Goal: Task Accomplishment & Management: Manage account settings

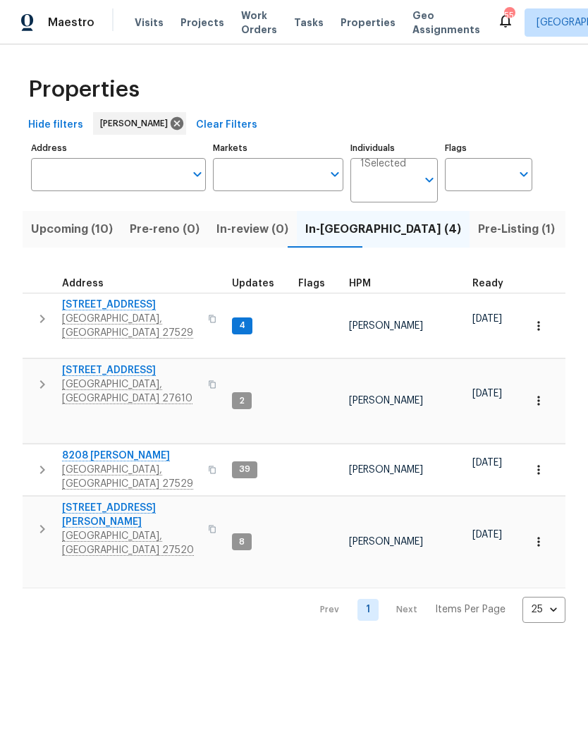
click at [114, 363] on span "[STREET_ADDRESS]" at bounding box center [131, 370] width 138 height 14
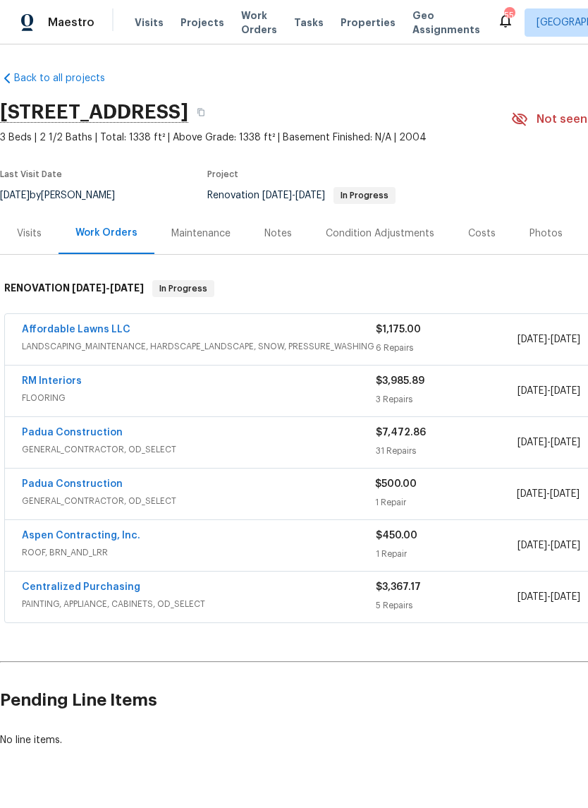
scroll to position [1, 0]
click at [94, 432] on link "Padua Construction" at bounding box center [72, 433] width 101 height 10
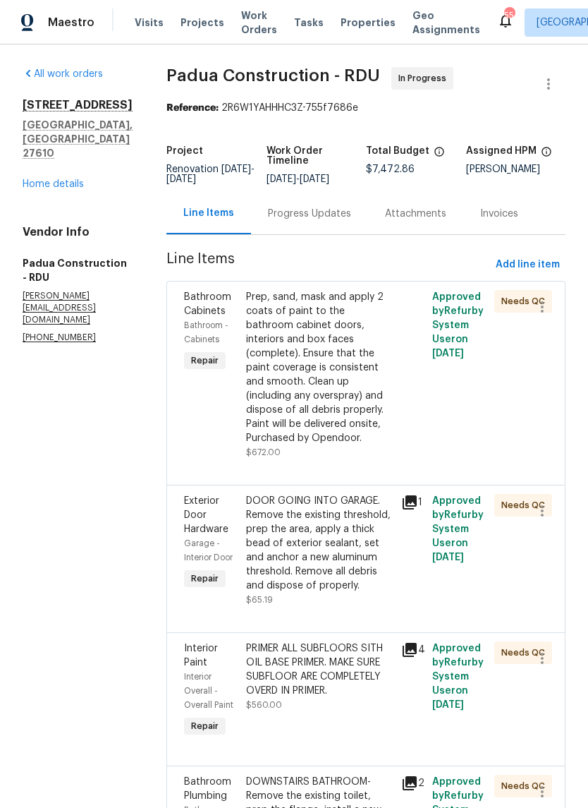
click at [71, 189] on link "Home details" at bounding box center [53, 184] width 61 height 10
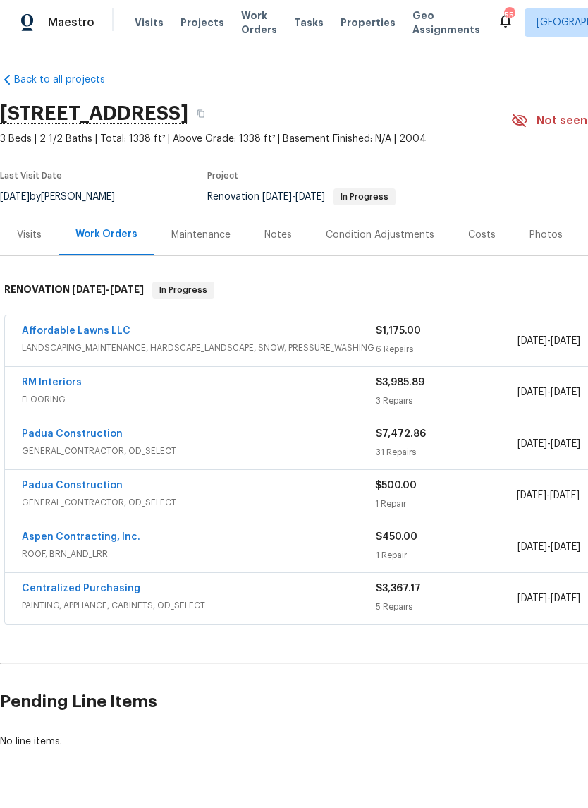
click at [58, 386] on link "RM Interiors" at bounding box center [52, 382] width 60 height 10
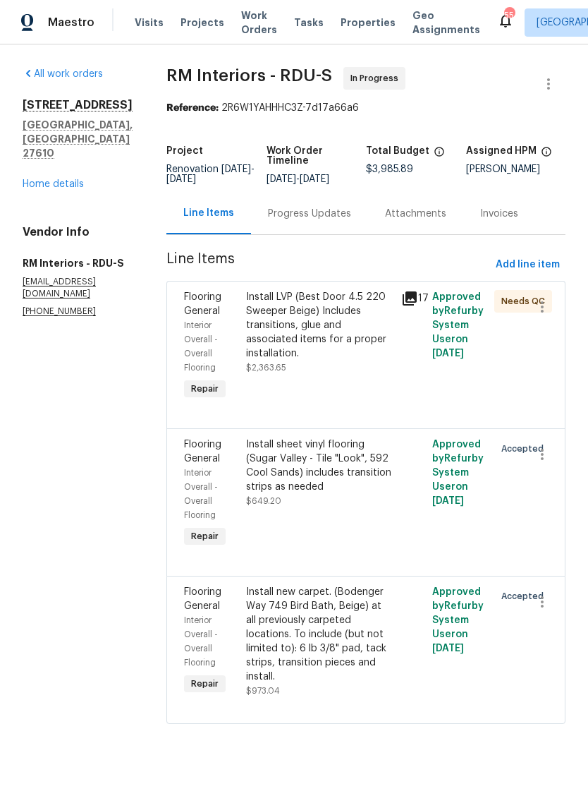
click at [62, 179] on link "Home details" at bounding box center [53, 184] width 61 height 10
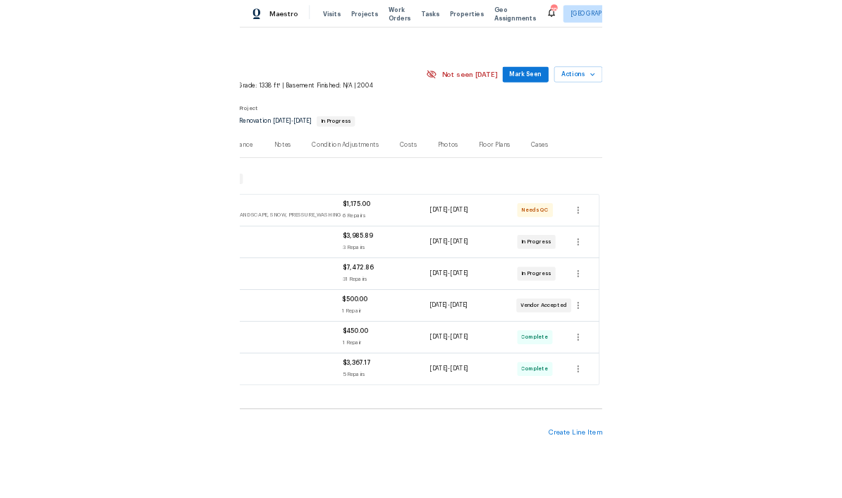
scroll to position [0, 209]
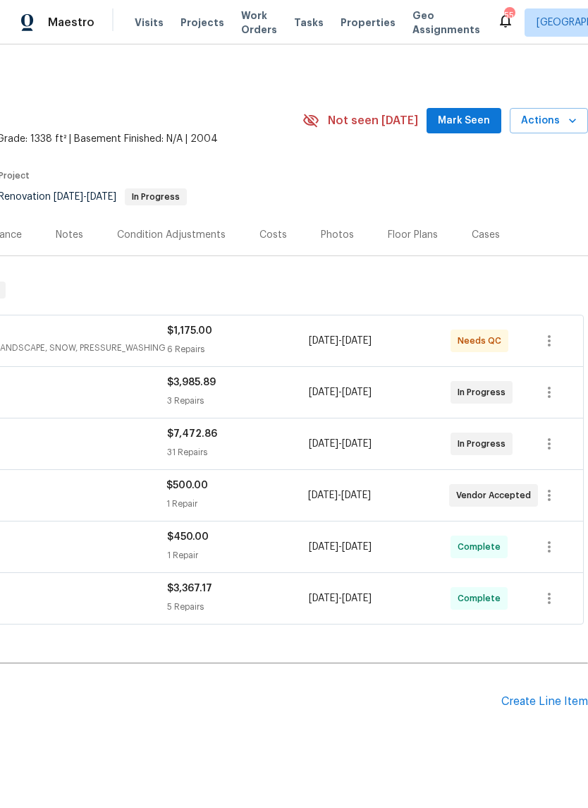
click at [566, 708] on div "Create Line Item" at bounding box center [545, 701] width 87 height 13
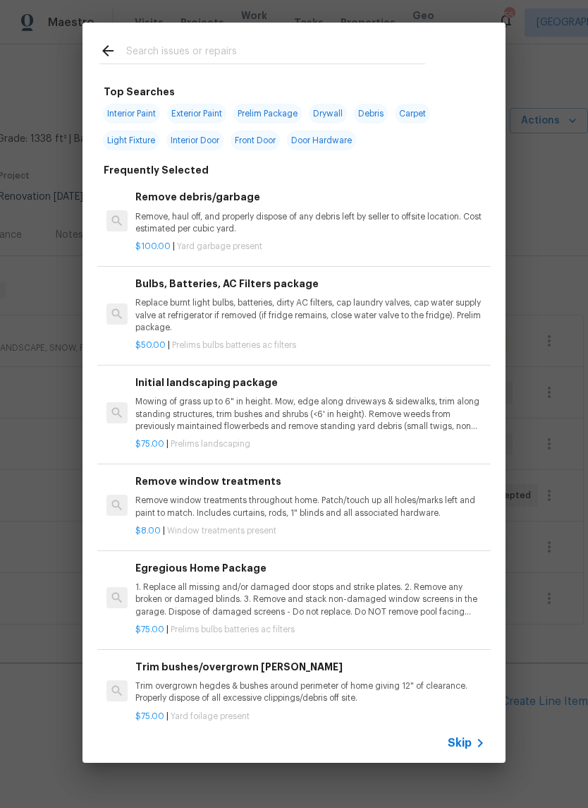
click at [298, 51] on input "text" at bounding box center [275, 52] width 299 height 21
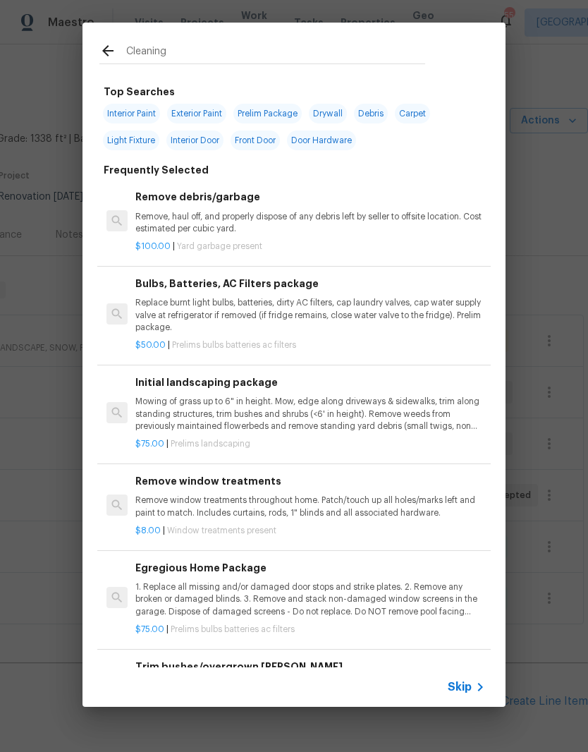
type input "Cleaning"
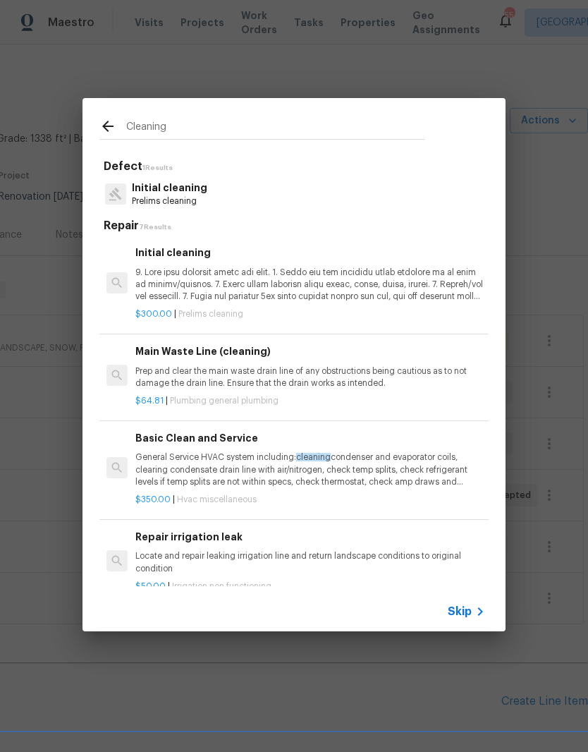
click at [253, 279] on p at bounding box center [310, 285] width 350 height 36
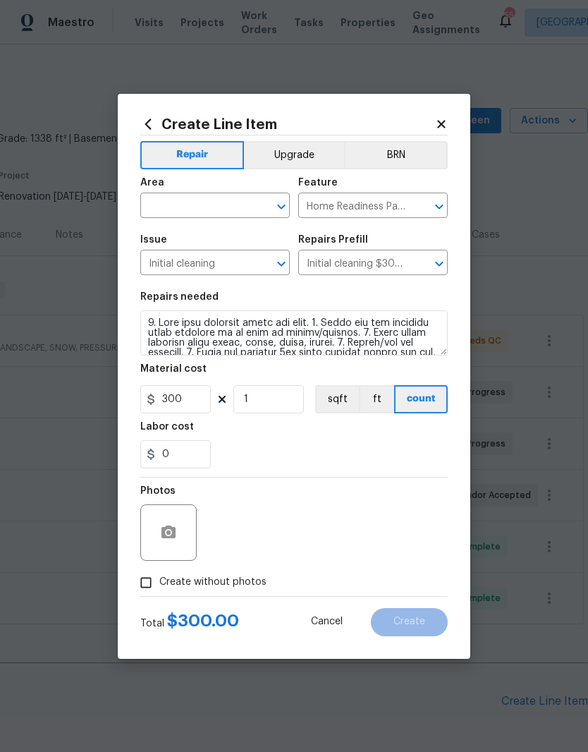
click at [236, 210] on input "text" at bounding box center [195, 207] width 110 height 22
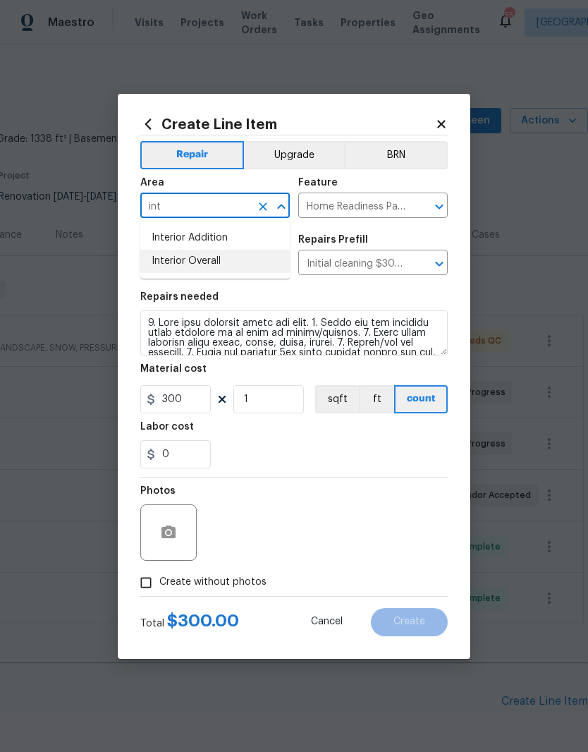
click at [180, 267] on li "Interior Overall" at bounding box center [215, 261] width 150 height 23
type input "Interior Overall"
click at [166, 404] on input "300" at bounding box center [175, 399] width 71 height 28
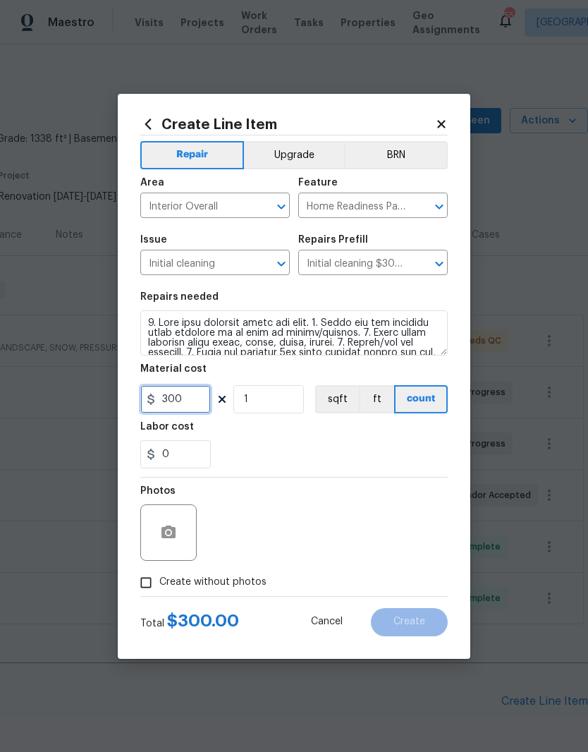
click at [199, 396] on input "300" at bounding box center [175, 399] width 71 height 28
type input "500"
click at [270, 453] on div "0" at bounding box center [294, 454] width 308 height 28
click at [181, 533] on button "button" at bounding box center [169, 533] width 34 height 34
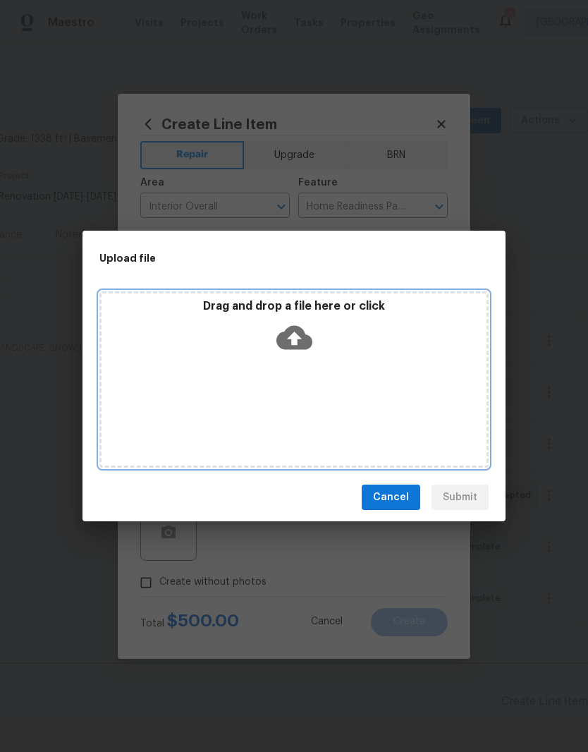
click at [305, 322] on icon at bounding box center [295, 338] width 36 height 36
click at [297, 343] on icon at bounding box center [295, 338] width 36 height 36
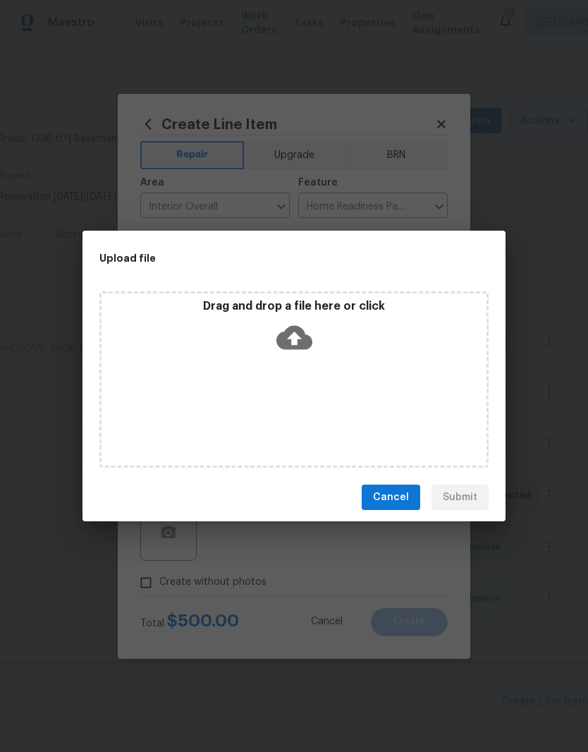
scroll to position [0, 0]
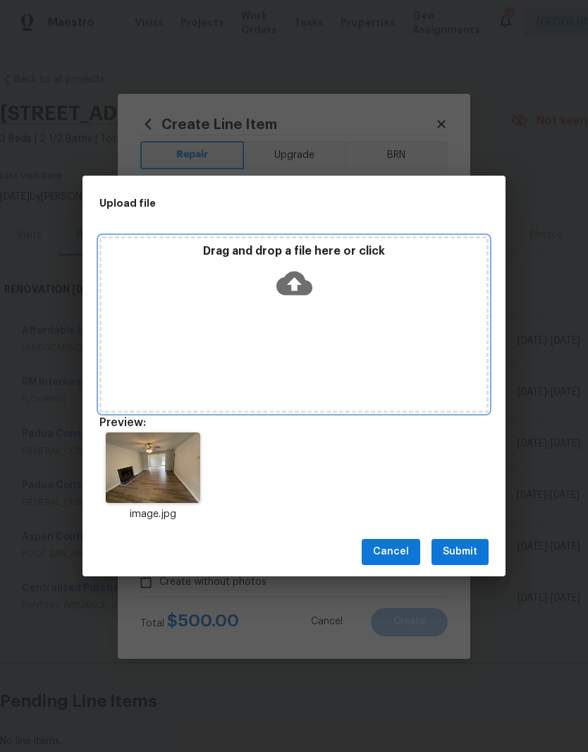
click at [338, 284] on div "Drag and drop a file here or click" at bounding box center [294, 274] width 385 height 61
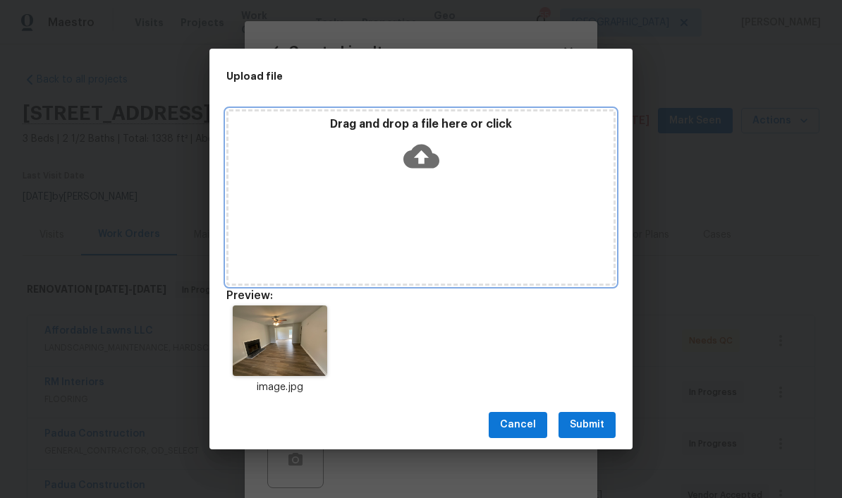
click at [421, 151] on icon at bounding box center [422, 156] width 36 height 36
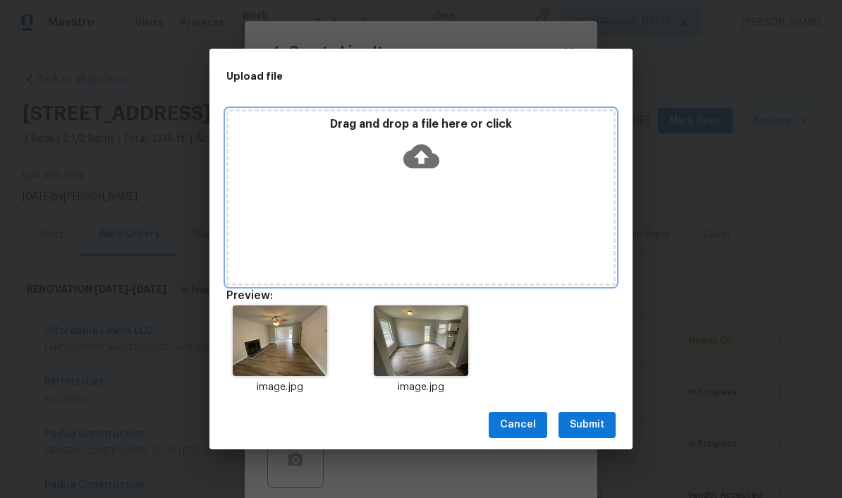
click at [440, 162] on div "Drag and drop a file here or click" at bounding box center [421, 147] width 385 height 61
click at [436, 159] on icon at bounding box center [422, 156] width 36 height 24
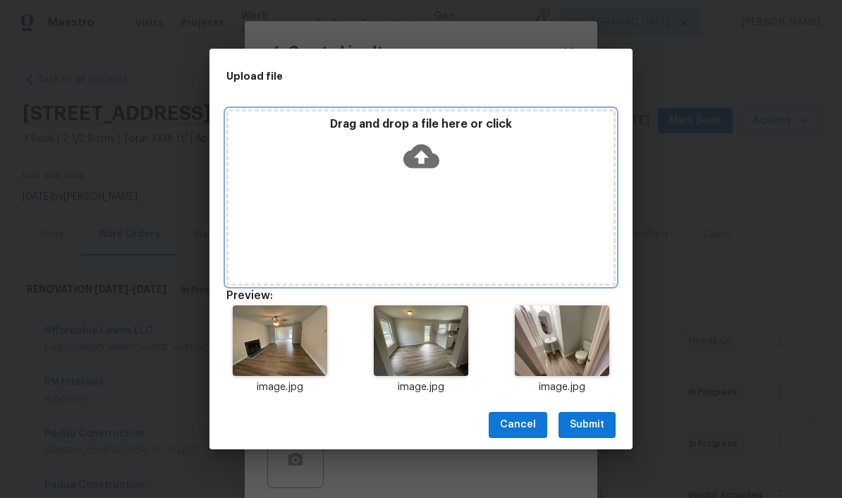
click at [432, 166] on icon at bounding box center [422, 156] width 36 height 24
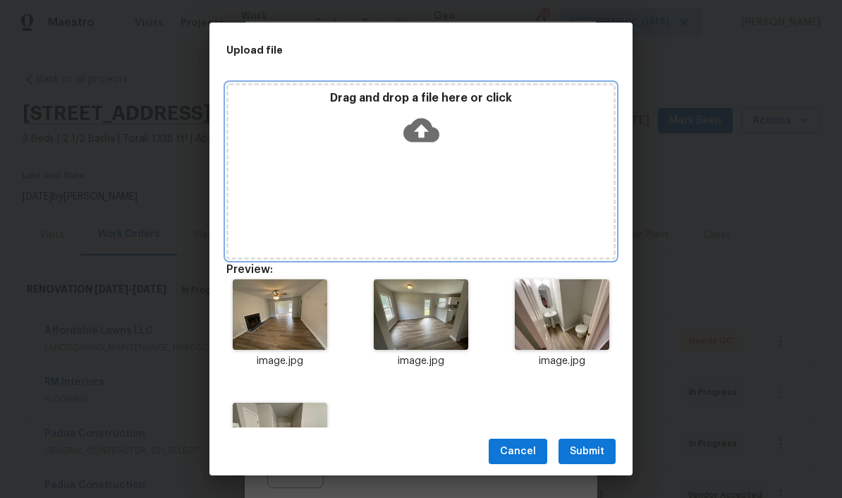
click at [435, 108] on div "Drag and drop a file here or click" at bounding box center [421, 121] width 385 height 61
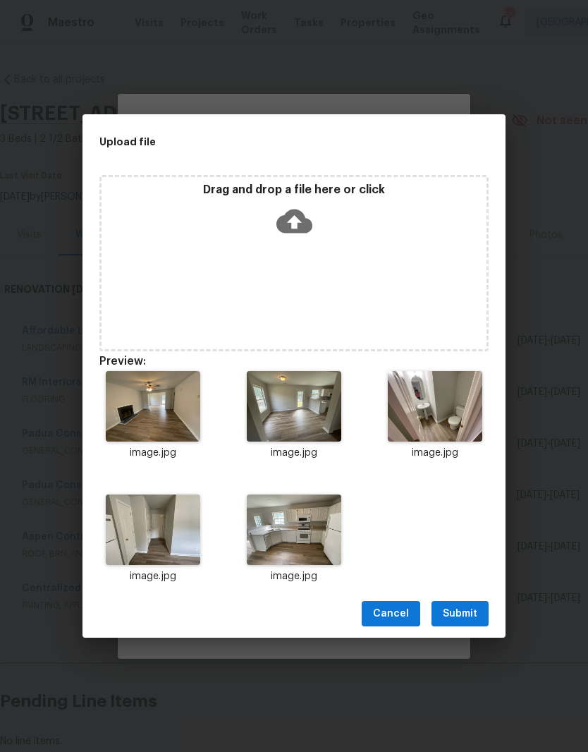
click at [478, 612] on button "Submit" at bounding box center [460, 614] width 57 height 26
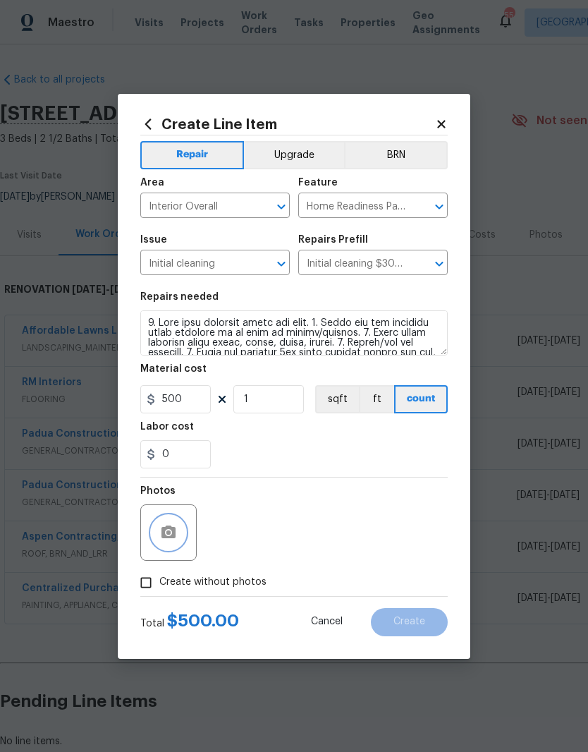
click at [162, 533] on icon "button" at bounding box center [169, 532] width 14 height 13
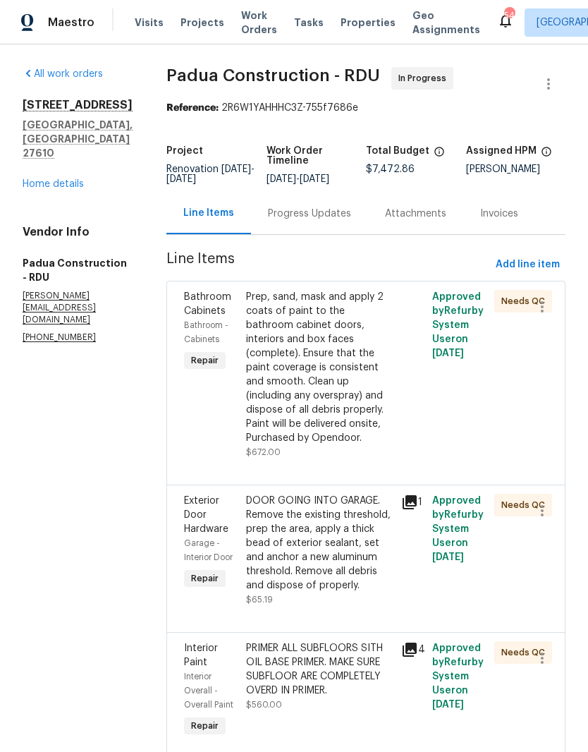
scroll to position [2170, 0]
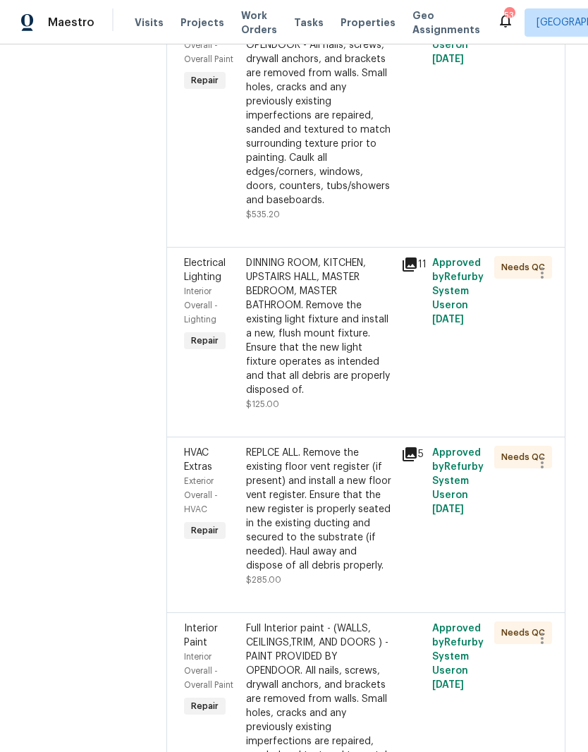
click at [352, 446] on div "REPLCE ALL. Remove the existing floor vent register (if present) and install a …" at bounding box center [319, 509] width 147 height 127
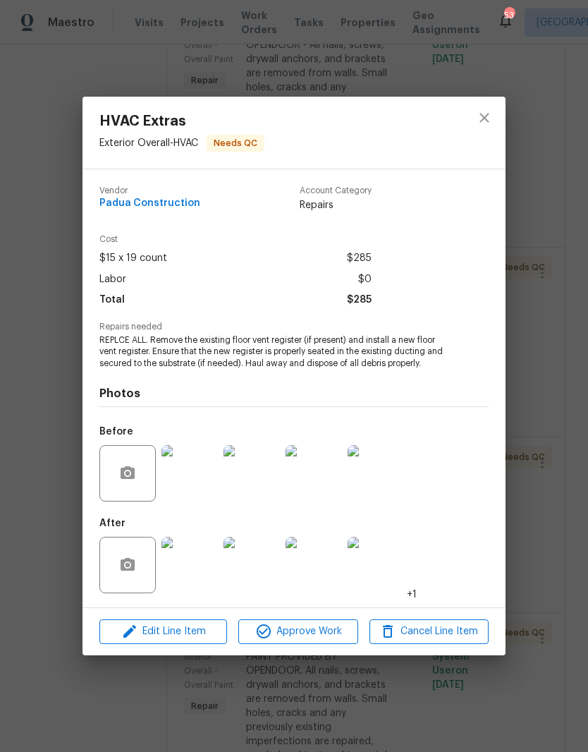
click at [207, 485] on img at bounding box center [190, 473] width 56 height 56
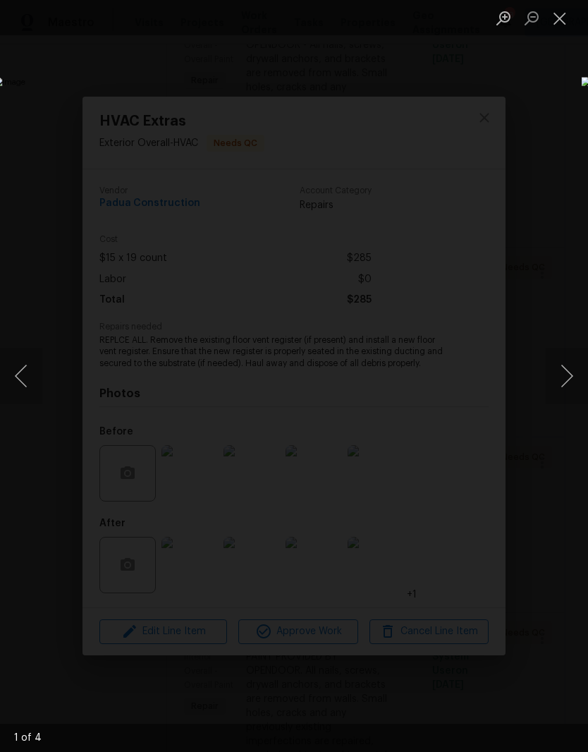
click at [572, 17] on button "Close lightbox" at bounding box center [560, 18] width 28 height 25
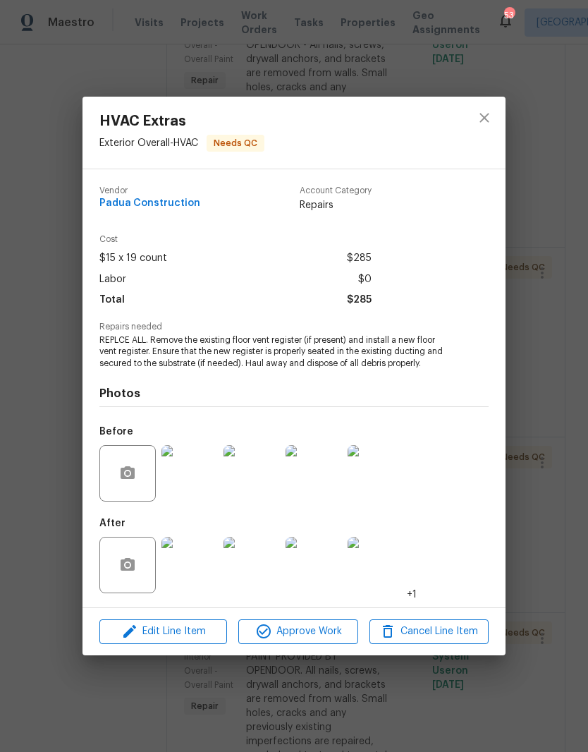
click at [385, 478] on img at bounding box center [376, 473] width 56 height 56
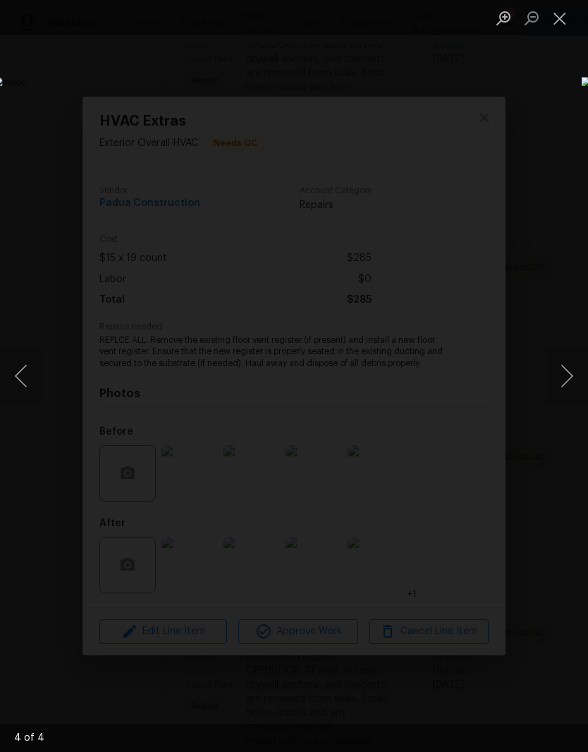
click at [567, 19] on button "Close lightbox" at bounding box center [560, 18] width 28 height 25
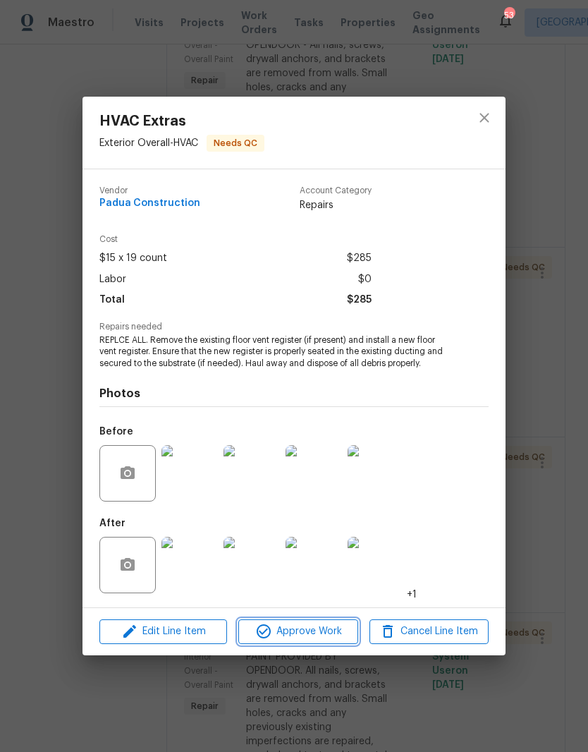
click at [319, 641] on span "Approve Work" at bounding box center [298, 632] width 111 height 18
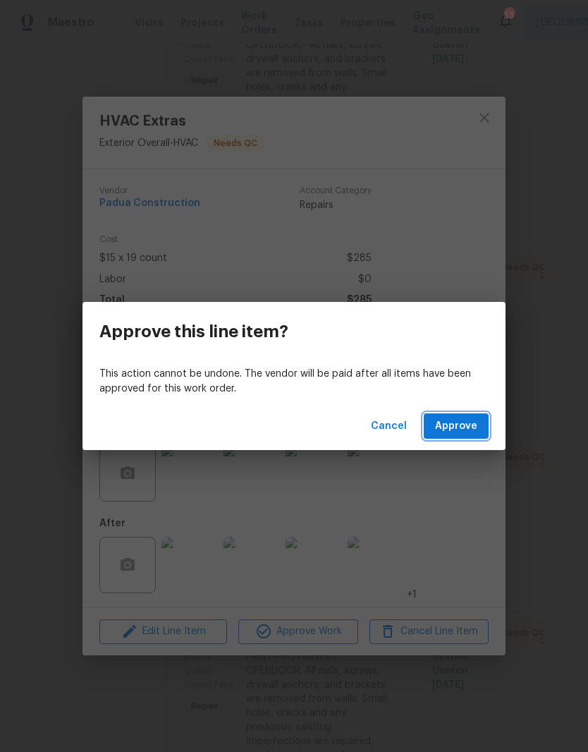
click at [481, 425] on button "Approve" at bounding box center [456, 426] width 65 height 26
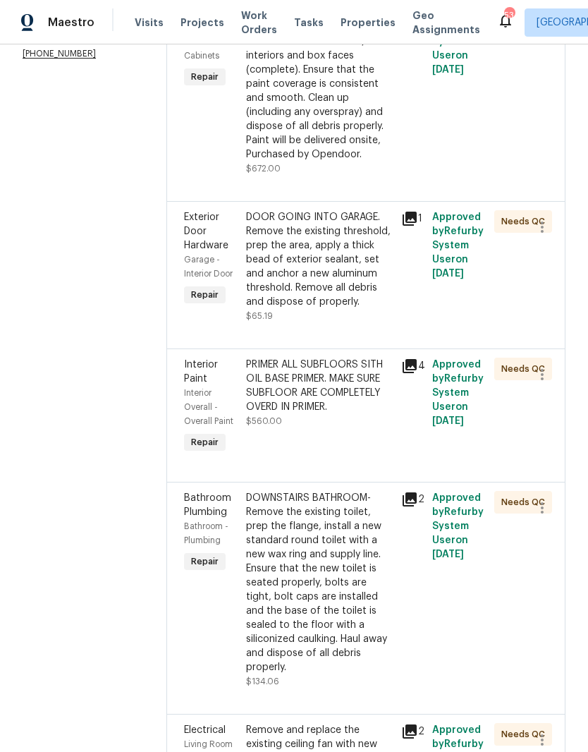
scroll to position [319, 0]
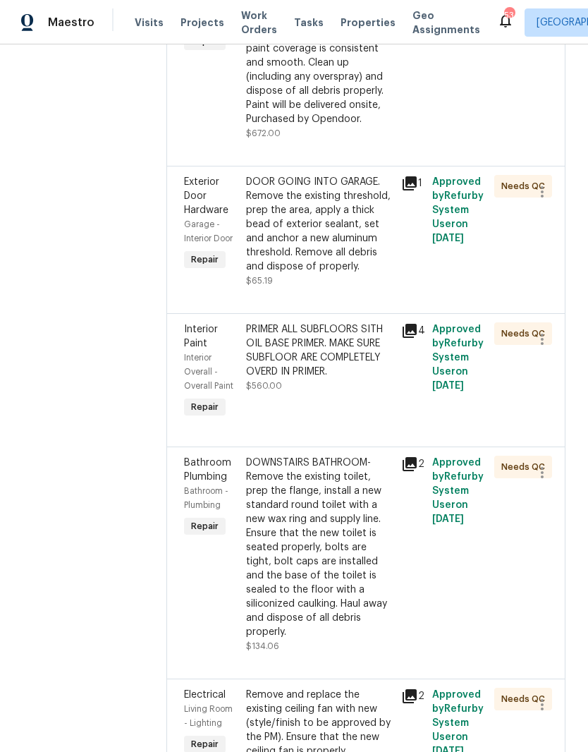
click at [325, 383] on div "PRIMER ALL SUBFLOORS SITH OIL BASE PRIMER. MAKE SURE SUBFLOOR ARE COMPLETELY OV…" at bounding box center [319, 371] width 155 height 107
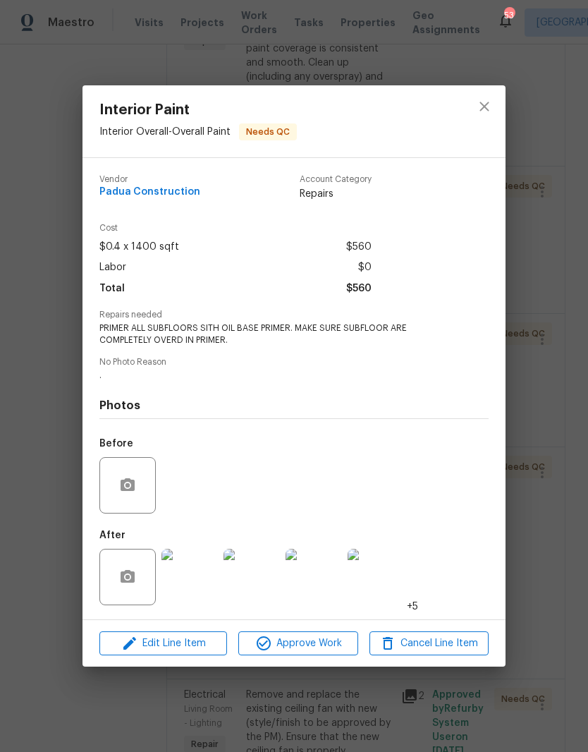
click at [200, 587] on img at bounding box center [190, 577] width 56 height 56
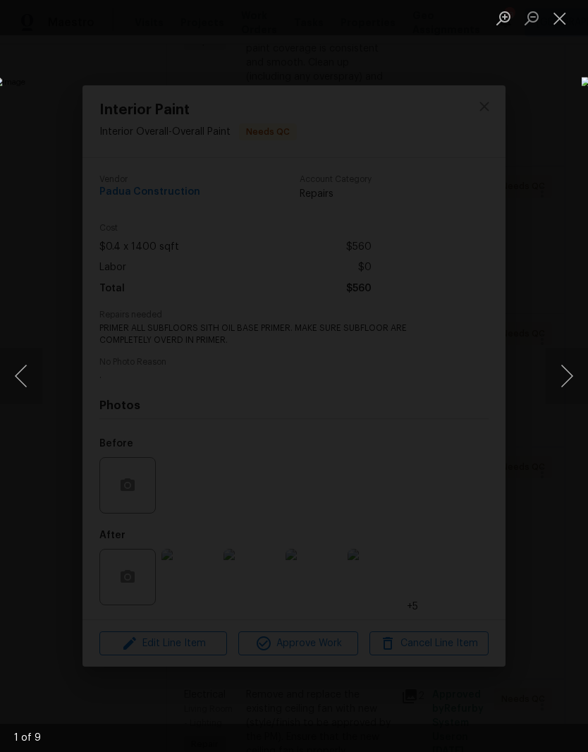
click at [569, 387] on button "Next image" at bounding box center [567, 376] width 42 height 56
click at [564, 390] on button "Next image" at bounding box center [567, 376] width 42 height 56
click at [563, 388] on button "Next image" at bounding box center [567, 376] width 42 height 56
click at [564, 392] on button "Next image" at bounding box center [567, 376] width 42 height 56
click at [570, 384] on button "Next image" at bounding box center [567, 376] width 42 height 56
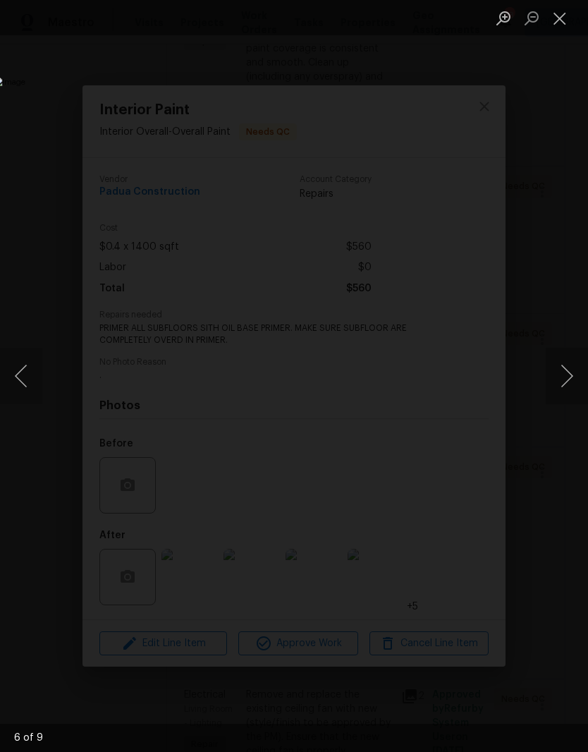
click at [570, 392] on button "Next image" at bounding box center [567, 376] width 42 height 56
click at [564, 387] on button "Next image" at bounding box center [567, 376] width 42 height 56
click at [567, 394] on button "Next image" at bounding box center [567, 376] width 42 height 56
click at [569, 389] on button "Next image" at bounding box center [567, 376] width 42 height 56
click at [569, 386] on button "Next image" at bounding box center [567, 376] width 42 height 56
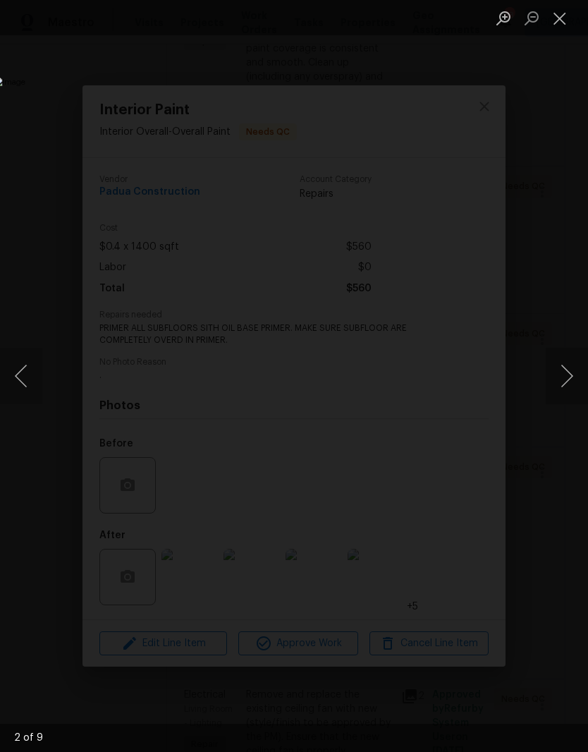
click at [569, 387] on button "Next image" at bounding box center [567, 376] width 42 height 56
click at [564, 26] on button "Close lightbox" at bounding box center [560, 18] width 28 height 25
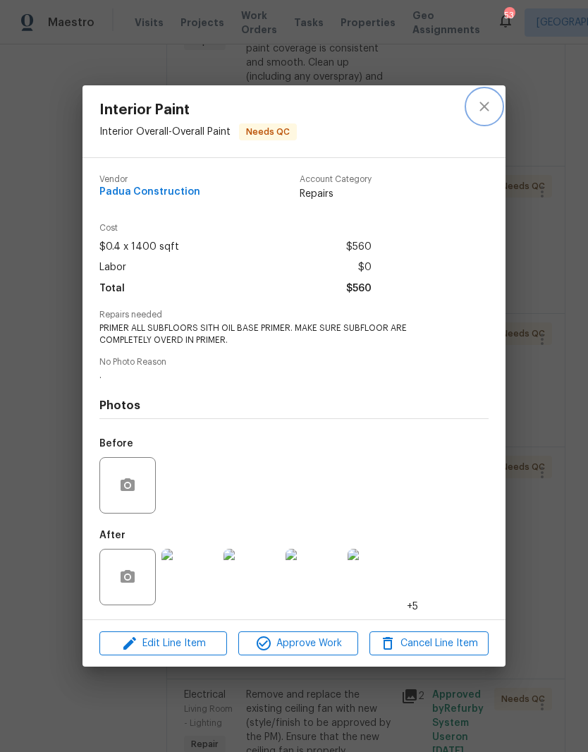
click at [499, 105] on button "close" at bounding box center [485, 107] width 34 height 34
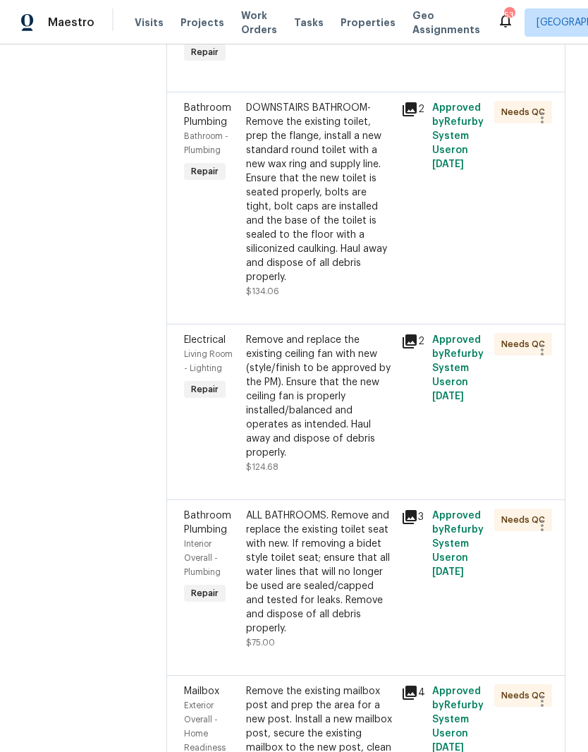
scroll to position [671, 0]
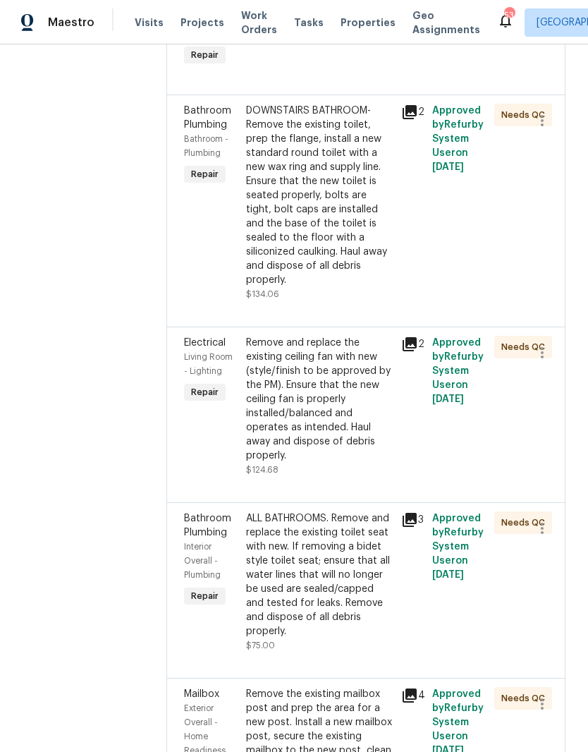
click at [332, 208] on div "DOWNSTAIRS BATHROOM- Remove the existing toilet, prep the flange, install a new…" at bounding box center [319, 195] width 147 height 183
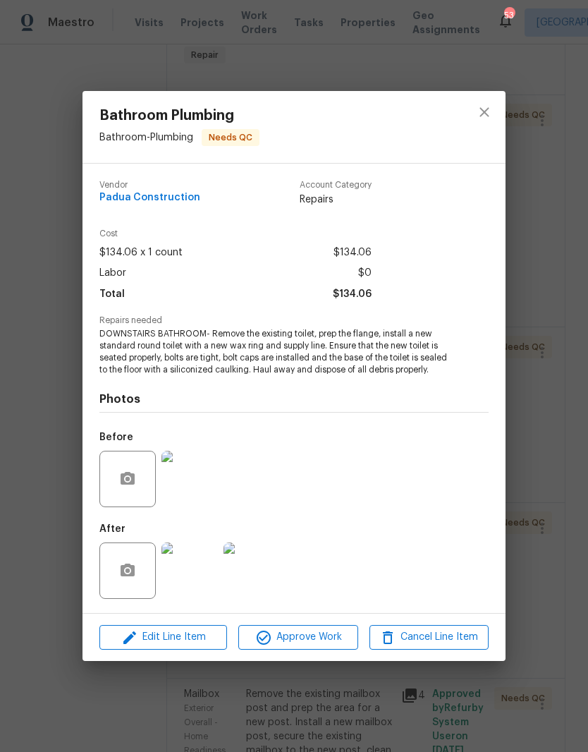
click at [190, 585] on img at bounding box center [190, 571] width 56 height 56
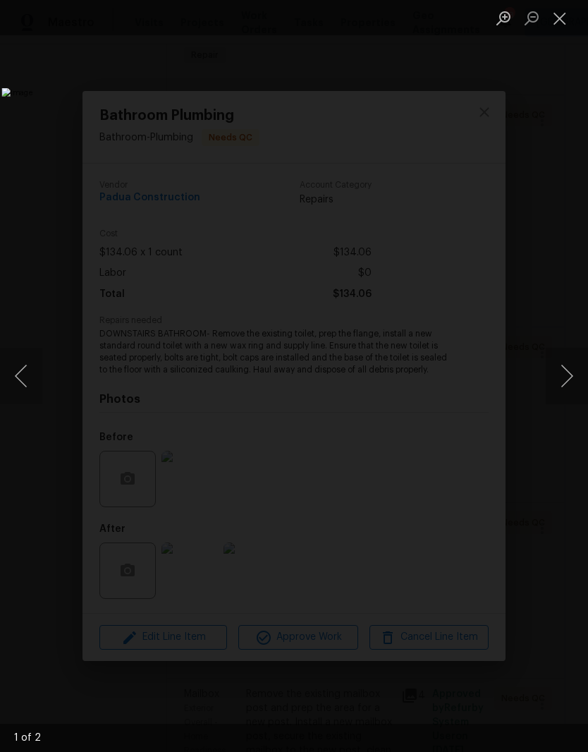
click at [570, 386] on button "Next image" at bounding box center [567, 376] width 42 height 56
click at [566, 389] on button "Next image" at bounding box center [567, 376] width 42 height 56
click at [560, 22] on button "Close lightbox" at bounding box center [560, 18] width 28 height 25
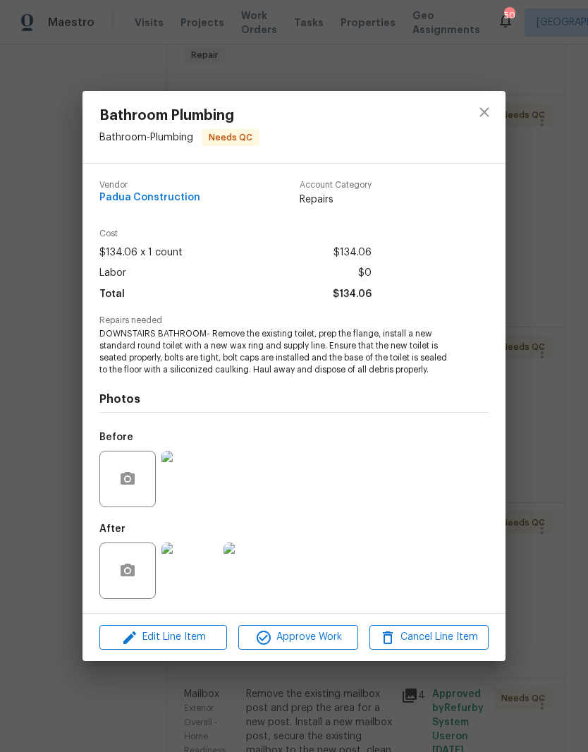
click at [30, 419] on div "Bathroom Plumbing Bathroom - Plumbing Needs QC Vendor Padua Construction Accoun…" at bounding box center [294, 376] width 588 height 752
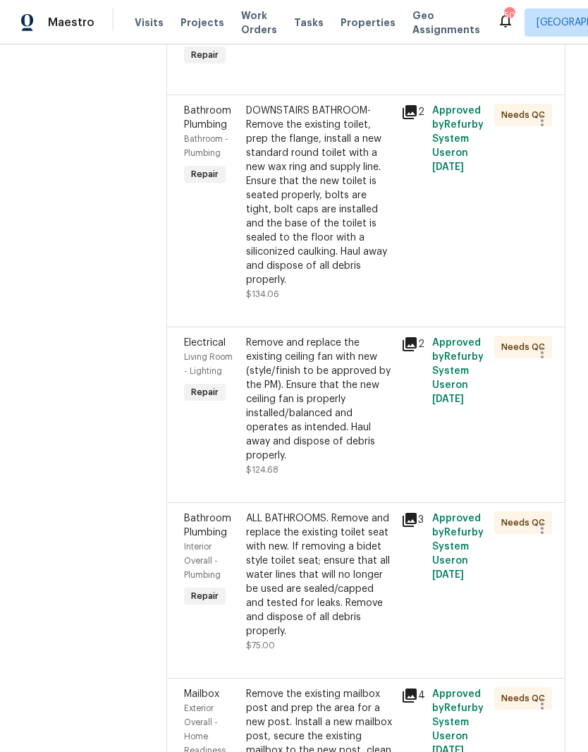
click at [309, 511] on div "ALL BATHROOMS. Remove and replace the existing toilet seat with new. If removin…" at bounding box center [319, 574] width 147 height 127
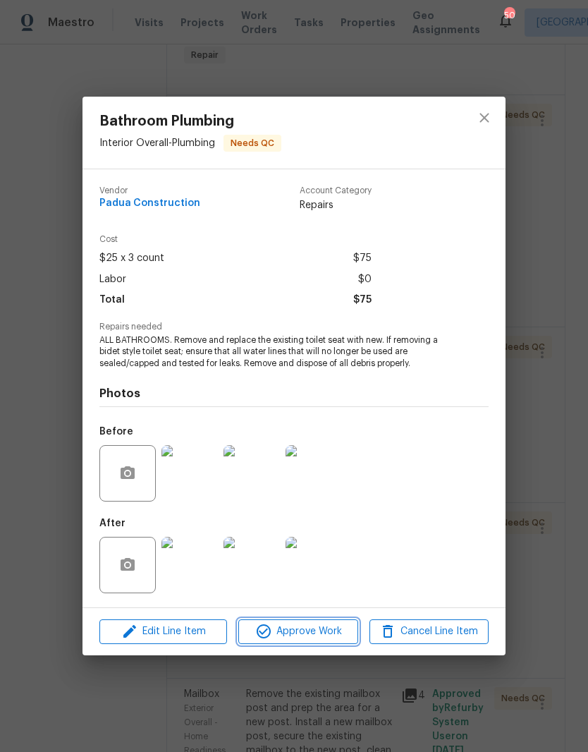
click at [322, 634] on span "Approve Work" at bounding box center [298, 632] width 111 height 18
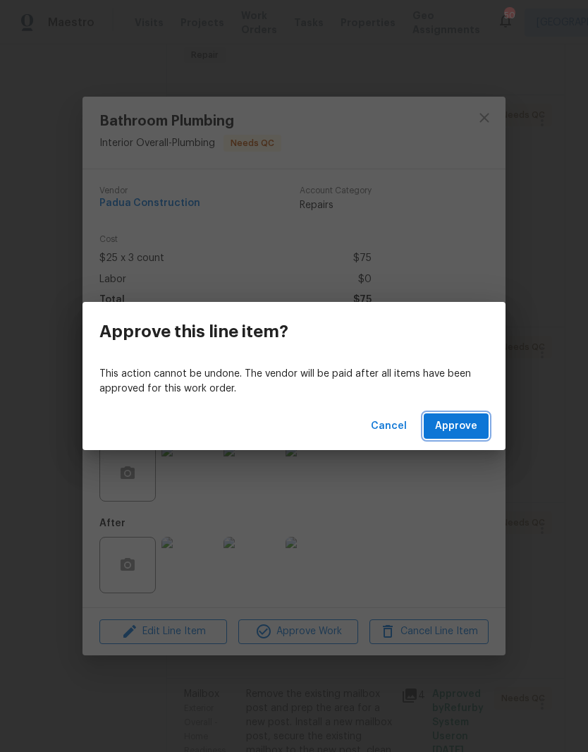
click at [482, 433] on button "Approve" at bounding box center [456, 426] width 65 height 26
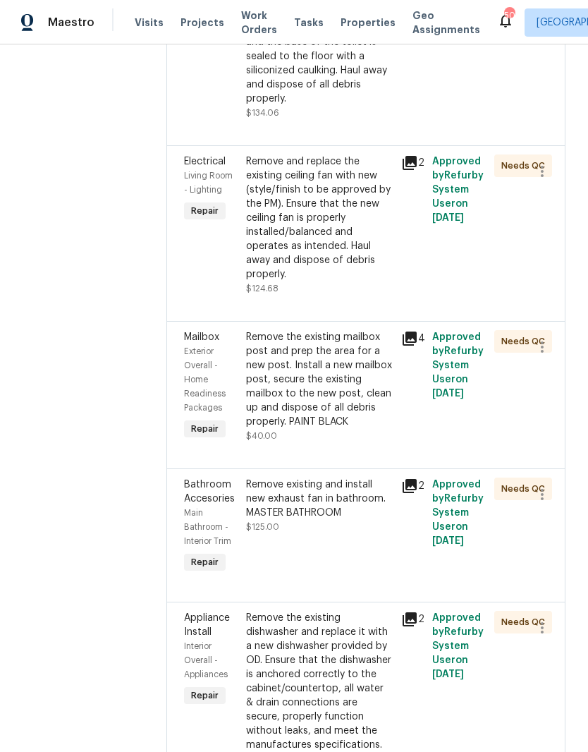
scroll to position [856, 0]
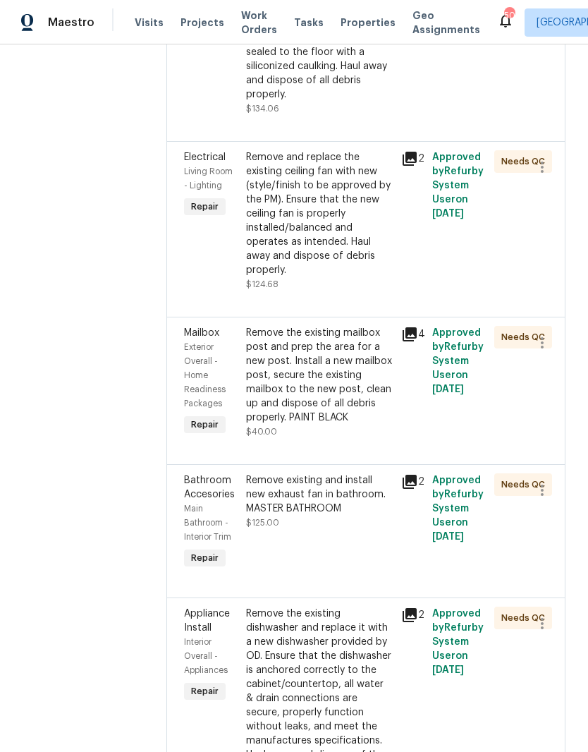
click at [318, 326] on div "Remove the existing mailbox post and prep the area for a new post. Install a ne…" at bounding box center [319, 375] width 147 height 99
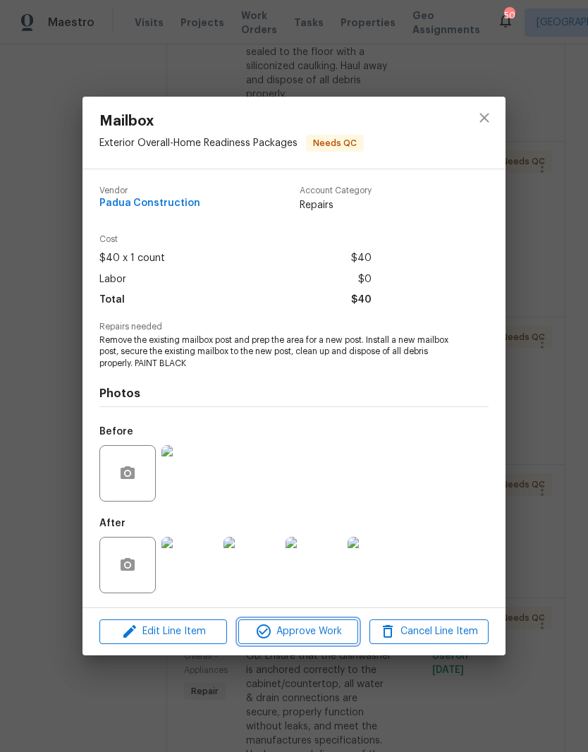
click at [338, 635] on span "Approve Work" at bounding box center [298, 632] width 111 height 18
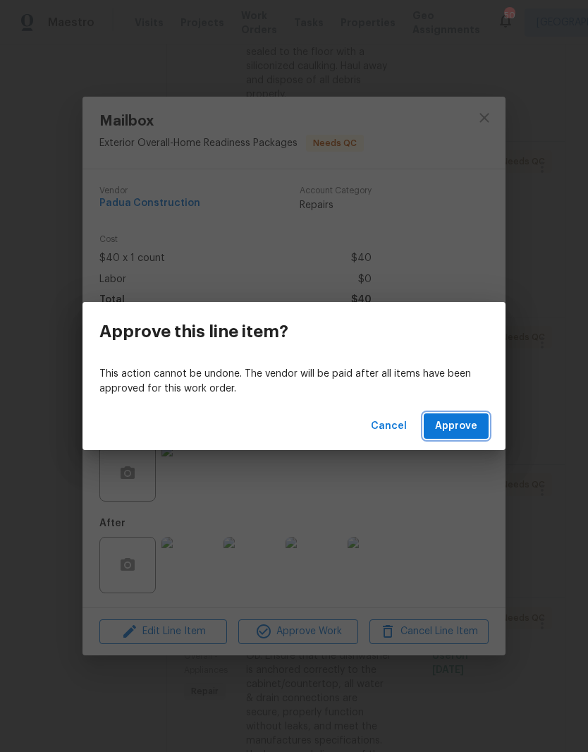
click at [468, 431] on span "Approve" at bounding box center [456, 427] width 42 height 18
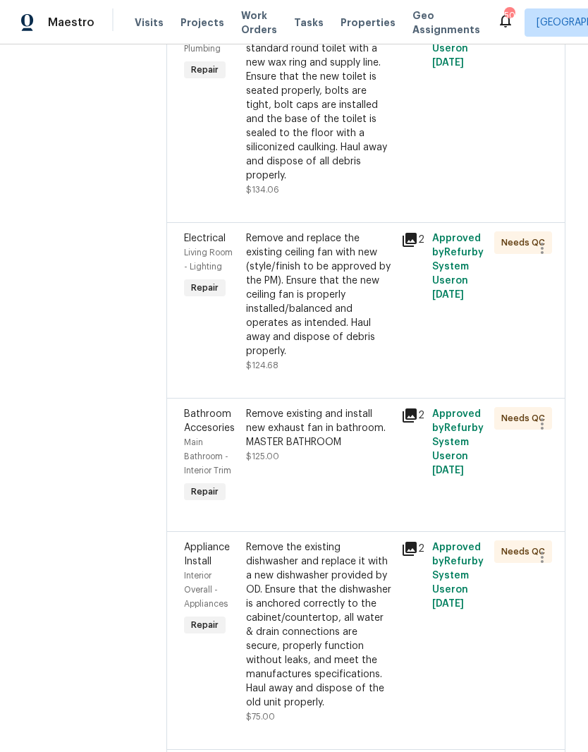
scroll to position [779, 0]
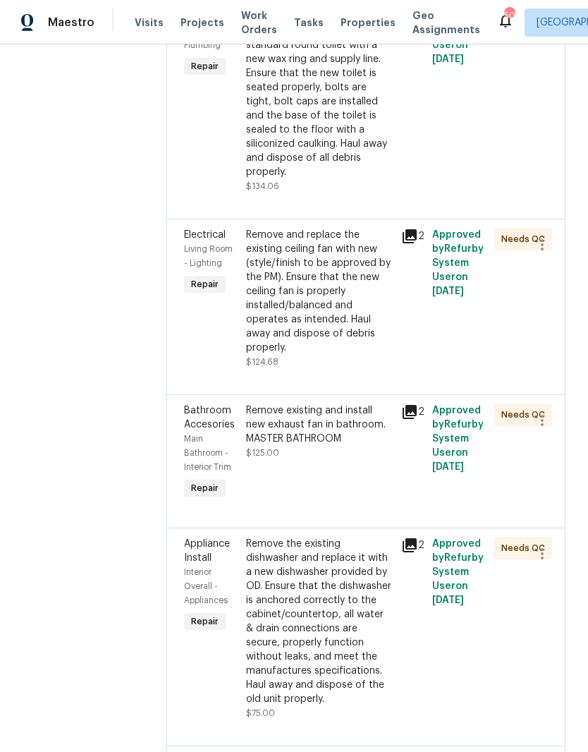
click at [326, 408] on div "Remove existing and install new exhaust fan in bathroom. MASTER BATHROOM $125.00" at bounding box center [319, 452] width 155 height 107
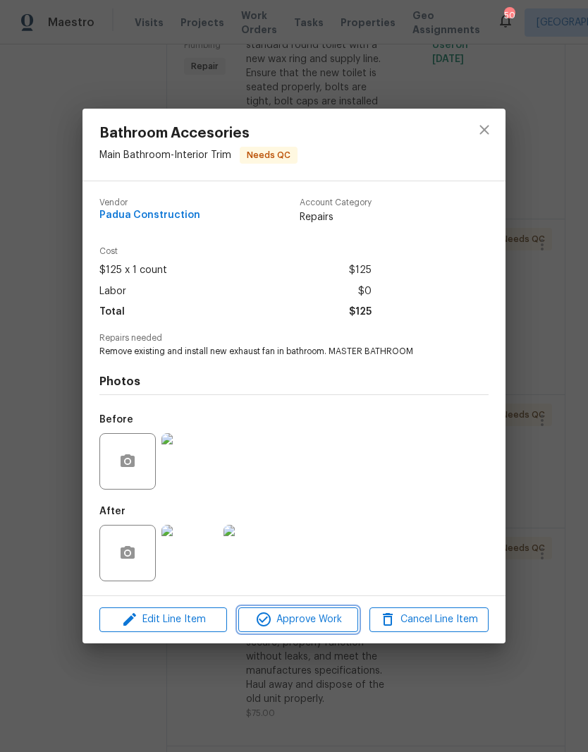
click at [324, 623] on span "Approve Work" at bounding box center [298, 620] width 111 height 18
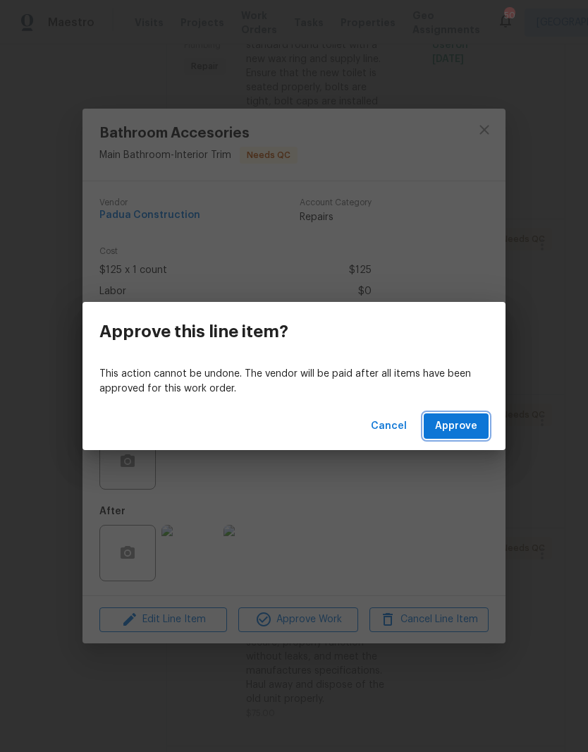
click at [465, 434] on span "Approve" at bounding box center [456, 427] width 42 height 18
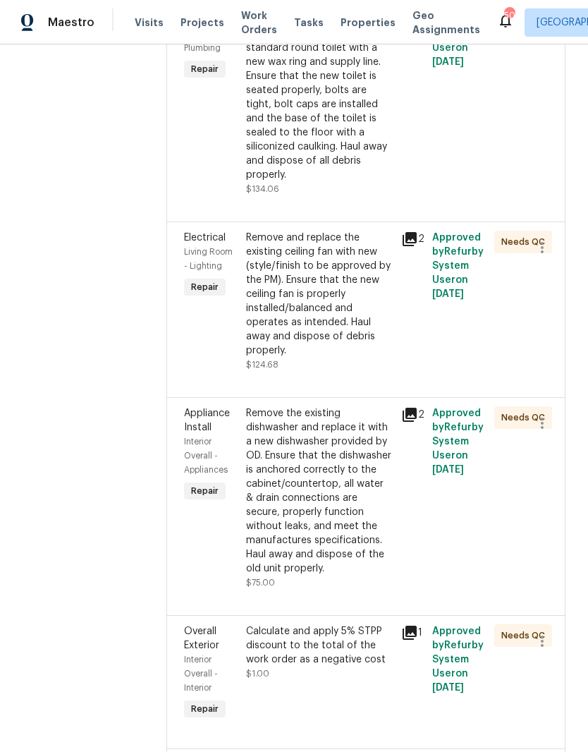
scroll to position [774, 0]
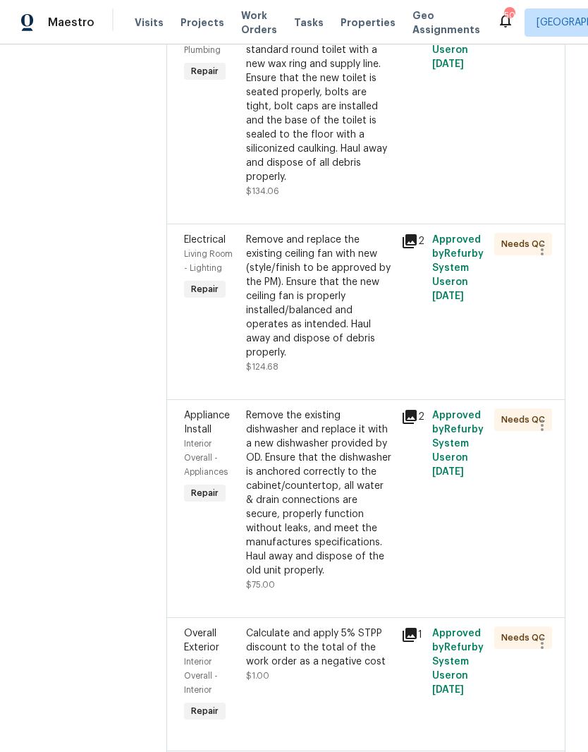
click at [320, 267] on div "Remove and replace the existing ceiling fan with new (style/finish to be approv…" at bounding box center [319, 296] width 147 height 127
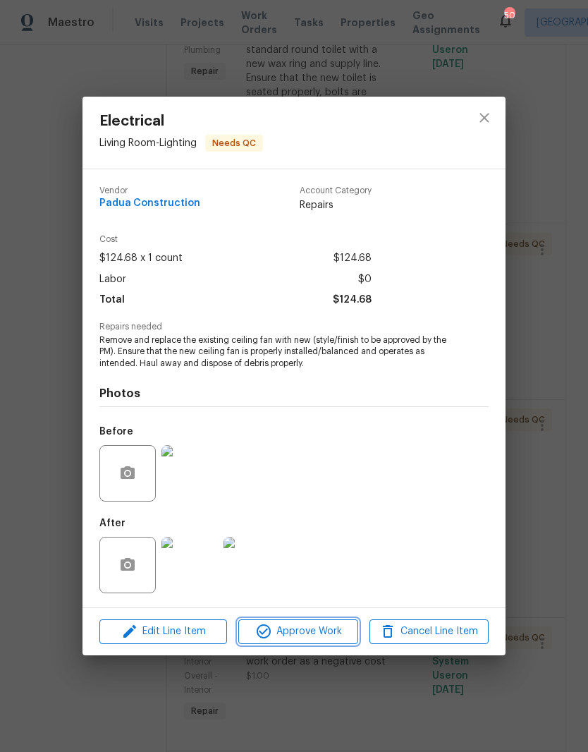
click at [326, 637] on span "Approve Work" at bounding box center [298, 632] width 111 height 18
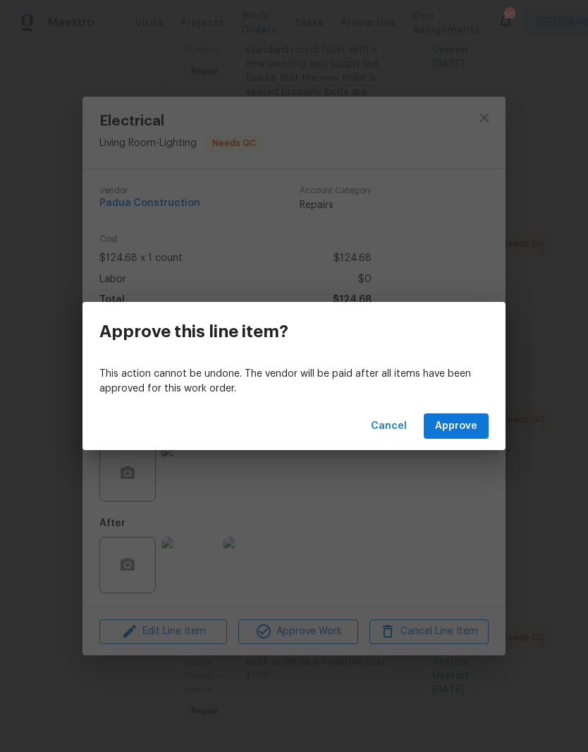
click at [485, 432] on button "Approve" at bounding box center [456, 426] width 65 height 26
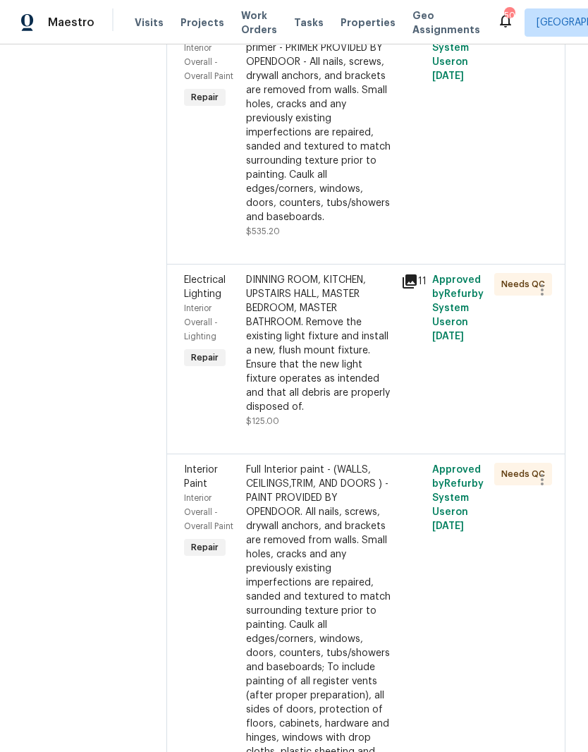
scroll to position [1522, 0]
click at [327, 285] on div "DINNING ROOM, KITCHEN, UPSTAIRS HALL, MASTER BEDROOM, MASTER BATHROOM. Remove t…" at bounding box center [319, 342] width 147 height 141
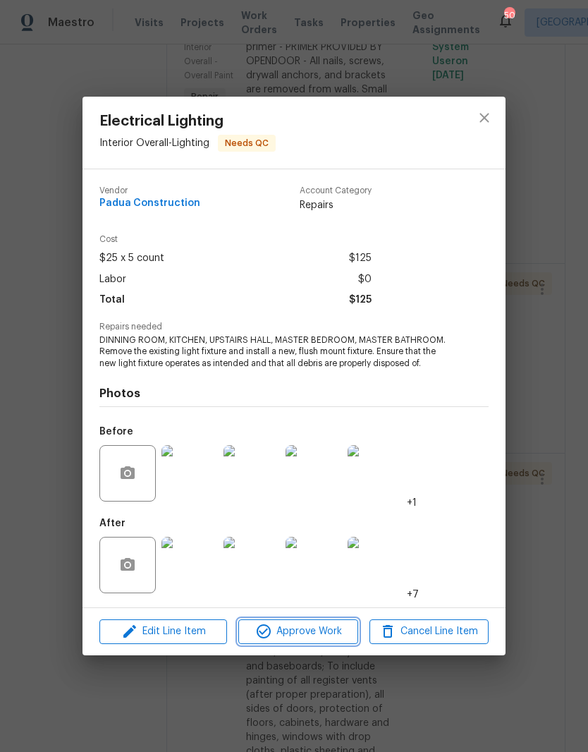
click at [320, 634] on span "Approve Work" at bounding box center [298, 632] width 111 height 18
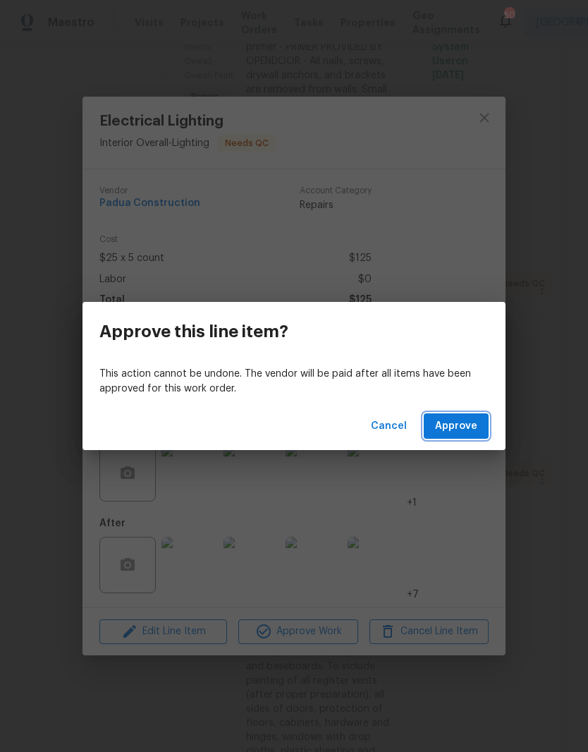
click at [475, 425] on span "Approve" at bounding box center [456, 427] width 42 height 18
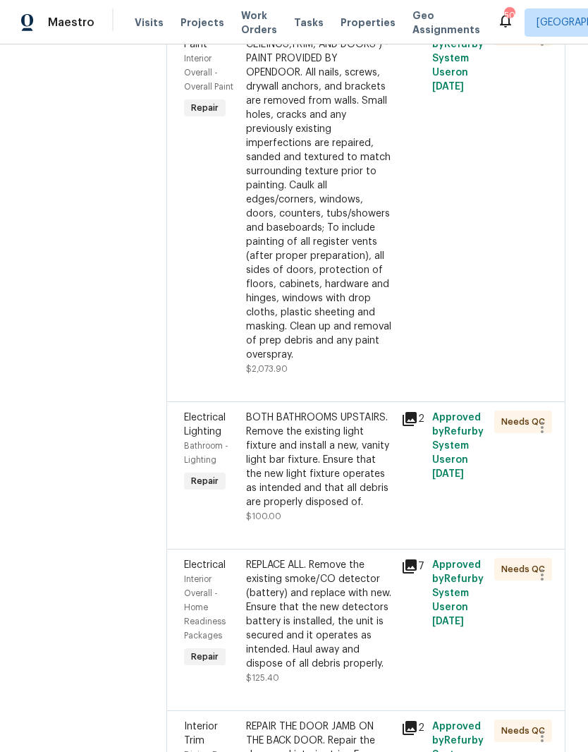
scroll to position [1773, 0]
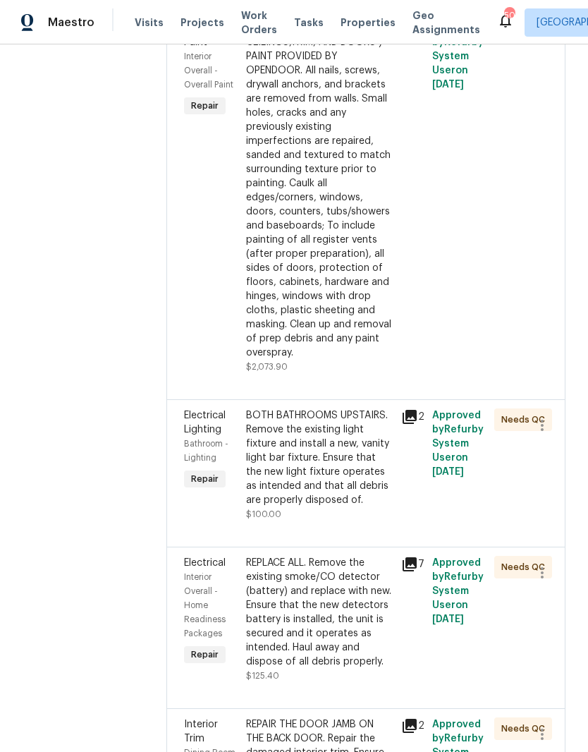
click at [306, 408] on div "BOTH BATHROOMS UPSTAIRS. Remove the existing light fixture and install a new, v…" at bounding box center [319, 457] width 147 height 99
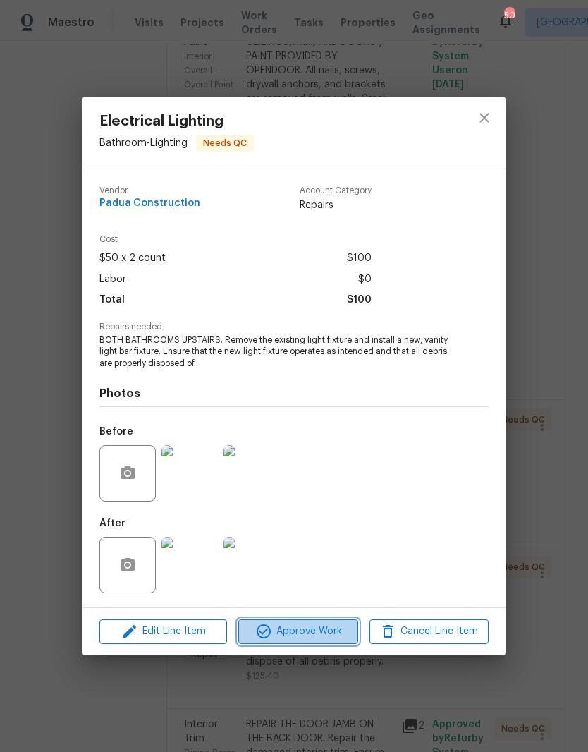
click at [339, 637] on span "Approve Work" at bounding box center [298, 632] width 111 height 18
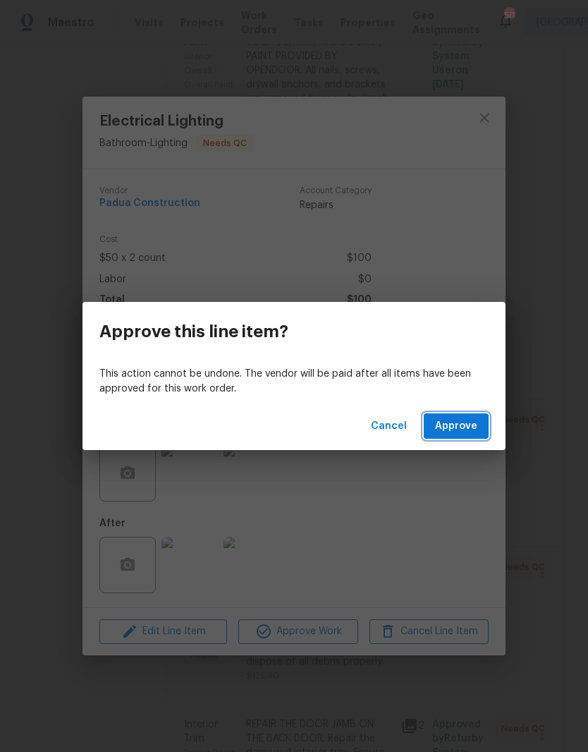
click at [480, 430] on button "Approve" at bounding box center [456, 426] width 65 height 26
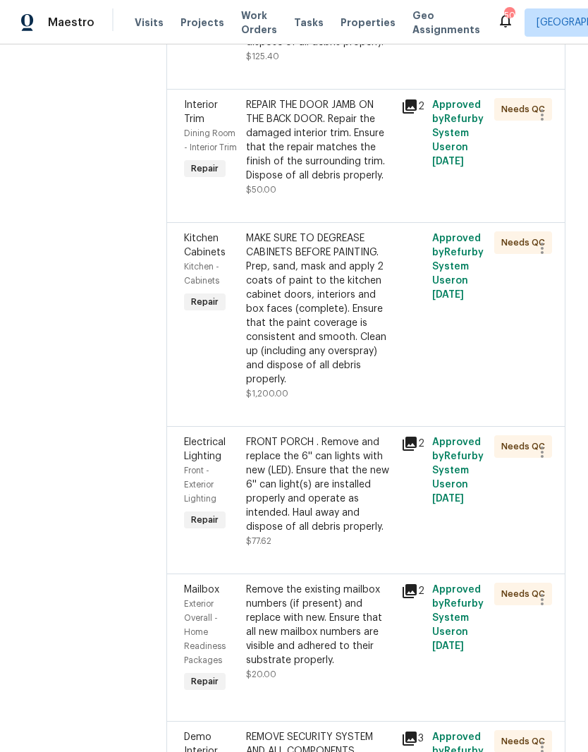
scroll to position [2257, 0]
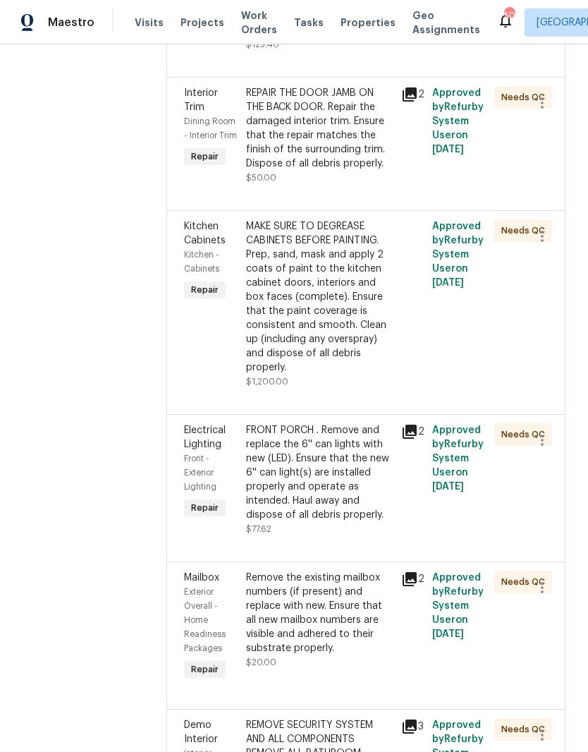
click at [310, 423] on div "FRONT PORCH . Remove and replace the 6'' can lights with new (LED). Ensure that…" at bounding box center [319, 472] width 147 height 99
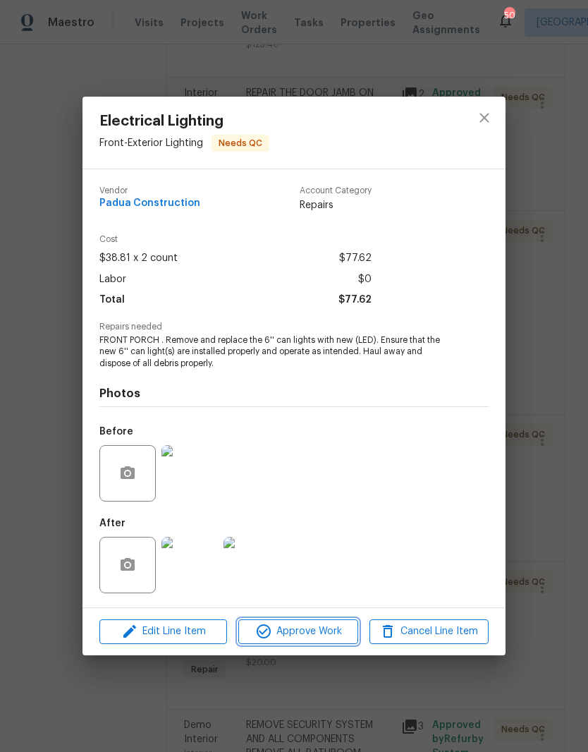
click at [323, 633] on span "Approve Work" at bounding box center [298, 632] width 111 height 18
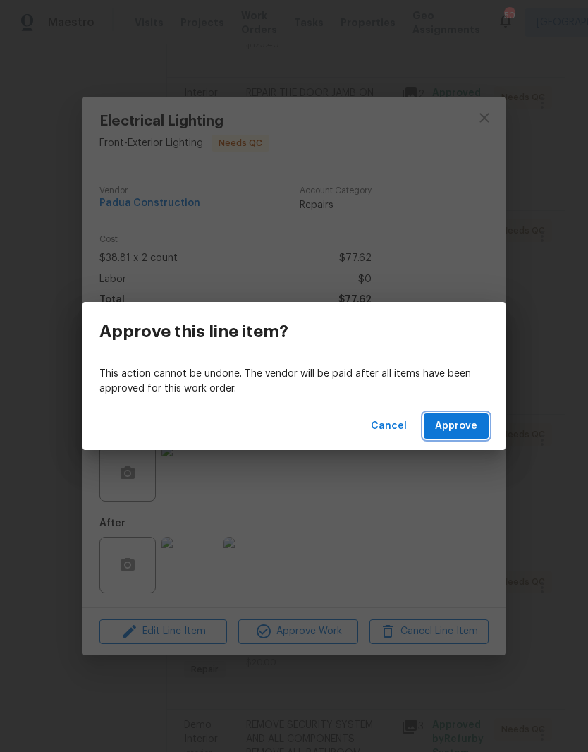
click at [463, 425] on span "Approve" at bounding box center [456, 427] width 42 height 18
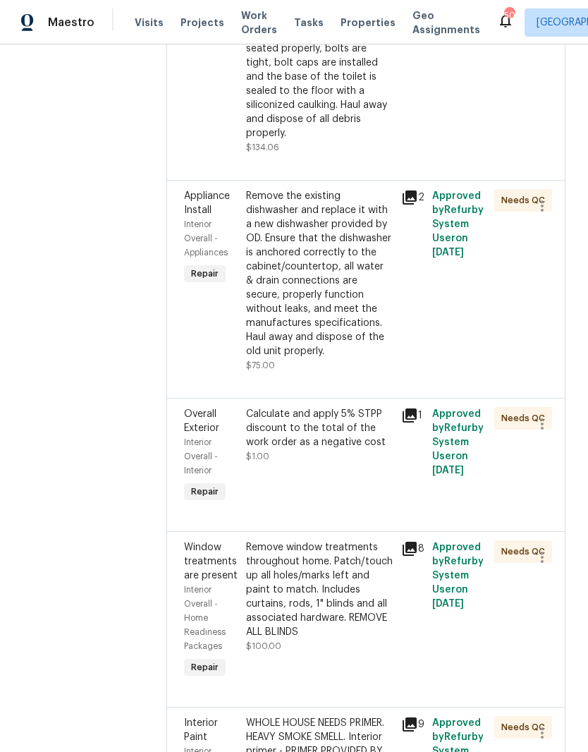
scroll to position [817, 0]
click at [304, 270] on div "Remove the existing dishwasher and replace it with a new dishwasher provided by…" at bounding box center [319, 274] width 147 height 169
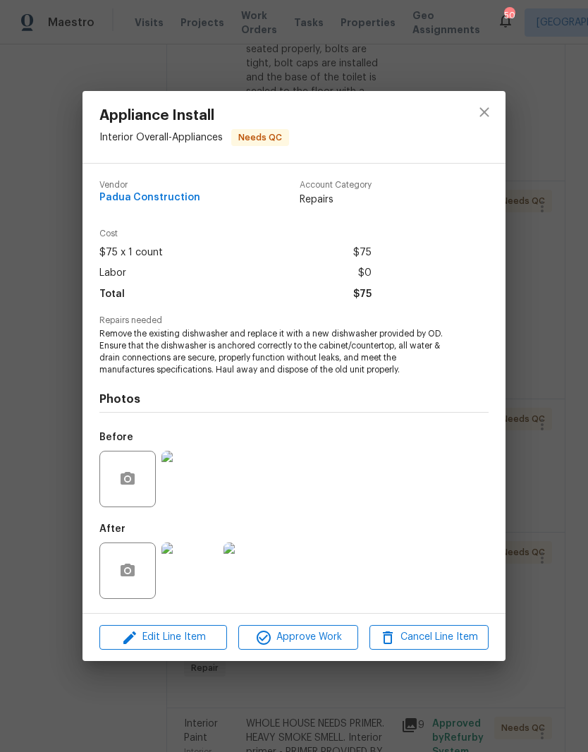
click at [320, 660] on div "Edit Line Item Approve Work Cancel Line Item" at bounding box center [294, 637] width 423 height 47
click at [323, 646] on span "Approve Work" at bounding box center [298, 638] width 111 height 18
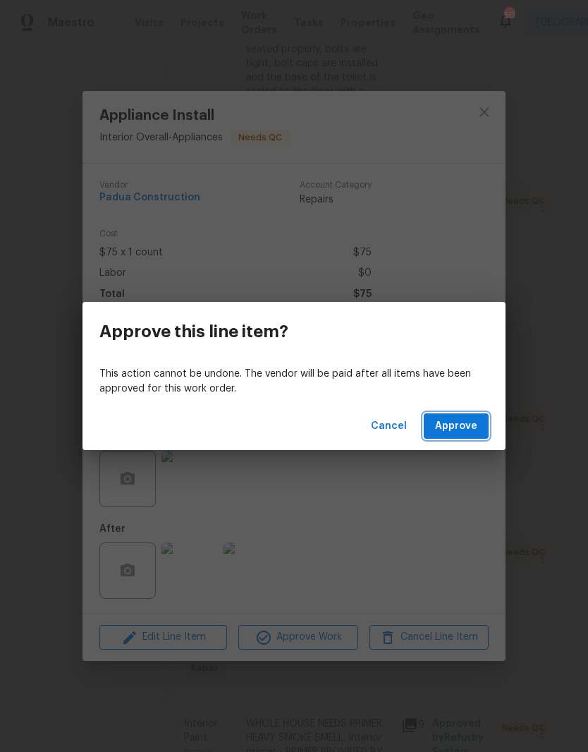
click at [479, 425] on button "Approve" at bounding box center [456, 426] width 65 height 26
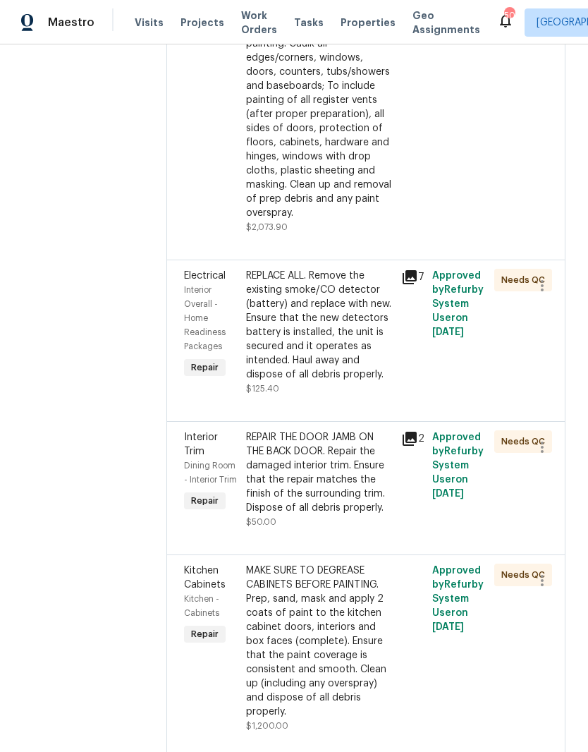
scroll to position [1694, 0]
click at [306, 269] on div "REPLACE ALL. Remove the existing smoke/CO detector (battery) and replace with n…" at bounding box center [319, 325] width 147 height 113
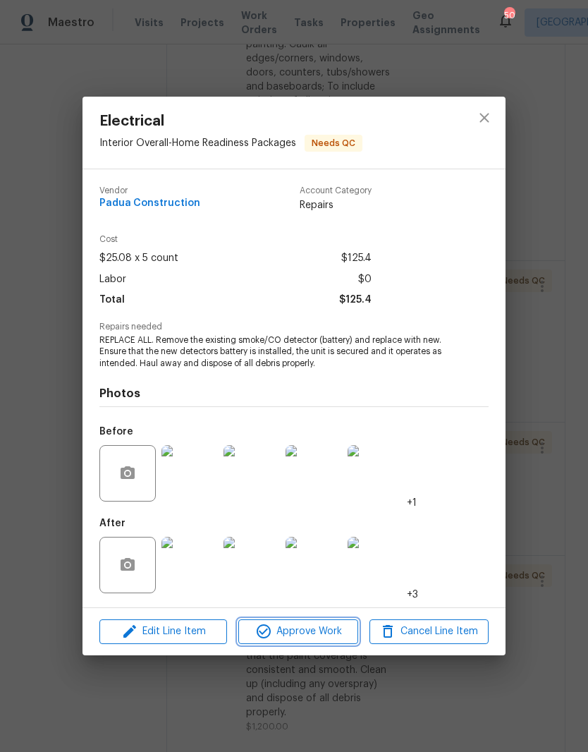
click at [316, 631] on span "Approve Work" at bounding box center [298, 632] width 111 height 18
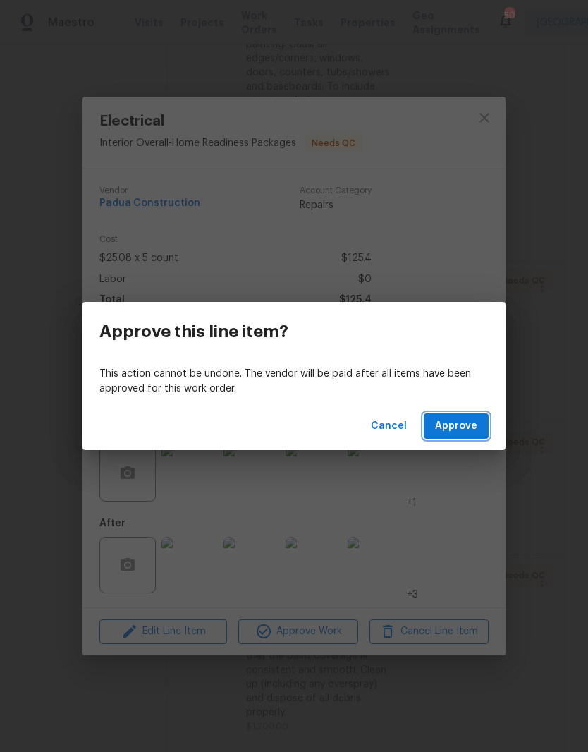
click at [468, 430] on span "Approve" at bounding box center [456, 427] width 42 height 18
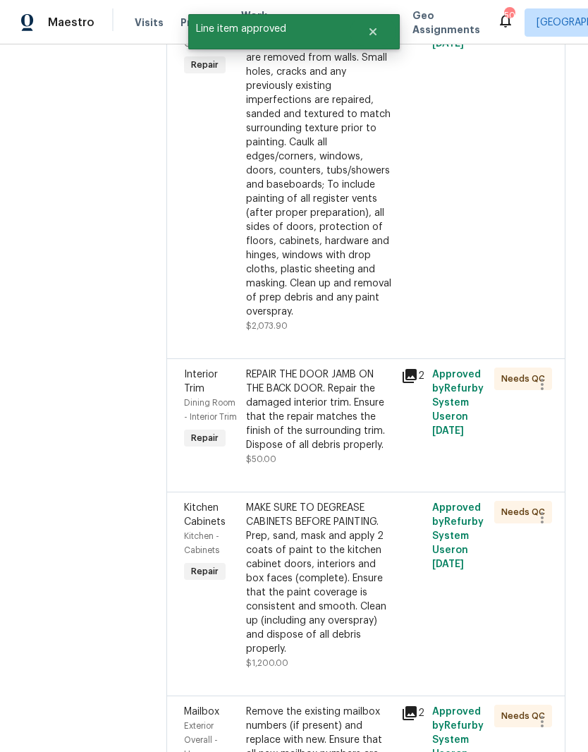
scroll to position [1610, 0]
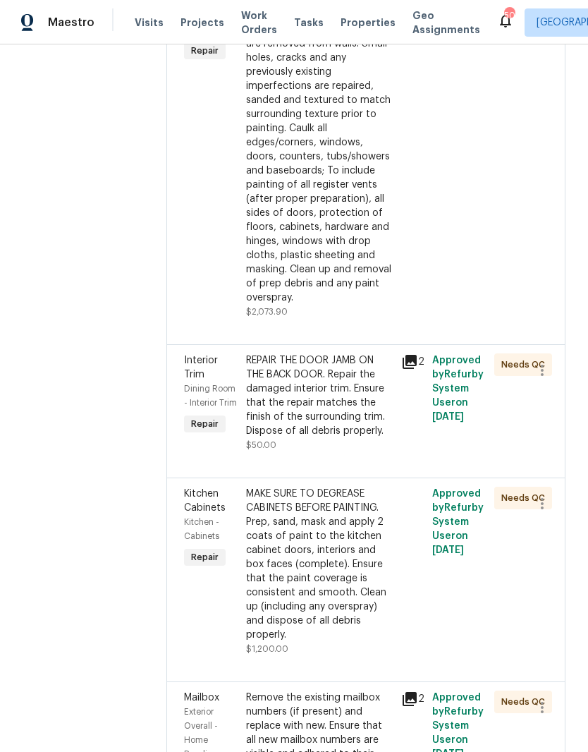
click at [315, 353] on div "REPAIR THE DOOR JAMB ON THE BACK DOOR. Repair the damaged interior trim. Ensure…" at bounding box center [319, 395] width 147 height 85
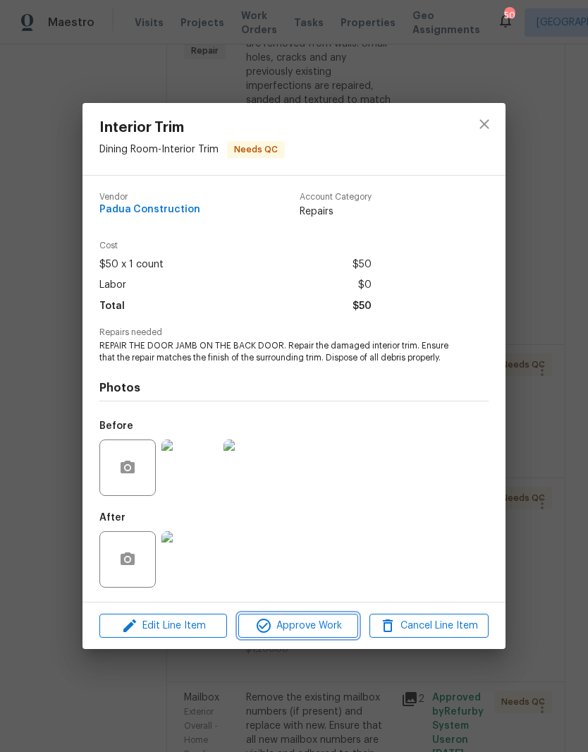
click at [332, 622] on span "Approve Work" at bounding box center [298, 626] width 111 height 18
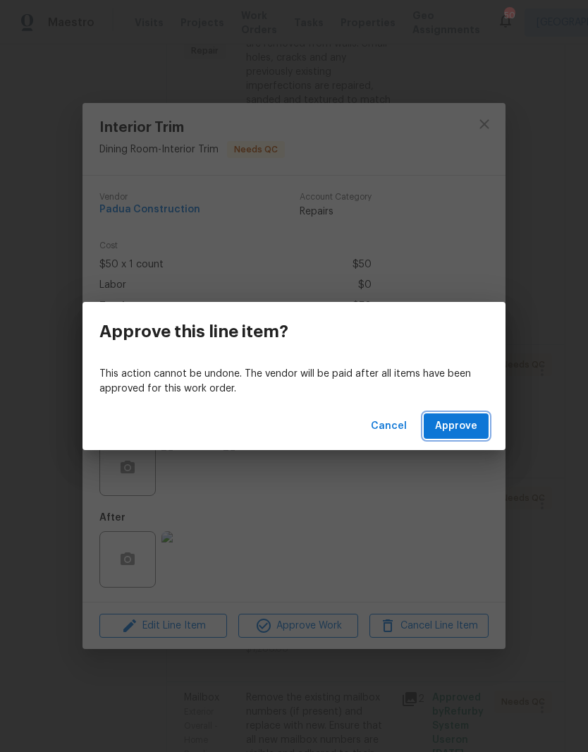
click at [471, 436] on button "Approve" at bounding box center [456, 426] width 65 height 26
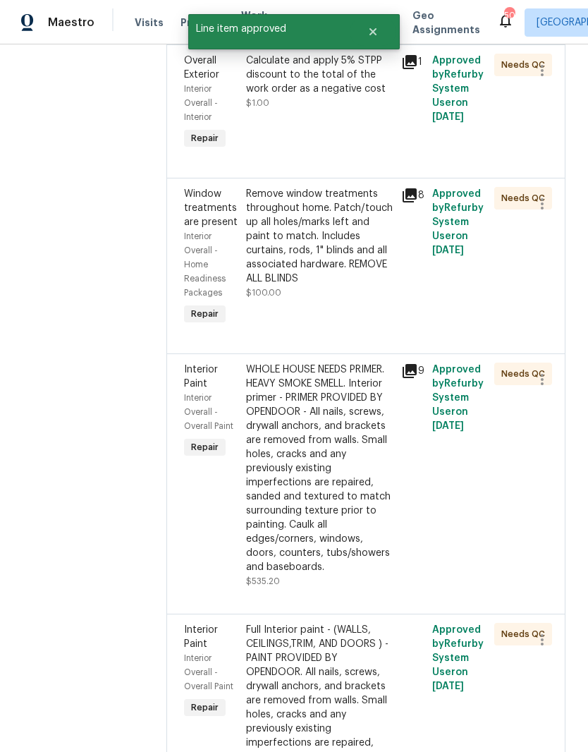
scroll to position [952, 0]
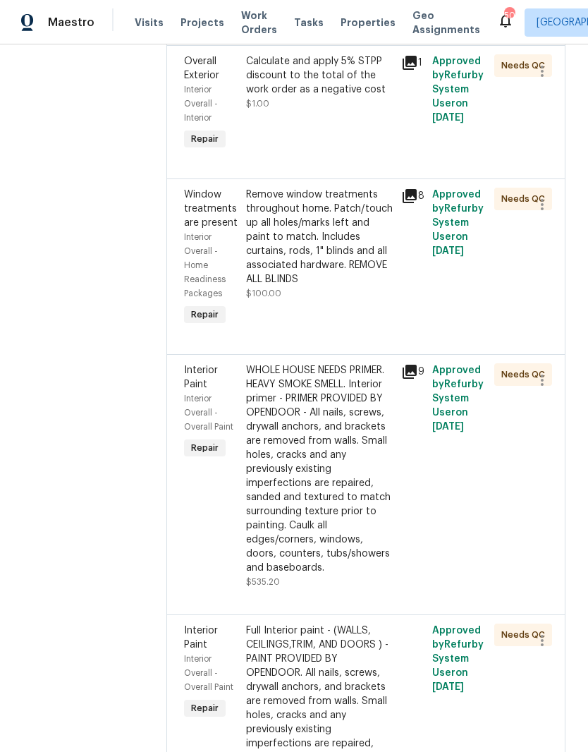
click at [315, 188] on div "Remove window treatments throughout home. Patch/touch up all holes/marks left a…" at bounding box center [319, 237] width 147 height 99
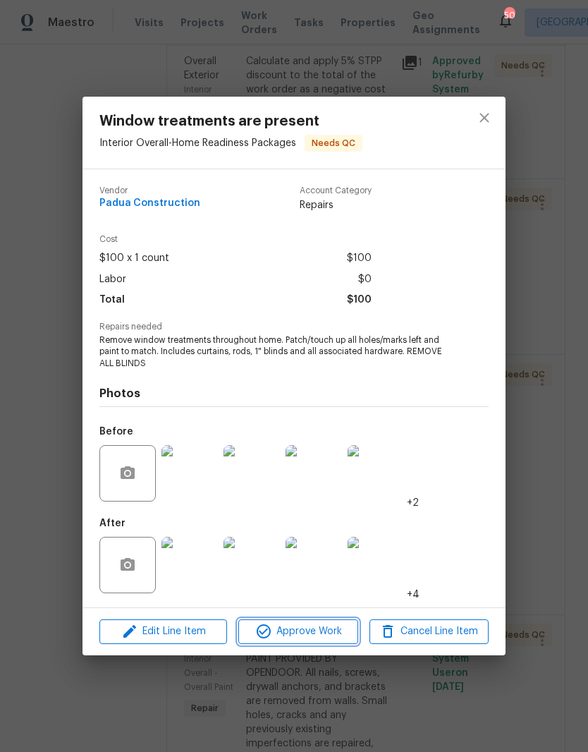
click at [317, 636] on span "Approve Work" at bounding box center [298, 632] width 111 height 18
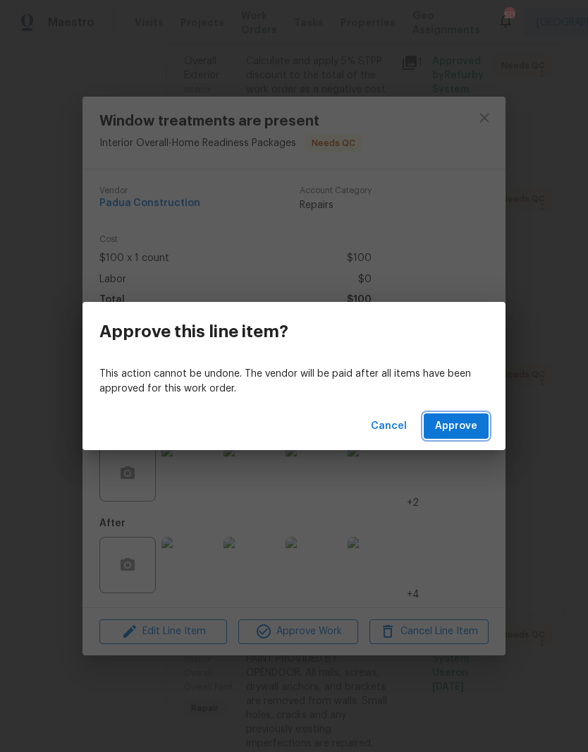
click at [483, 434] on button "Approve" at bounding box center [456, 426] width 65 height 26
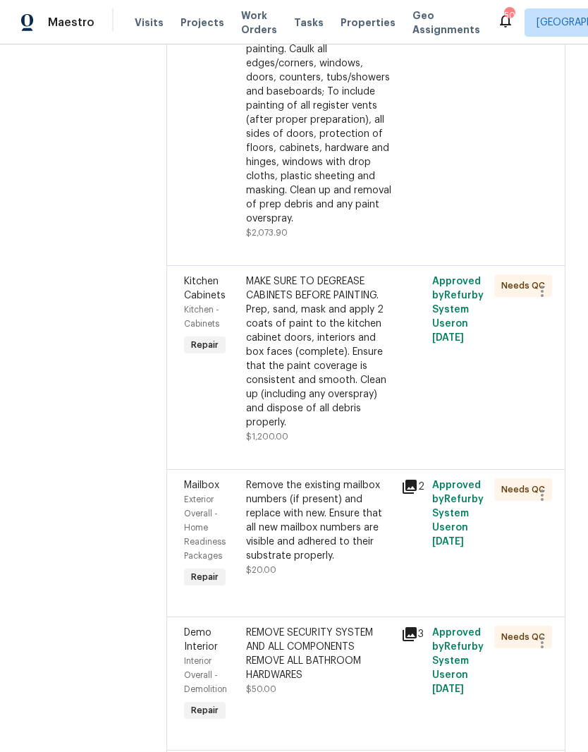
scroll to position [1513, 0]
click at [329, 479] on div "Remove the existing mailbox numbers (if present) and replace with new. Ensure t…" at bounding box center [319, 521] width 147 height 85
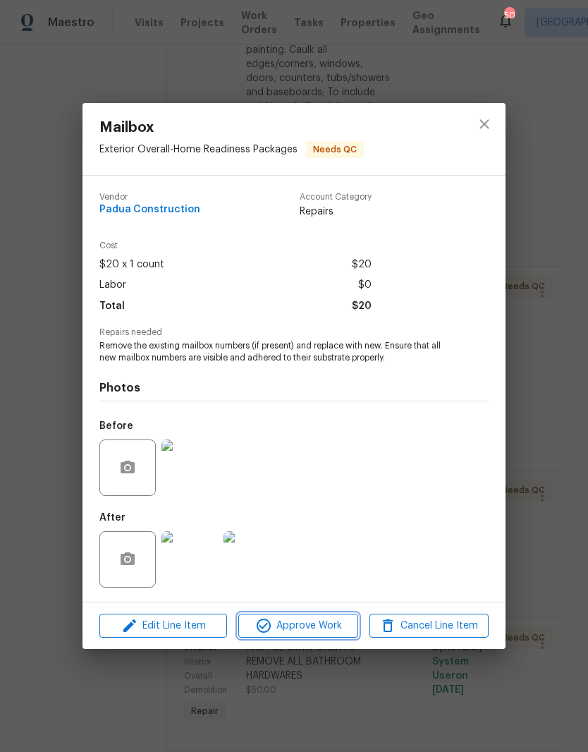
click at [326, 623] on span "Approve Work" at bounding box center [298, 626] width 111 height 18
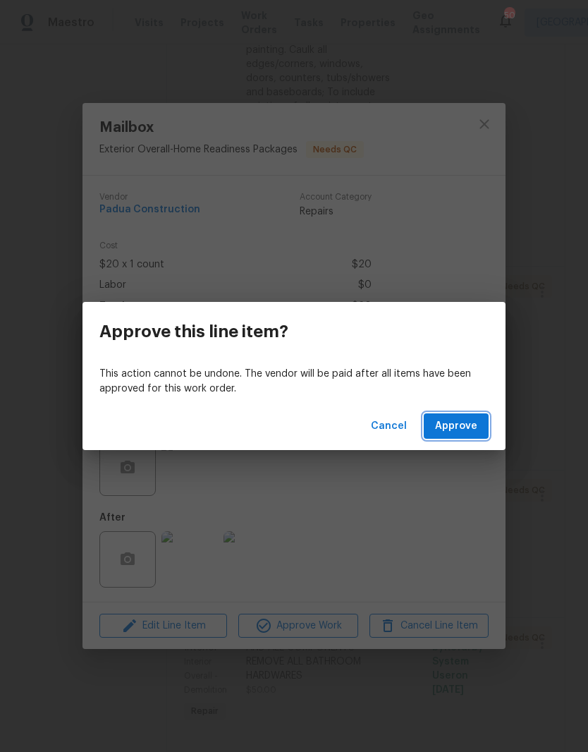
click at [473, 430] on span "Approve" at bounding box center [456, 427] width 42 height 18
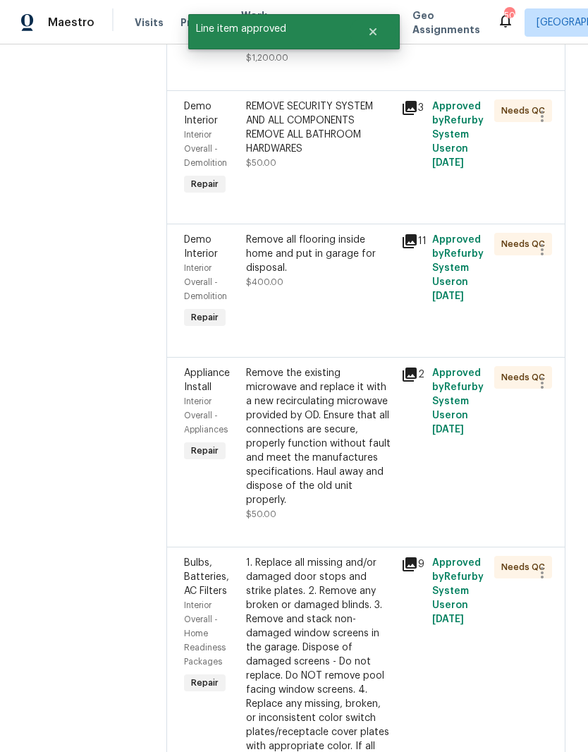
scroll to position [1790, 0]
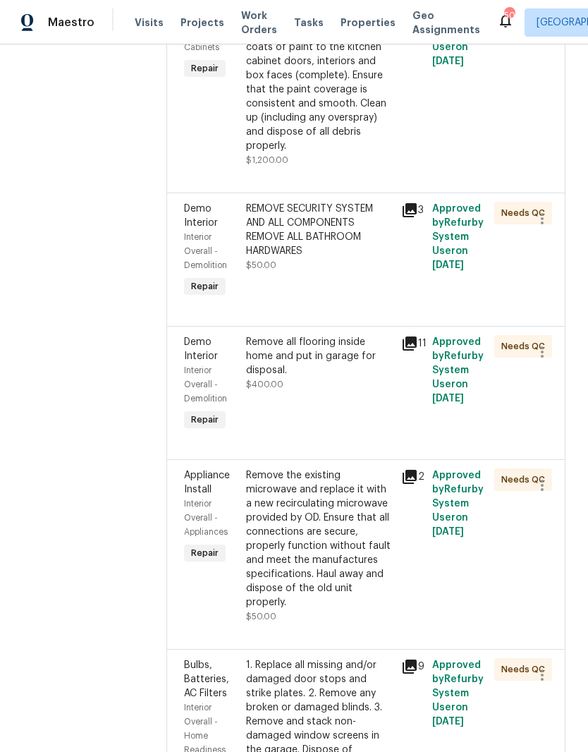
click at [316, 331] on div "Remove all flooring inside home and put in garage for disposal. $400.00" at bounding box center [319, 384] width 155 height 107
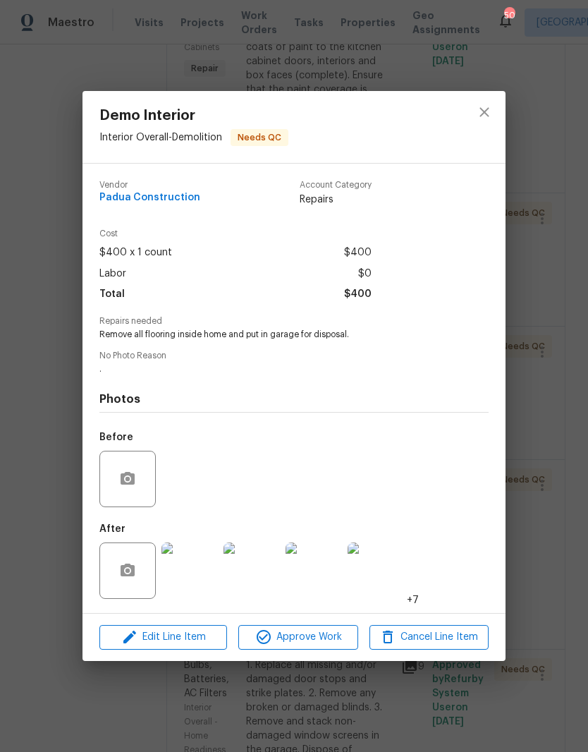
click at [196, 576] on img at bounding box center [190, 571] width 56 height 56
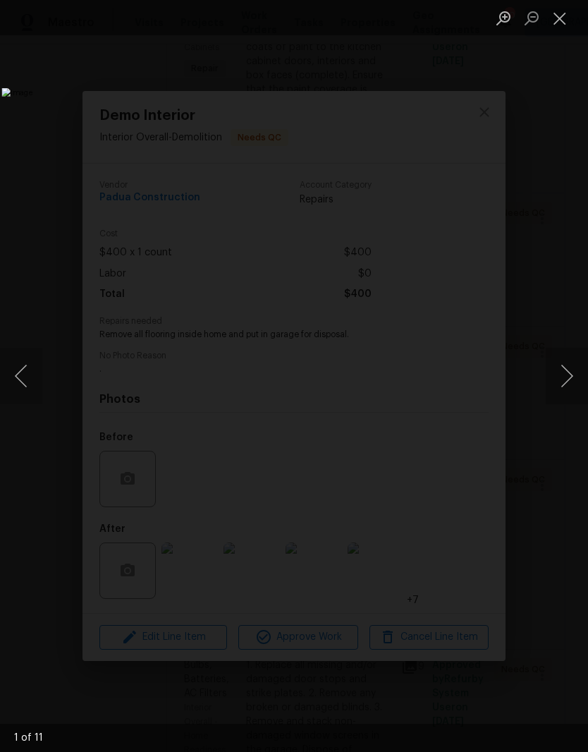
click at [566, 391] on button "Next image" at bounding box center [567, 376] width 42 height 56
click at [566, 382] on button "Next image" at bounding box center [567, 376] width 42 height 56
click at [564, 385] on button "Next image" at bounding box center [567, 376] width 42 height 56
click at [566, 382] on button "Next image" at bounding box center [567, 376] width 42 height 56
click at [563, 23] on button "Close lightbox" at bounding box center [560, 18] width 28 height 25
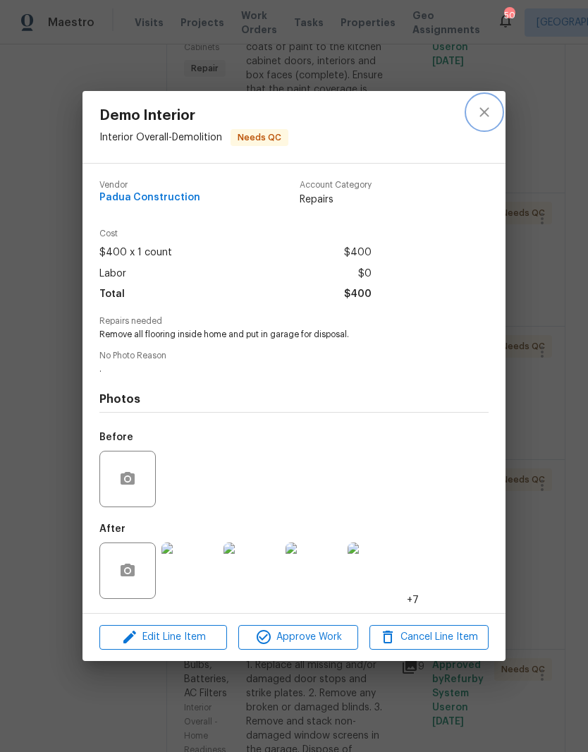
click at [485, 123] on button "close" at bounding box center [485, 112] width 34 height 34
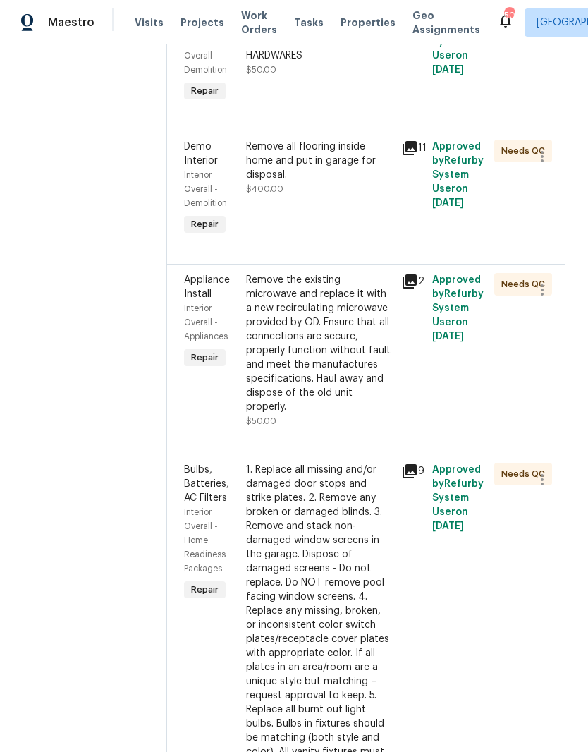
scroll to position [1983, 0]
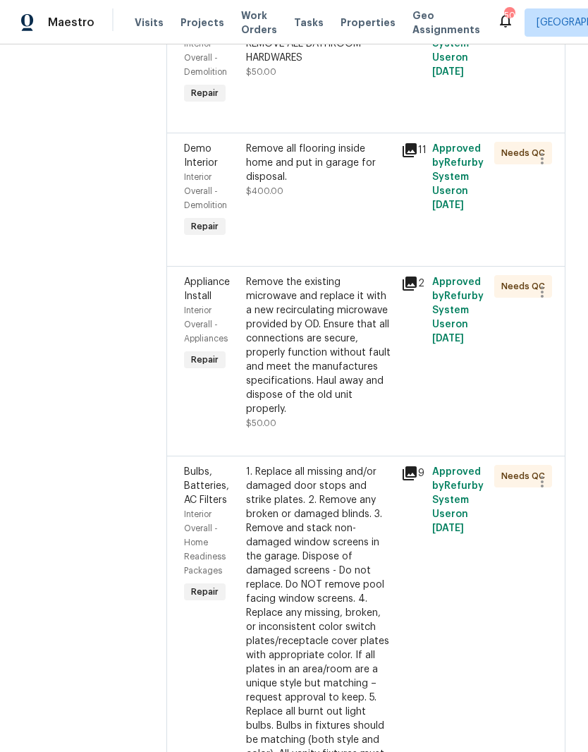
click at [318, 275] on div "Remove the existing microwave and replace it with a new recirculating microwave…" at bounding box center [319, 345] width 147 height 141
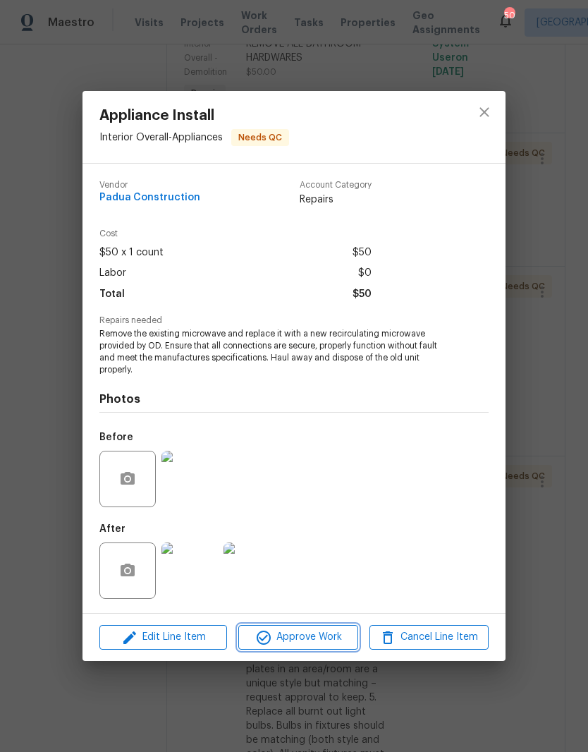
click at [324, 640] on span "Approve Work" at bounding box center [298, 638] width 111 height 18
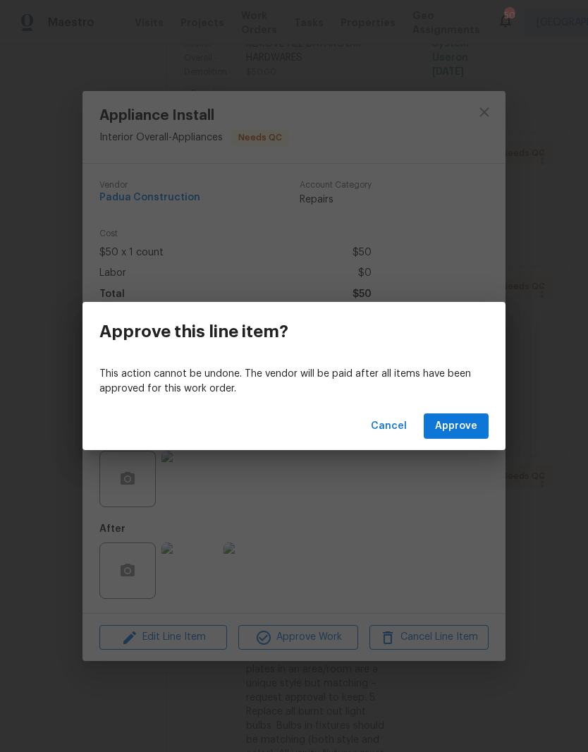
click at [476, 413] on button "Approve" at bounding box center [456, 426] width 65 height 26
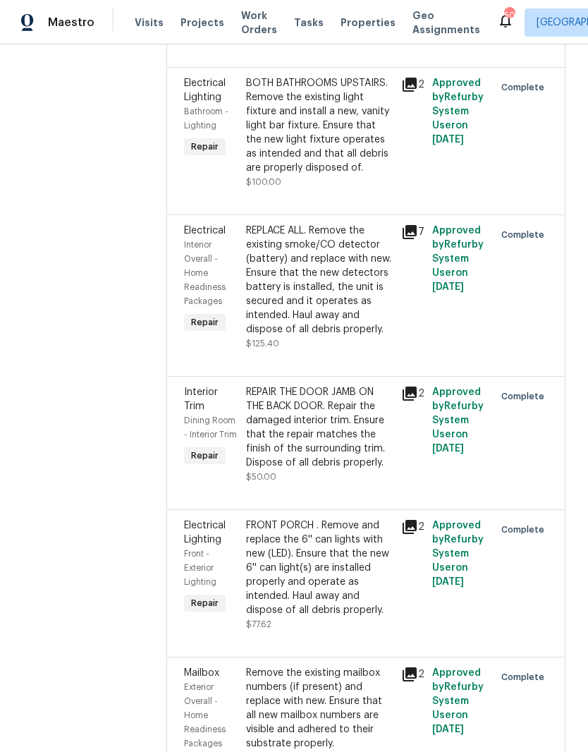
scroll to position [4845, 0]
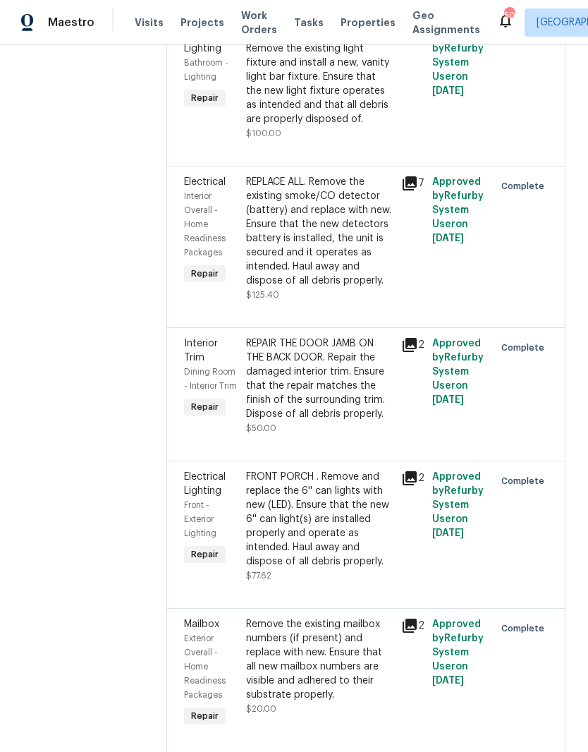
click at [347, 617] on div "Remove the existing mailbox numbers (if present) and replace with new. Ensure t…" at bounding box center [319, 659] width 147 height 85
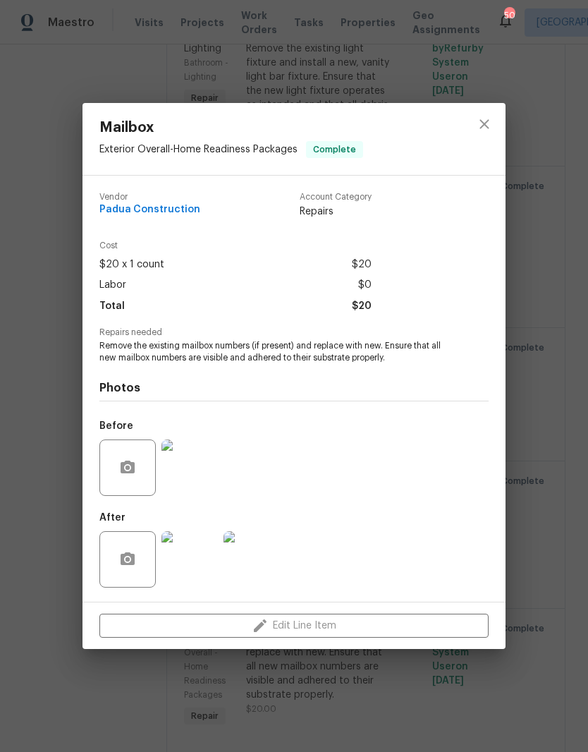
click at [55, 313] on div "Mailbox Exterior Overall - Home Readiness Packages Complete Vendor Padua Constr…" at bounding box center [294, 376] width 588 height 752
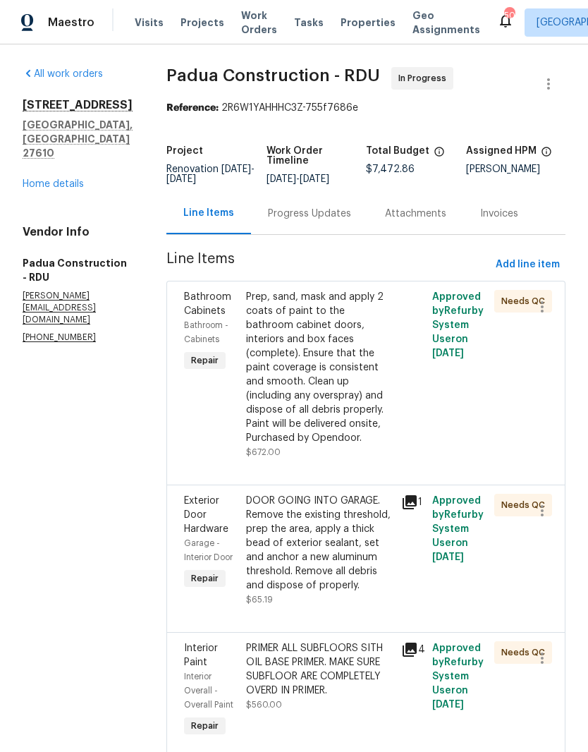
scroll to position [0, 0]
click at [49, 179] on link "Home details" at bounding box center [53, 184] width 61 height 10
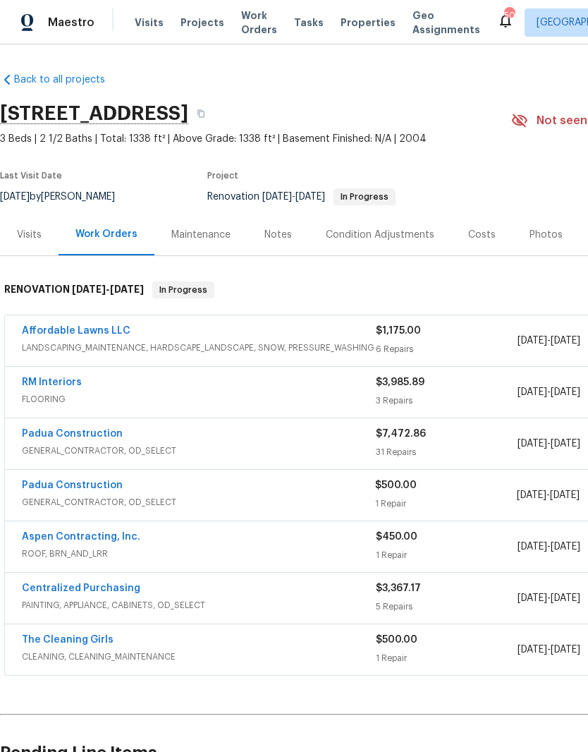
click at [42, 326] on link "Affordable Lawns LLC" at bounding box center [76, 331] width 109 height 10
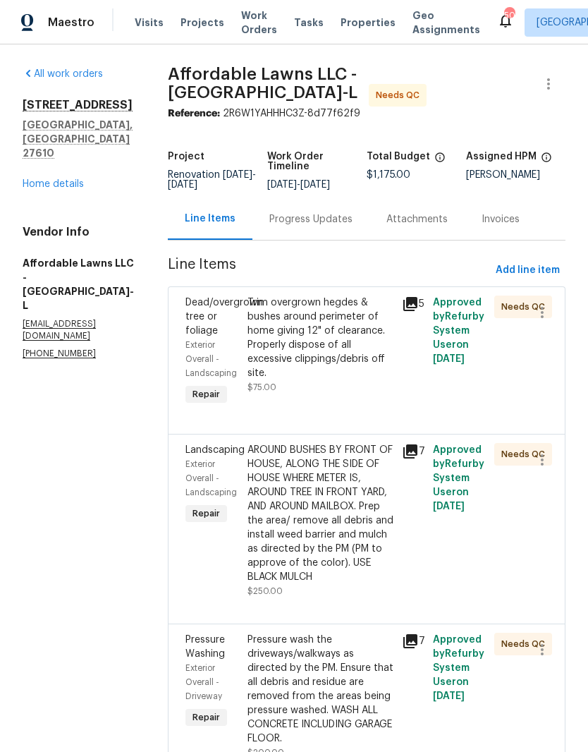
click at [35, 113] on div "All work orders 4203 Grandover Dr Raleigh, NC 27610 Home details Vendor Info Af…" at bounding box center [78, 213] width 111 height 293
click at [33, 116] on div "All work orders 4203 Grandover Dr Raleigh, NC 27610 Home details Vendor Info Af…" at bounding box center [78, 213] width 111 height 293
click at [32, 116] on div "All work orders 4203 Grandover Dr Raleigh, NC 27610 Home details Vendor Info Af…" at bounding box center [78, 213] width 111 height 293
click at [46, 179] on link "Home details" at bounding box center [53, 184] width 61 height 10
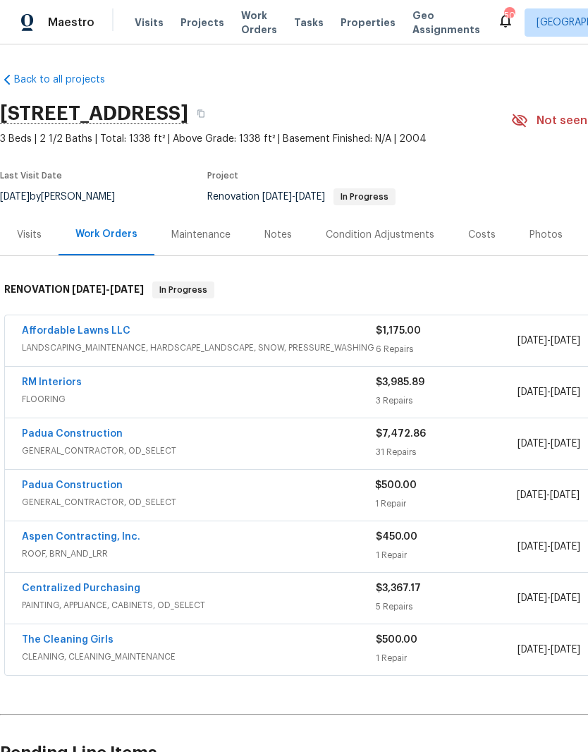
click at [42, 429] on link "Padua Construction" at bounding box center [72, 434] width 101 height 10
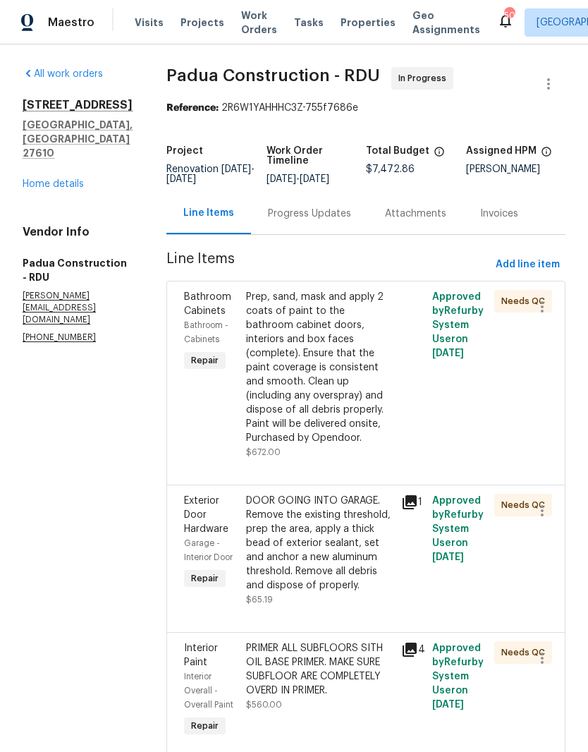
click at [78, 189] on link "Home details" at bounding box center [53, 184] width 61 height 10
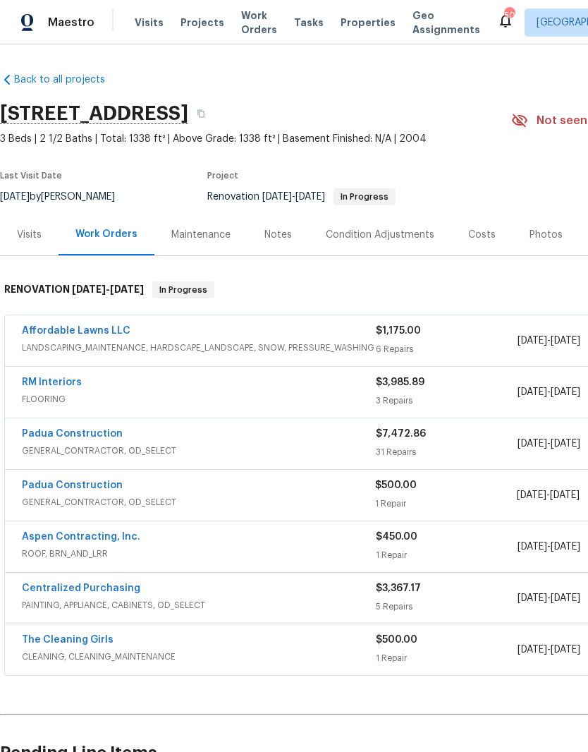
click at [293, 231] on div "Notes" at bounding box center [278, 235] width 61 height 42
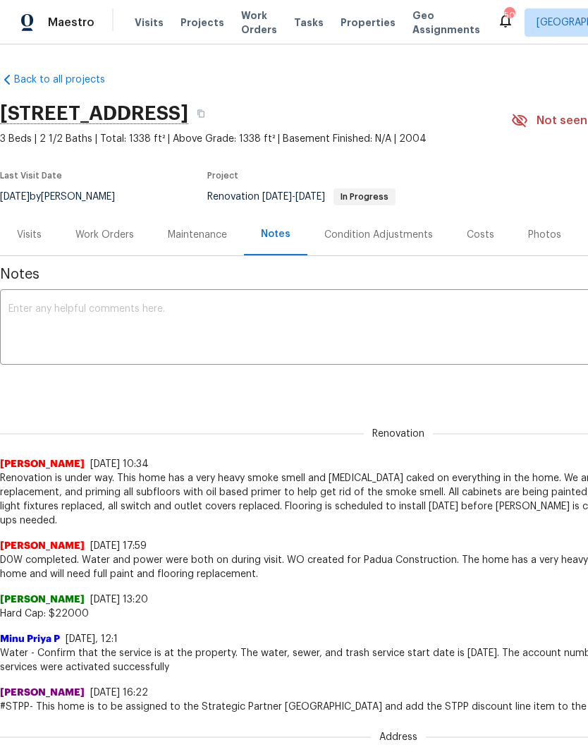
click at [475, 230] on div "Costs" at bounding box center [481, 235] width 28 height 14
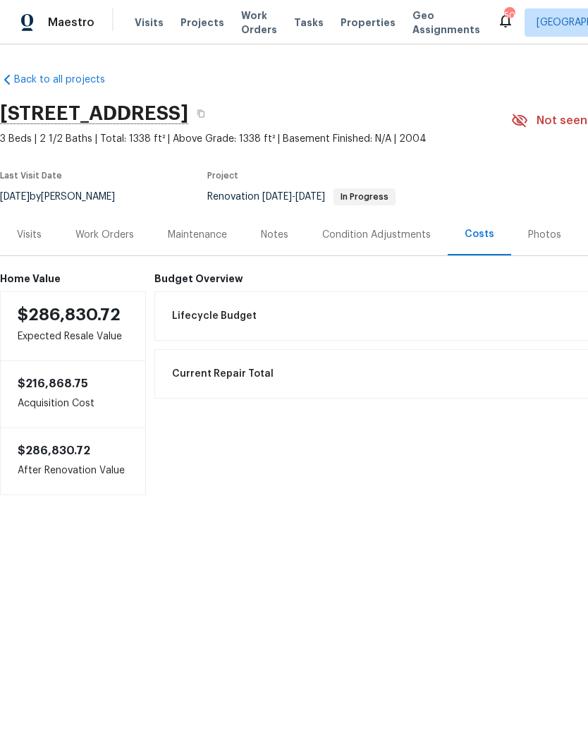
click at [109, 236] on div "Work Orders" at bounding box center [104, 235] width 59 height 14
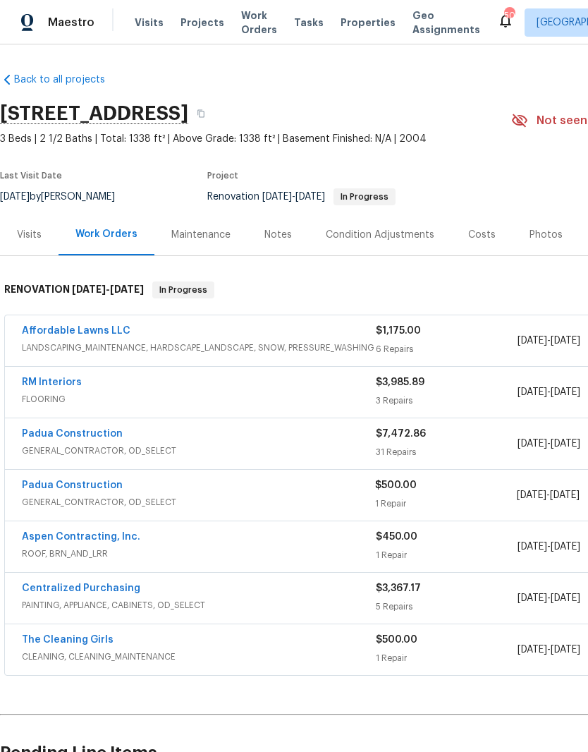
click at [98, 429] on link "Padua Construction" at bounding box center [72, 434] width 101 height 10
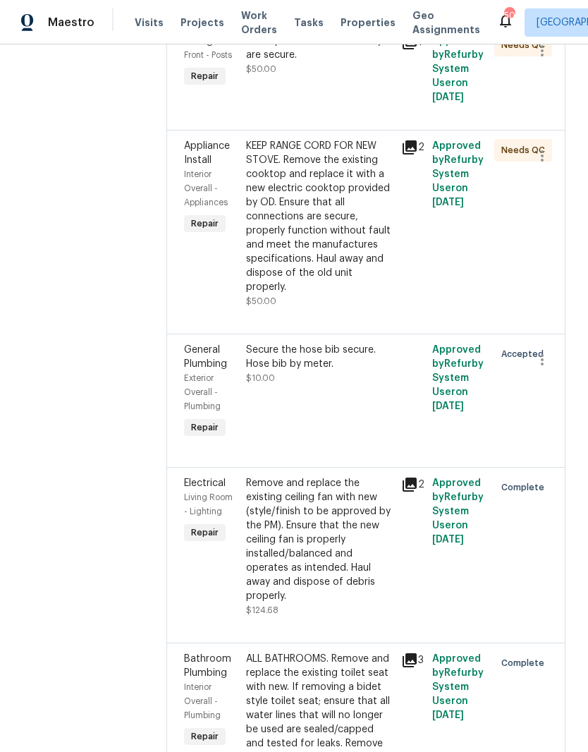
scroll to position [3040, 0]
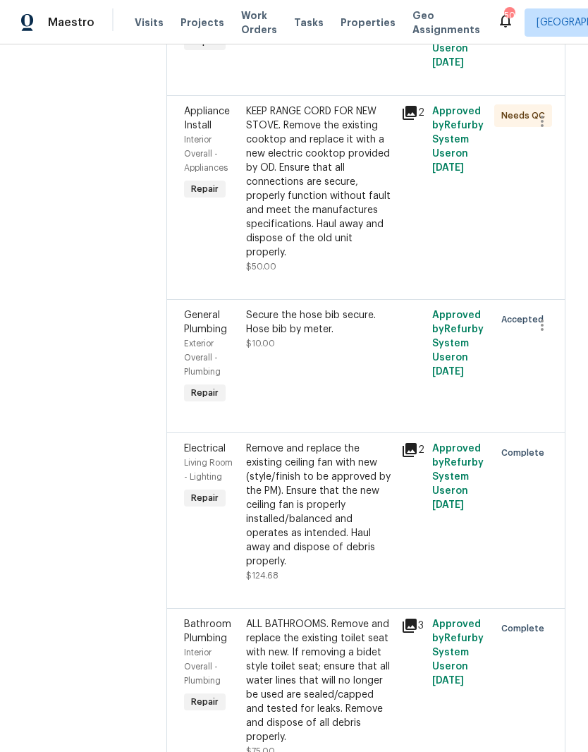
click at [317, 442] on div "Remove and replace the existing ceiling fan with new (style/finish to be approv…" at bounding box center [319, 505] width 147 height 127
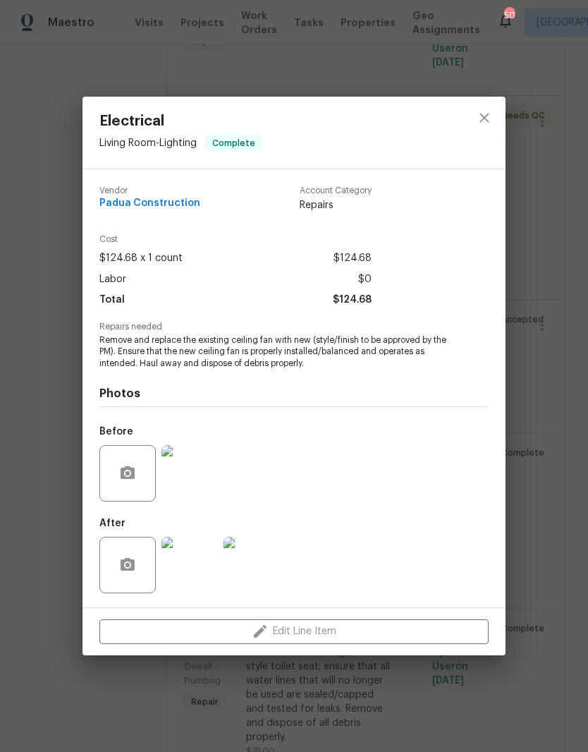
click at [541, 127] on div "Electrical Living Room - Lighting Complete Vendor Padua Construction Account Ca…" at bounding box center [294, 376] width 588 height 752
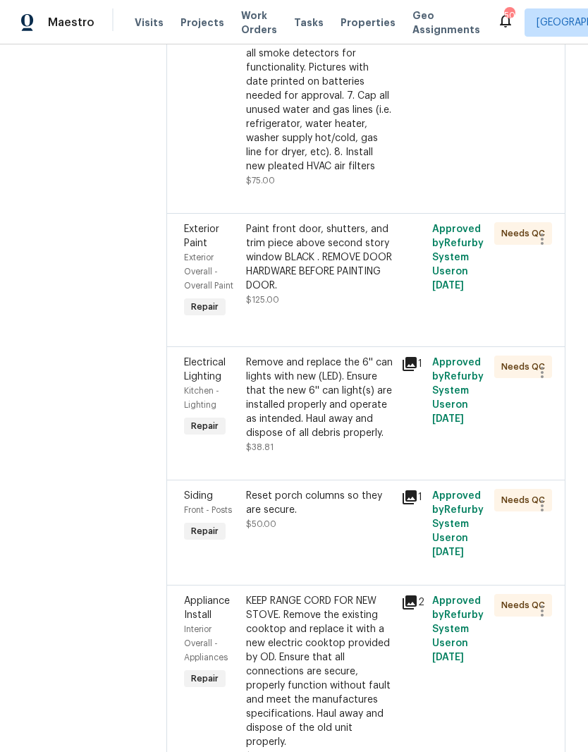
scroll to position [2592, 0]
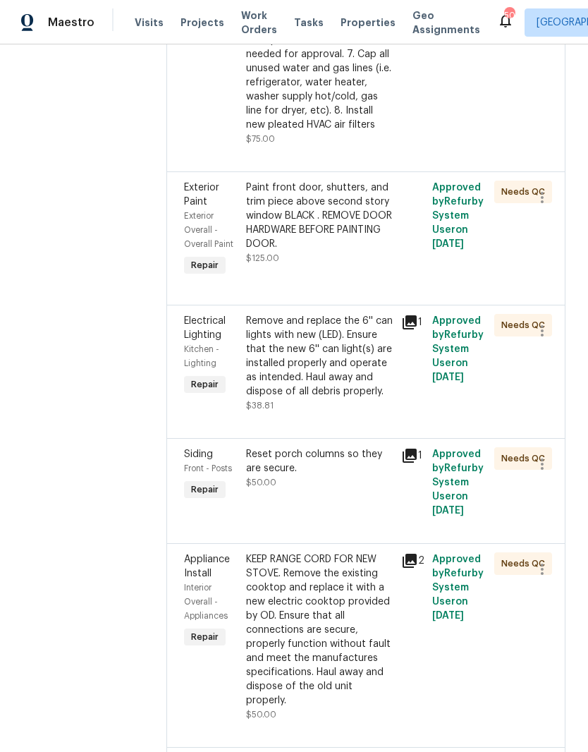
click at [323, 443] on div "Reset porch columns so they are secure. $50.00" at bounding box center [319, 482] width 155 height 79
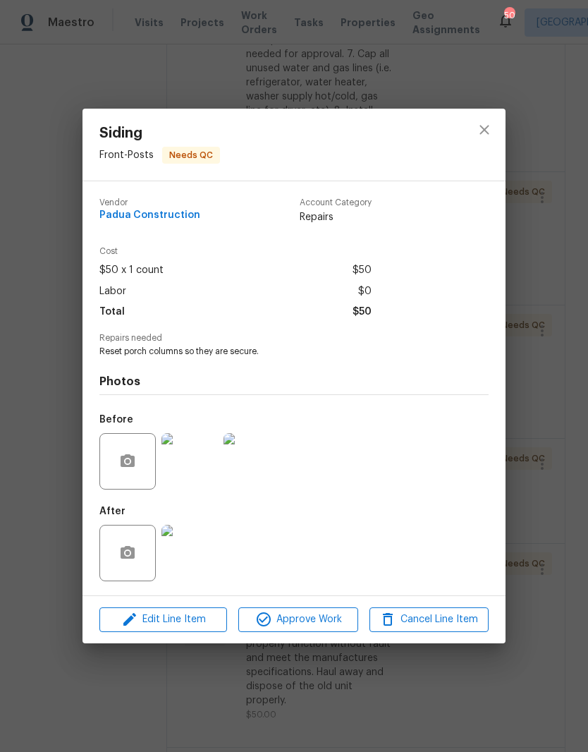
click at [207, 546] on img at bounding box center [190, 553] width 56 height 56
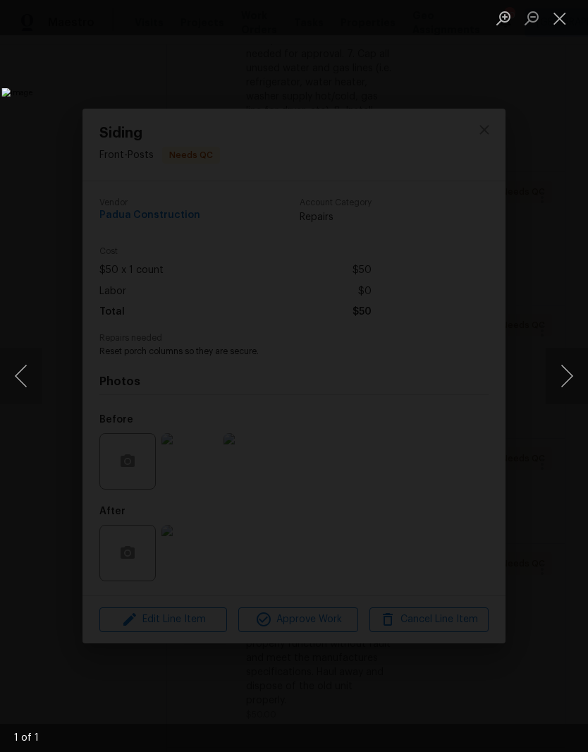
click at [452, 426] on img "Lightbox" at bounding box center [226, 376] width 451 height 576
click at [559, 367] on button "Next image" at bounding box center [567, 376] width 42 height 56
click at [564, 23] on button "Close lightbox" at bounding box center [560, 18] width 28 height 25
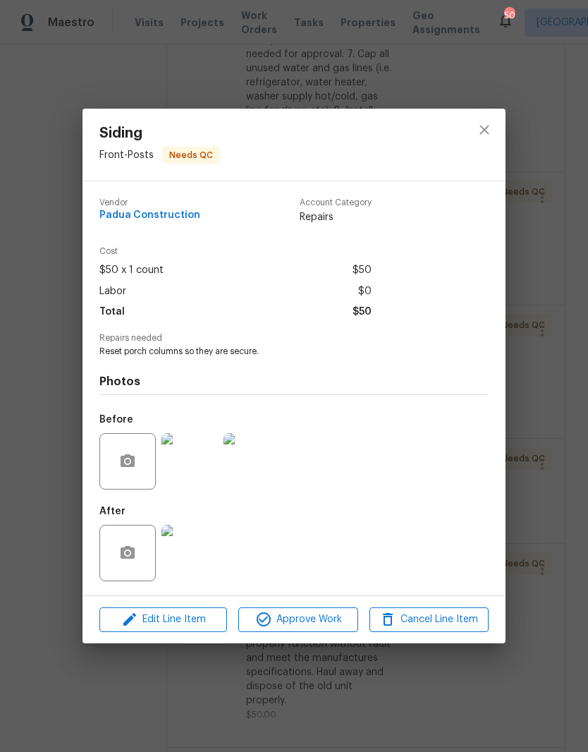
click at [210, 483] on img at bounding box center [190, 461] width 56 height 56
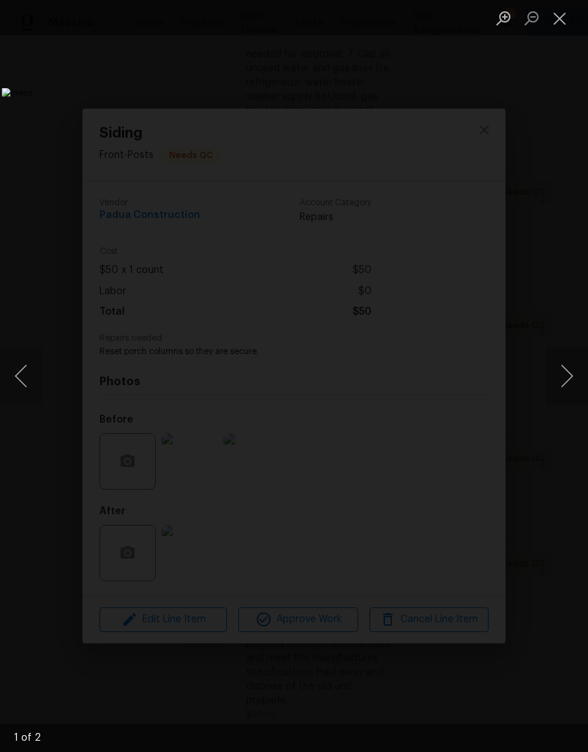
click at [562, 28] on button "Close lightbox" at bounding box center [560, 18] width 28 height 25
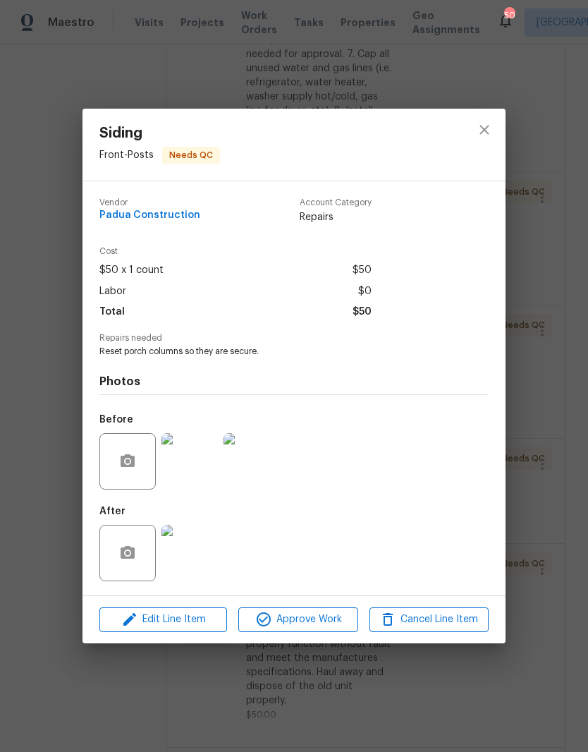
click at [207, 564] on img at bounding box center [190, 553] width 56 height 56
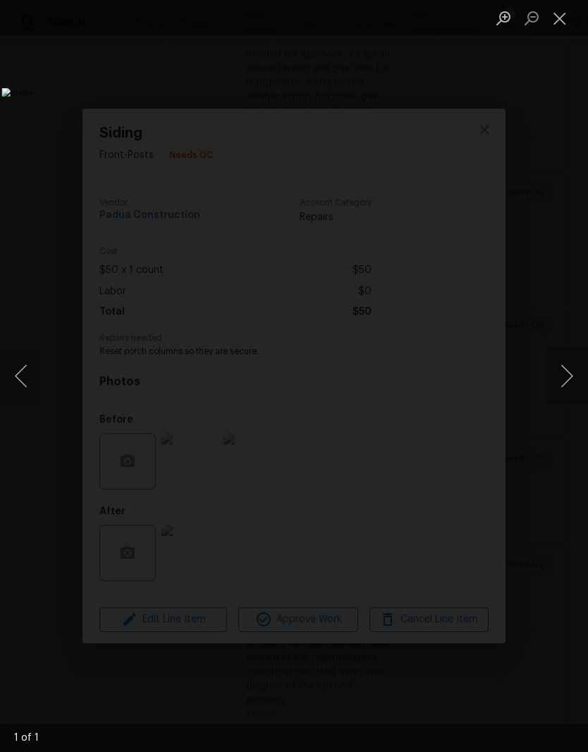
click at [570, 29] on button "Close lightbox" at bounding box center [560, 18] width 28 height 25
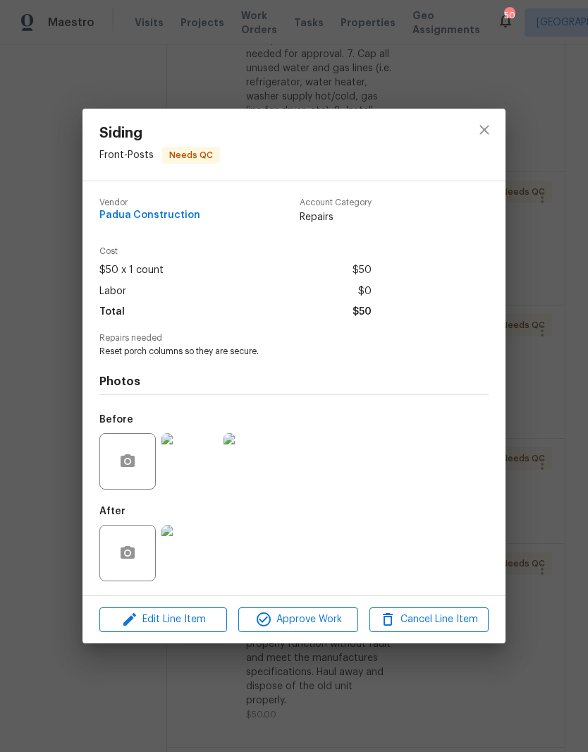
click at [272, 469] on img at bounding box center [252, 461] width 56 height 56
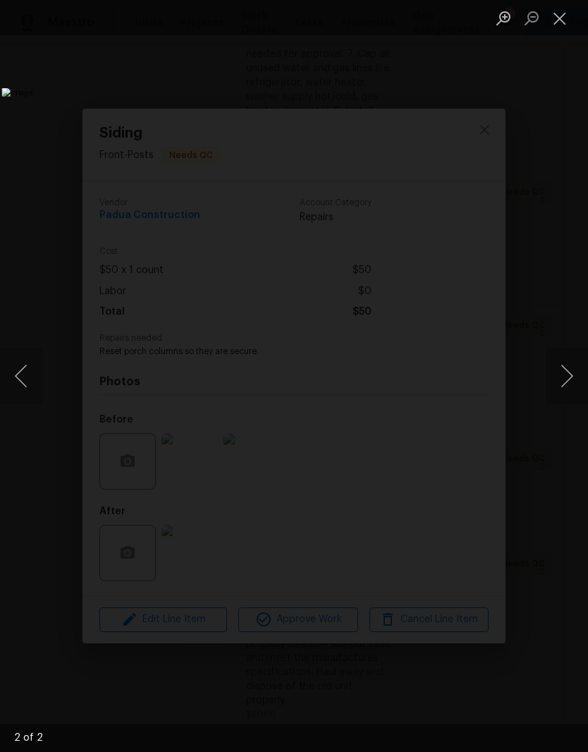
click at [562, 28] on button "Close lightbox" at bounding box center [560, 18] width 28 height 25
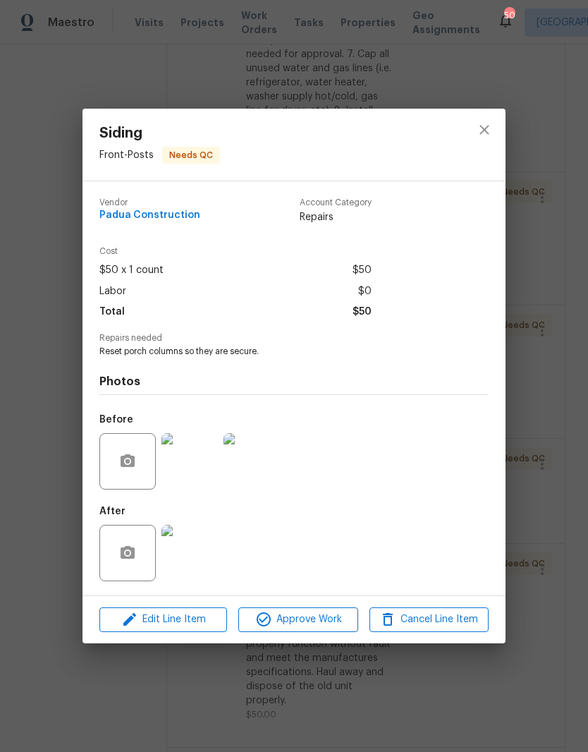
click at [210, 556] on img at bounding box center [190, 553] width 56 height 56
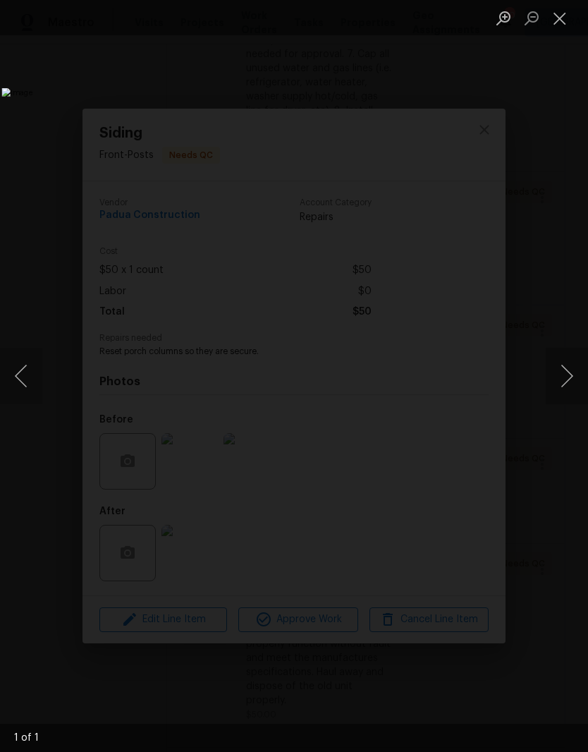
click at [559, 17] on button "Close lightbox" at bounding box center [560, 18] width 28 height 25
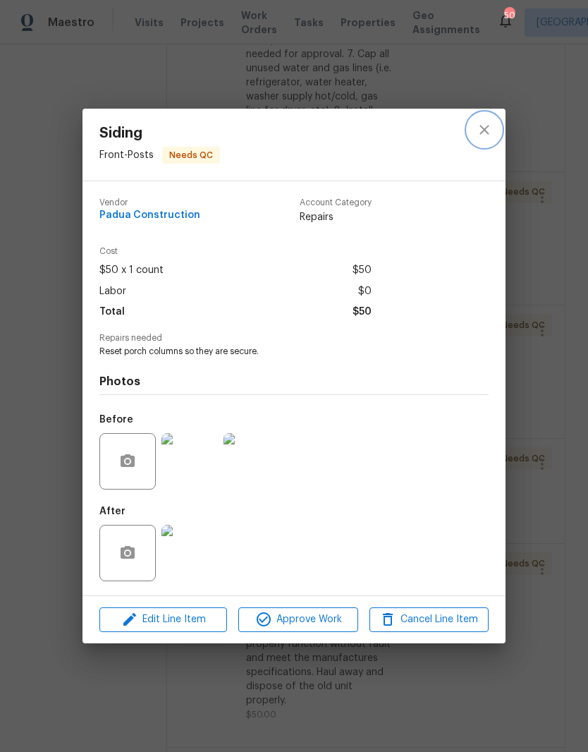
click at [491, 131] on icon "close" at bounding box center [484, 129] width 17 height 17
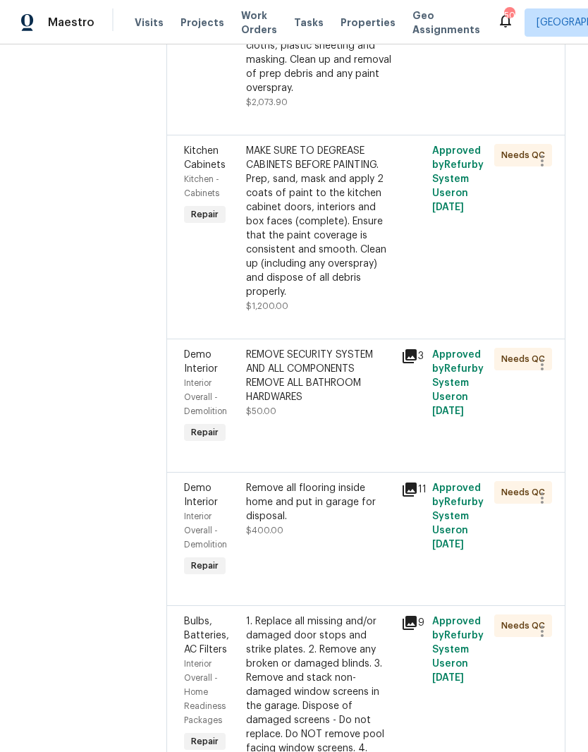
scroll to position [1666, 0]
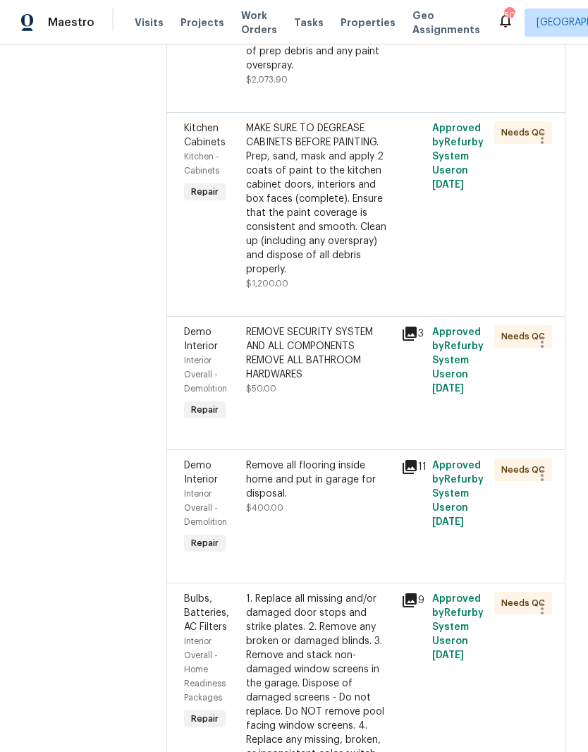
click at [327, 325] on div "REMOVE SECURITY SYSTEM AND ALL COMPONENTS REMOVE ALL BATHROOM HARDWARES" at bounding box center [319, 353] width 147 height 56
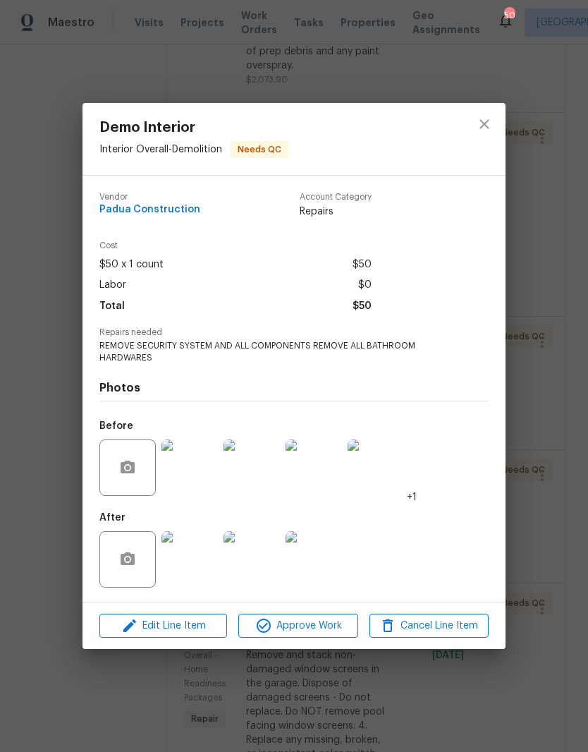
click at [341, 548] on img at bounding box center [314, 559] width 56 height 56
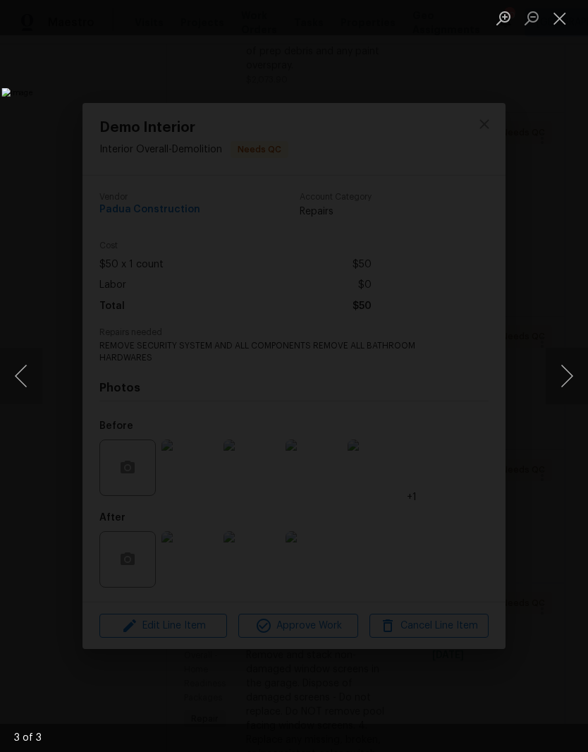
click at [566, 27] on button "Close lightbox" at bounding box center [560, 18] width 28 height 25
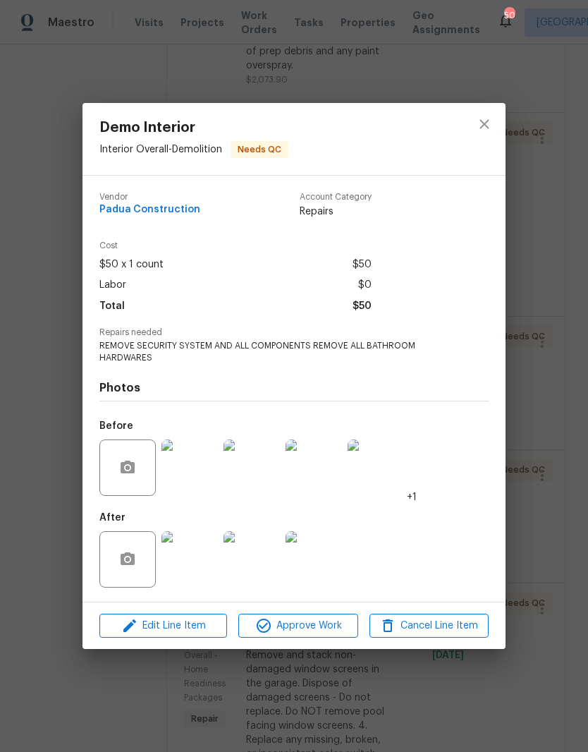
click at [255, 580] on img at bounding box center [252, 559] width 56 height 56
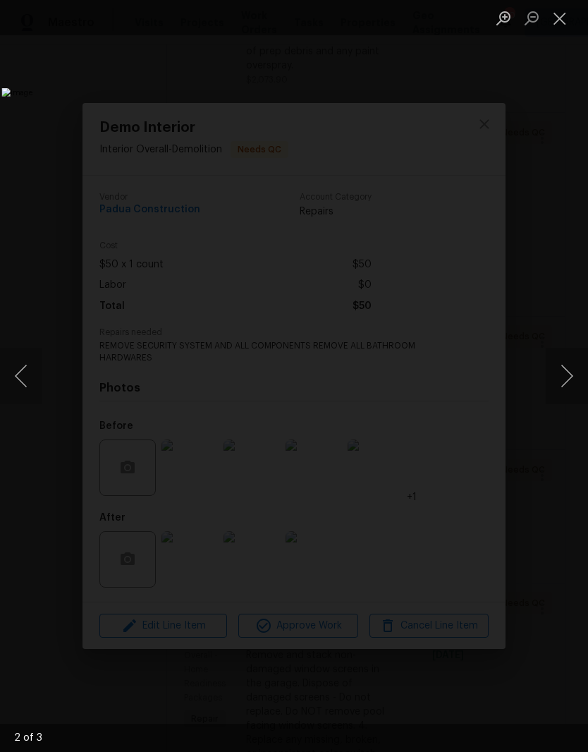
click at [571, 21] on button "Close lightbox" at bounding box center [560, 18] width 28 height 25
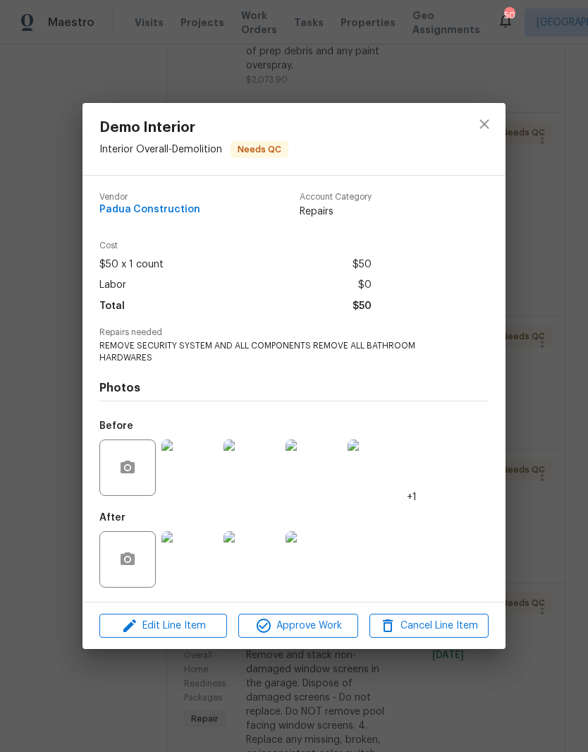
click at [209, 478] on img at bounding box center [190, 468] width 56 height 56
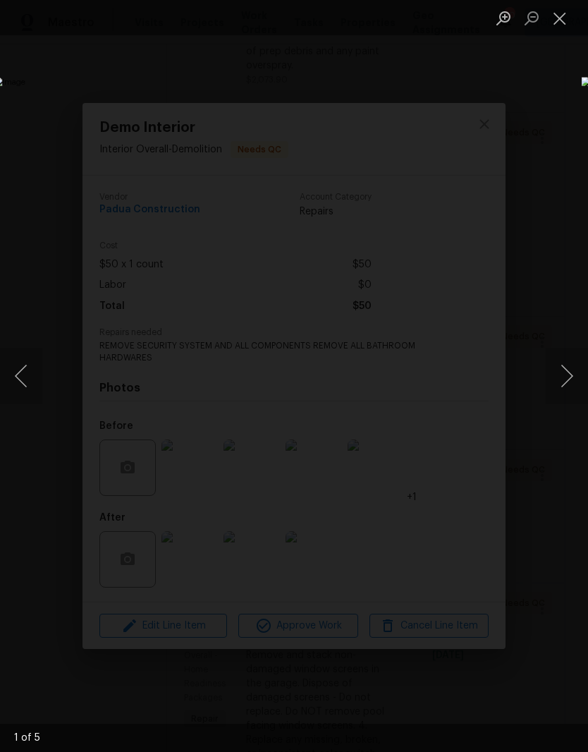
click at [569, 371] on button "Next image" at bounding box center [567, 376] width 42 height 56
click at [569, 376] on button "Next image" at bounding box center [567, 376] width 42 height 56
click at [566, 379] on button "Next image" at bounding box center [567, 376] width 42 height 56
click at [568, 376] on button "Next image" at bounding box center [567, 376] width 42 height 56
click at [564, 376] on button "Next image" at bounding box center [567, 376] width 42 height 56
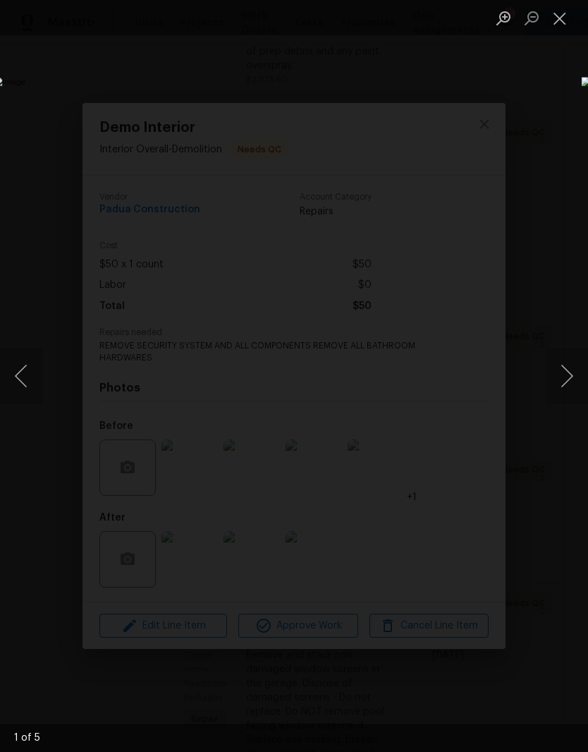
click at [561, 30] on button "Close lightbox" at bounding box center [560, 18] width 28 height 25
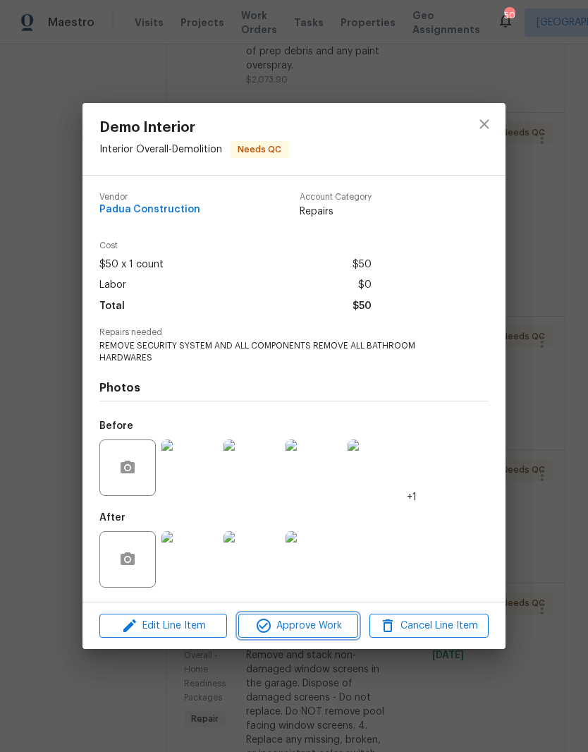
click at [322, 630] on span "Approve Work" at bounding box center [298, 626] width 111 height 18
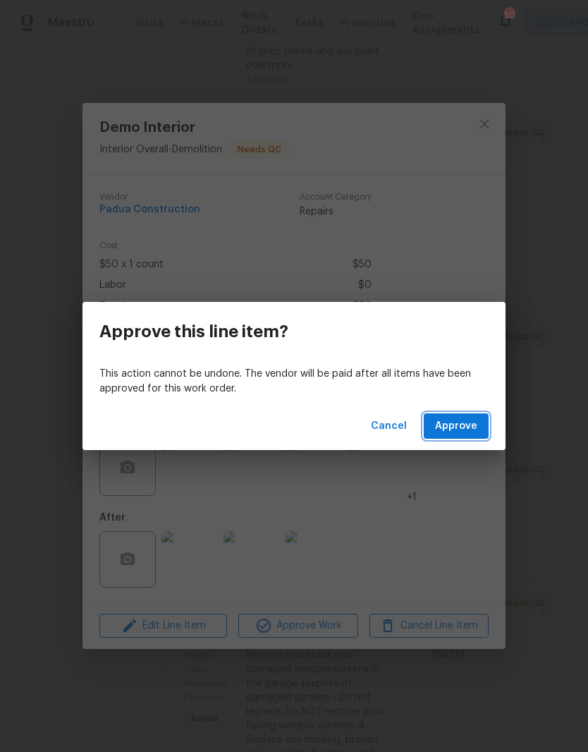
click at [487, 427] on button "Approve" at bounding box center [456, 426] width 65 height 26
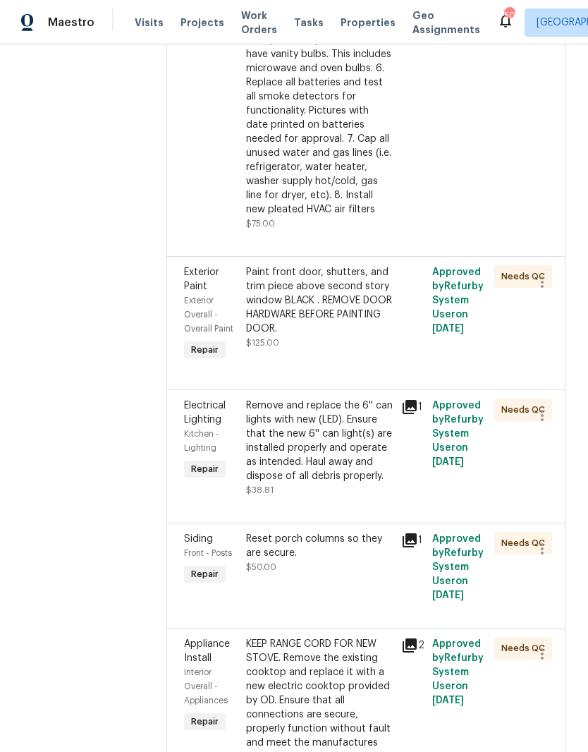
scroll to position [2380, 0]
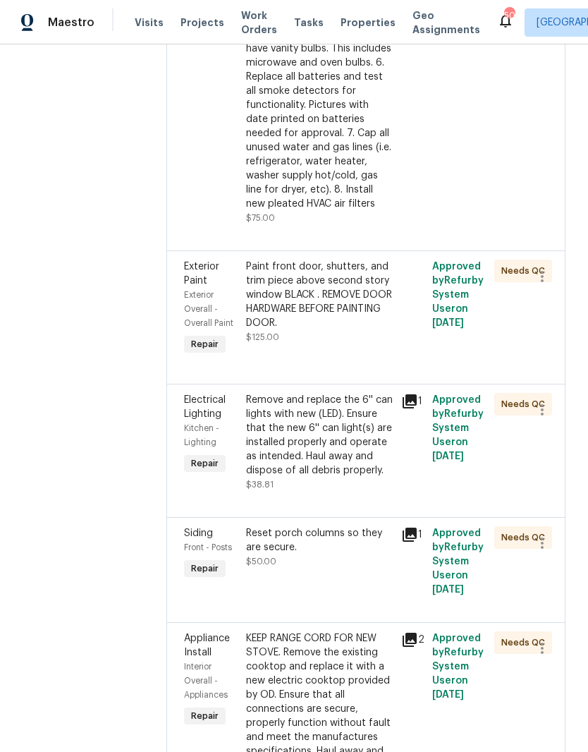
click at [343, 393] on div "Remove and replace the 6'' can lights with new (LED). Ensure that the new 6'' c…" at bounding box center [319, 435] width 147 height 85
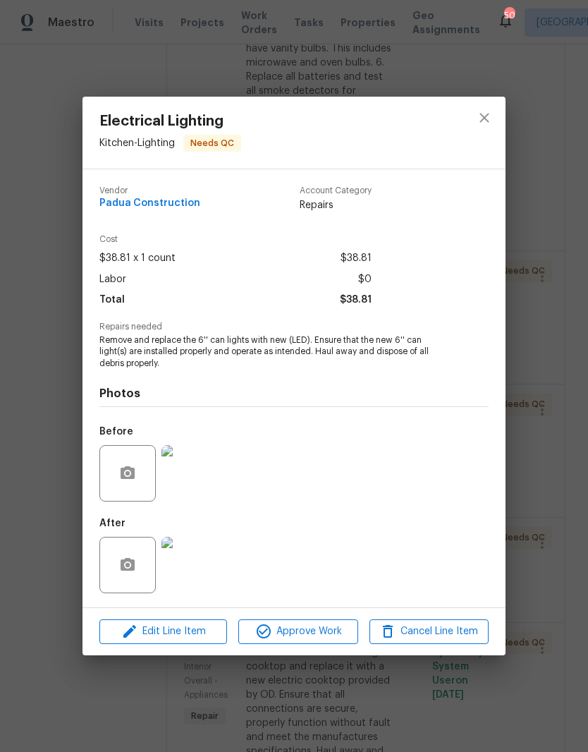
click at [208, 471] on img at bounding box center [190, 473] width 56 height 56
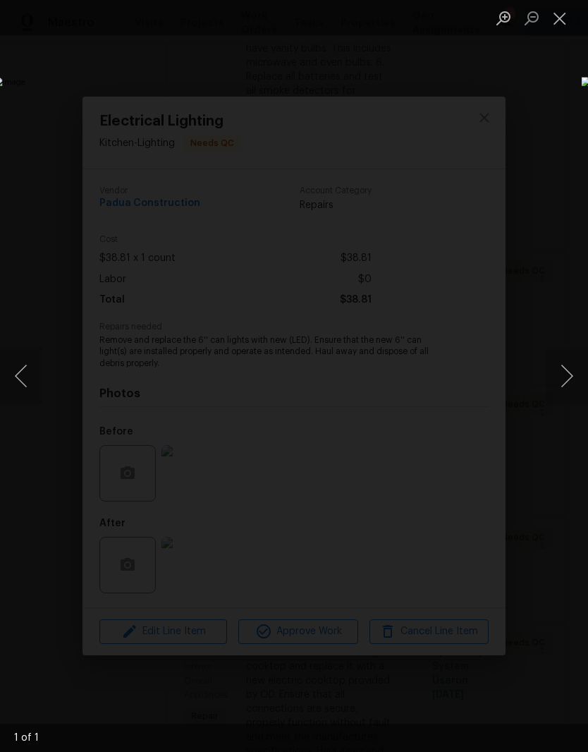
click at [565, 20] on button "Close lightbox" at bounding box center [560, 18] width 28 height 25
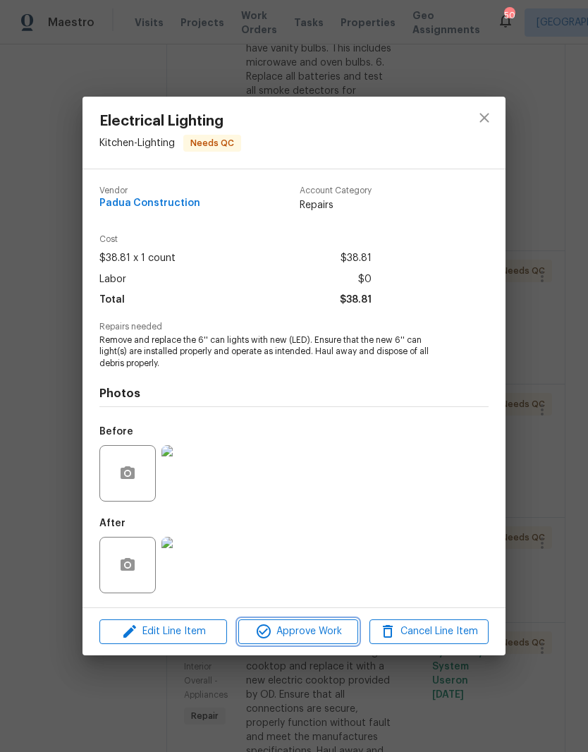
click at [292, 625] on span "Approve Work" at bounding box center [298, 632] width 111 height 18
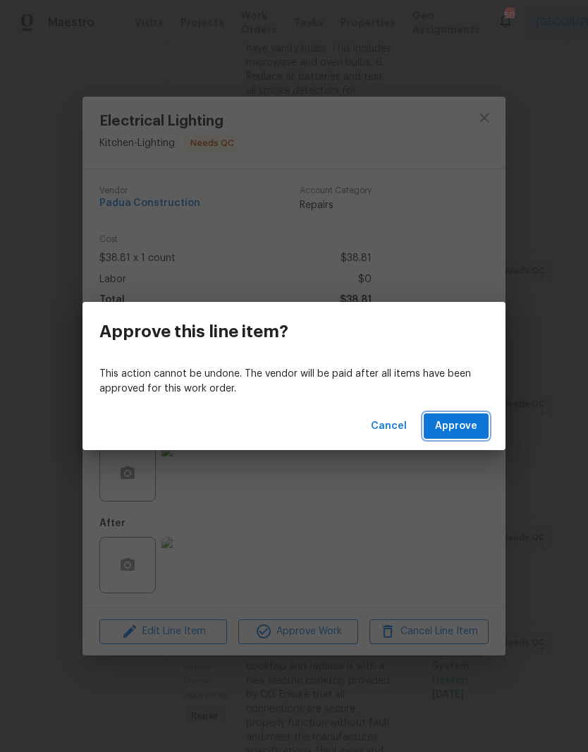
click at [459, 432] on span "Approve" at bounding box center [456, 427] width 42 height 18
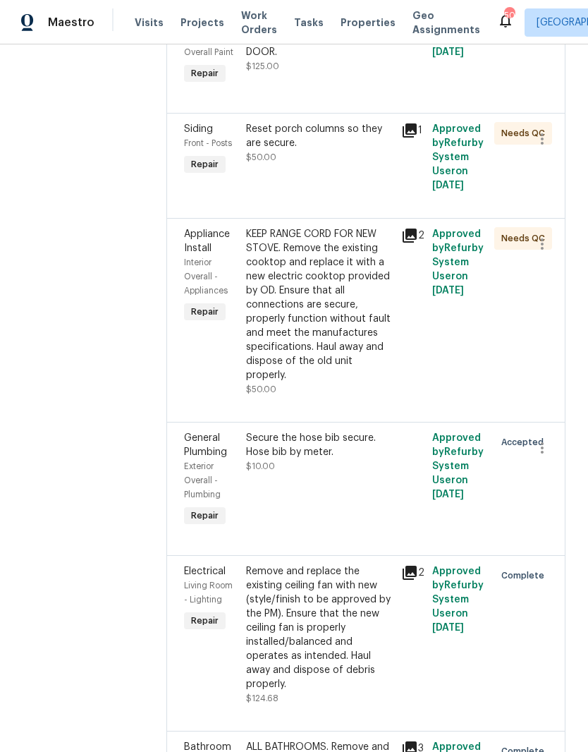
scroll to position [2660, 0]
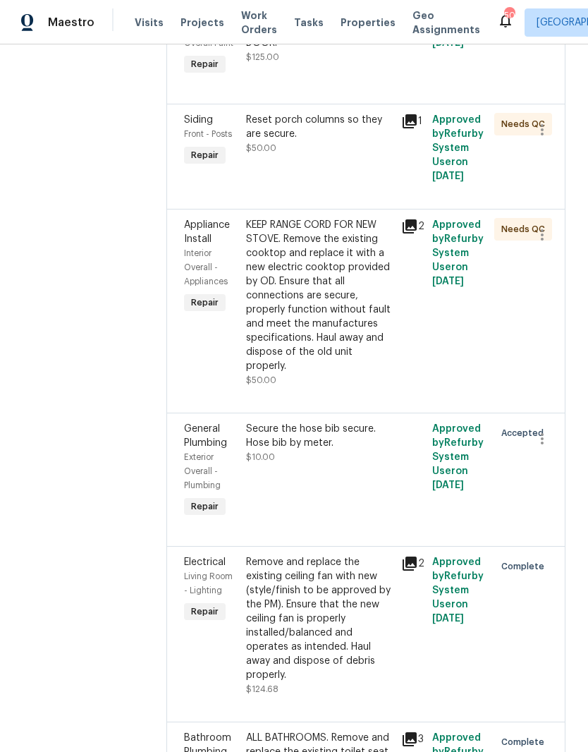
click at [344, 418] on div "Secure the hose bib secure. Hose bib by meter. $10.00" at bounding box center [319, 471] width 155 height 107
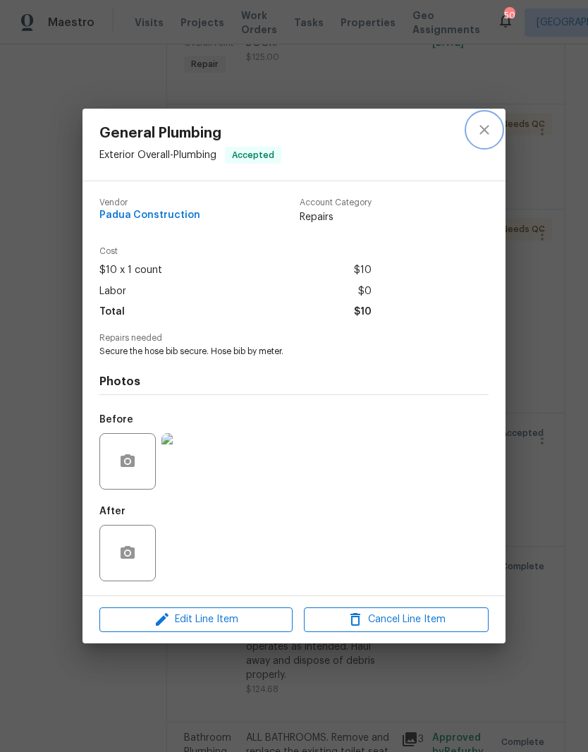
click at [490, 126] on icon "close" at bounding box center [484, 129] width 17 height 17
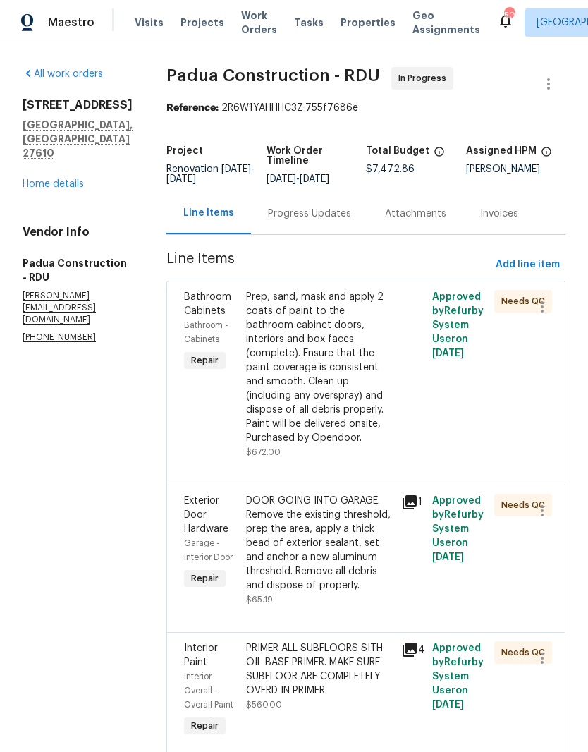
scroll to position [0, 0]
click at [544, 267] on span "Add line item" at bounding box center [528, 265] width 64 height 18
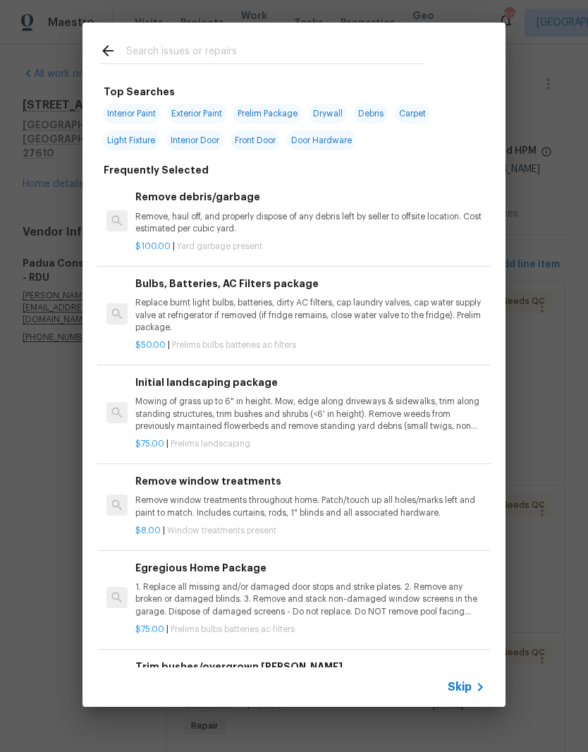
click at [143, 46] on input "text" at bounding box center [275, 52] width 299 height 21
type input "Faucet"
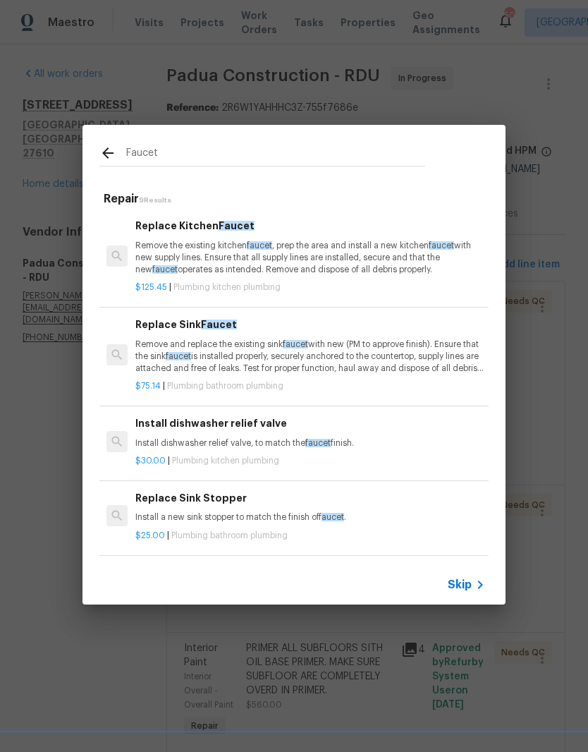
click at [365, 255] on p "Remove the existing kitchen faucet , prep the area and install a new kitchen fa…" at bounding box center [310, 258] width 350 height 36
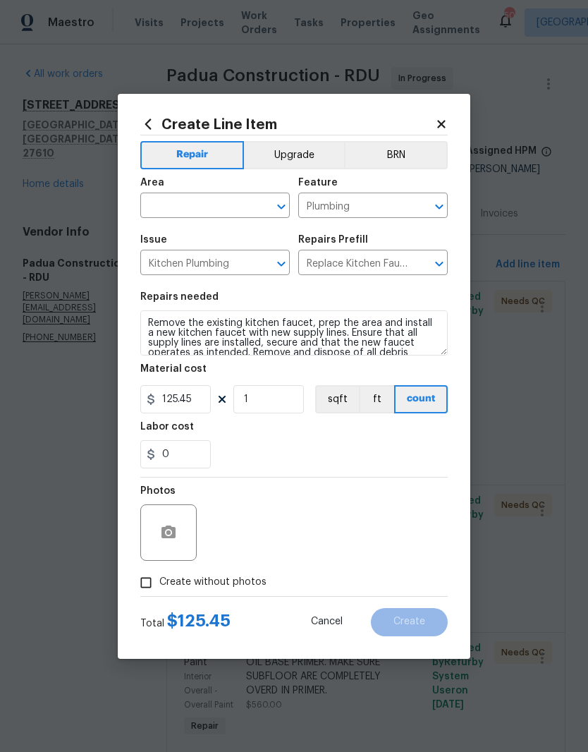
click at [227, 213] on input "text" at bounding box center [195, 207] width 110 height 22
click at [186, 243] on li "Kitchen" at bounding box center [215, 237] width 150 height 23
type input "Kitchen"
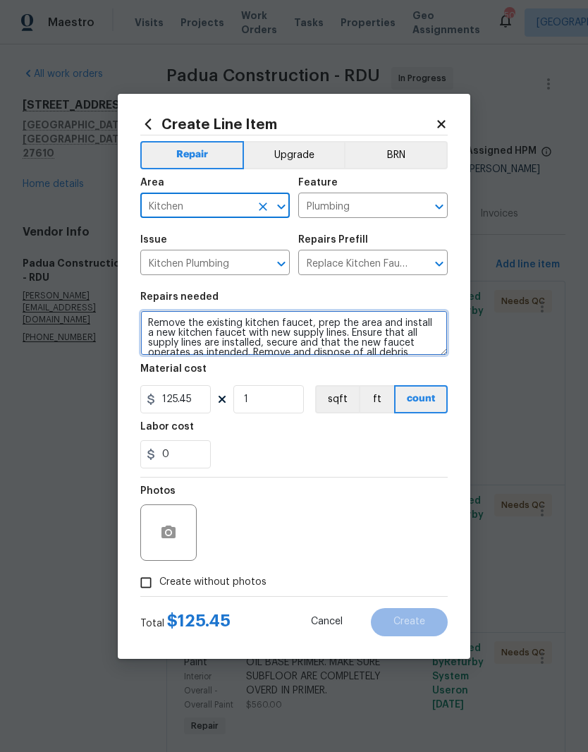
click at [142, 327] on textarea "Remove the existing kitchen faucet, prep the area and install a new kitchen fau…" at bounding box center [294, 332] width 308 height 45
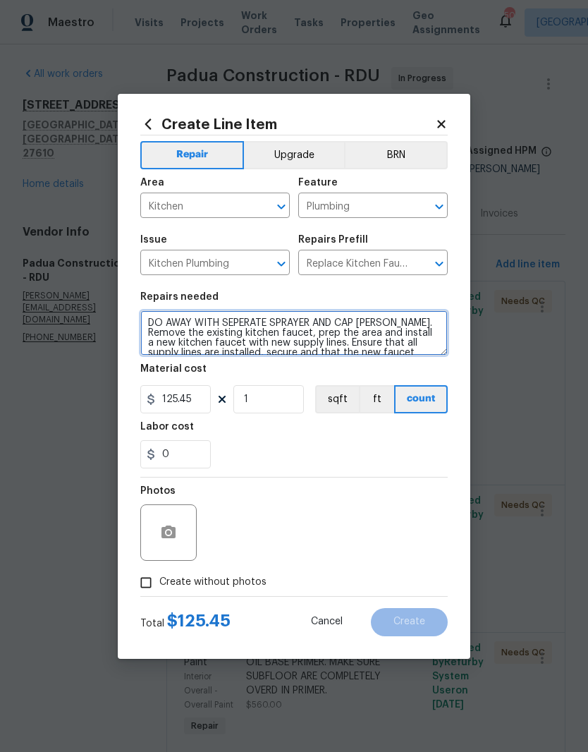
click at [245, 331] on textarea "DO AWAY WITH SEPERATE SPRAYER AND CAP HOKE. Remove the existing kitchen faucet,…" at bounding box center [294, 332] width 308 height 45
click at [255, 320] on textarea "DO AWAY WITH SEPERATE SPRAYER AND CAP HOKE. Remove the existing kitchen faucet,…" at bounding box center [294, 332] width 308 height 45
click at [247, 320] on textarea "DO AWAY WITH SEPERATE SPRAYER AND CAP HOKE. Remove the existing kitchen faucet,…" at bounding box center [294, 332] width 308 height 45
type textarea "DO AWAY WITH SEPERATE SPRAYER AND CAP HOKE. Remove the existing kitchen faucet,…"
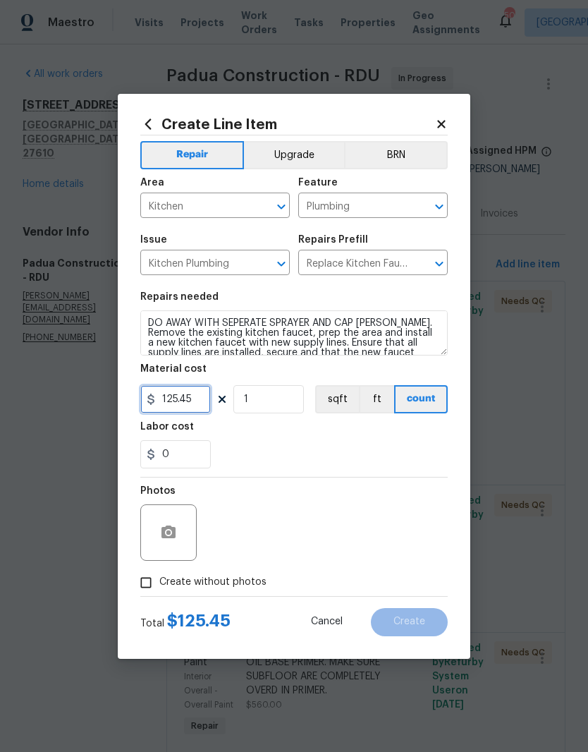
click at [185, 409] on input "125.45" at bounding box center [175, 399] width 71 height 28
type input "150"
click at [258, 318] on textarea "DO AWAY WITH SEPERATE SPRAYER AND CAP HOKE. Remove the existing kitchen faucet,…" at bounding box center [294, 332] width 308 height 45
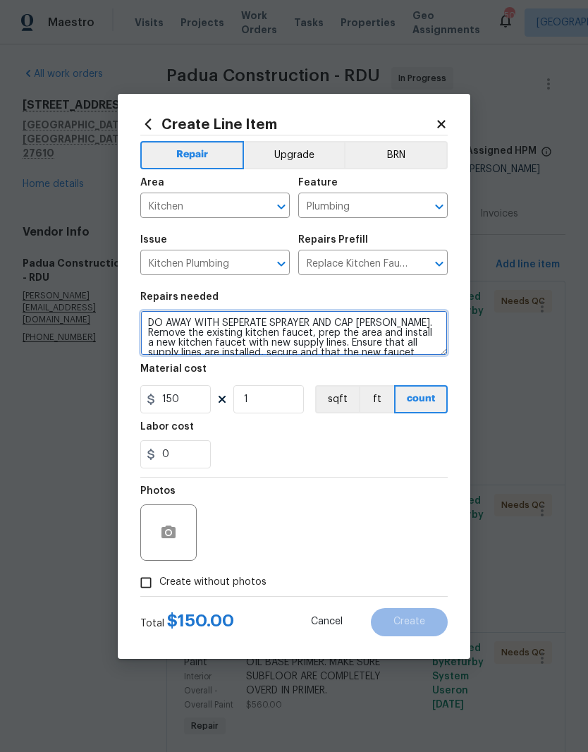
click at [246, 327] on textarea "DO AWAY WITH SEPERATE SPRAYER AND CAP HOKE. Remove the existing kitchen faucet,…" at bounding box center [294, 332] width 308 height 45
type textarea "DO AWAY WITH SEPARATE SPRAYER AND CAP HOKE. Remove the existing kitchen faucet,…"
click at [288, 441] on div "0" at bounding box center [294, 454] width 308 height 28
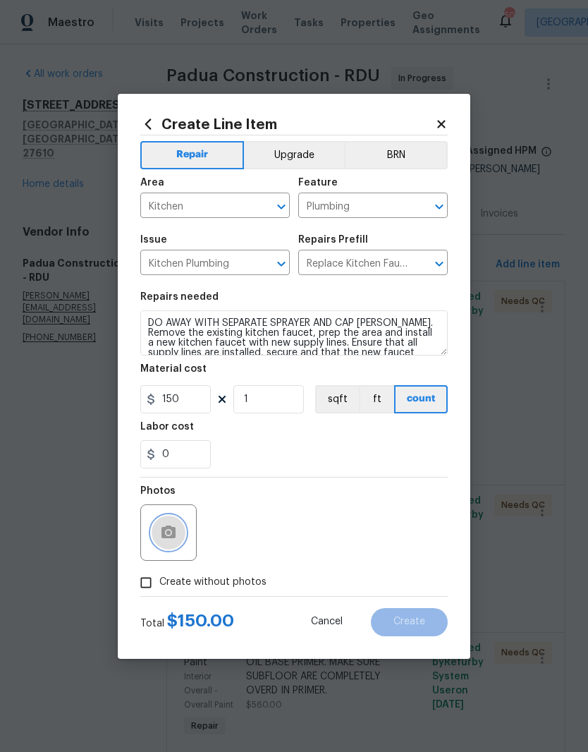
click at [184, 531] on button "button" at bounding box center [169, 533] width 34 height 34
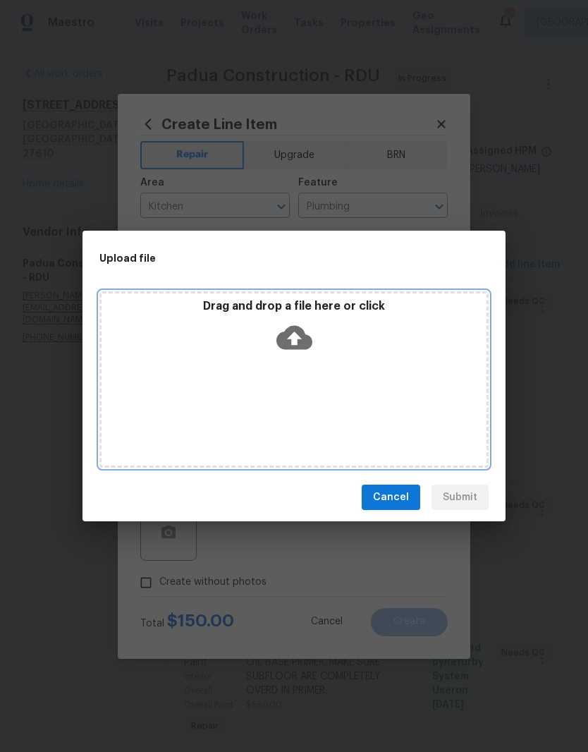
click at [319, 334] on div "Drag and drop a file here or click" at bounding box center [294, 329] width 385 height 61
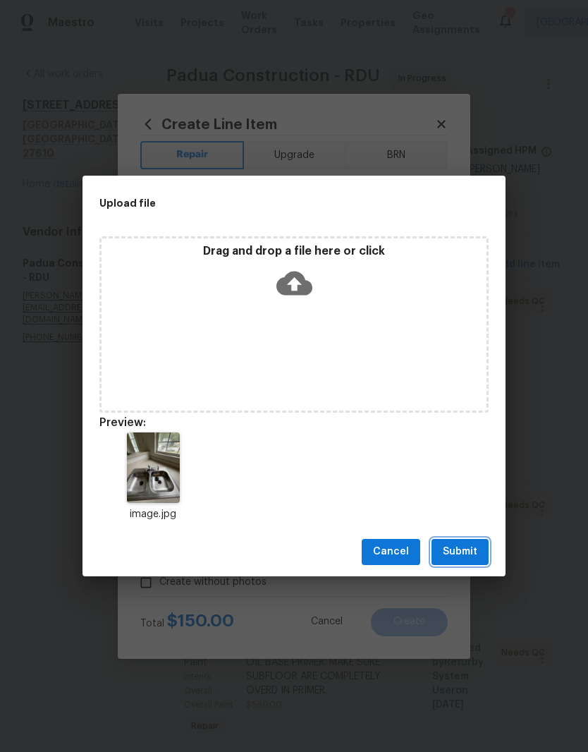
click at [474, 548] on span "Submit" at bounding box center [460, 552] width 35 height 18
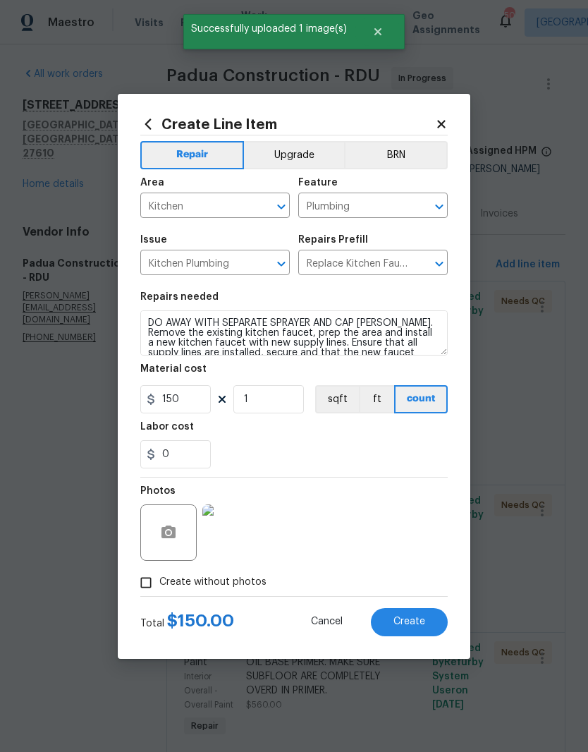
click at [421, 623] on span "Create" at bounding box center [410, 622] width 32 height 11
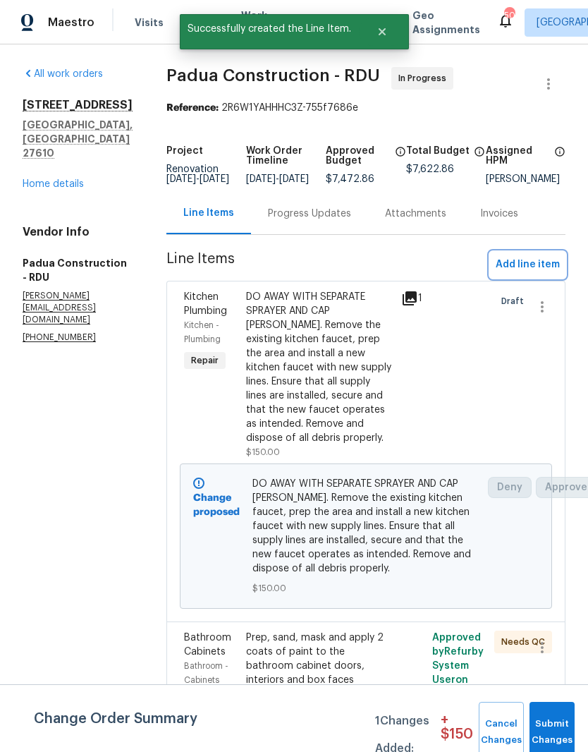
click at [550, 278] on button "Add line item" at bounding box center [527, 265] width 75 height 26
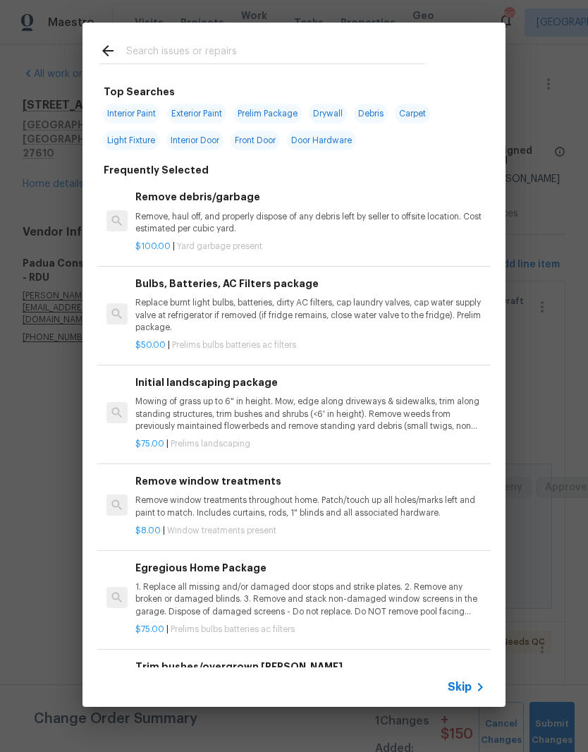
click at [164, 54] on input "text" at bounding box center [275, 52] width 299 height 21
type input "Faucet"
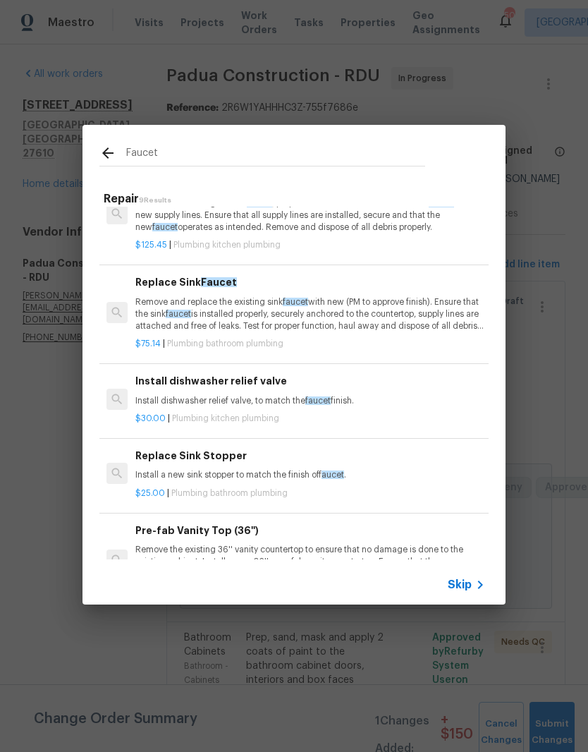
scroll to position [25, 0]
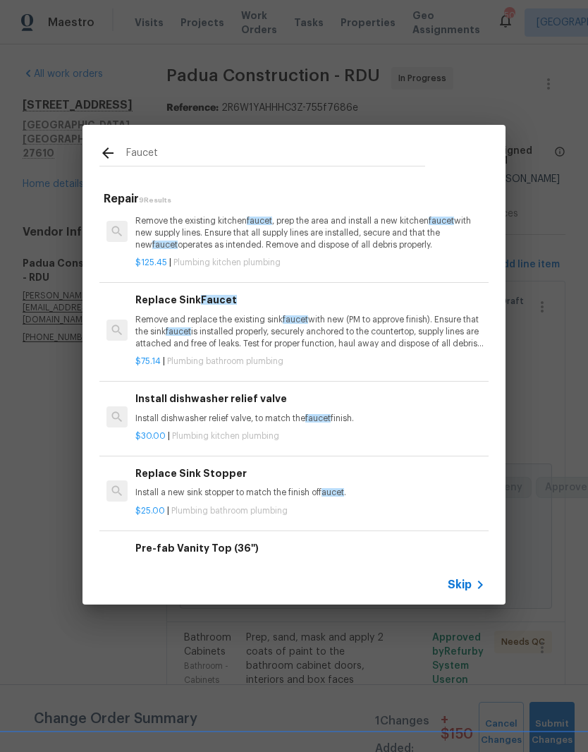
click at [410, 322] on p "Remove and replace the existing sink faucet with new (PM to approve finish). En…" at bounding box center [310, 332] width 350 height 36
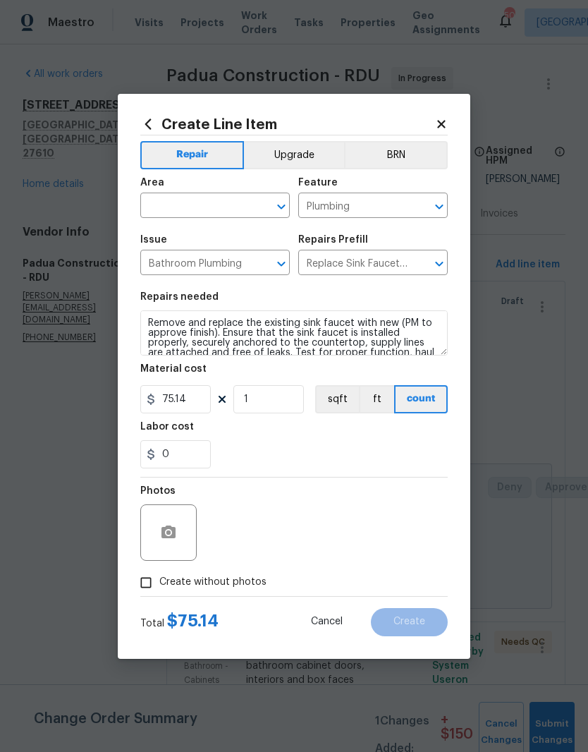
click at [219, 212] on input "text" at bounding box center [195, 207] width 110 height 22
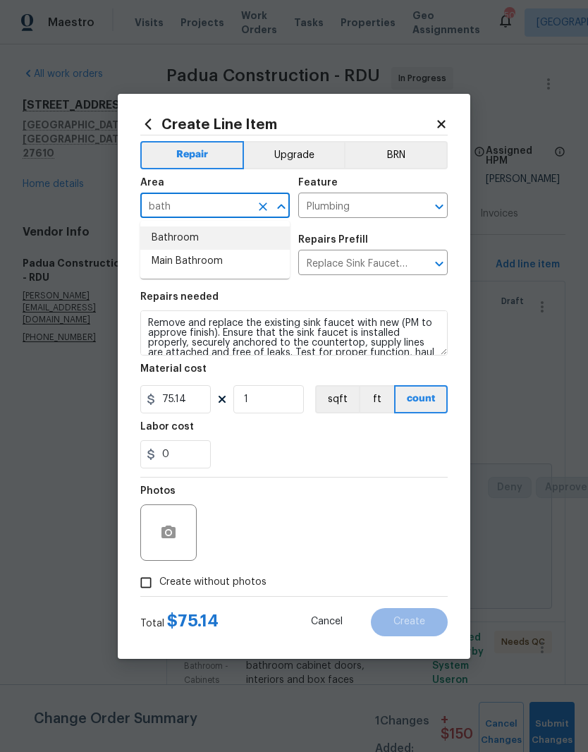
click at [233, 238] on li "Bathroom" at bounding box center [215, 237] width 150 height 23
type input "Bathroom"
click at [277, 411] on input "1" at bounding box center [269, 399] width 71 height 28
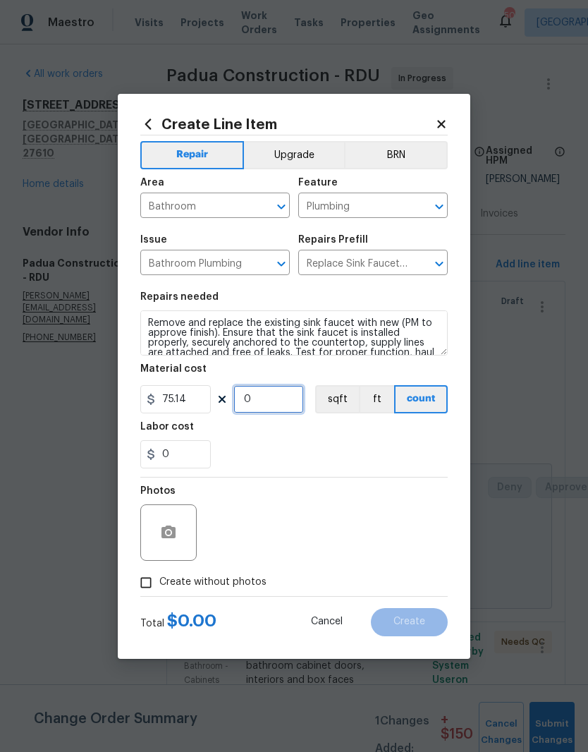
type input "3"
click at [298, 450] on div "0" at bounding box center [294, 454] width 308 height 28
click at [192, 399] on input "75.14" at bounding box center [175, 399] width 71 height 28
type input "60"
click at [296, 440] on div "Labor cost" at bounding box center [294, 431] width 308 height 18
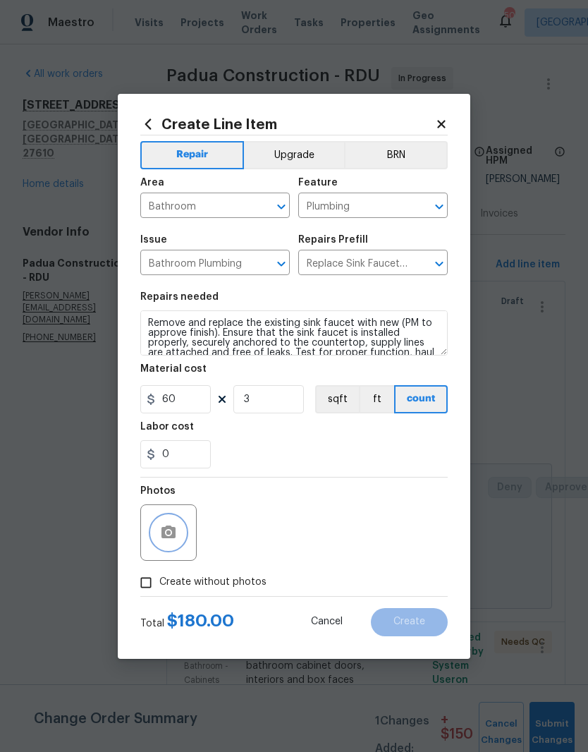
click at [173, 540] on icon "button" at bounding box center [168, 532] width 17 height 17
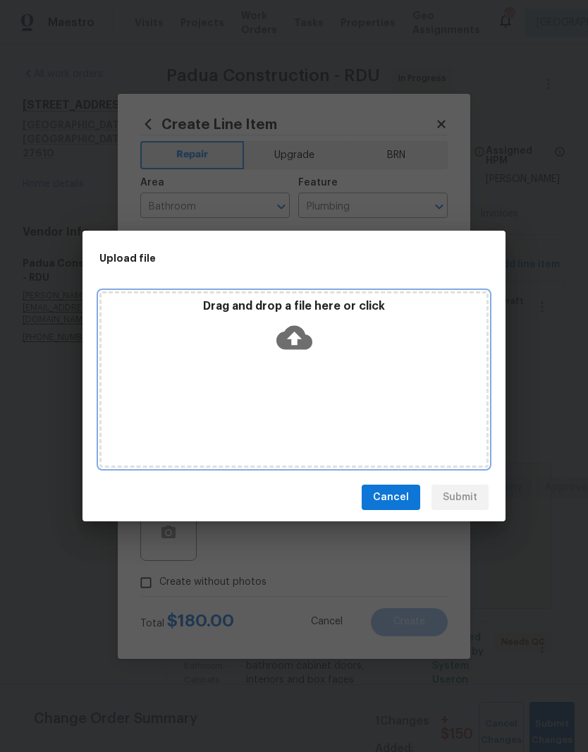
click at [310, 327] on icon at bounding box center [295, 338] width 36 height 36
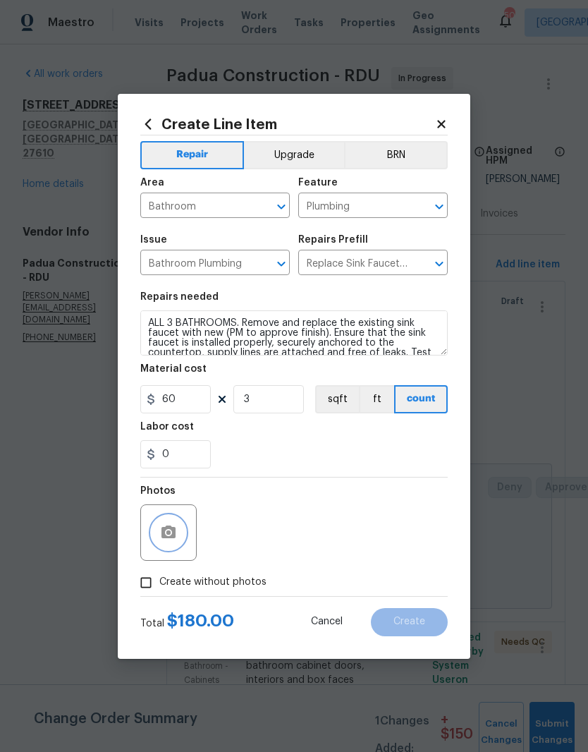
click at [168, 534] on circle "button" at bounding box center [168, 532] width 4 height 4
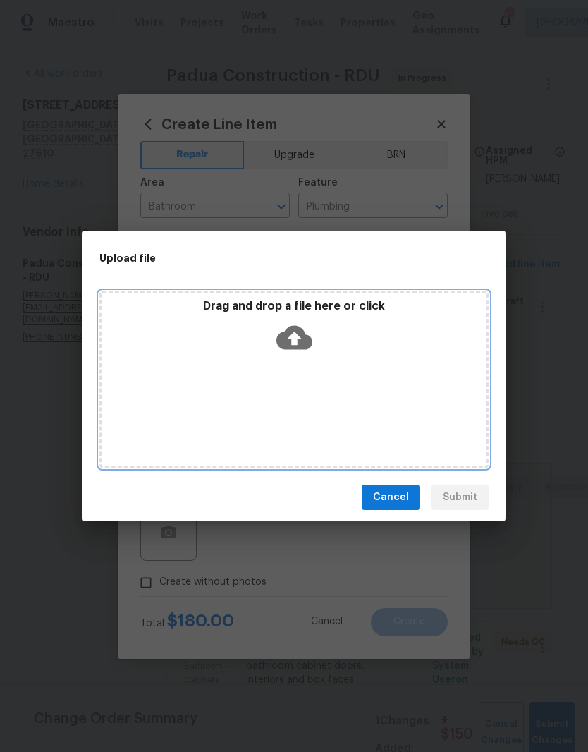
click at [308, 343] on icon at bounding box center [295, 338] width 36 height 24
click at [274, 337] on div "Drag and drop a file here or click" at bounding box center [294, 329] width 385 height 61
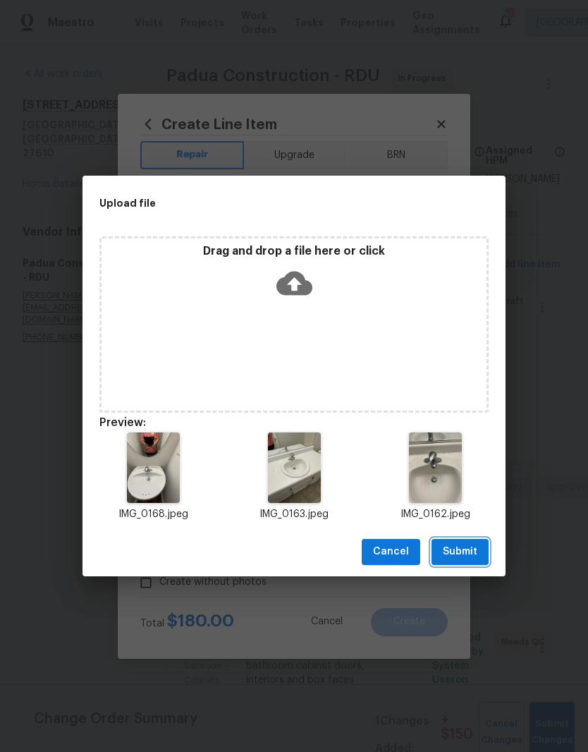
click at [482, 548] on button "Submit" at bounding box center [460, 552] width 57 height 26
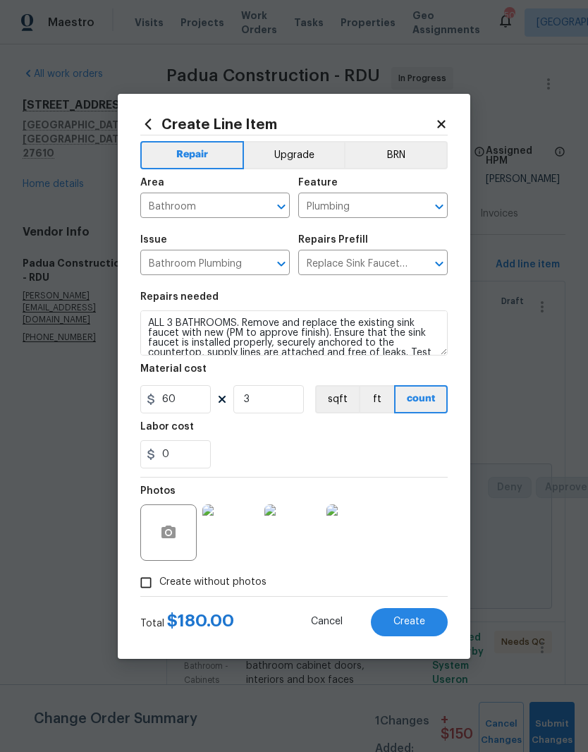
click at [436, 622] on button "Create" at bounding box center [409, 622] width 77 height 28
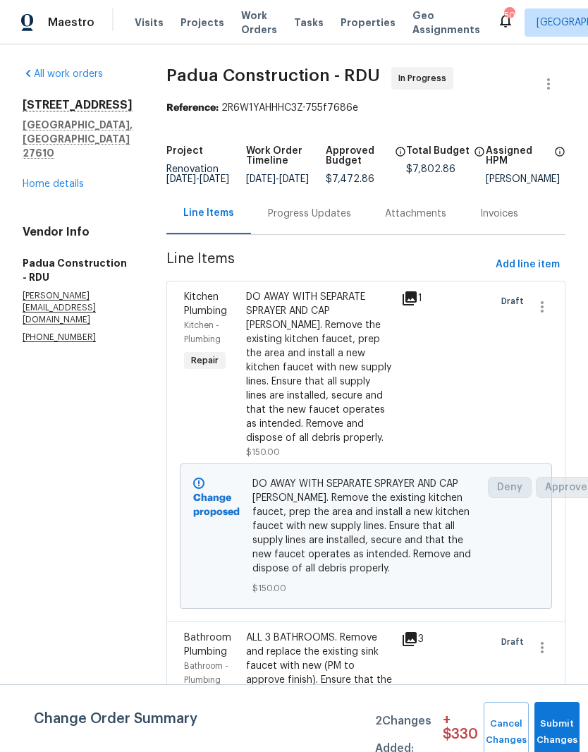
click at [343, 413] on div "DO AWAY WITH SEPARATE SPRAYER AND CAP HOKE. Remove the existing kitchen faucet,…" at bounding box center [319, 367] width 147 height 155
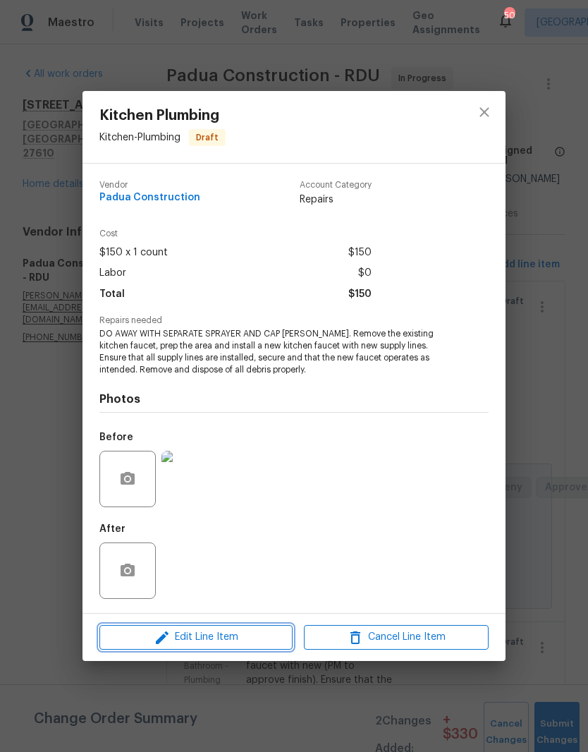
click at [253, 639] on span "Edit Line Item" at bounding box center [196, 638] width 185 height 18
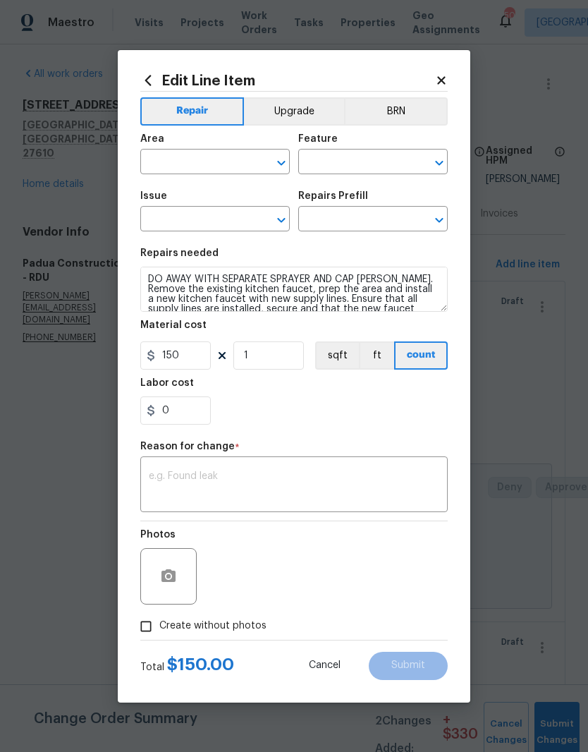
type input "Kitchen"
type input "Plumbing"
type input "Kitchen Plumbing"
type input "Replace Kitchen Faucet $125.45"
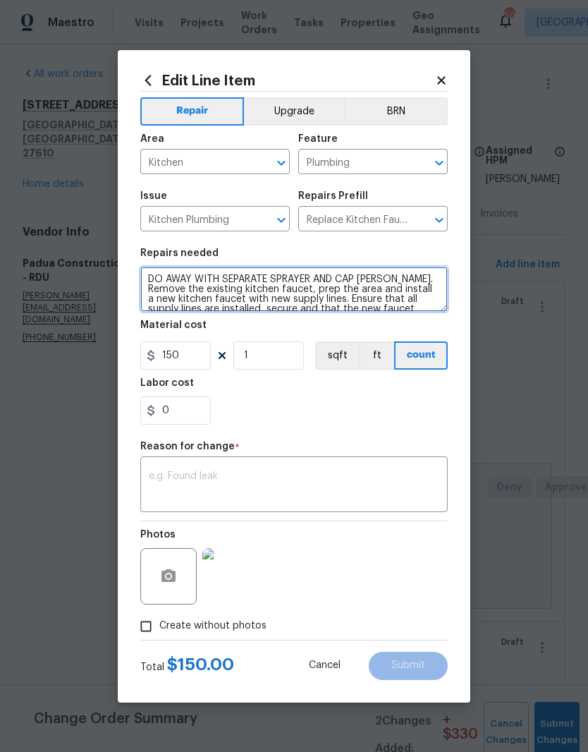
click at [380, 281] on textarea "DO AWAY WITH SEPARATE SPRAYER AND CAP HOKE. Remove the existing kitchen faucet,…" at bounding box center [294, 289] width 308 height 45
type textarea "DO AWAY WITH SEPARATE SPRAYER AND CAP HOlE. Remove the existing kitchen faucet,…"
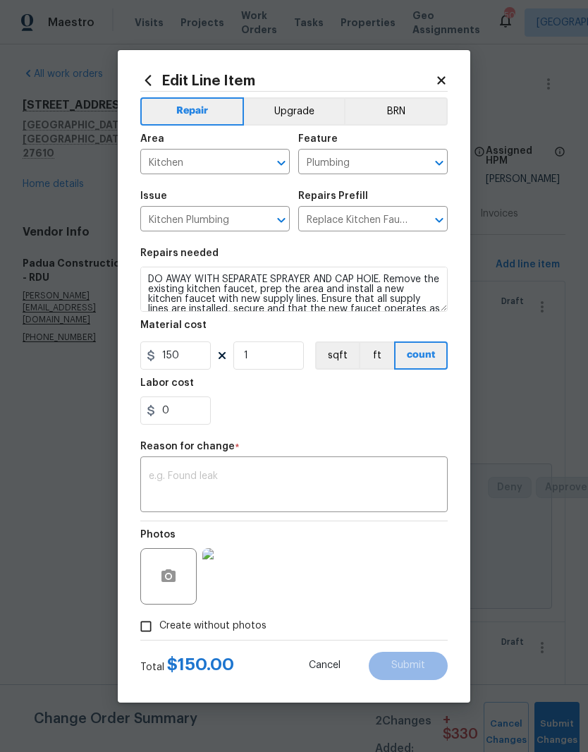
click at [178, 465] on div "x ​" at bounding box center [294, 486] width 308 height 52
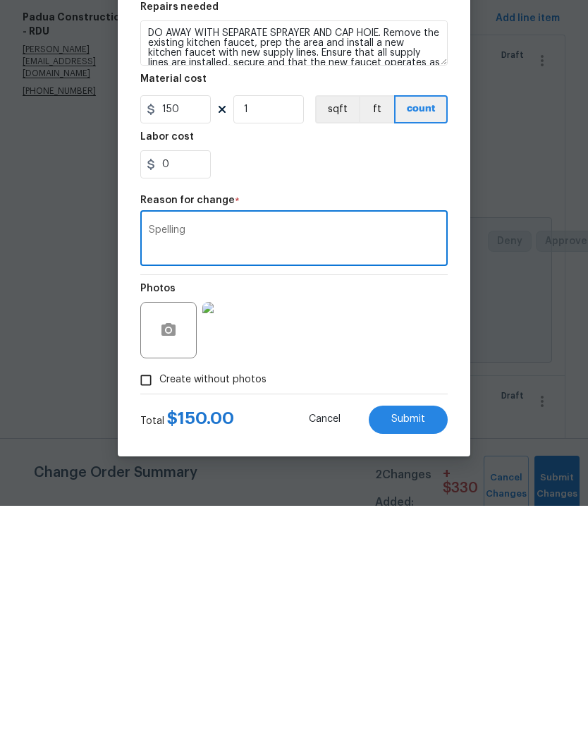
type textarea "Spelling"
click at [427, 652] on button "Submit" at bounding box center [408, 666] width 79 height 28
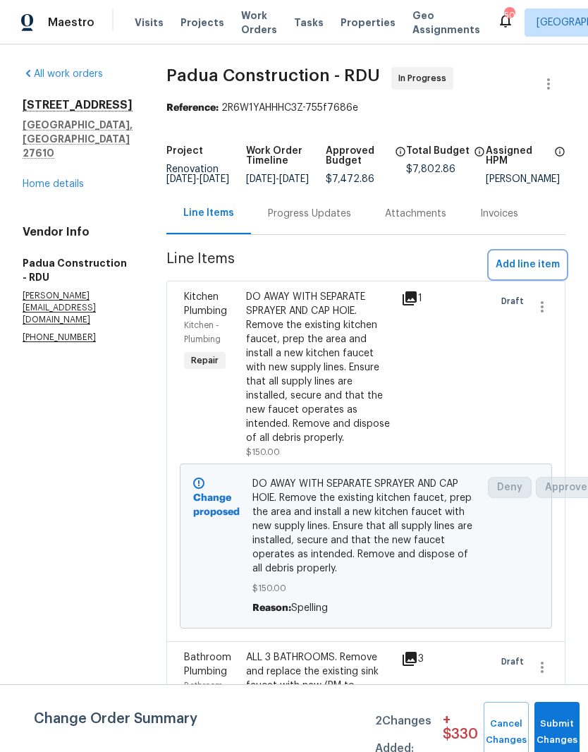
click at [541, 274] on span "Add line item" at bounding box center [528, 265] width 64 height 18
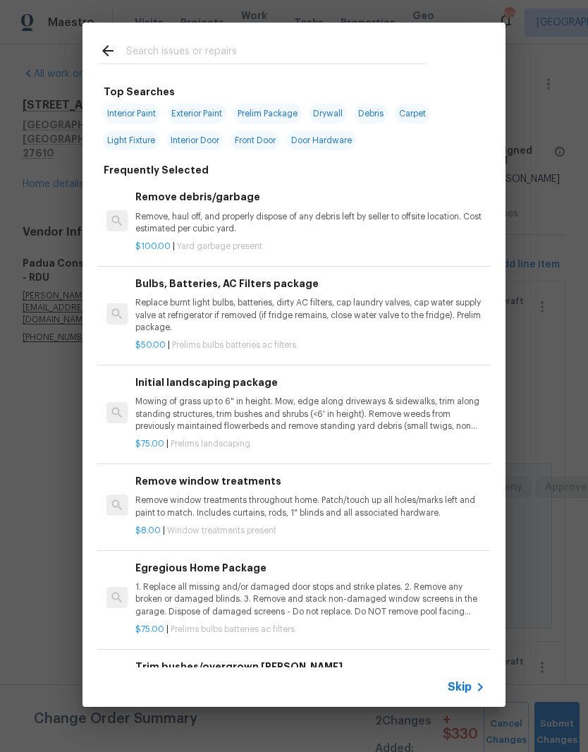
click at [174, 49] on input "text" at bounding box center [275, 52] width 299 height 21
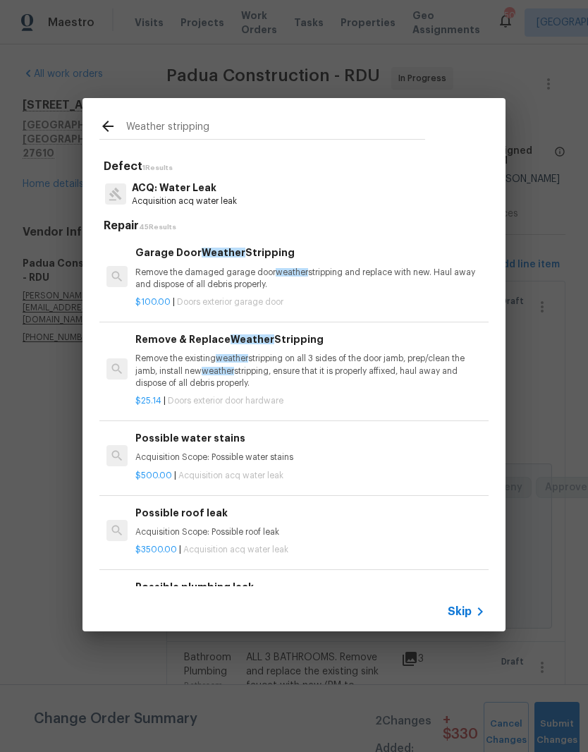
type input "Weather stripping"
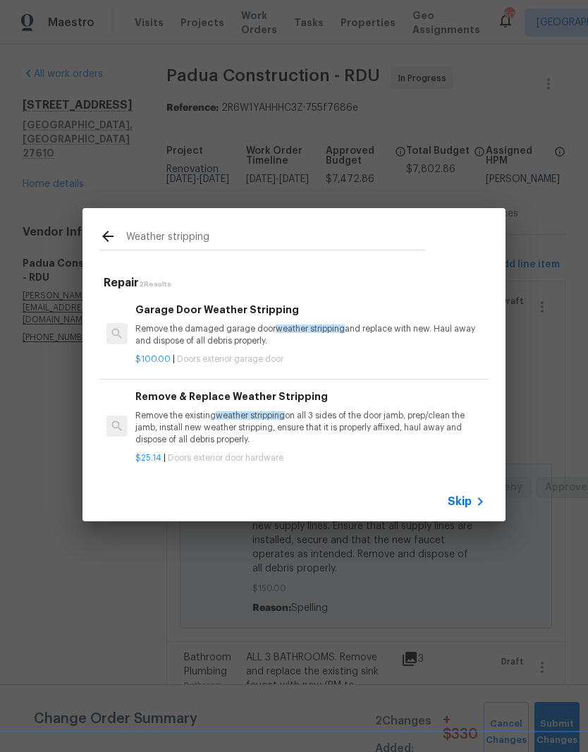
click at [178, 436] on p "Remove the existing weather stripping on all 3 sides of the door jamb, prep/cle…" at bounding box center [310, 428] width 350 height 36
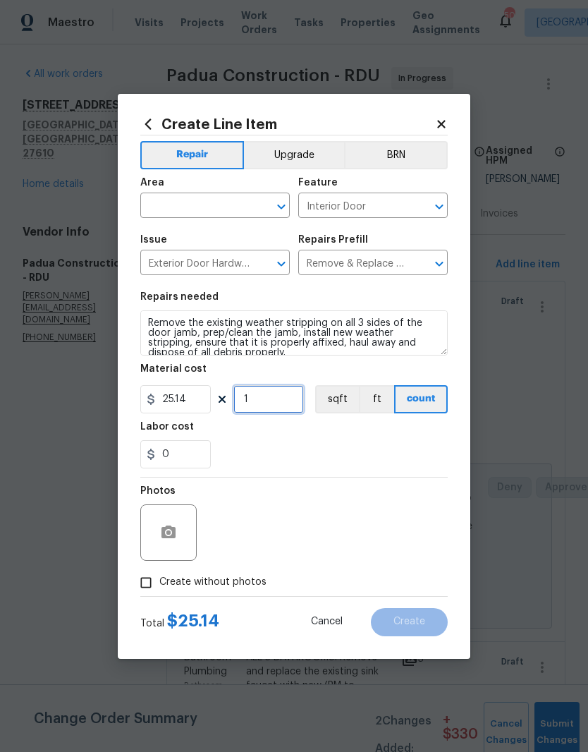
click at [256, 405] on input "1" at bounding box center [269, 399] width 71 height 28
type input "3"
click at [247, 450] on div "0" at bounding box center [294, 454] width 308 height 28
click at [161, 207] on input "text" at bounding box center [195, 207] width 110 height 22
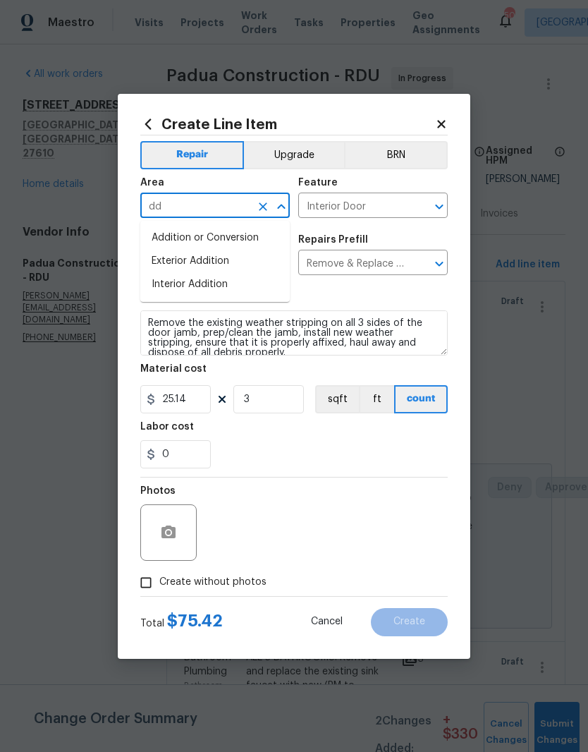
type input "d"
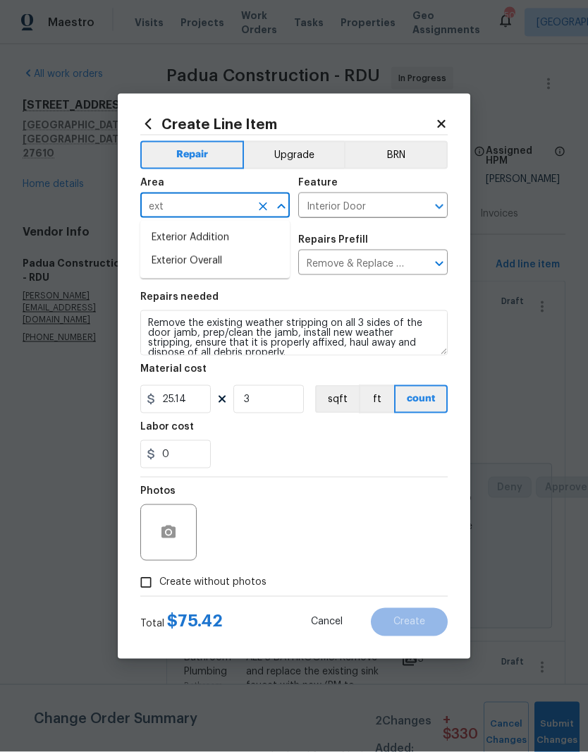
click at [171, 266] on li "Exterior Overall" at bounding box center [215, 261] width 150 height 23
type input "Exterior Overall"
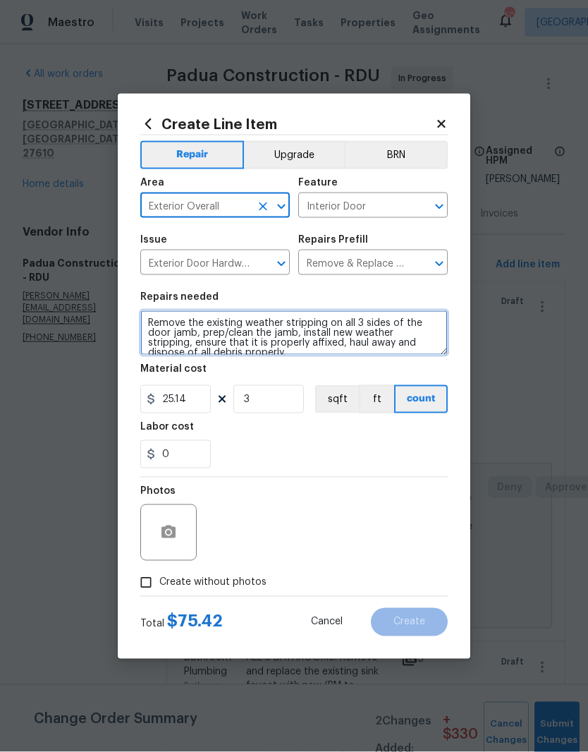
click at [142, 325] on textarea "Remove the existing weather stripping on all 3 sides of the door jamb, prep/cle…" at bounding box center [294, 332] width 308 height 45
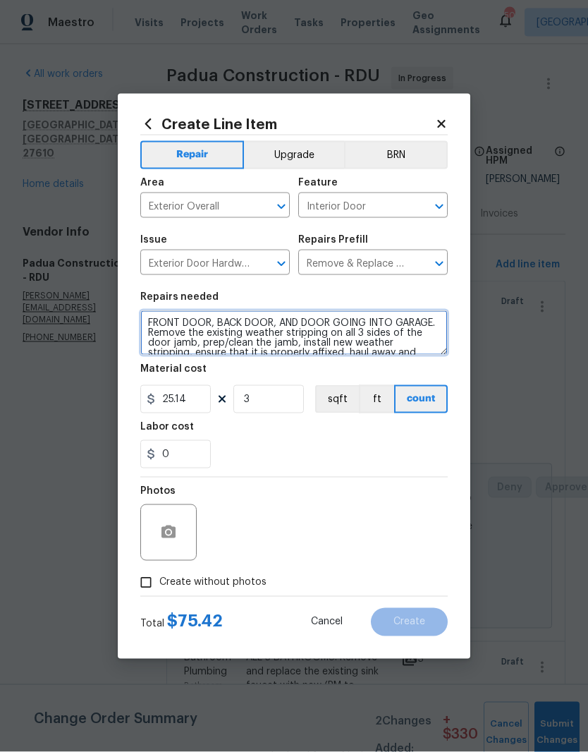
type textarea "FRONT DOOR, BACK DOOR, AND DOOR GOING INTO GARAGE. Remove the existing weather …"
click at [219, 445] on div "0" at bounding box center [294, 454] width 308 height 28
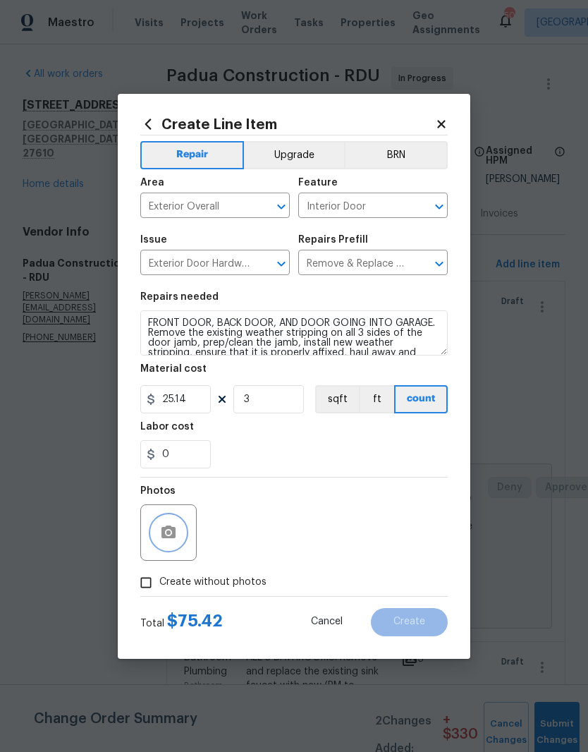
click at [162, 545] on button "button" at bounding box center [169, 533] width 34 height 34
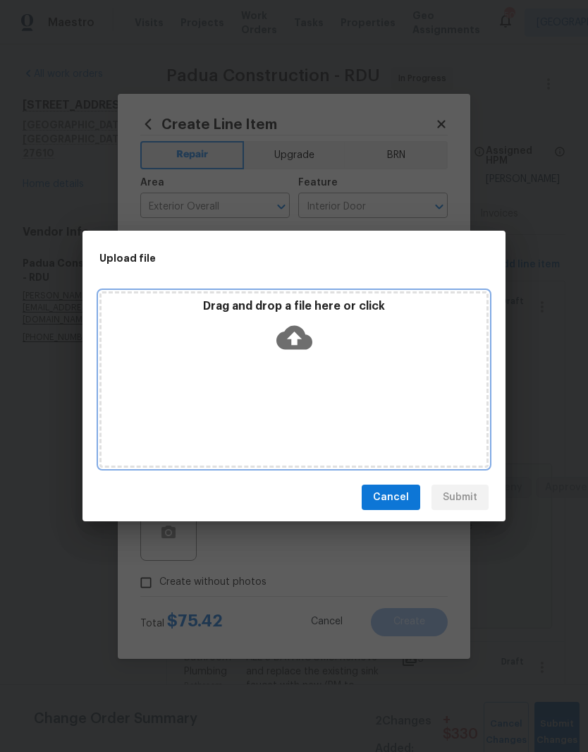
click at [299, 339] on icon at bounding box center [295, 338] width 36 height 36
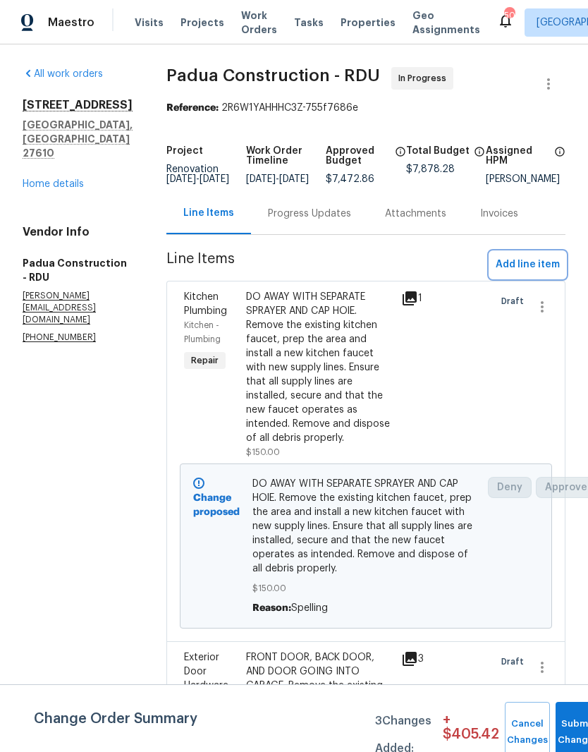
click at [540, 274] on span "Add line item" at bounding box center [528, 265] width 64 height 18
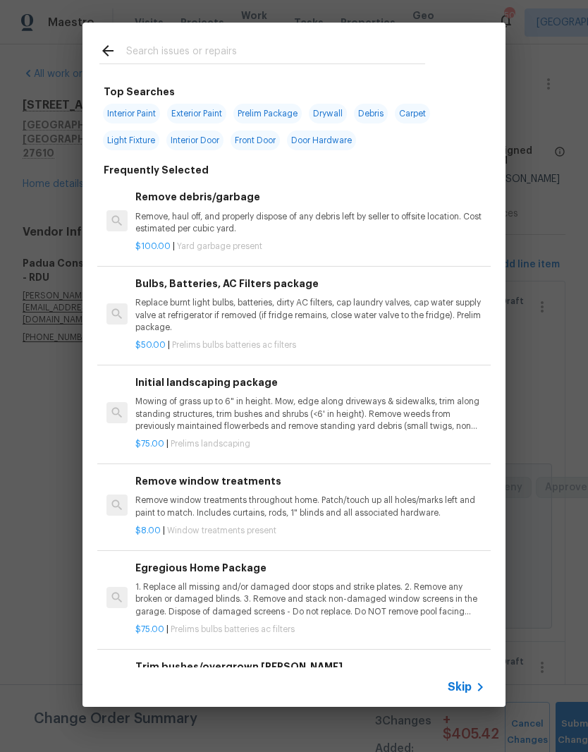
click at [292, 55] on input "text" at bounding box center [275, 52] width 299 height 21
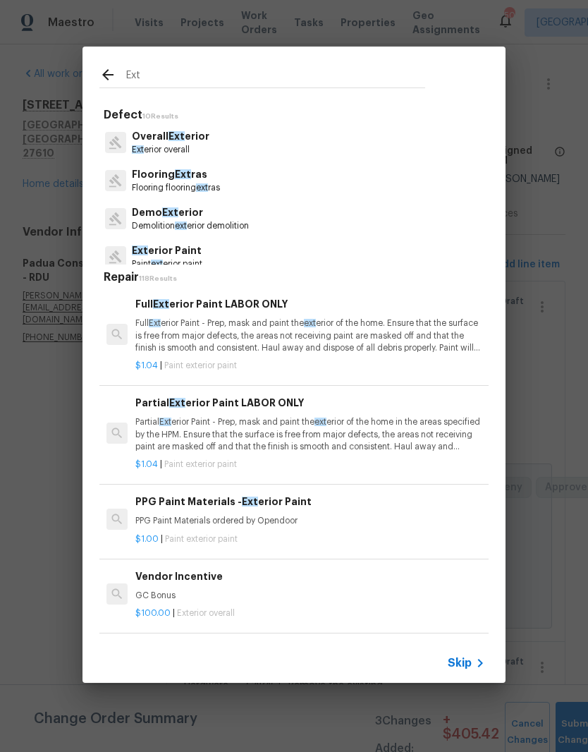
type input "Ext"
click at [291, 255] on div "Ext erior Paint Paint ext erior paint" at bounding box center [293, 257] width 389 height 38
click at [230, 257] on div "Ext erior Paint Paint ext erior paint" at bounding box center [293, 257] width 389 height 38
click at [184, 255] on p "Ext erior Paint" at bounding box center [167, 250] width 71 height 15
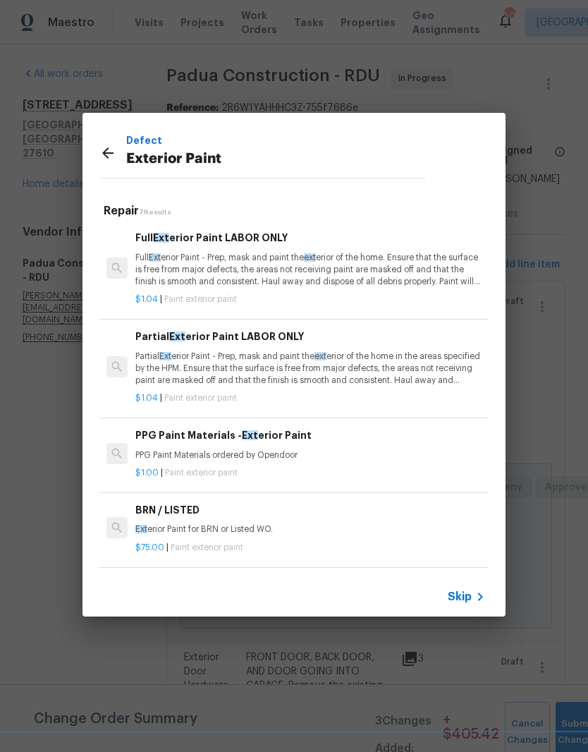
click at [382, 366] on p "Partial Ext erior Paint - Prep, mask and paint the ext erior of the home in the…" at bounding box center [310, 369] width 350 height 36
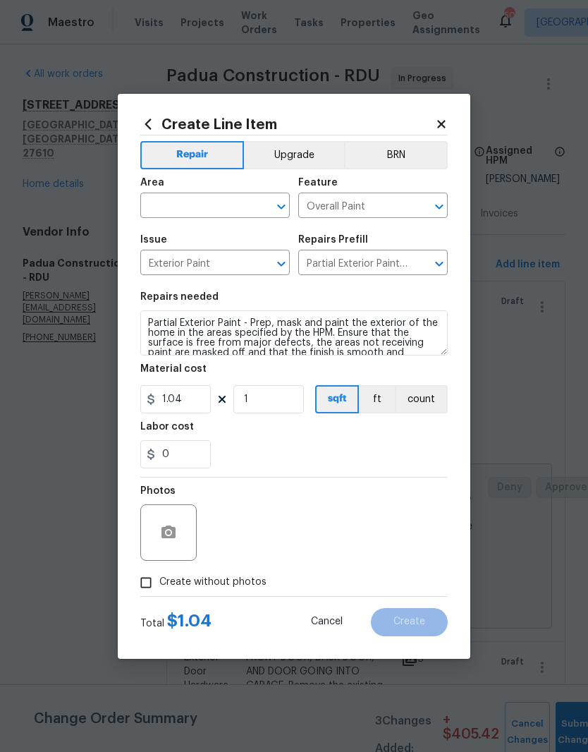
click at [190, 212] on input "text" at bounding box center [195, 207] width 110 height 22
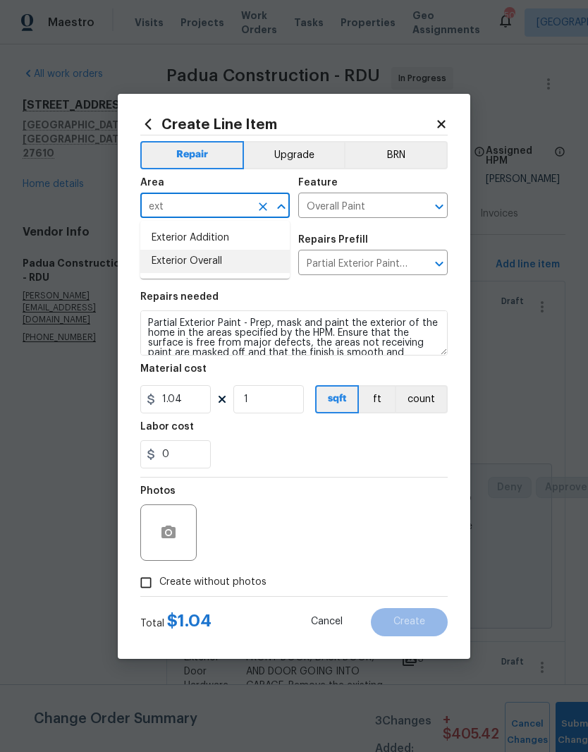
click at [178, 265] on li "Exterior Overall" at bounding box center [215, 261] width 150 height 23
type input "Exterior Overall"
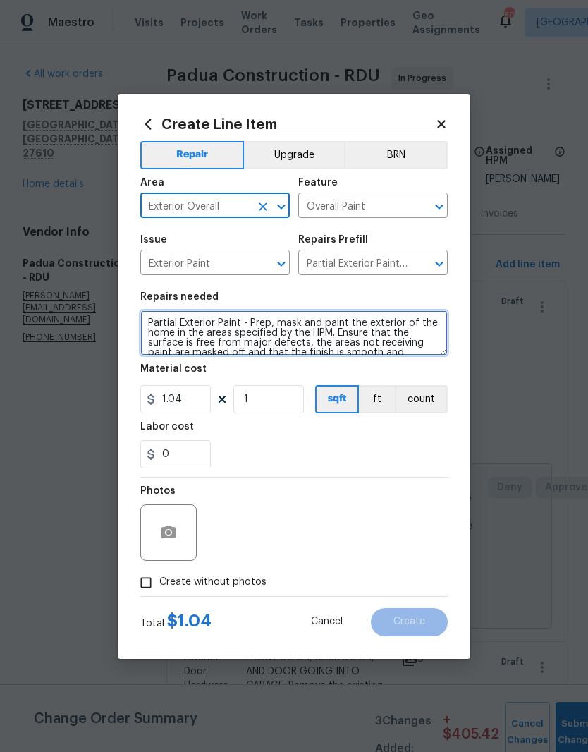
click at [145, 323] on textarea "Partial Exterior Paint - Prep, mask and paint the exterior of the home in the a…" at bounding box center [294, 332] width 308 height 45
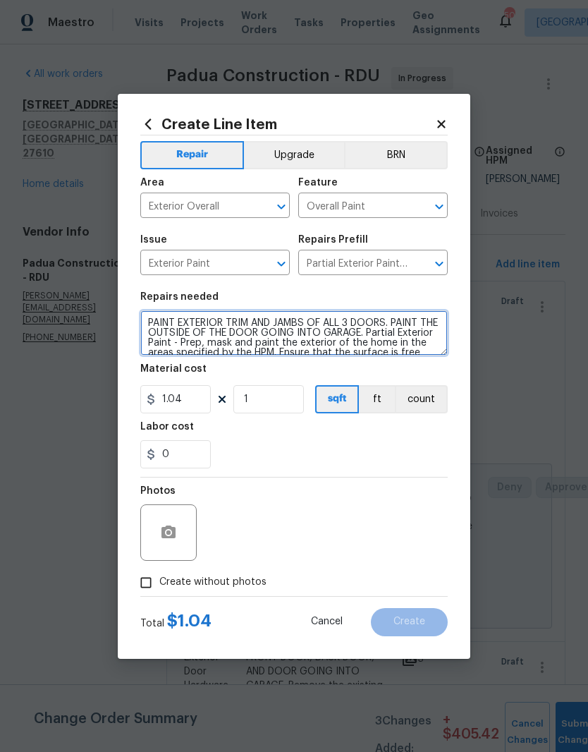
type textarea "PAINT EXTERIOR TRIM AND JAMBS OF ALL 3 DOORS. PAINT THE OUTSIDE OF THE DOOR GOI…"
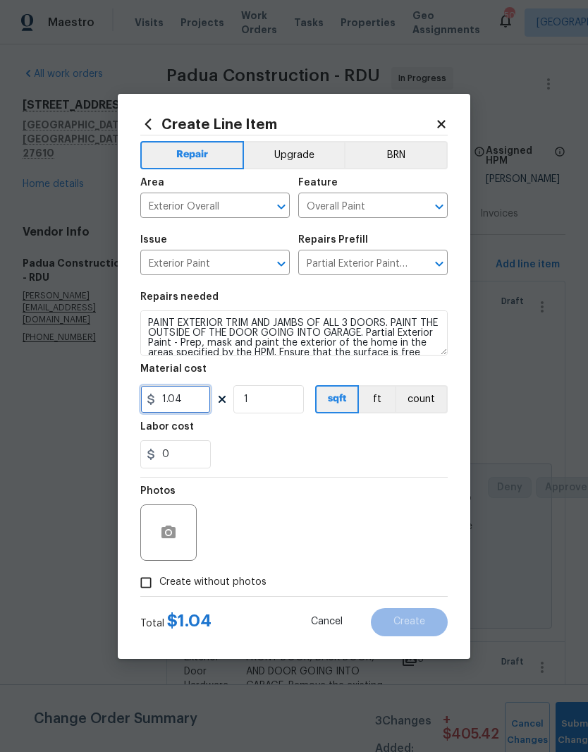
click at [186, 403] on input "1.04" at bounding box center [175, 399] width 71 height 28
type input "50"
click at [250, 394] on input "1" at bounding box center [269, 399] width 71 height 28
type input "3"
click at [234, 445] on div "0" at bounding box center [294, 454] width 308 height 28
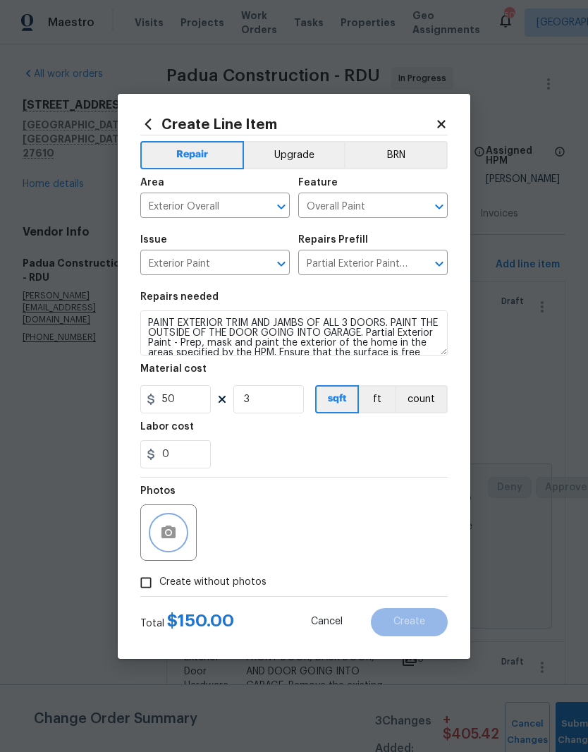
click at [154, 535] on button "button" at bounding box center [169, 533] width 34 height 34
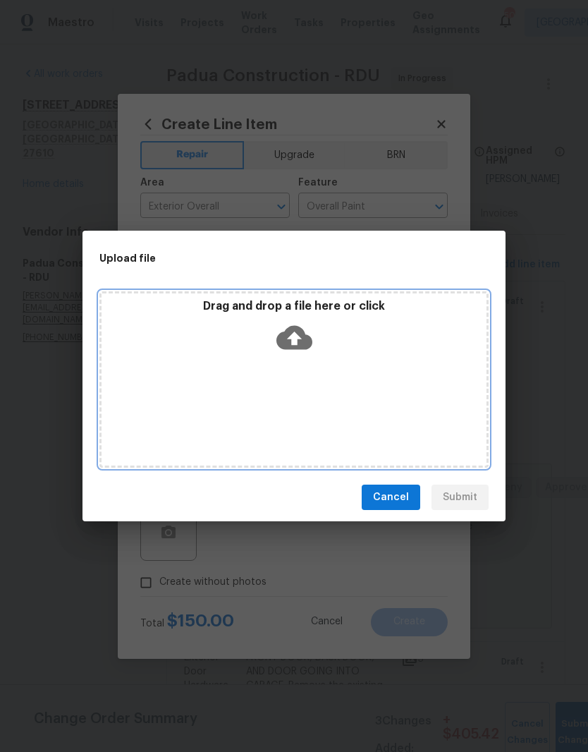
click at [294, 346] on icon at bounding box center [295, 338] width 36 height 24
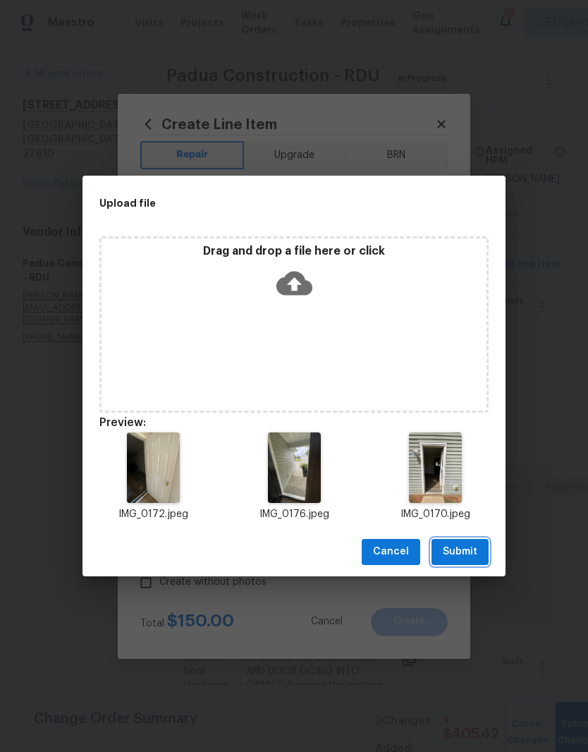
click at [487, 562] on button "Submit" at bounding box center [460, 552] width 57 height 26
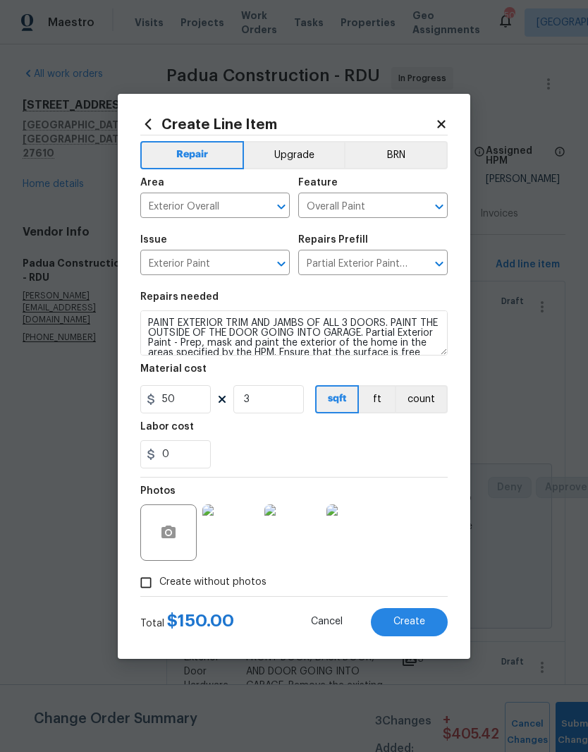
click at [409, 624] on span "Create" at bounding box center [410, 622] width 32 height 11
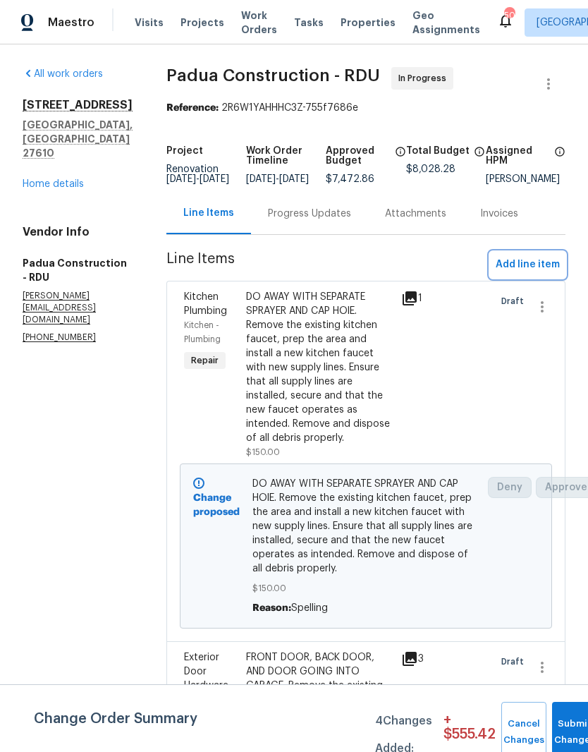
click at [541, 274] on span "Add line item" at bounding box center [528, 265] width 64 height 18
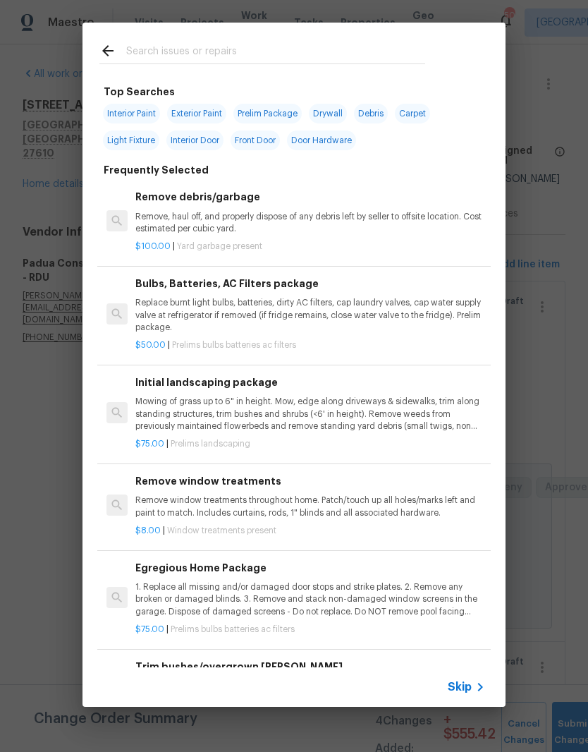
click at [141, 44] on input "text" at bounding box center [275, 52] width 299 height 21
type input "Amity light"
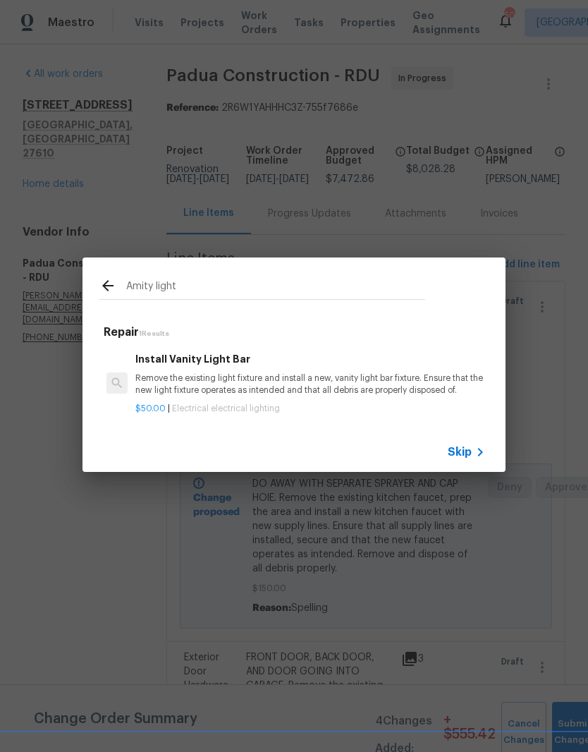
click at [363, 371] on div "Install Vanity Light Bar Remove the existing light fixture and install a new, v…" at bounding box center [310, 374] width 350 height 46
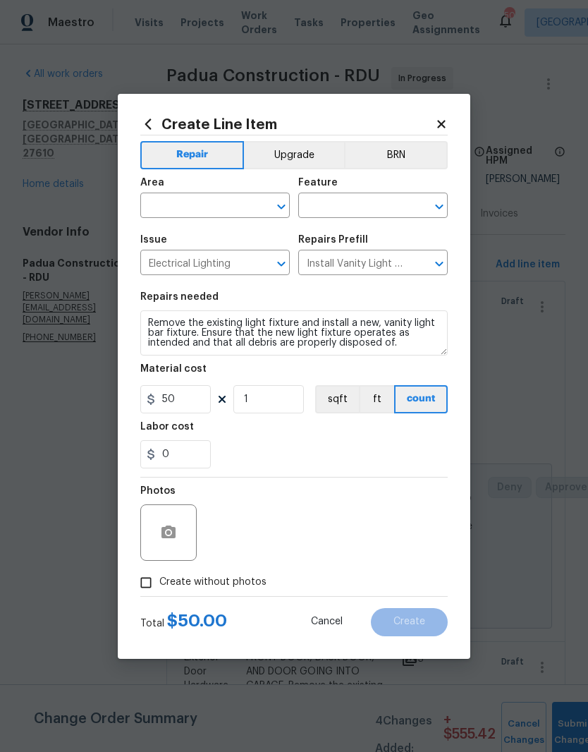
click at [164, 205] on input "text" at bounding box center [195, 207] width 110 height 22
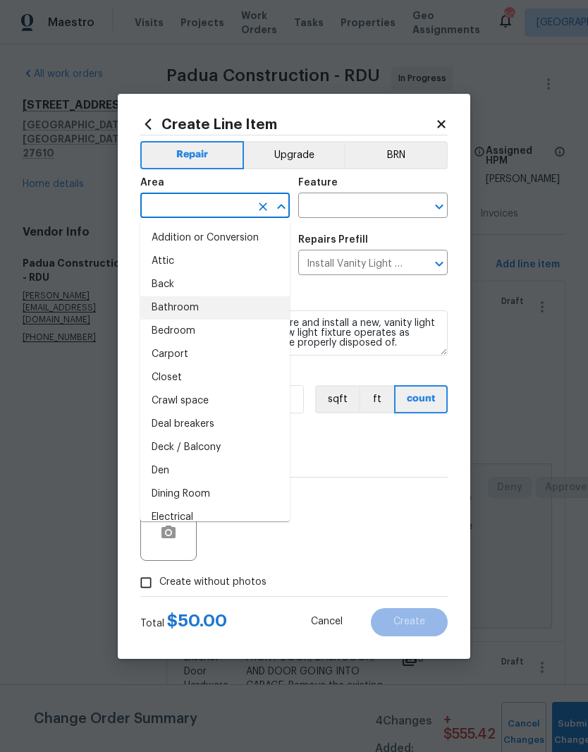
click at [239, 315] on li "Bathroom" at bounding box center [215, 307] width 150 height 23
type input "Bathroom"
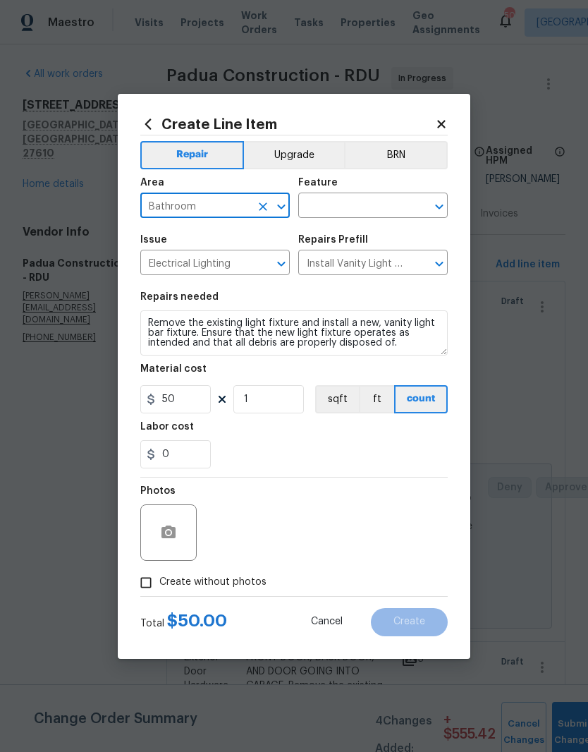
click at [382, 204] on input "text" at bounding box center [353, 207] width 110 height 22
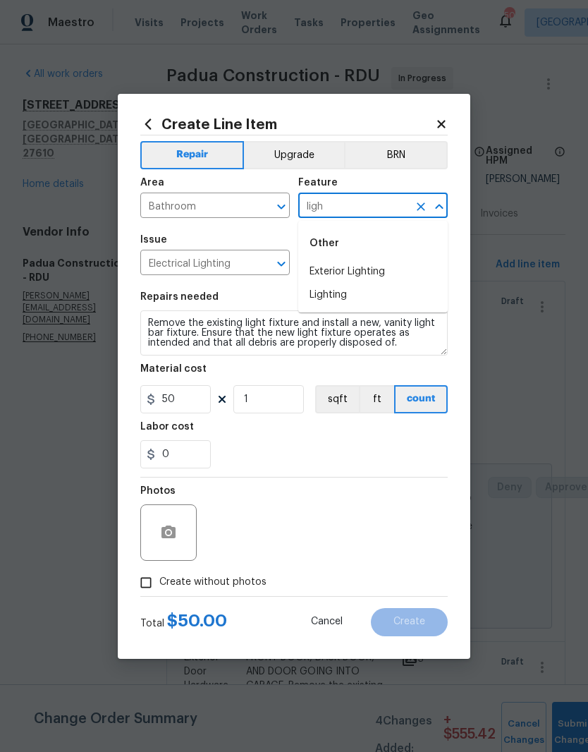
click at [411, 298] on li "Lighting" at bounding box center [373, 295] width 150 height 23
type input "Lighting"
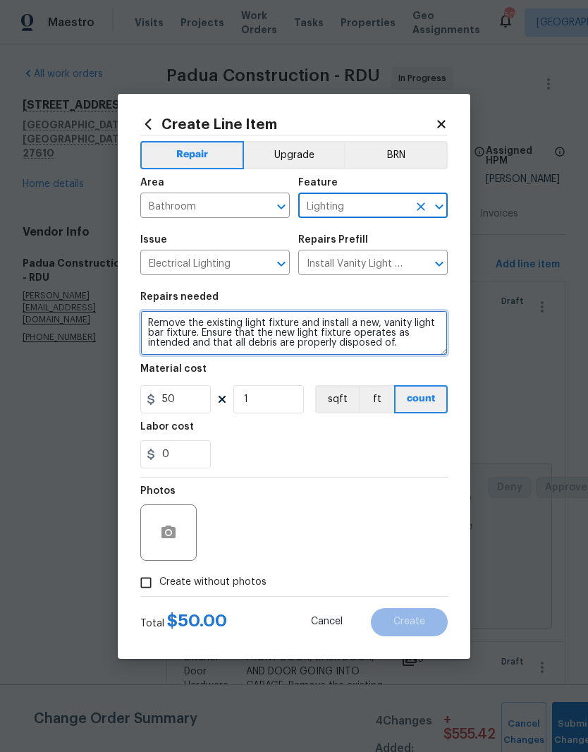
click at [155, 323] on textarea "Remove the existing light fixture and install a new, vanity light bar fixture. …" at bounding box center [294, 332] width 308 height 45
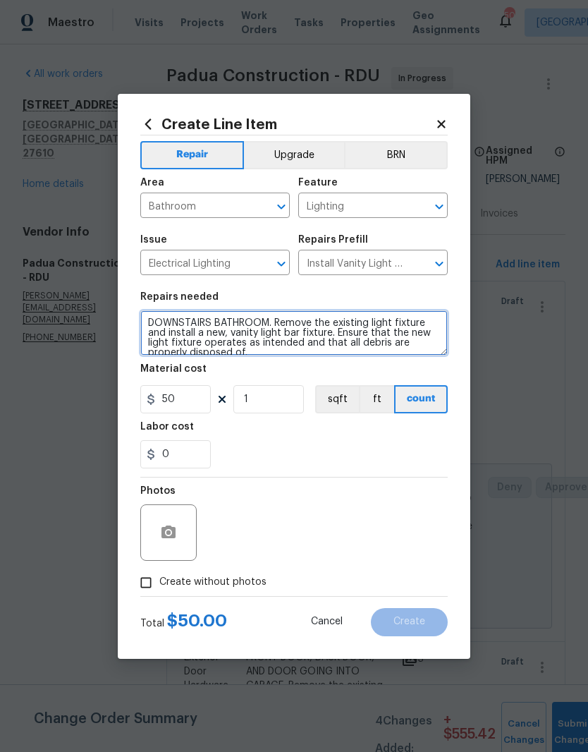
type textarea "DOWNSTAIRS BATHROOM. Remove the existing light fixture and install a new, vanit…"
click at [279, 444] on div "0" at bounding box center [294, 454] width 308 height 28
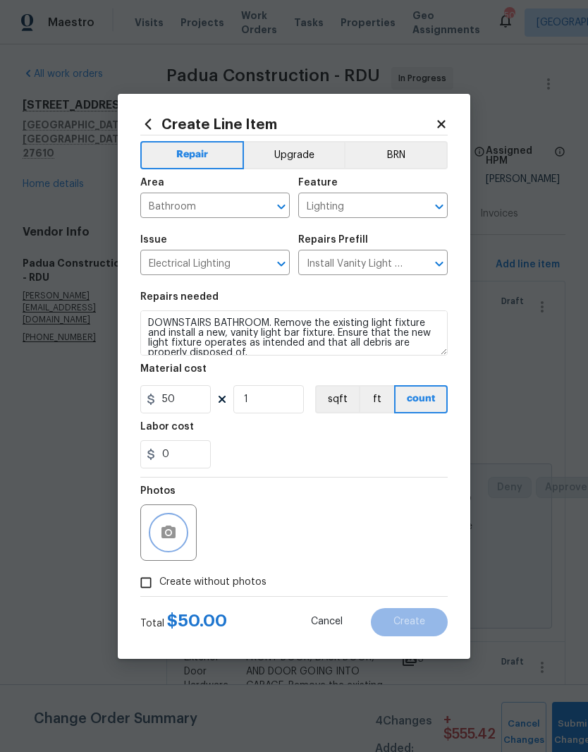
click at [176, 525] on icon "button" at bounding box center [168, 532] width 17 height 17
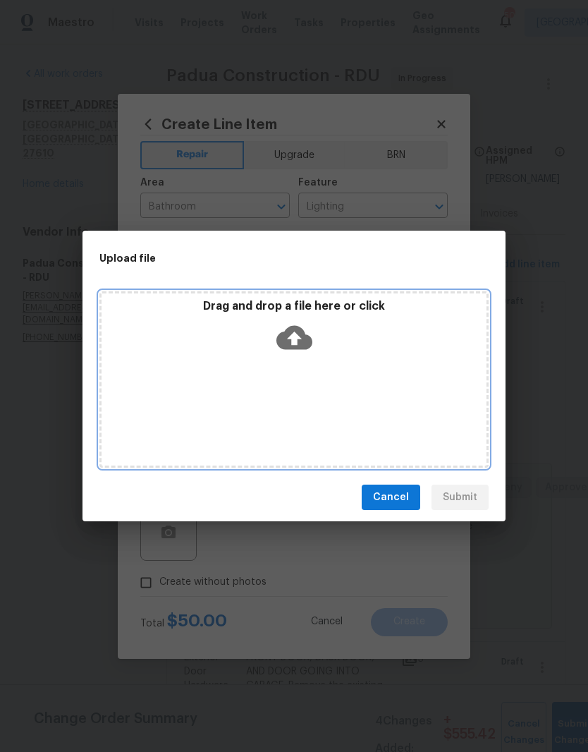
click at [296, 353] on icon at bounding box center [295, 338] width 36 height 36
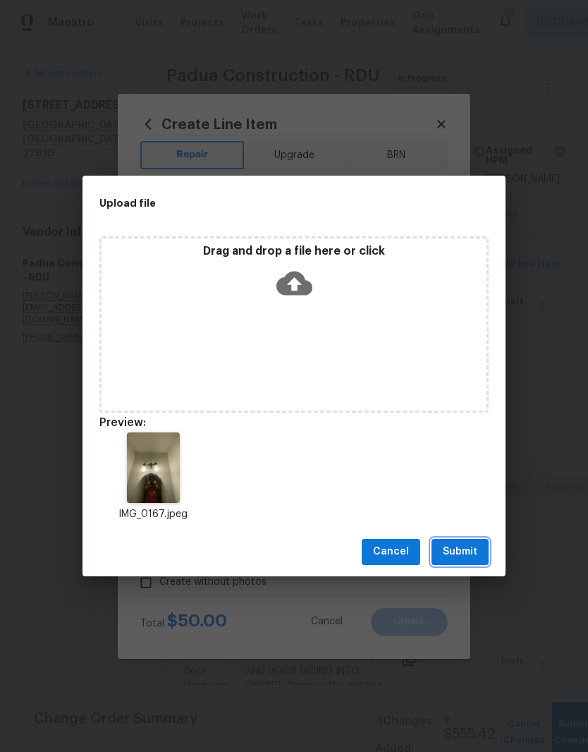
click at [480, 549] on button "Submit" at bounding box center [460, 552] width 57 height 26
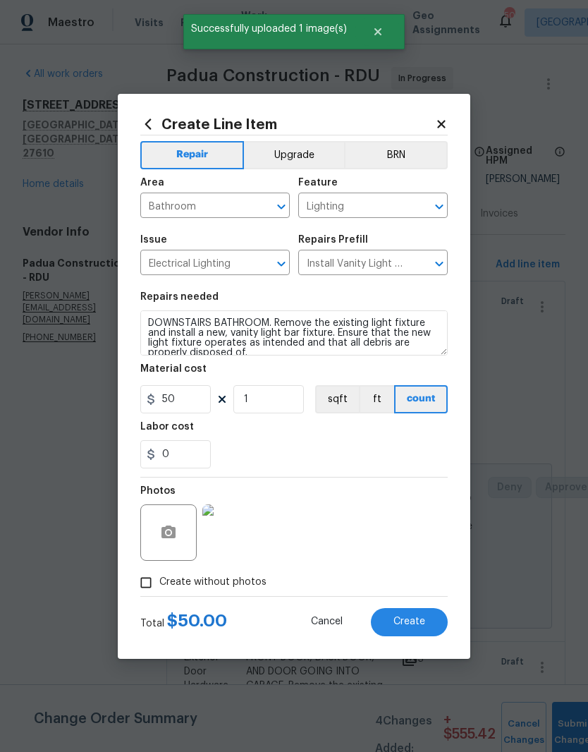
click at [428, 620] on button "Create" at bounding box center [409, 622] width 77 height 28
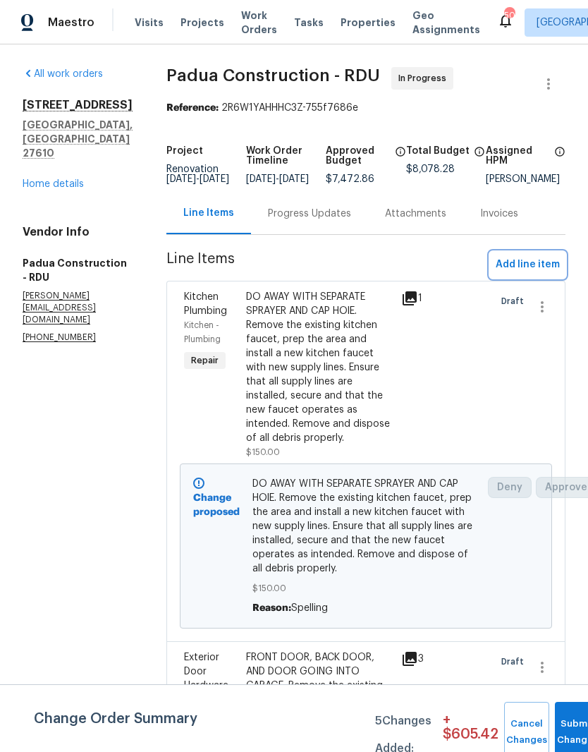
click at [545, 274] on span "Add line item" at bounding box center [528, 265] width 64 height 18
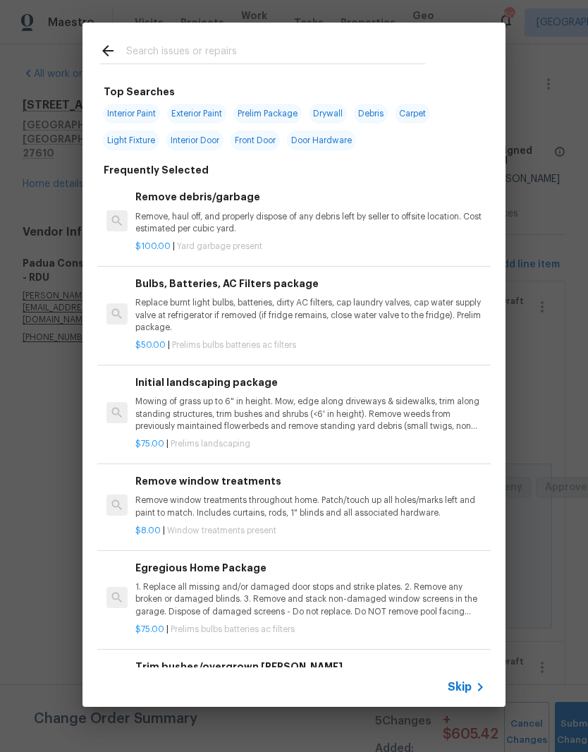
click at [272, 47] on input "text" at bounding box center [275, 52] width 299 height 21
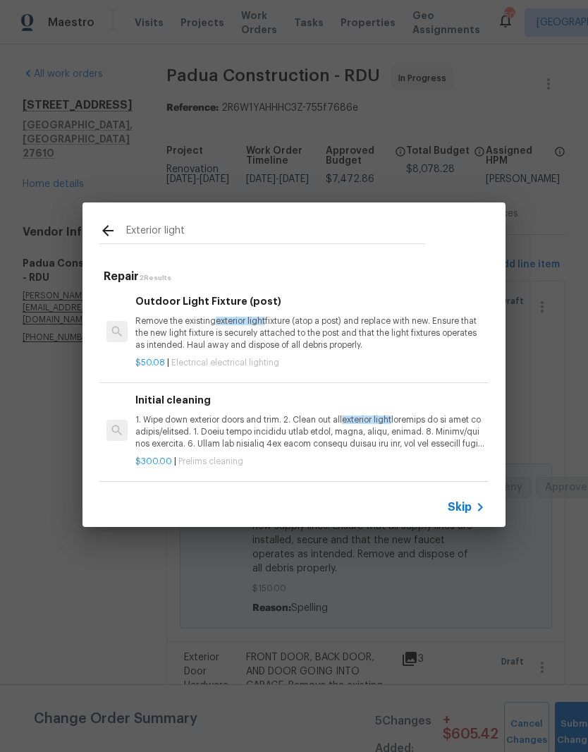
scroll to position [2, 0]
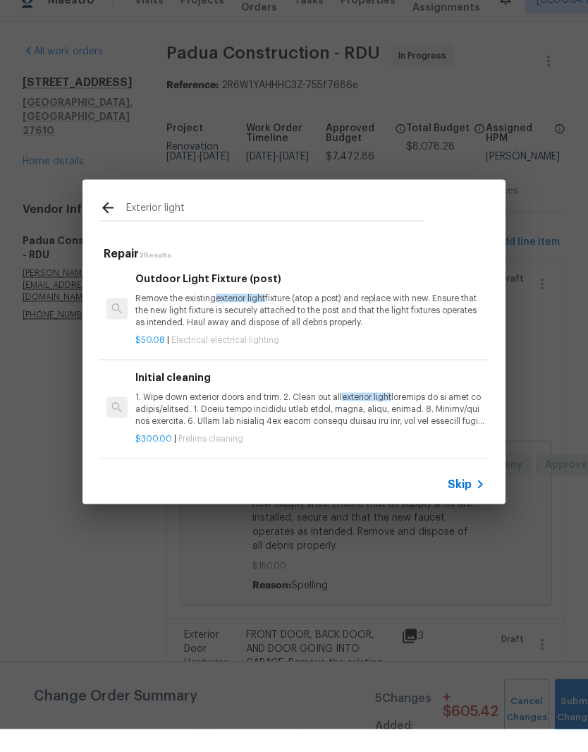
click at [355, 222] on input "Exterior light" at bounding box center [275, 232] width 299 height 21
type input "E"
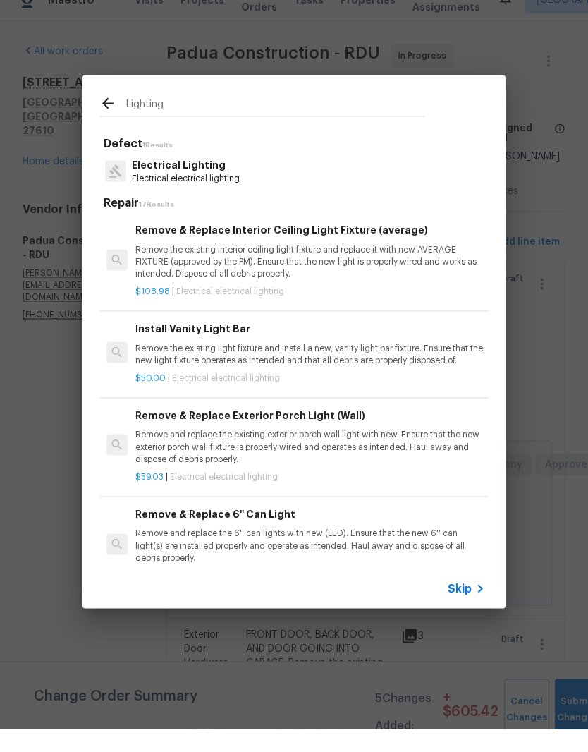
type input "Lighting"
click at [251, 175] on div "Electrical Lighting Electrical electrical lighting" at bounding box center [293, 194] width 389 height 38
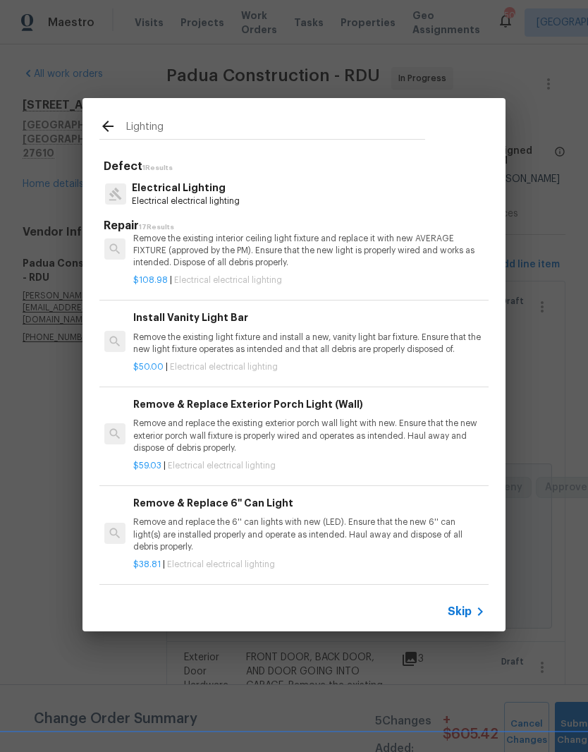
scroll to position [34, 2]
click at [396, 425] on p "Remove and replace the existing exterior porch wall light with new. Ensure that…" at bounding box center [308, 436] width 350 height 36
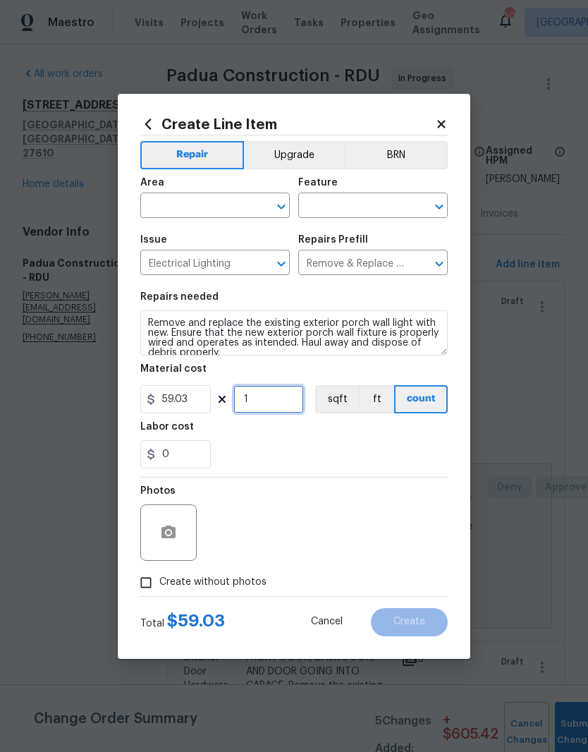
click at [286, 408] on input "1" at bounding box center [269, 399] width 71 height 28
type input "2"
click at [229, 452] on div "0" at bounding box center [294, 454] width 308 height 28
click at [161, 209] on input "text" at bounding box center [195, 207] width 110 height 22
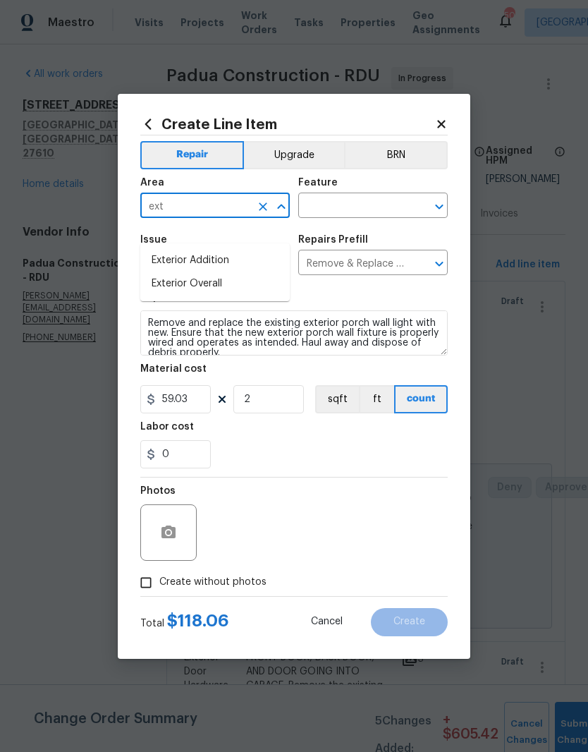
click at [177, 272] on li "Exterior Overall" at bounding box center [215, 283] width 150 height 23
type input "Exterior Overall"
click at [380, 201] on input "text" at bounding box center [353, 207] width 110 height 22
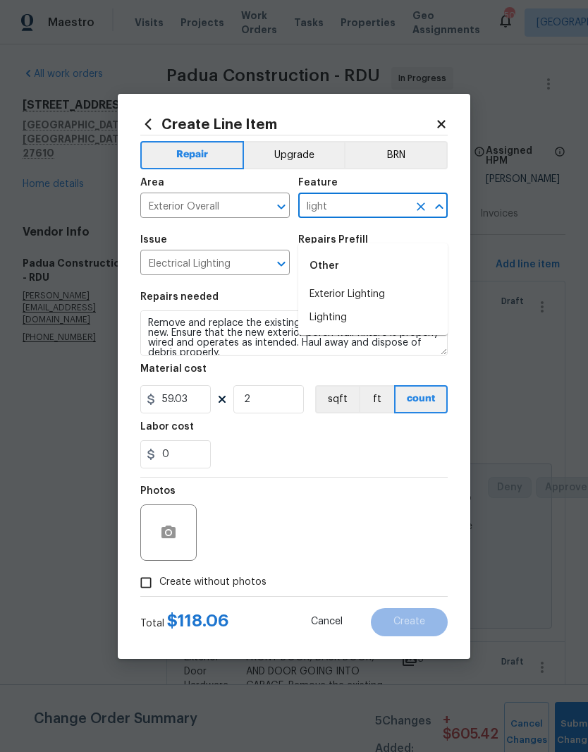
click at [402, 306] on li "Lighting" at bounding box center [373, 317] width 150 height 23
type input "Lighting"
click at [255, 452] on div "0" at bounding box center [294, 454] width 308 height 28
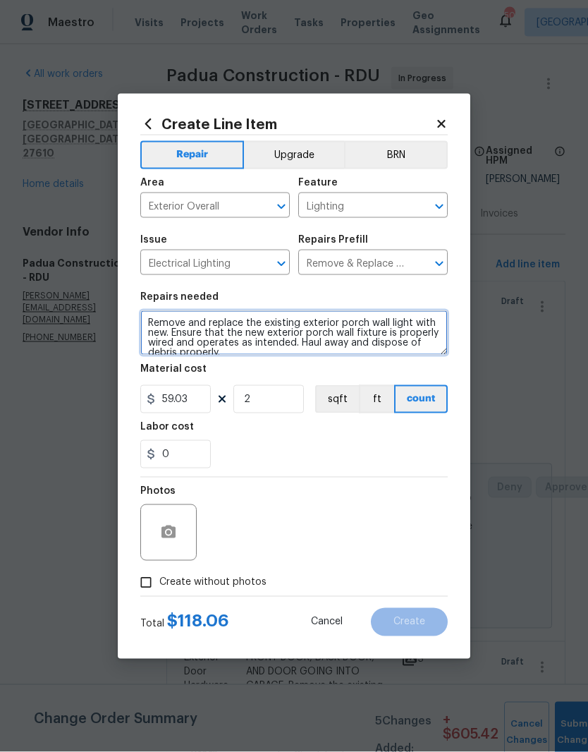
click at [145, 316] on textarea "Remove and replace the existing exterior porch wall light with new. Ensure that…" at bounding box center [294, 332] width 308 height 45
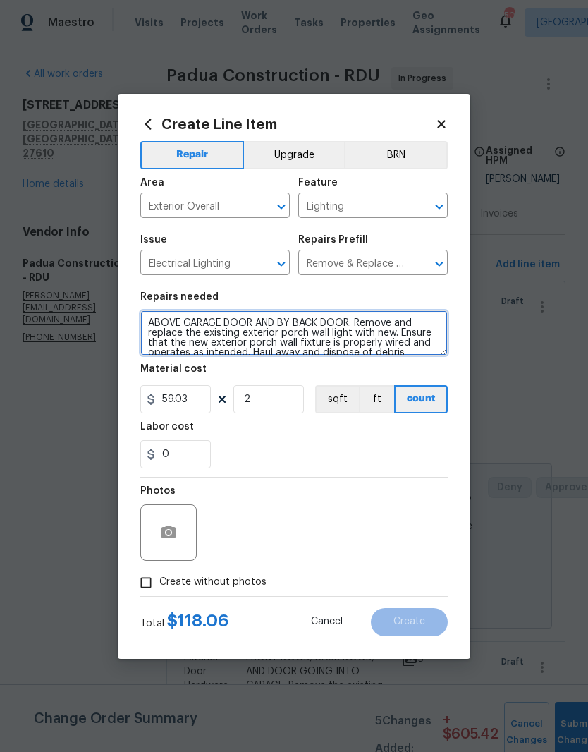
type textarea "ABOVE GARAGE DOOR AND BY BACK DOOR. Remove and replace the existing exterior po…"
click at [248, 430] on div "Labor cost" at bounding box center [294, 431] width 308 height 18
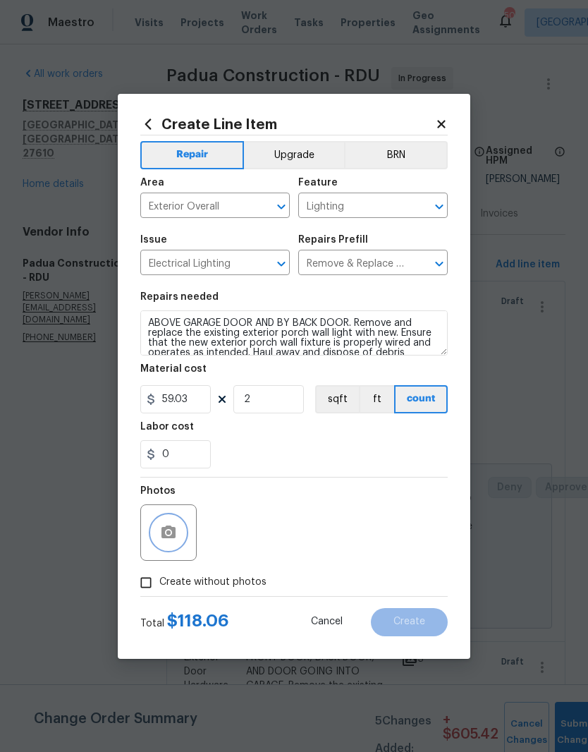
click at [163, 534] on icon "button" at bounding box center [169, 532] width 14 height 13
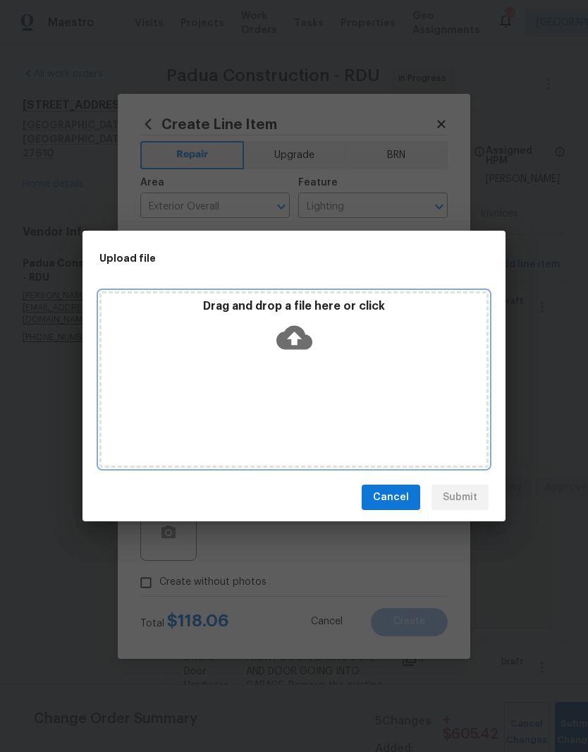
click at [287, 329] on icon at bounding box center [295, 338] width 36 height 24
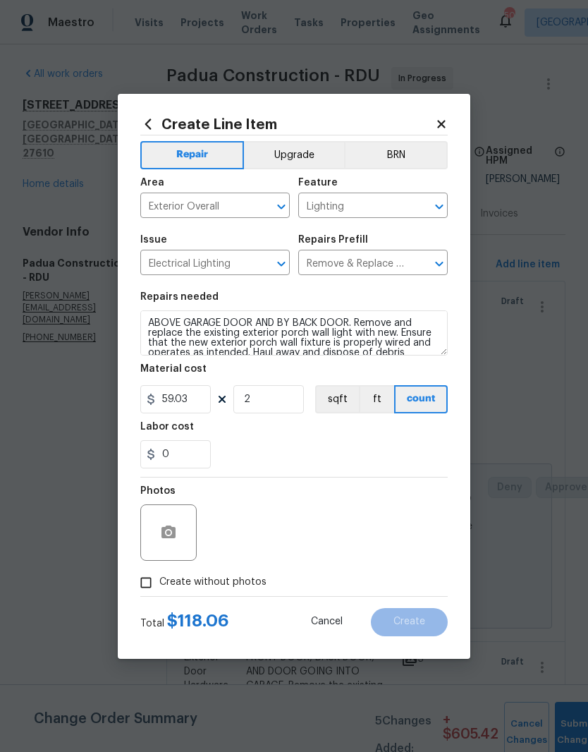
scroll to position [23, 0]
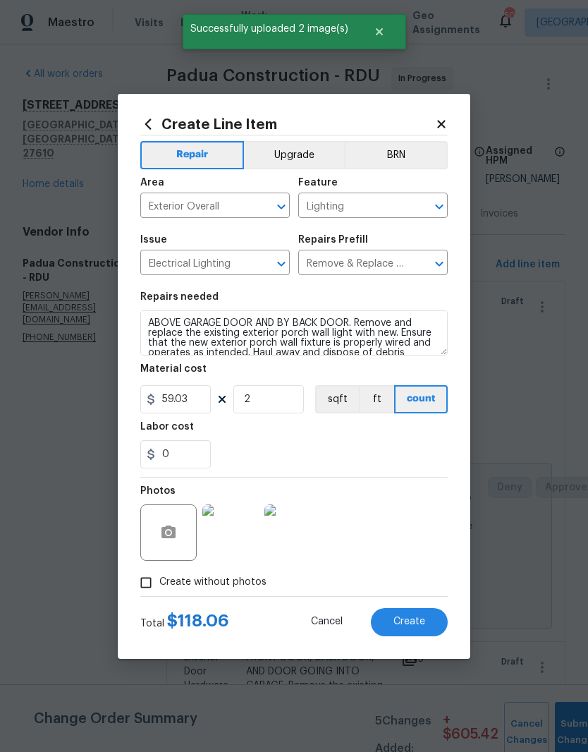
click at [438, 619] on button "Create" at bounding box center [409, 622] width 77 height 28
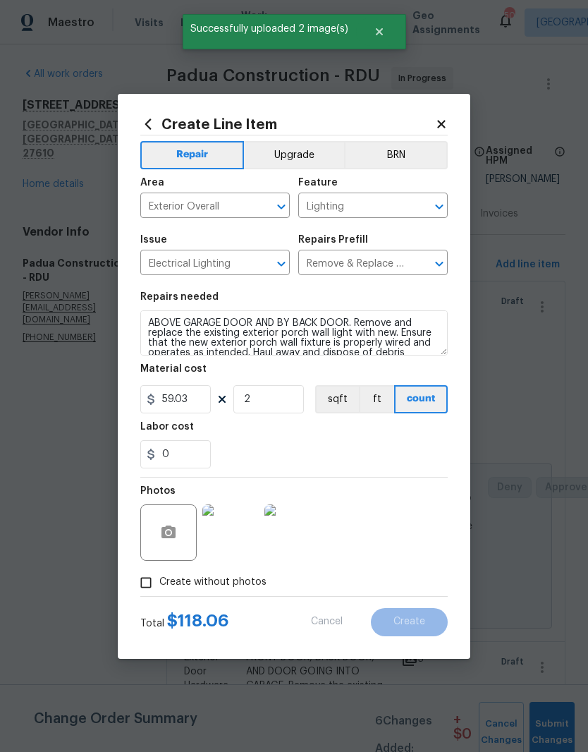
type input "0"
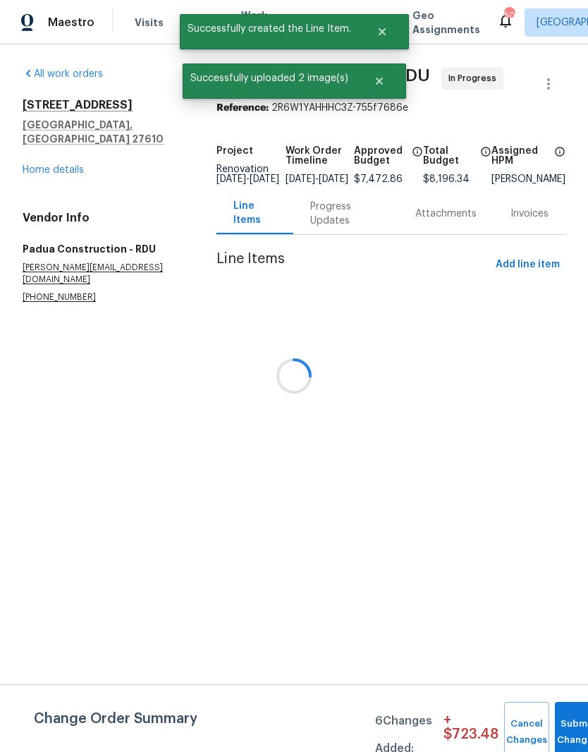
scroll to position [0, 0]
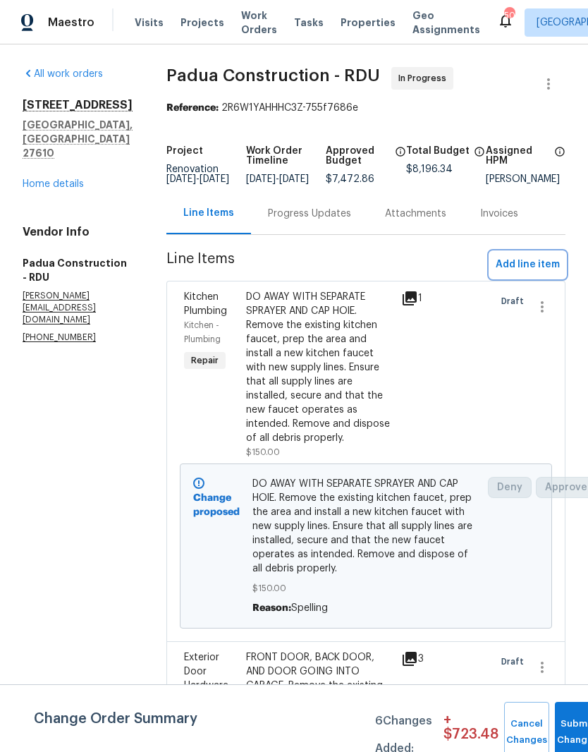
click at [548, 271] on span "Add line item" at bounding box center [528, 265] width 64 height 18
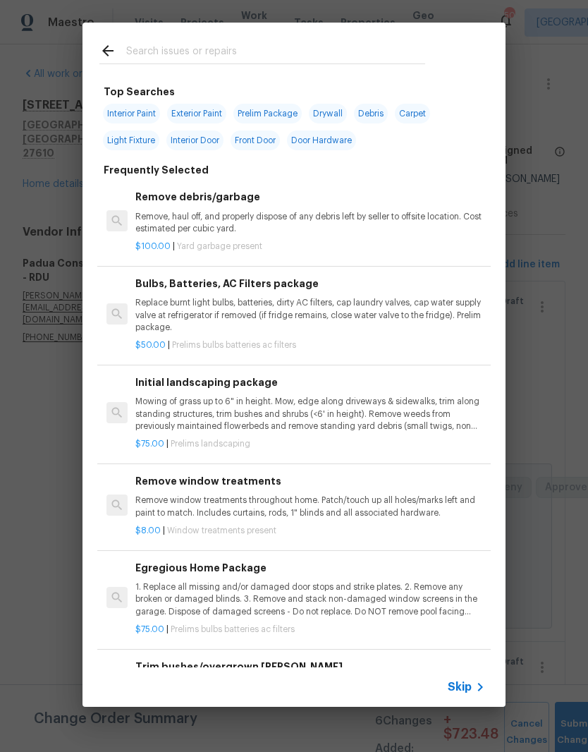
click at [162, 47] on input "text" at bounding box center [275, 52] width 299 height 21
type input "Door hardware"
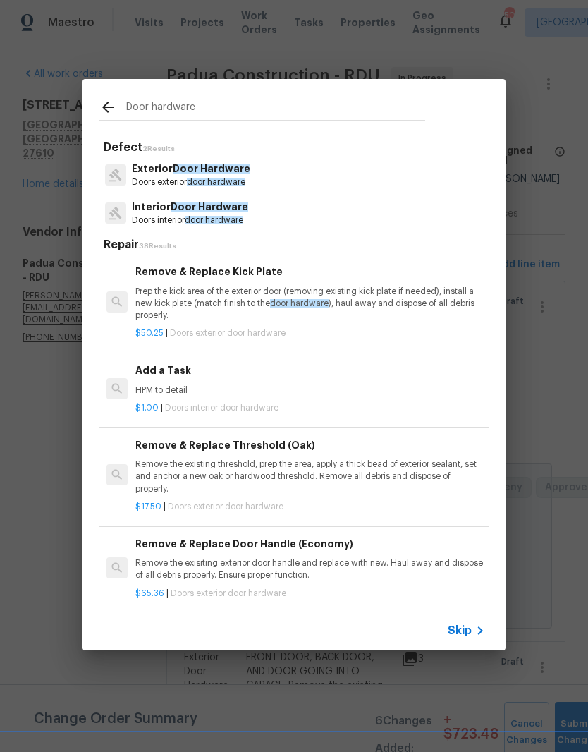
click at [195, 174] on p "Exterior Door Hardware" at bounding box center [191, 169] width 119 height 15
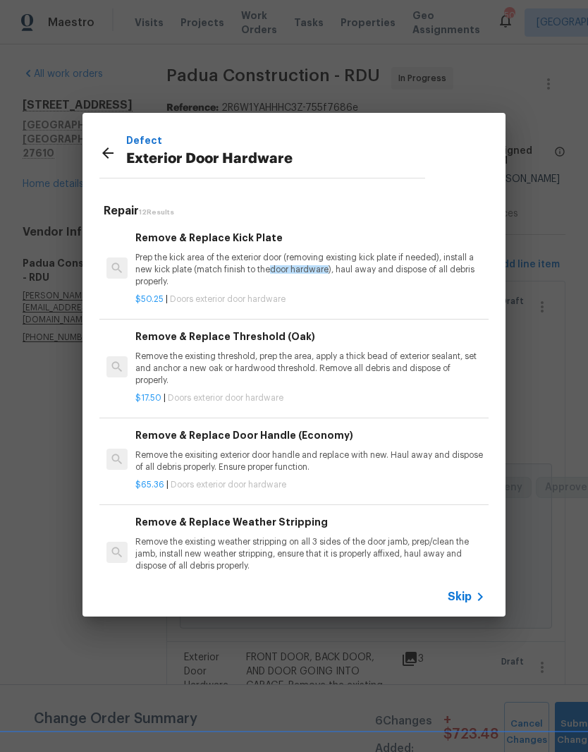
click at [175, 440] on h6 "Remove & Replace Door Handle (Economy)" at bounding box center [310, 436] width 350 height 16
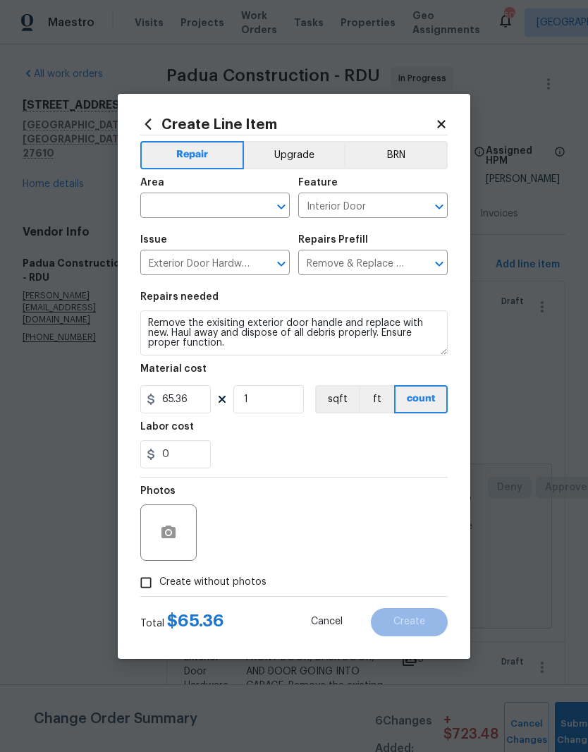
click at [160, 208] on input "text" at bounding box center [195, 207] width 110 height 22
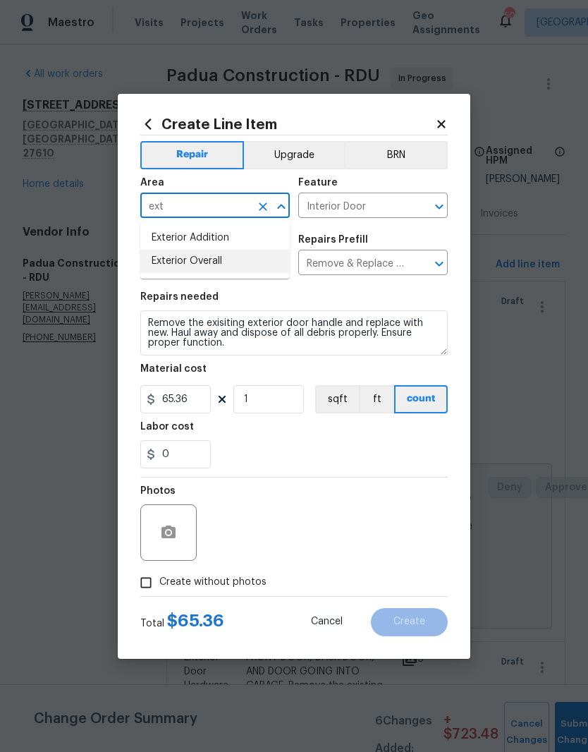
click at [183, 262] on li "Exterior Overall" at bounding box center [215, 261] width 150 height 23
type input "Exterior Overall"
click at [261, 403] on input "1" at bounding box center [269, 399] width 71 height 28
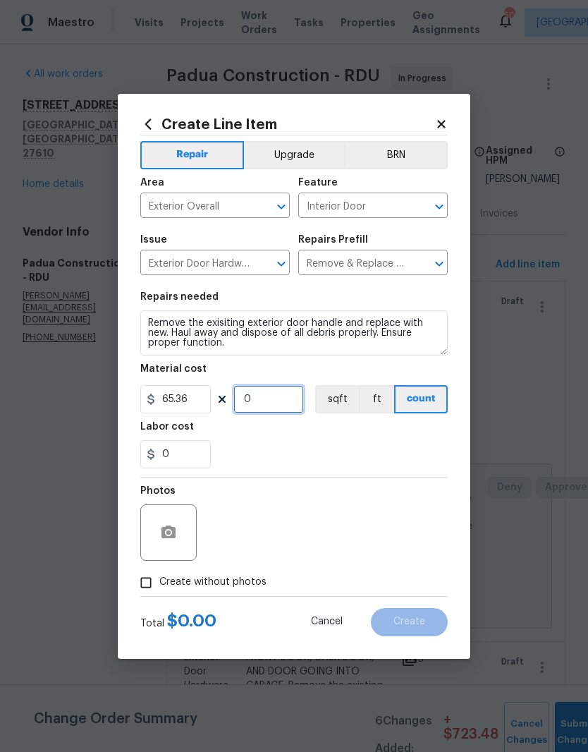
type input "2"
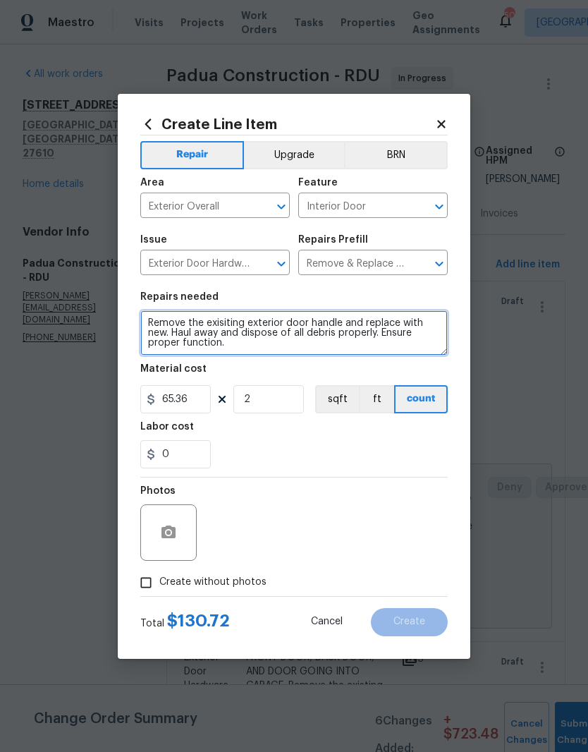
click at [148, 324] on textarea "Remove the exisiting exterior door handle and replace with new. Haul away and d…" at bounding box center [294, 332] width 308 height 45
type textarea "FRONT DOOR AND BACK DOOR. Remove the exisiting exterior door handle and replace…"
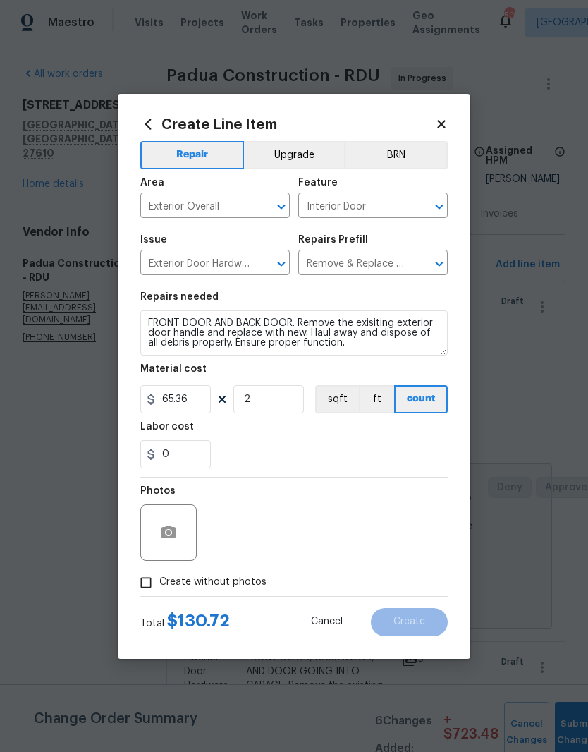
click at [236, 449] on div "0" at bounding box center [294, 454] width 308 height 28
click at [163, 533] on icon "button" at bounding box center [169, 532] width 14 height 13
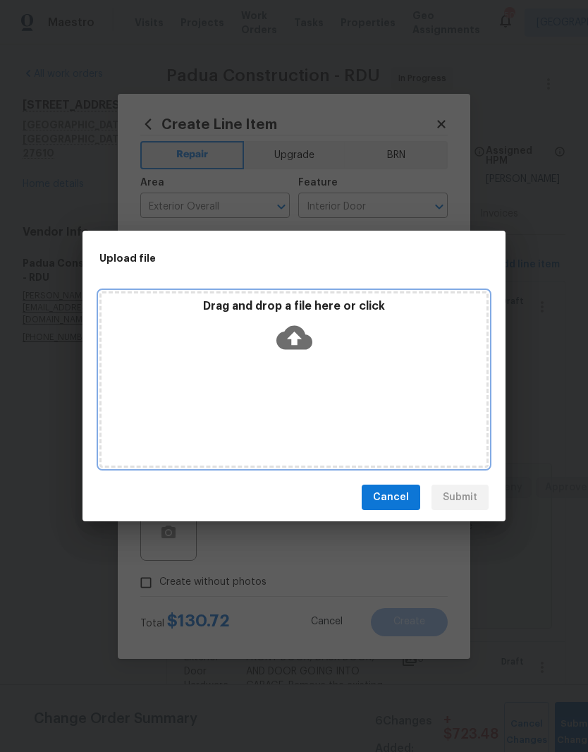
click at [287, 343] on icon at bounding box center [295, 338] width 36 height 24
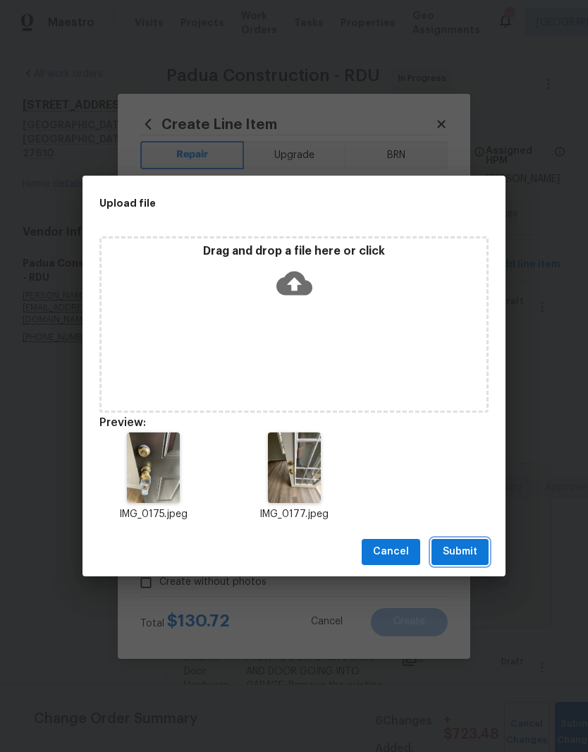
click at [475, 559] on span "Submit" at bounding box center [460, 552] width 35 height 18
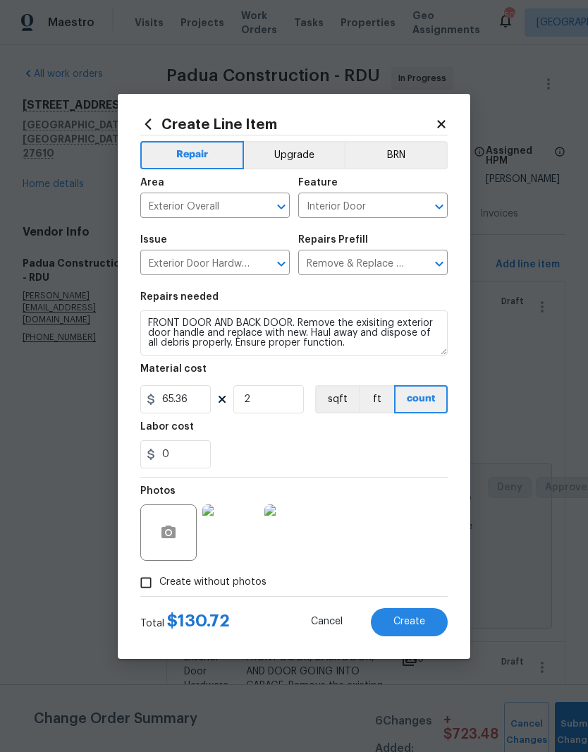
click at [423, 624] on span "Create" at bounding box center [410, 622] width 32 height 11
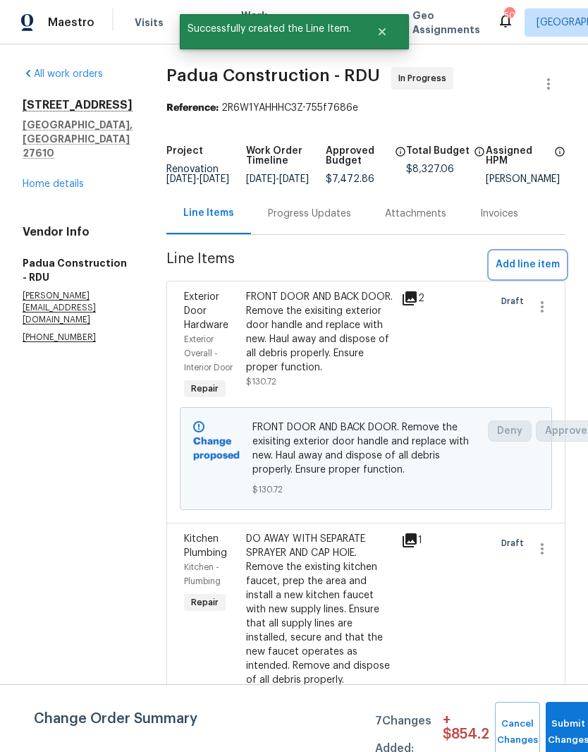
click at [547, 267] on span "Add line item" at bounding box center [528, 265] width 64 height 18
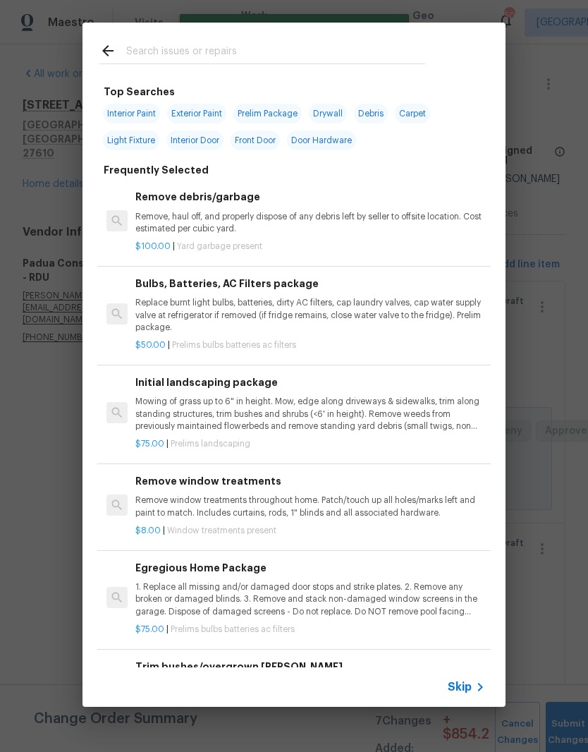
click at [150, 48] on input "text" at bounding box center [275, 52] width 299 height 21
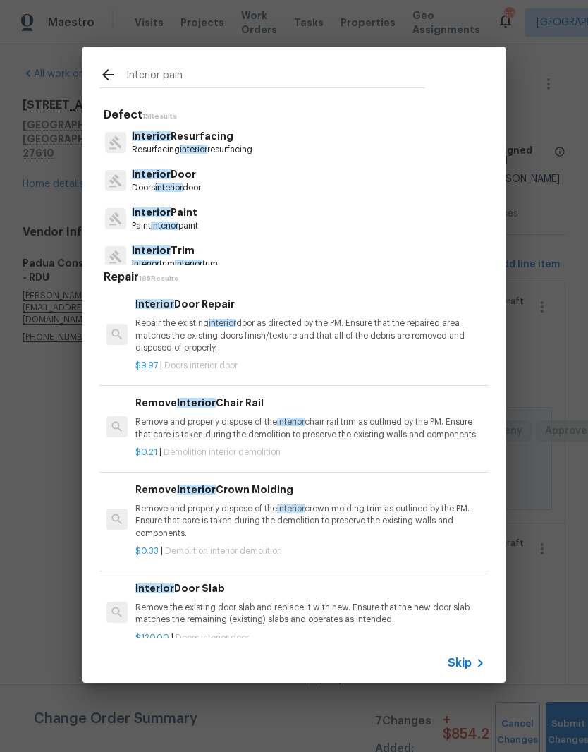
type input "Interior paint"
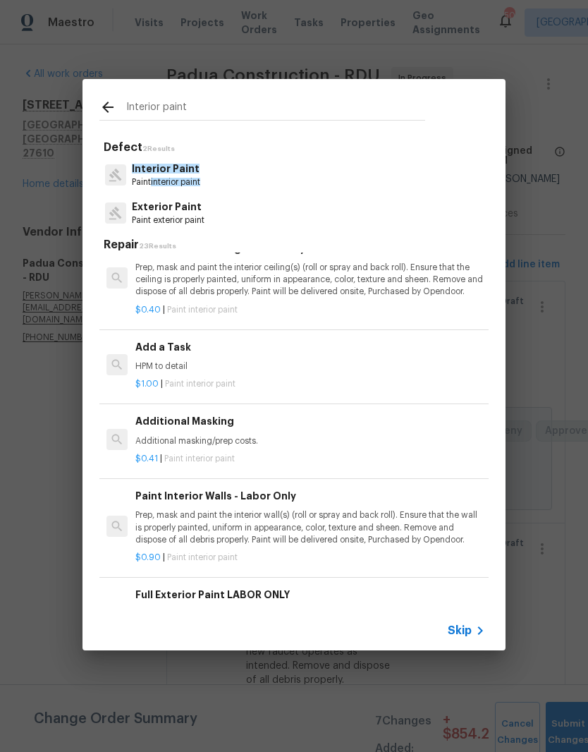
scroll to position [568, 0]
click at [258, 378] on p "$1.00 | Paint interior paint" at bounding box center [310, 384] width 350 height 12
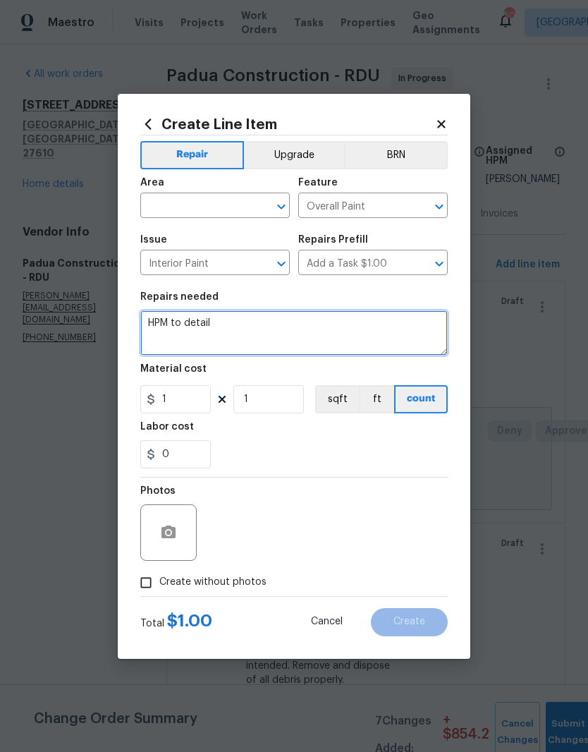
click at [261, 339] on textarea "HPM to detail" at bounding box center [294, 332] width 308 height 45
type textarea "H"
type textarea "Paint all door hinges white to match doors"
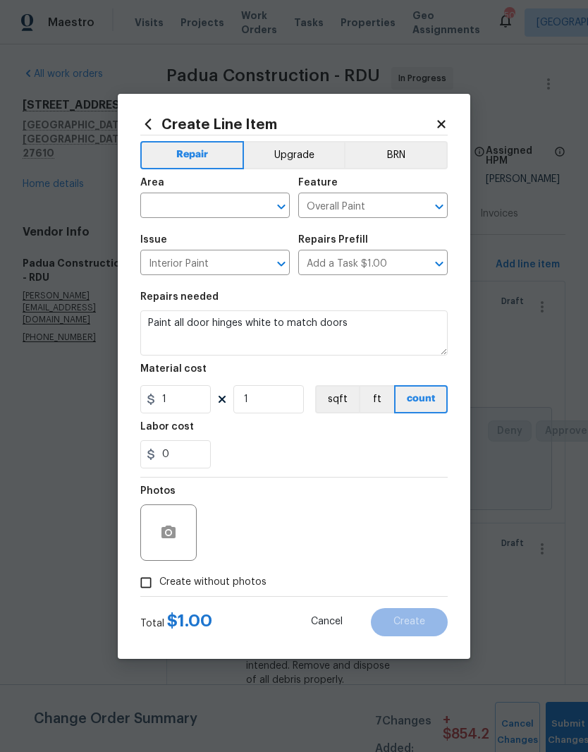
click at [172, 205] on input "text" at bounding box center [195, 207] width 110 height 22
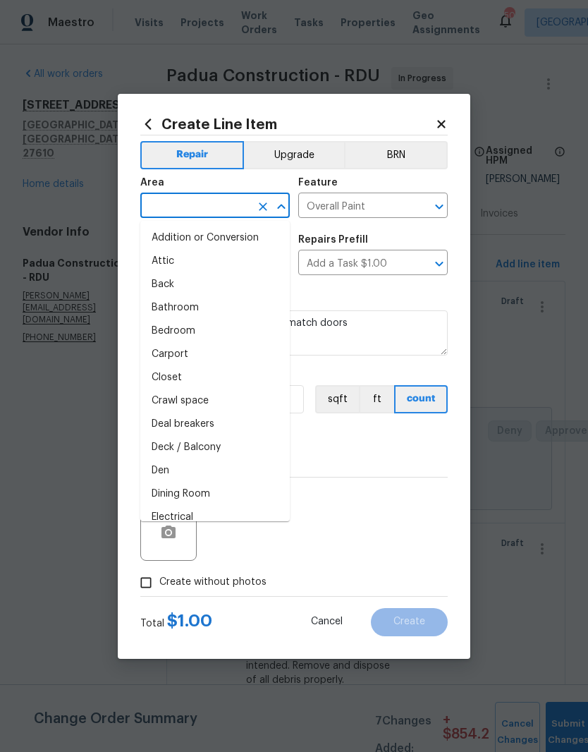
click at [164, 207] on input "text" at bounding box center [195, 207] width 110 height 22
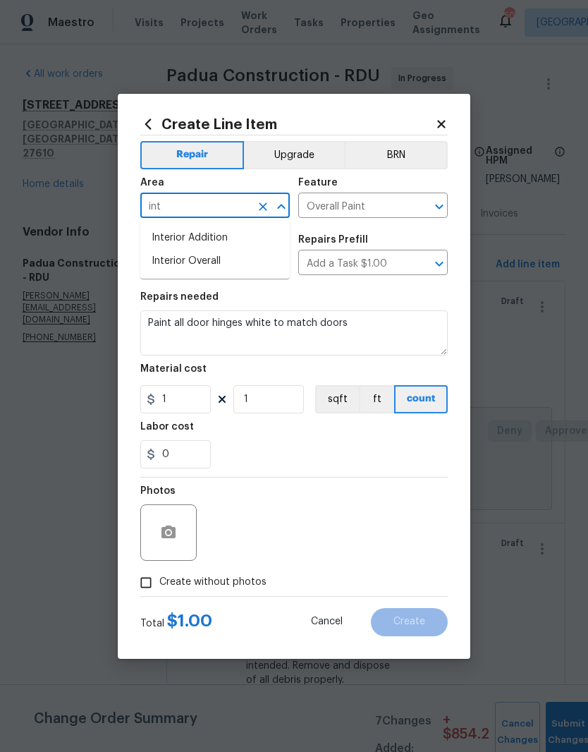
click at [181, 267] on li "Interior Overall" at bounding box center [215, 261] width 150 height 23
type input "Interior Overall"
click at [178, 392] on input "1" at bounding box center [175, 399] width 71 height 28
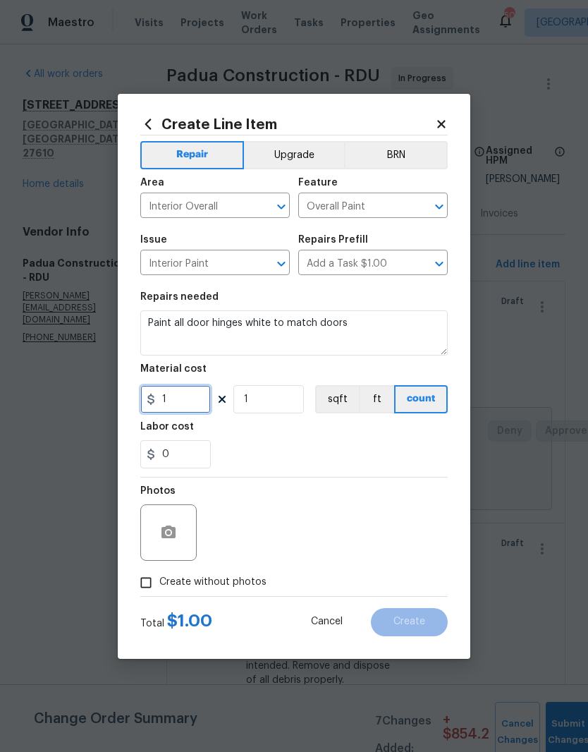
click at [199, 412] on input "1" at bounding box center [175, 399] width 71 height 28
type input "150"
click at [233, 444] on div "0" at bounding box center [294, 454] width 308 height 28
click at [164, 535] on icon "button" at bounding box center [169, 532] width 14 height 13
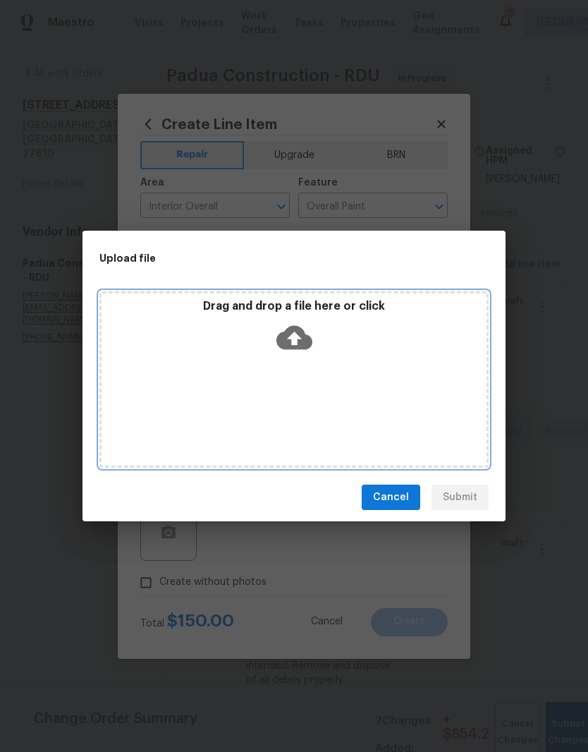
click at [274, 311] on p "Drag and drop a file here or click" at bounding box center [294, 306] width 385 height 15
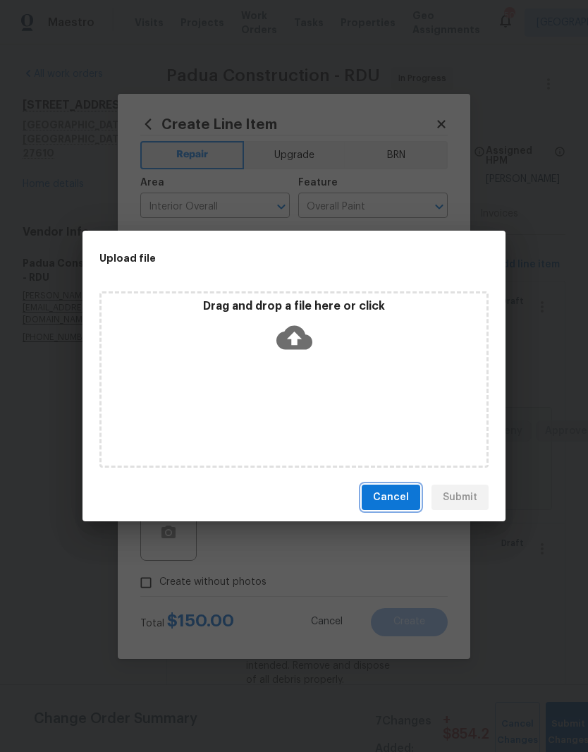
click at [394, 494] on span "Cancel" at bounding box center [391, 498] width 36 height 18
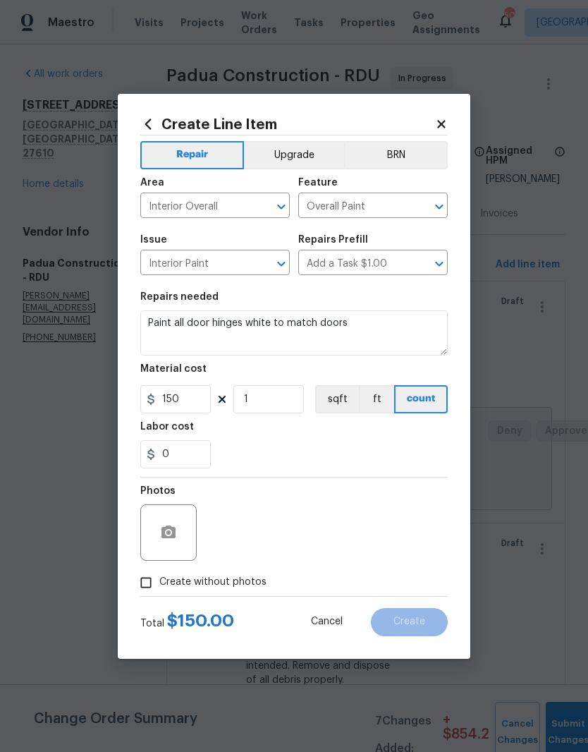
click at [150, 589] on input "Create without photos" at bounding box center [146, 582] width 27 height 27
checkbox input "true"
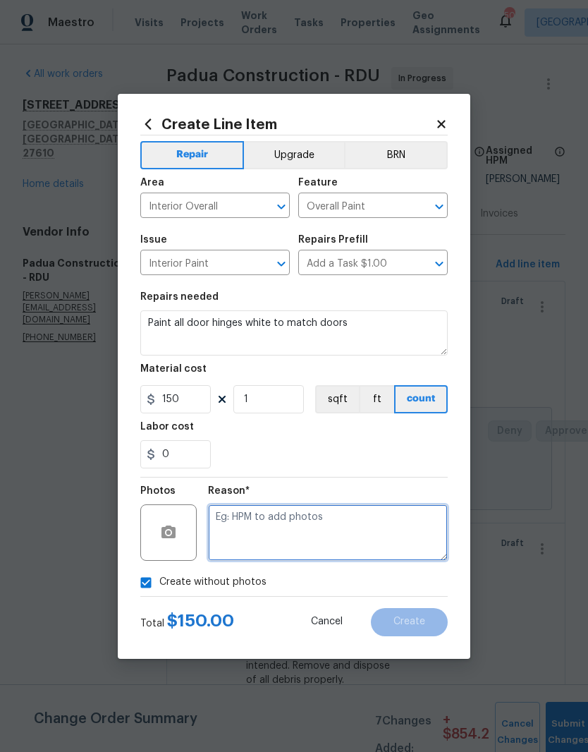
click at [368, 537] on textarea at bounding box center [328, 532] width 240 height 56
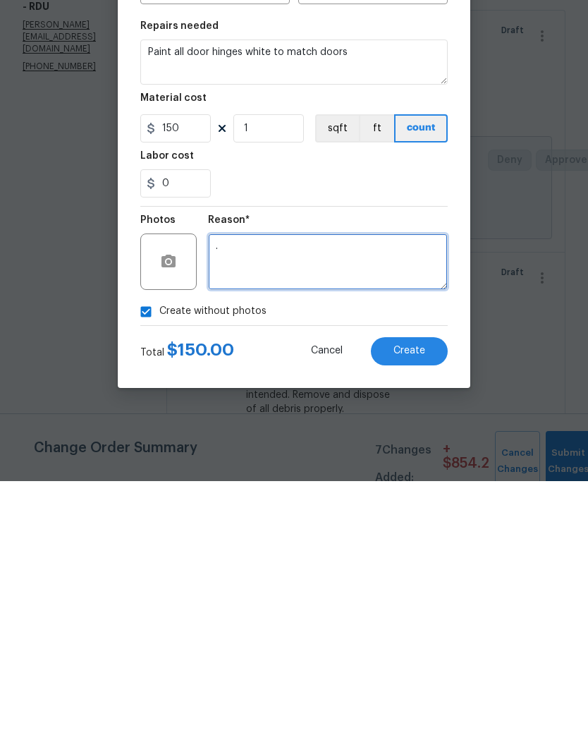
type textarea "."
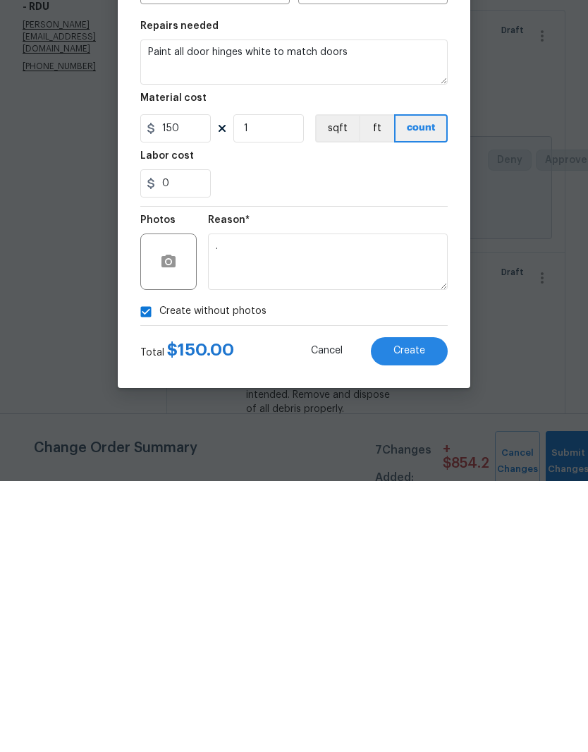
click at [422, 617] on span "Create" at bounding box center [410, 622] width 32 height 11
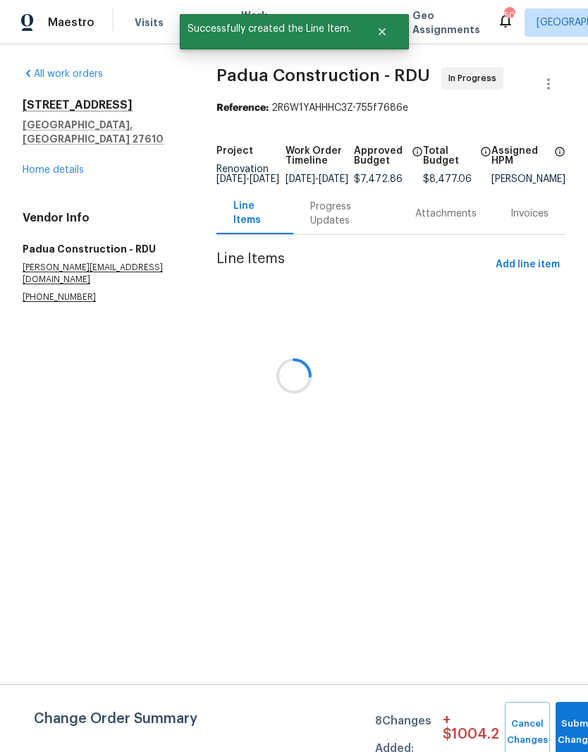
scroll to position [0, 0]
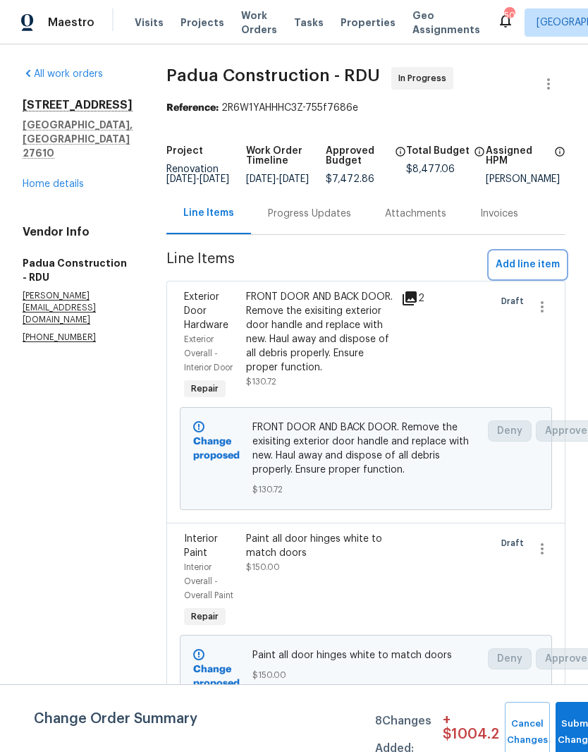
click at [561, 274] on button "Add line item" at bounding box center [527, 265] width 75 height 26
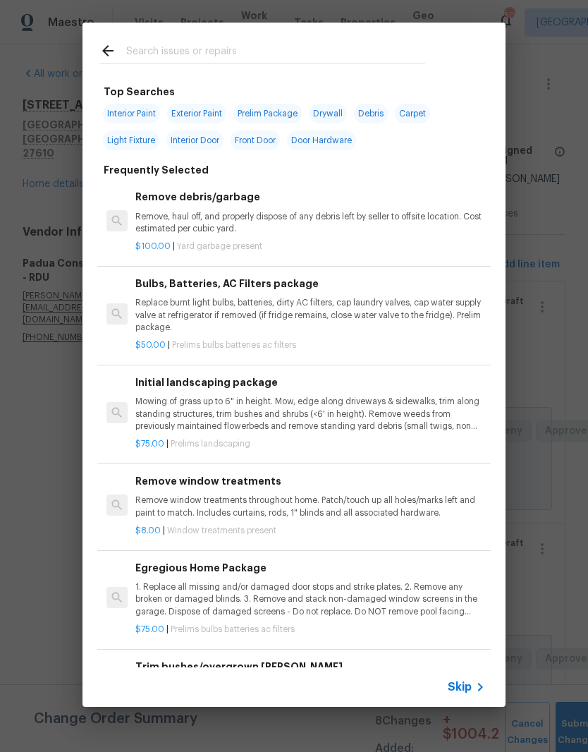
click at [153, 226] on p "Remove, haul off, and properly dispose of any debris left by seller to offsite …" at bounding box center [310, 223] width 350 height 24
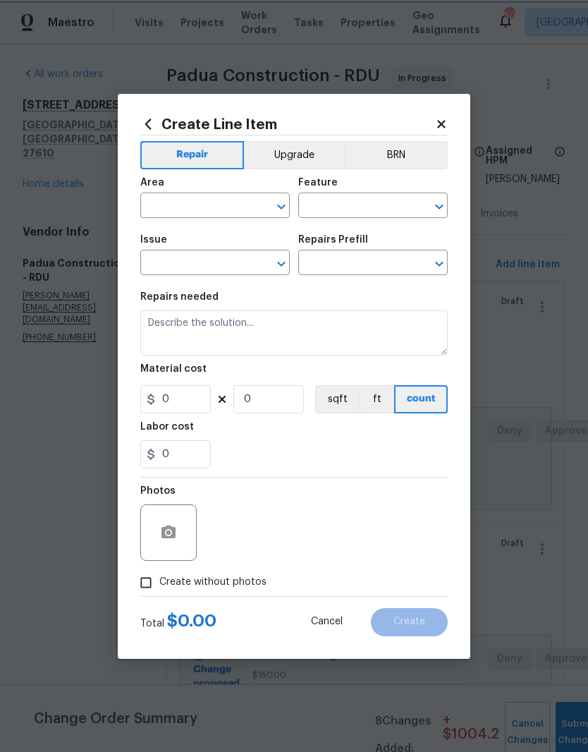
type input "Debris/garbage on site"
type input "Remove debris/garbage $100.00"
type textarea "Remove, haul off, and properly dispose of any debris left by seller to offsite …"
type input "100"
type input "1"
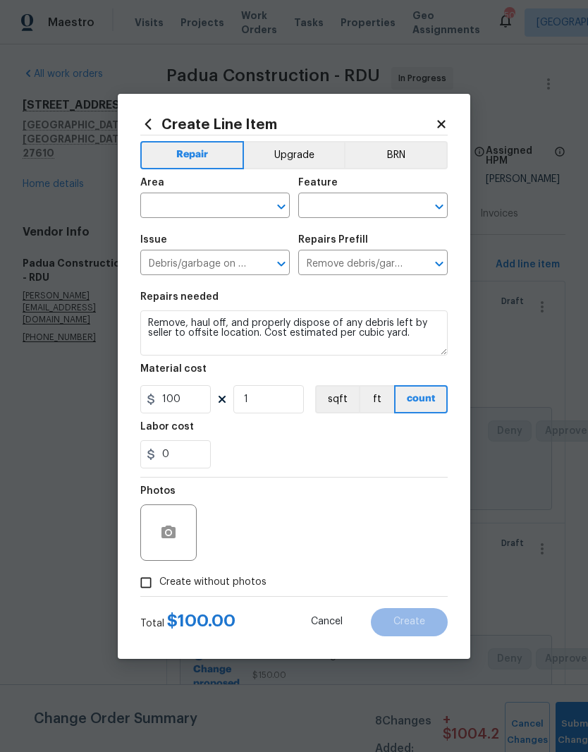
click at [164, 212] on input "text" at bounding box center [195, 207] width 110 height 22
click at [212, 246] on li "Kitchen" at bounding box center [215, 237] width 150 height 23
type input "Kitchen"
click at [377, 206] on input "text" at bounding box center [353, 207] width 110 height 22
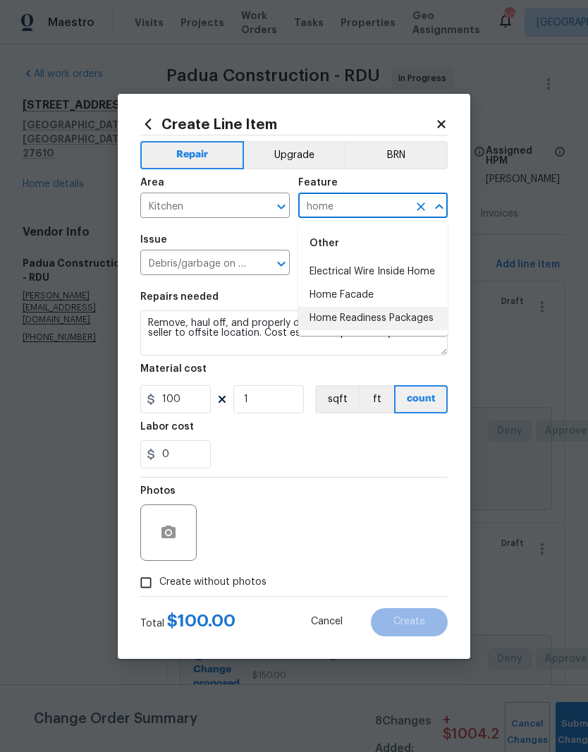
click at [425, 329] on li "Home Readiness Packages" at bounding box center [373, 318] width 150 height 23
type input "Home Readiness Packages"
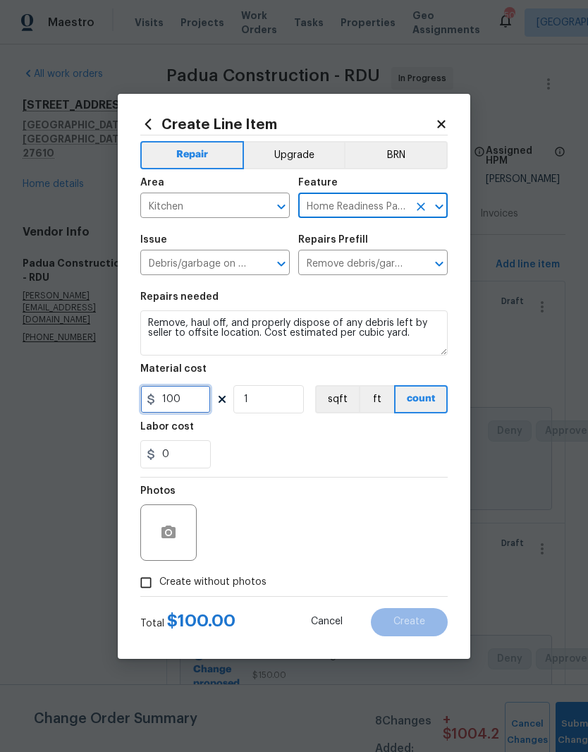
click at [193, 408] on input "100" at bounding box center [175, 399] width 71 height 28
type input "50"
click at [228, 440] on div "Labor cost" at bounding box center [294, 431] width 308 height 18
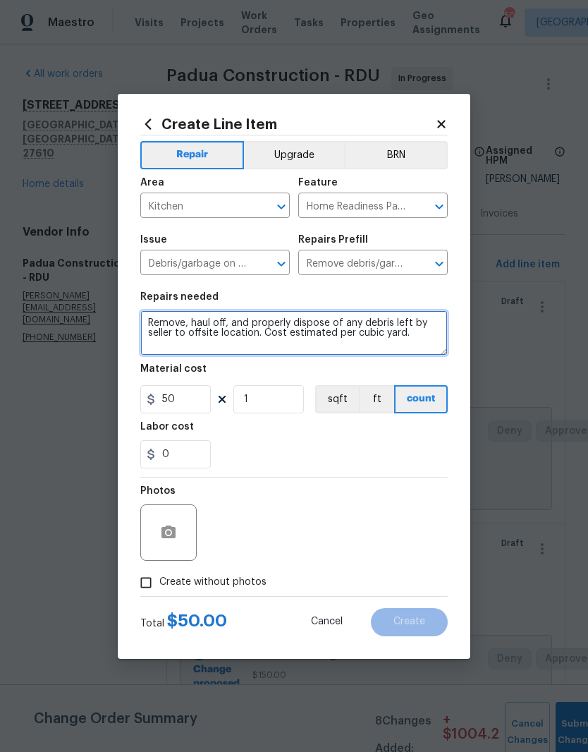
click at [145, 311] on textarea "Remove, haul off, and properly dispose of any debris left by seller to offsite …" at bounding box center [294, 332] width 308 height 45
type textarea "REMOVE FRIDGE Remove, haul off, and properly dispose of any debris left by sell…"
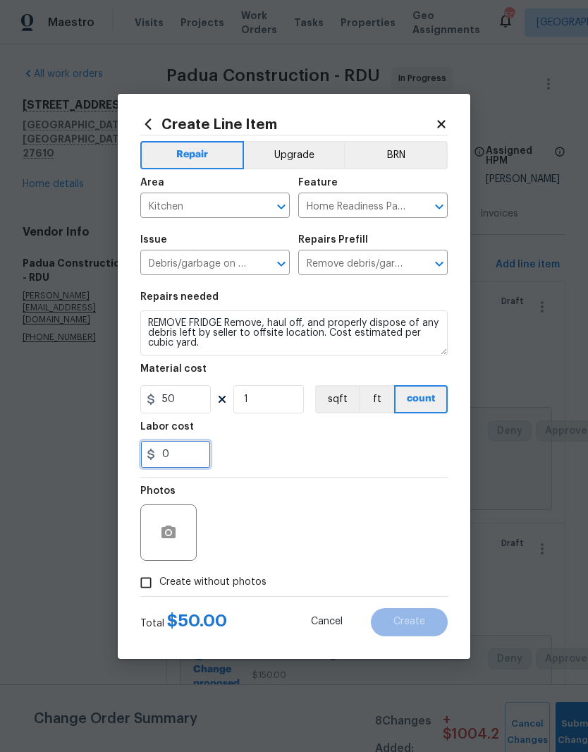
click at [164, 454] on input "0" at bounding box center [175, 454] width 71 height 28
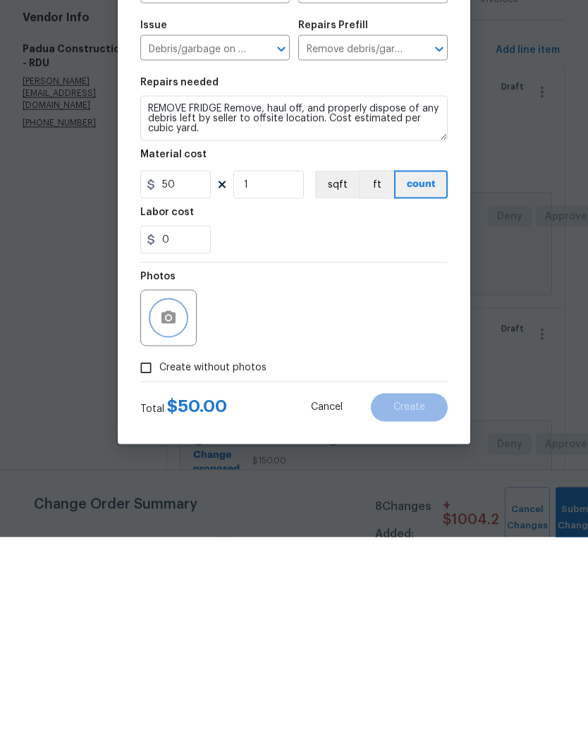
click at [162, 526] on icon "button" at bounding box center [169, 532] width 14 height 13
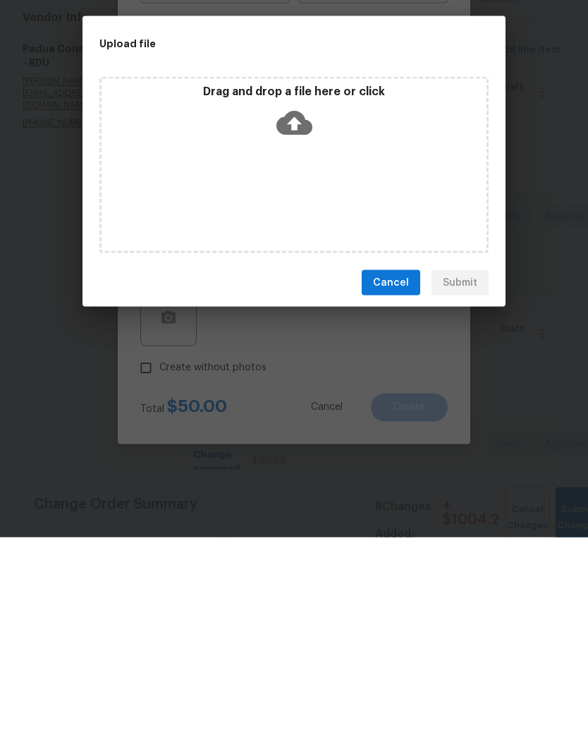
scroll to position [58, 0]
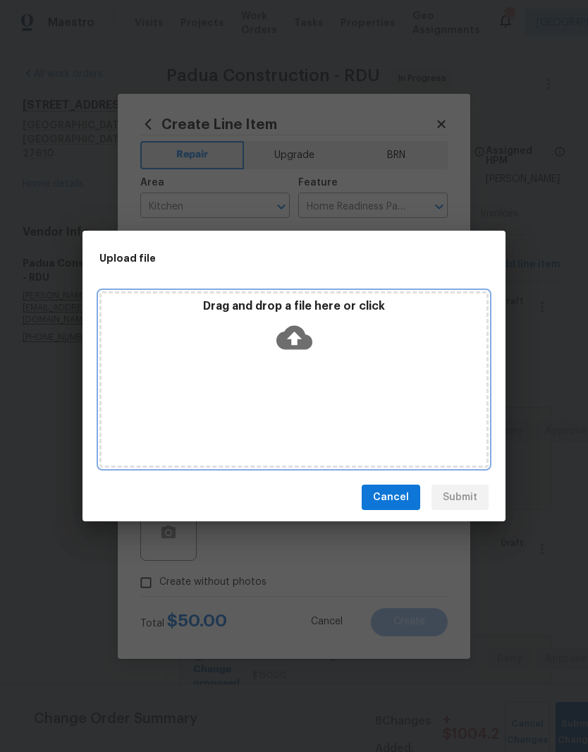
click at [278, 333] on icon at bounding box center [295, 338] width 36 height 36
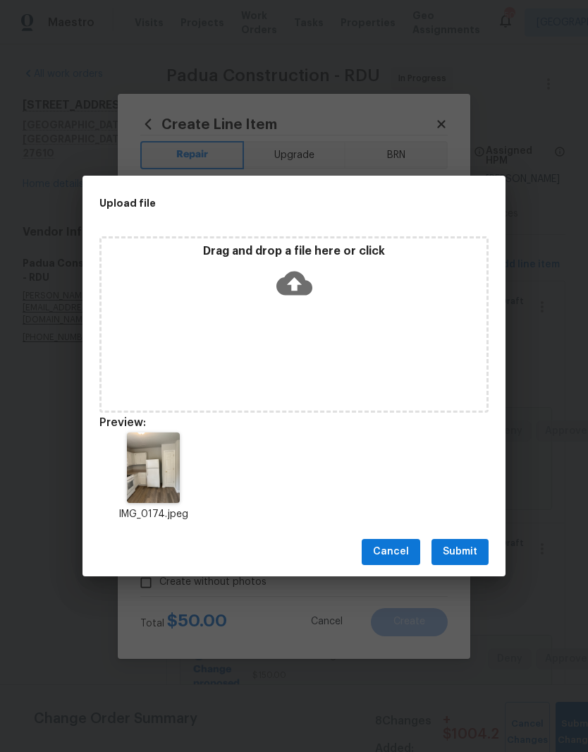
click at [466, 551] on span "Submit" at bounding box center [460, 552] width 35 height 18
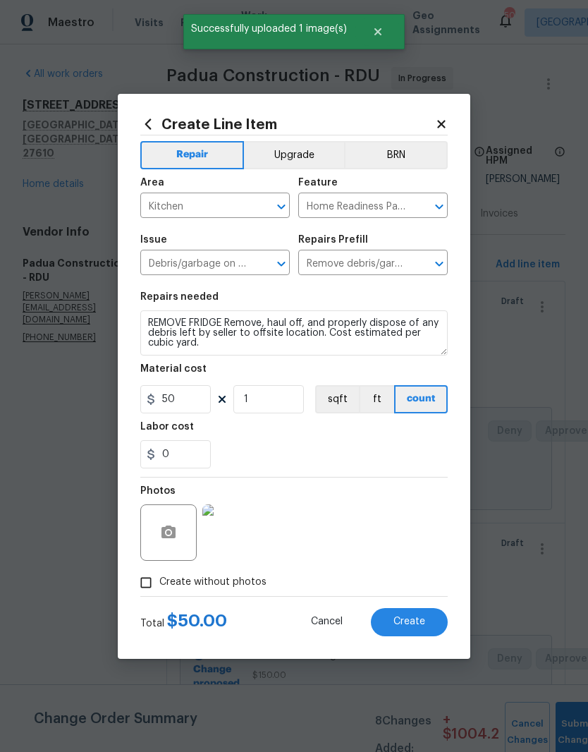
click at [432, 626] on button "Create" at bounding box center [409, 622] width 77 height 28
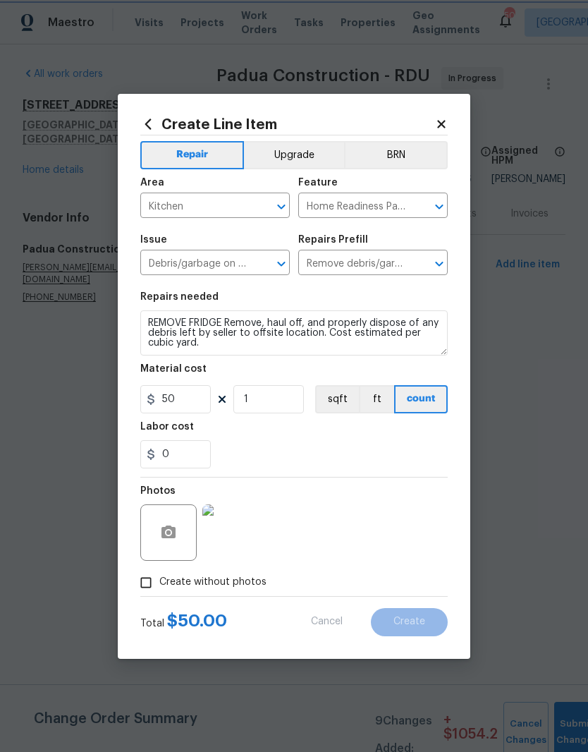
scroll to position [0, 0]
type input "0"
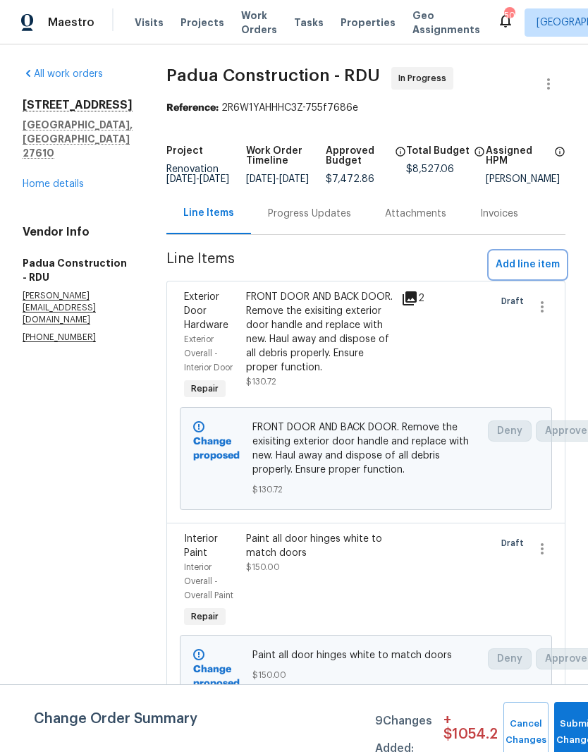
click at [546, 278] on button "Add line item" at bounding box center [527, 265] width 75 height 26
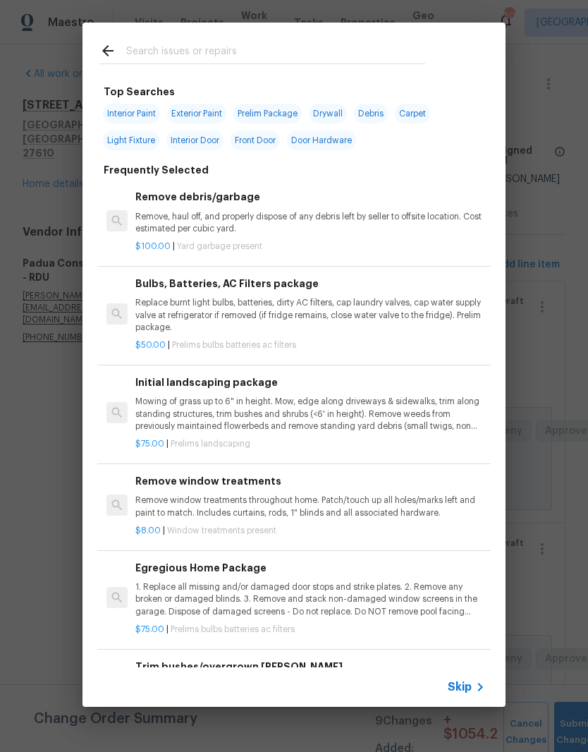
click at [298, 50] on input "text" at bounding box center [275, 52] width 299 height 21
type input "C"
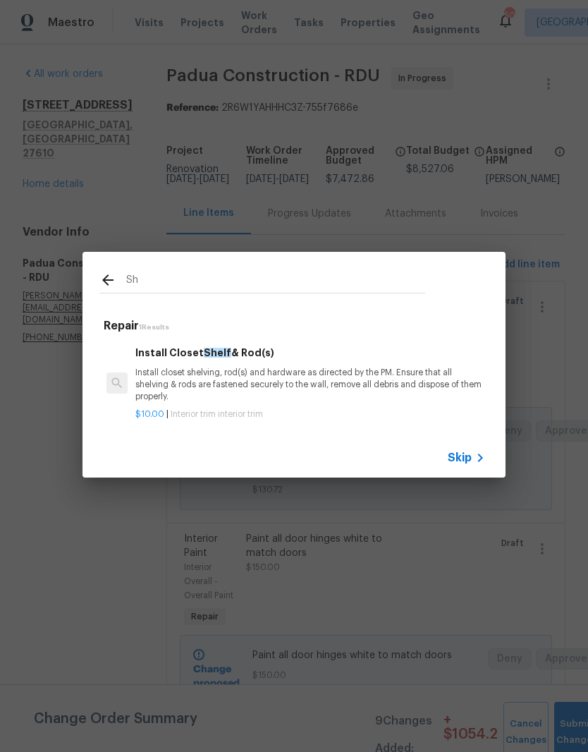
type input "S"
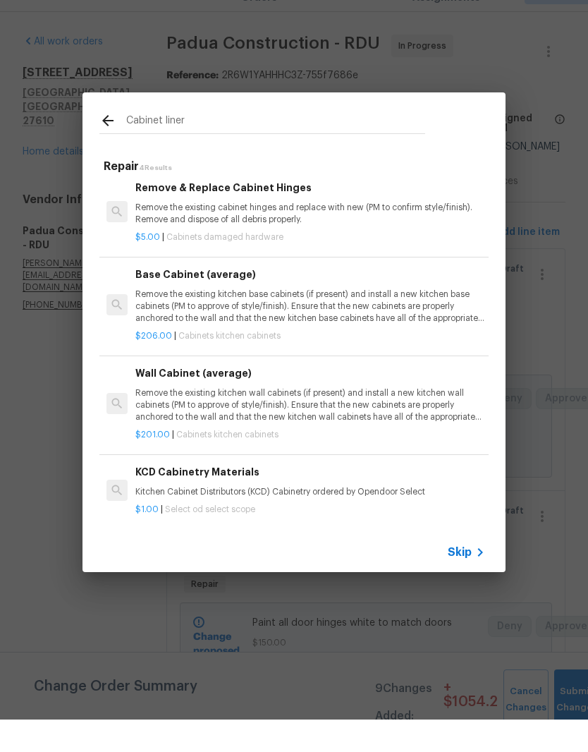
click at [348, 145] on input "Cabinet liner" at bounding box center [275, 155] width 299 height 21
click at [375, 145] on input "Cabinet liner" at bounding box center [275, 155] width 299 height 21
type input "Cabinet"
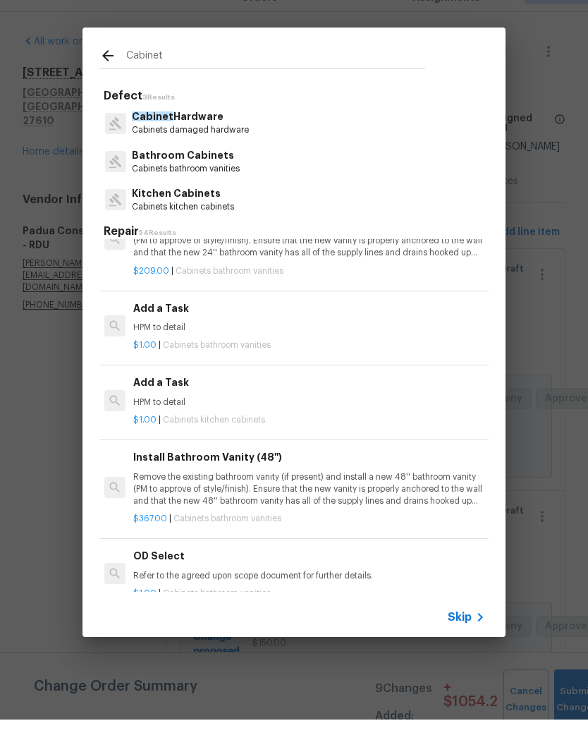
scroll to position [2756, 2]
click at [326, 429] on p "HPM to detail" at bounding box center [308, 435] width 350 height 12
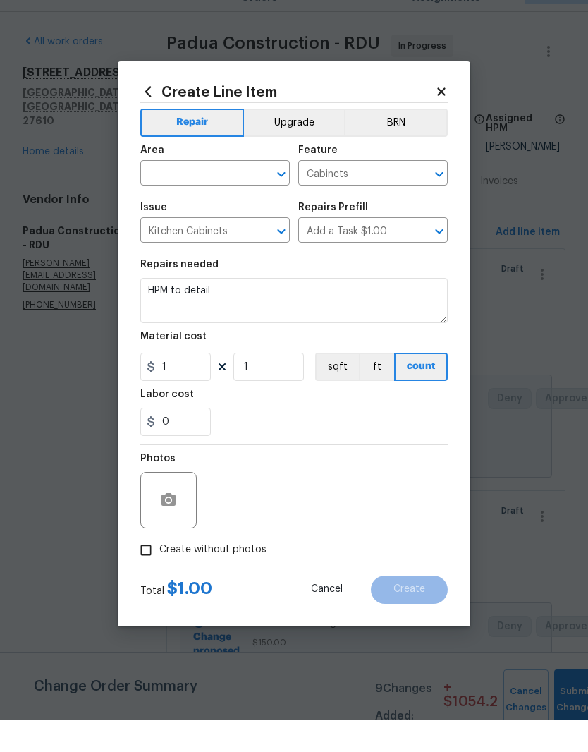
scroll to position [32, 0]
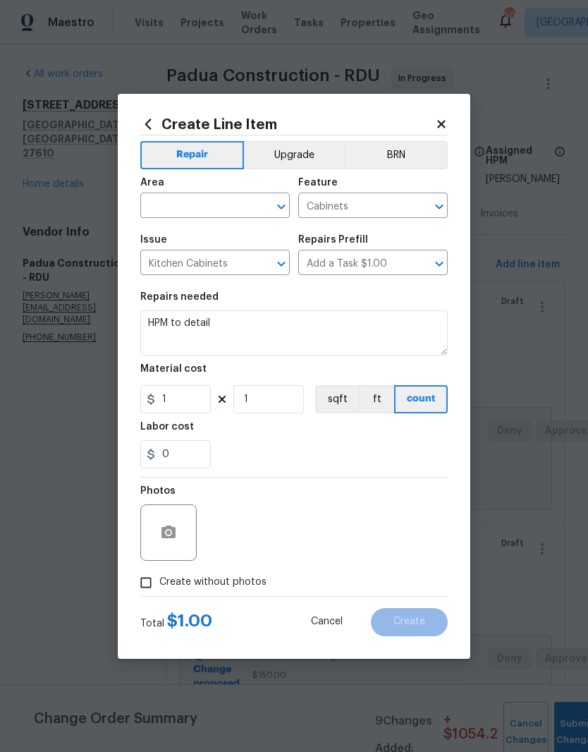
click at [169, 210] on input "text" at bounding box center [195, 207] width 110 height 22
click at [165, 259] on li "Kitchen" at bounding box center [215, 270] width 150 height 23
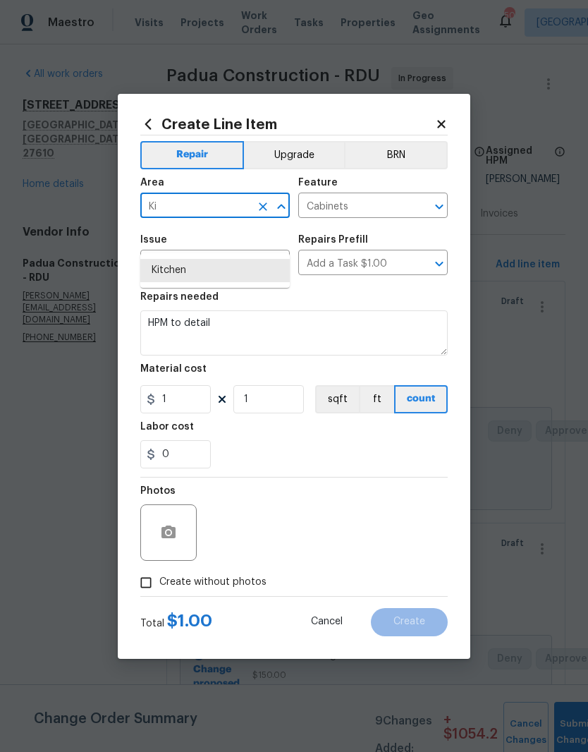
type input "K"
click at [176, 282] on li "Interior Overall" at bounding box center [215, 293] width 150 height 23
type input "Interior Overall"
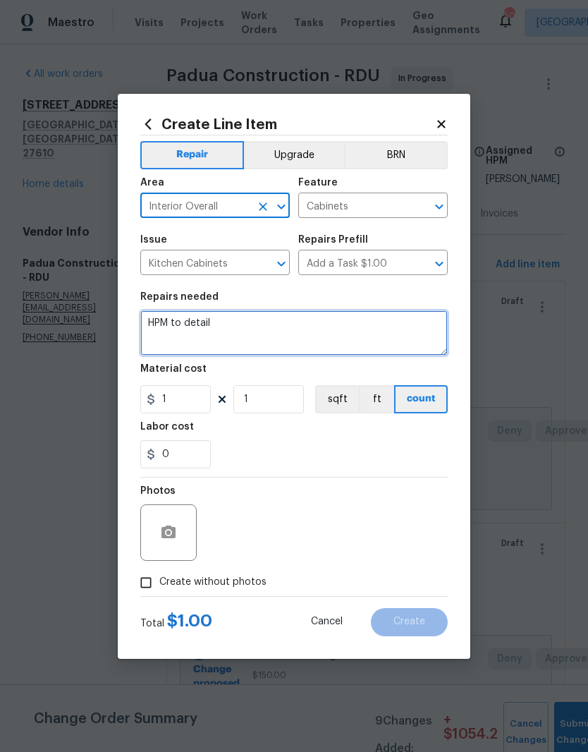
click at [238, 335] on textarea "HPM to detail" at bounding box center [294, 332] width 308 height 45
type textarea "H"
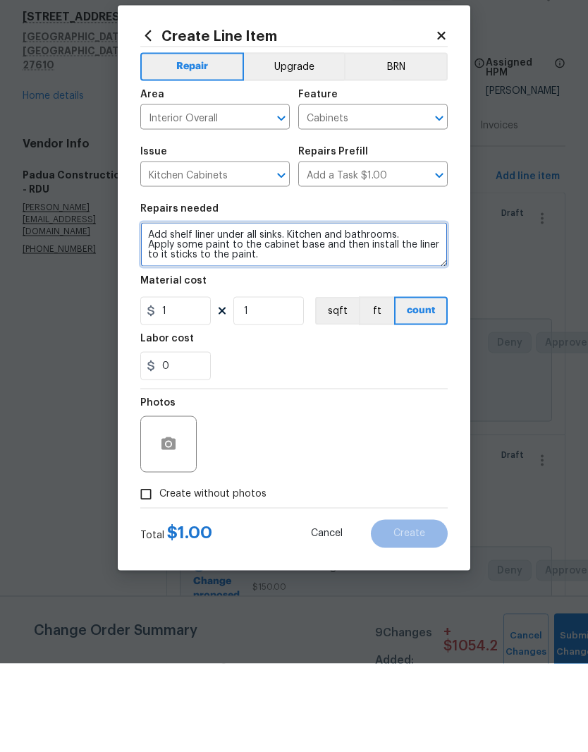
type textarea "Add shelf liner under all sinks. Kitchen and bathrooms. Apply some paint to the…"
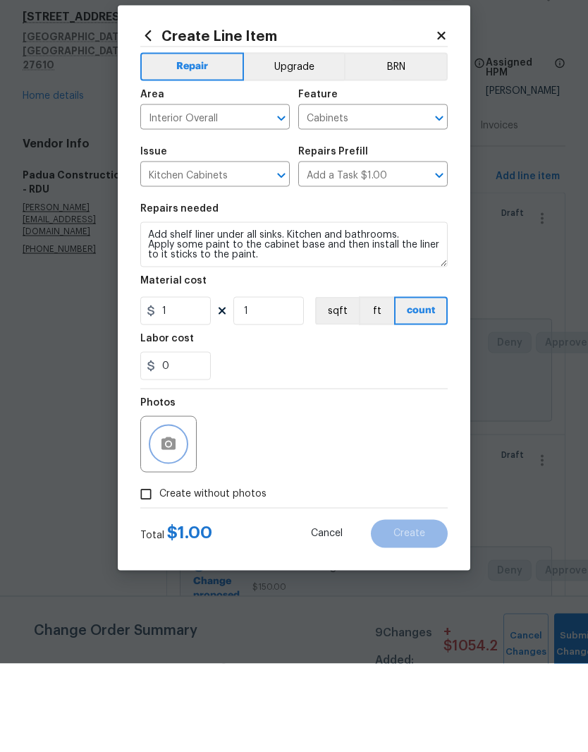
click at [163, 526] on icon "button" at bounding box center [169, 532] width 14 height 13
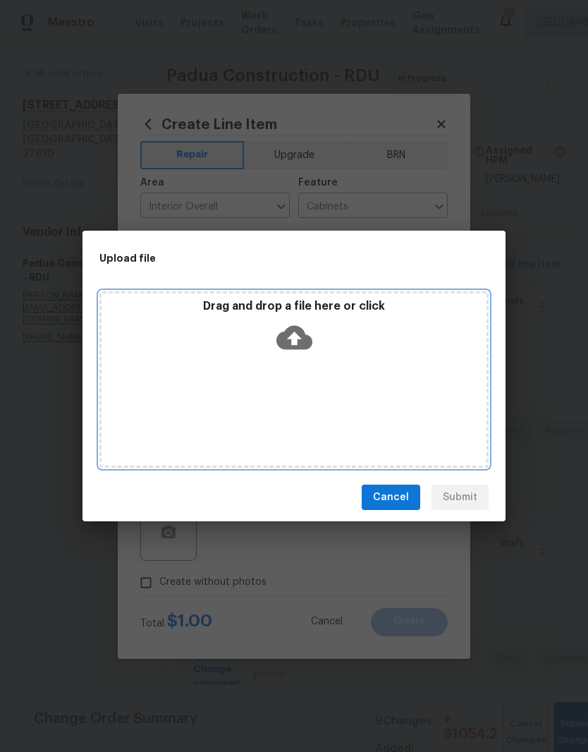
click at [265, 330] on div "Drag and drop a file here or click" at bounding box center [294, 329] width 385 height 61
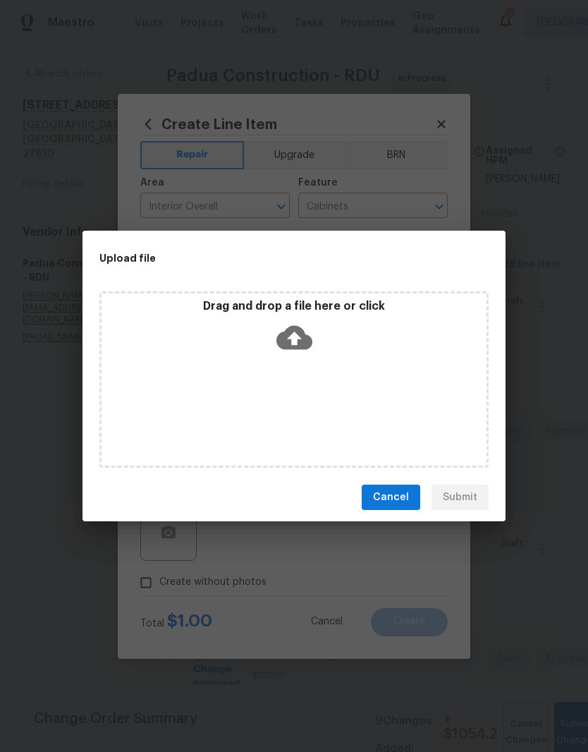
scroll to position [58, 0]
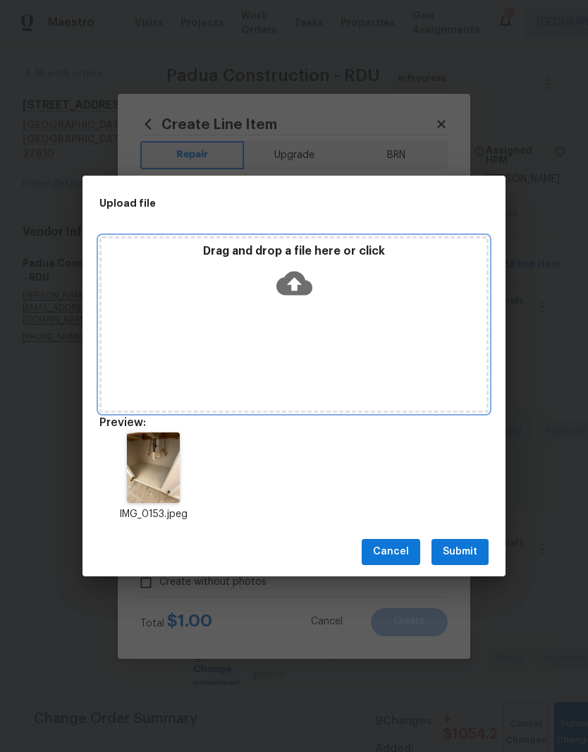
click at [308, 307] on div "Drag and drop a file here or click" at bounding box center [293, 324] width 389 height 176
click at [304, 300] on icon at bounding box center [295, 283] width 36 height 36
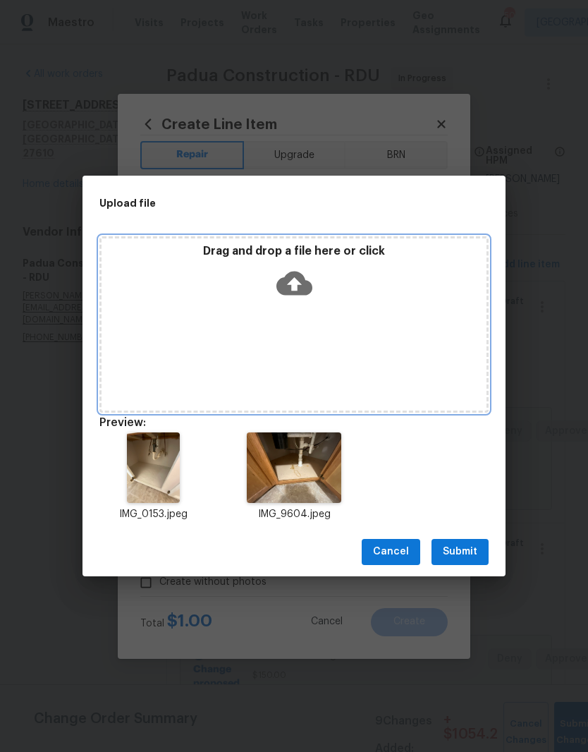
click at [310, 310] on div "Drag and drop a file here or click" at bounding box center [293, 324] width 389 height 176
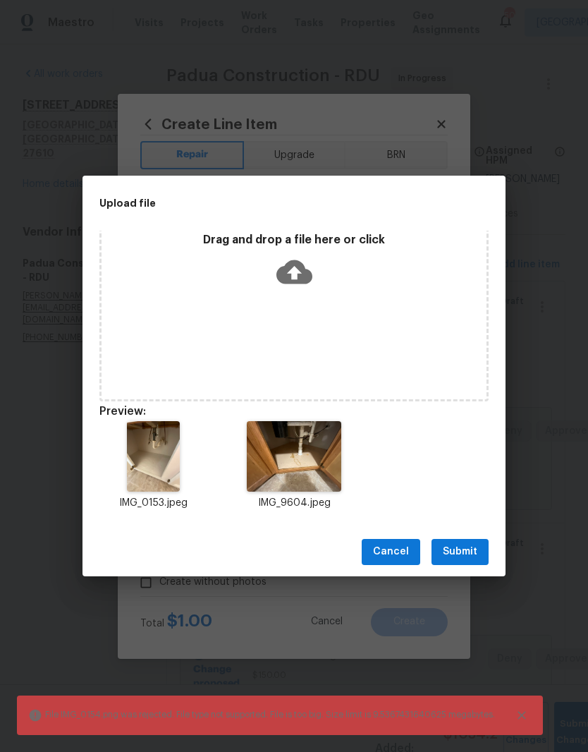
scroll to position [11, 0]
click at [463, 564] on button "Submit" at bounding box center [460, 552] width 57 height 26
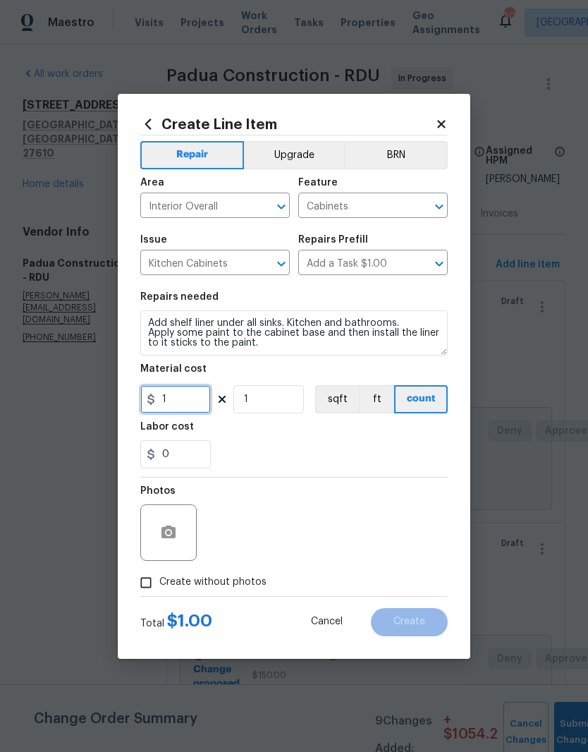
click at [173, 401] on input "1" at bounding box center [175, 399] width 71 height 28
type input "75"
click at [300, 452] on div "0" at bounding box center [294, 454] width 308 height 28
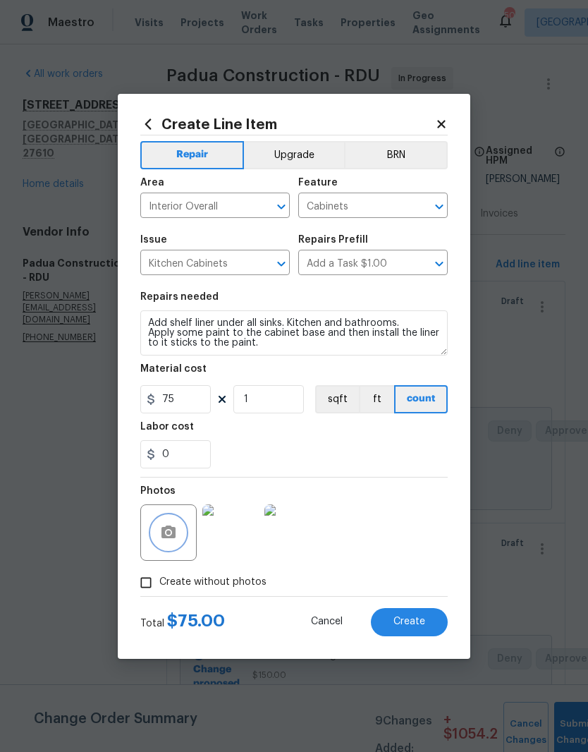
click at [169, 534] on circle "button" at bounding box center [168, 532] width 4 height 4
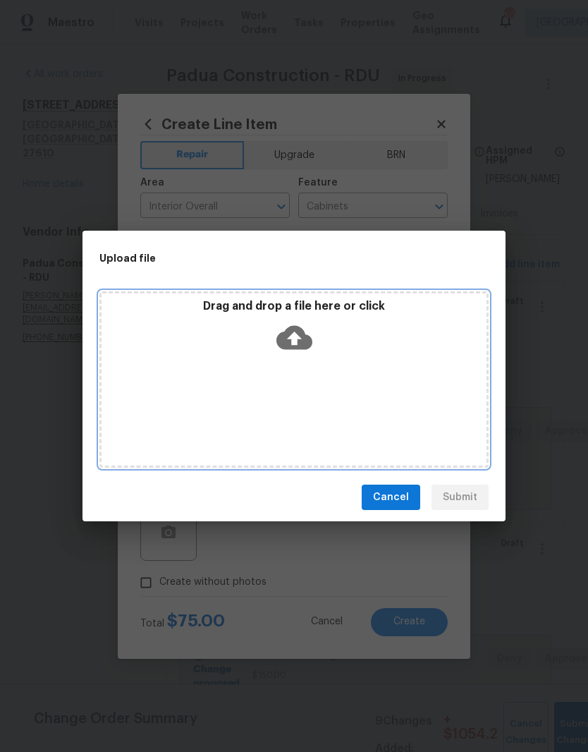
click at [329, 338] on div "Drag and drop a file here or click" at bounding box center [294, 329] width 385 height 61
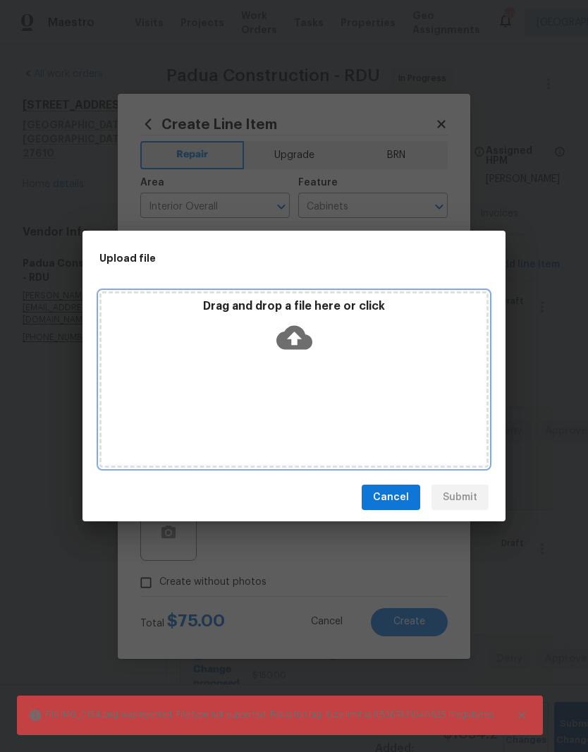
click at [310, 322] on icon at bounding box center [295, 338] width 36 height 36
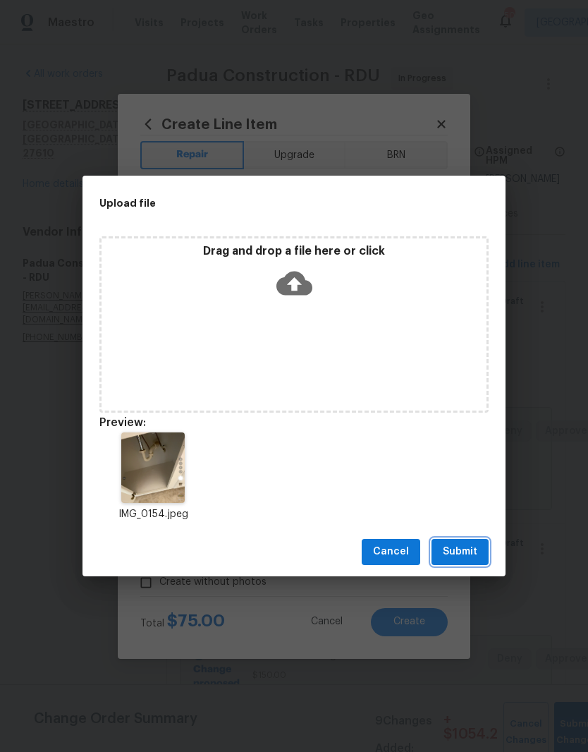
click at [471, 557] on span "Submit" at bounding box center [460, 552] width 35 height 18
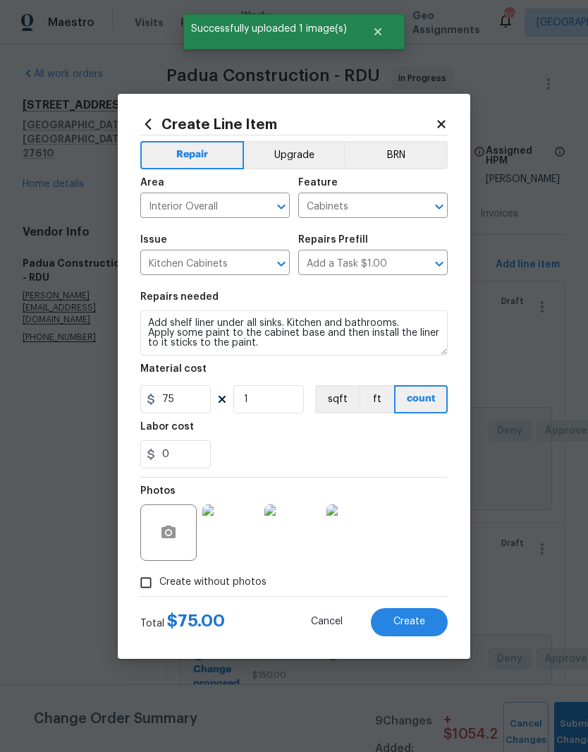
click at [423, 619] on span "Create" at bounding box center [410, 622] width 32 height 11
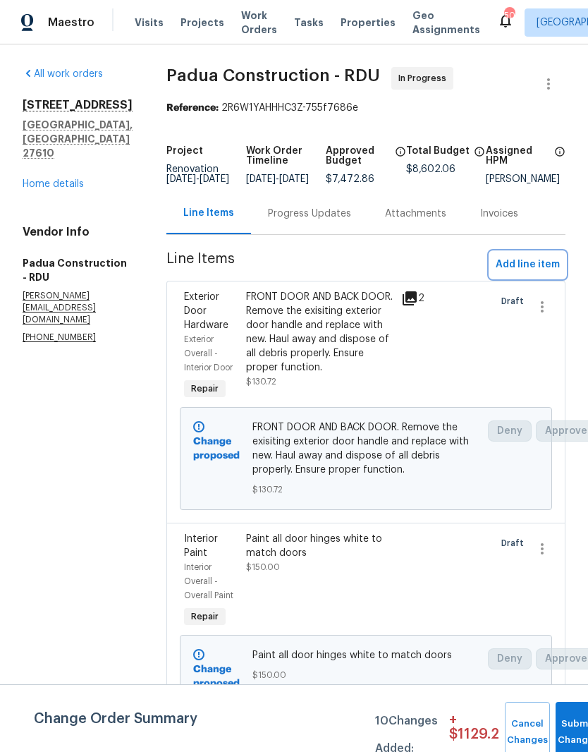
click at [555, 274] on span "Add line item" at bounding box center [528, 265] width 64 height 18
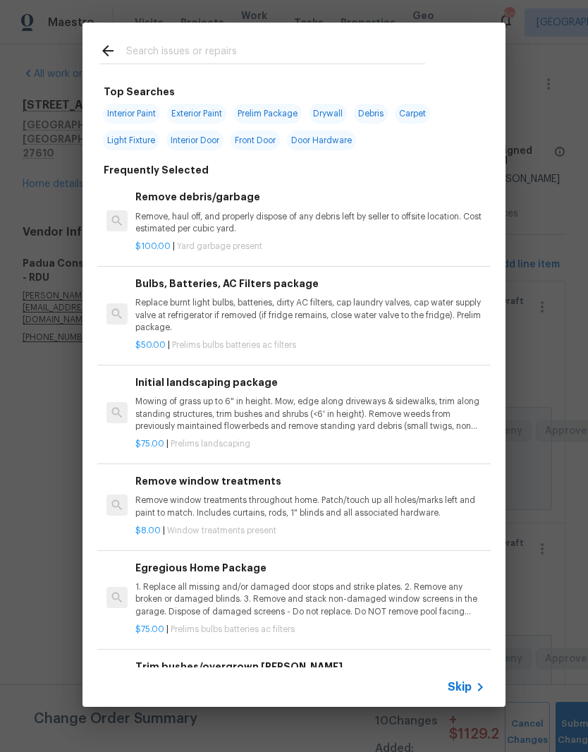
click at [300, 52] on input "text" at bounding box center [275, 52] width 299 height 21
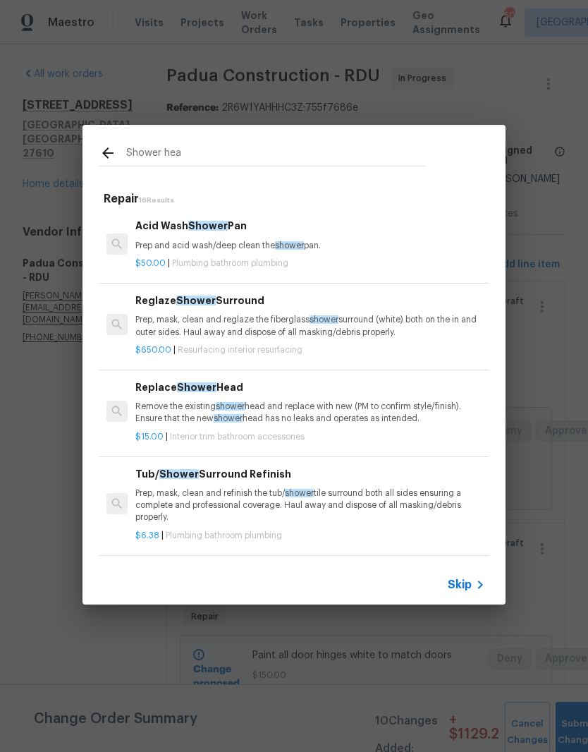
type input "Shower head"
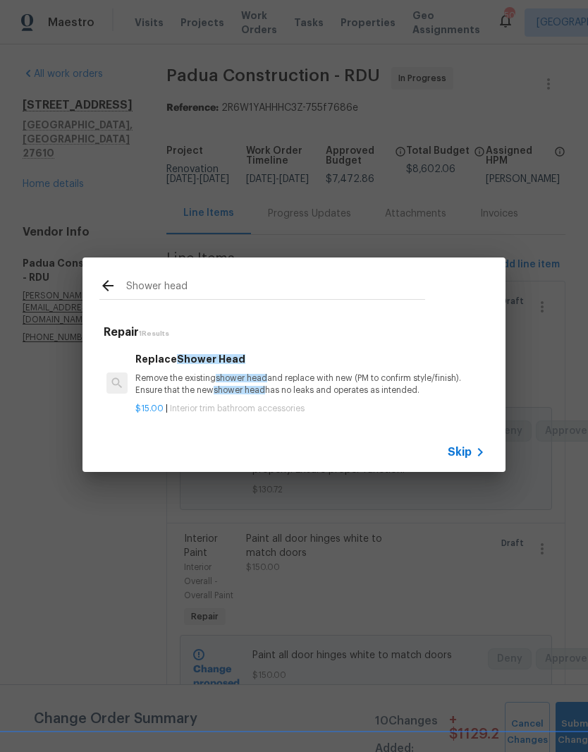
click at [365, 404] on p "$15.00 | Interior trim bathroom accessories" at bounding box center [310, 409] width 350 height 12
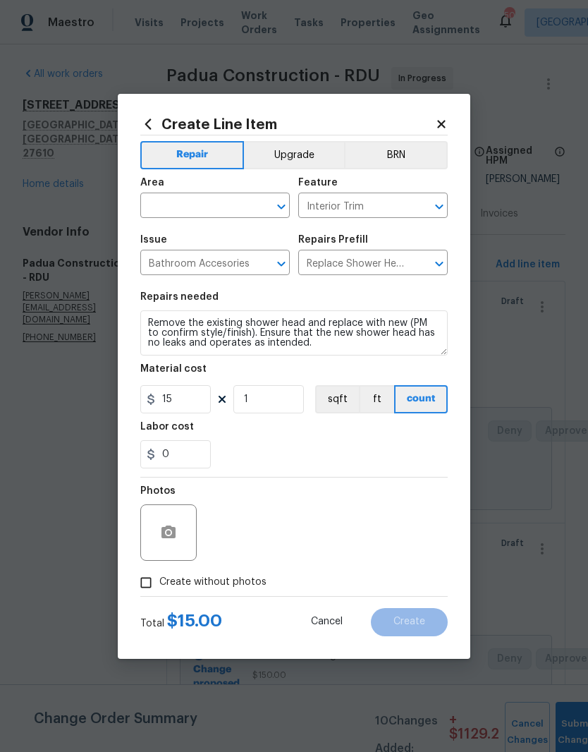
click at [391, 393] on button "ft" at bounding box center [376, 399] width 35 height 28
click at [438, 413] on button "count" at bounding box center [421, 399] width 51 height 28
click at [262, 389] on input "1" at bounding box center [269, 399] width 71 height 28
click at [269, 395] on input "1" at bounding box center [269, 399] width 71 height 28
type input "2"
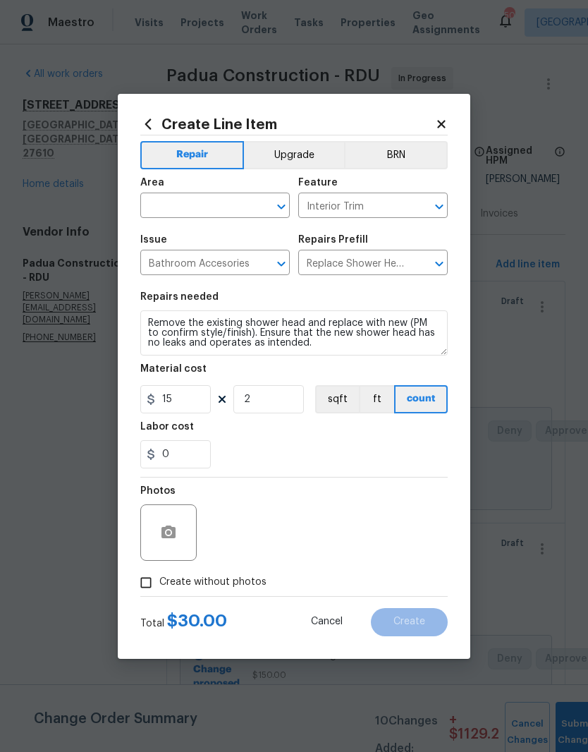
click at [212, 202] on input "text" at bounding box center [195, 207] width 110 height 22
click at [163, 243] on li "Bathroom" at bounding box center [215, 237] width 150 height 23
type input "Bathroom"
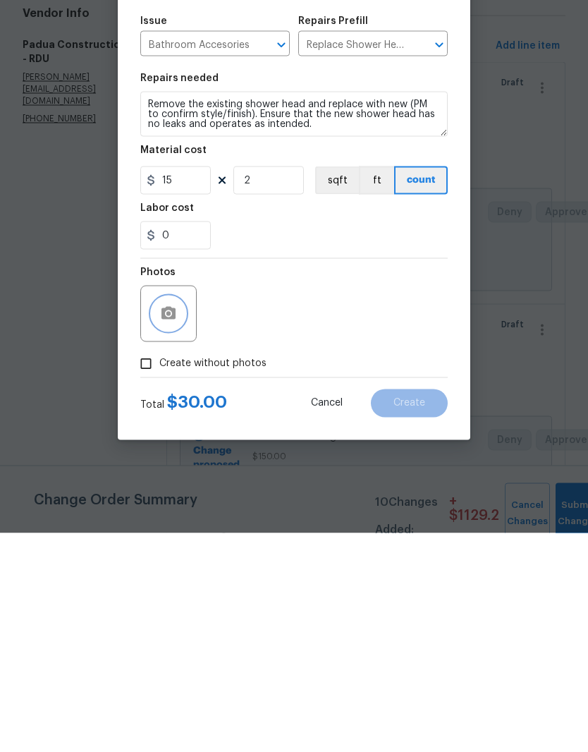
click at [169, 530] on circle "button" at bounding box center [168, 532] width 4 height 4
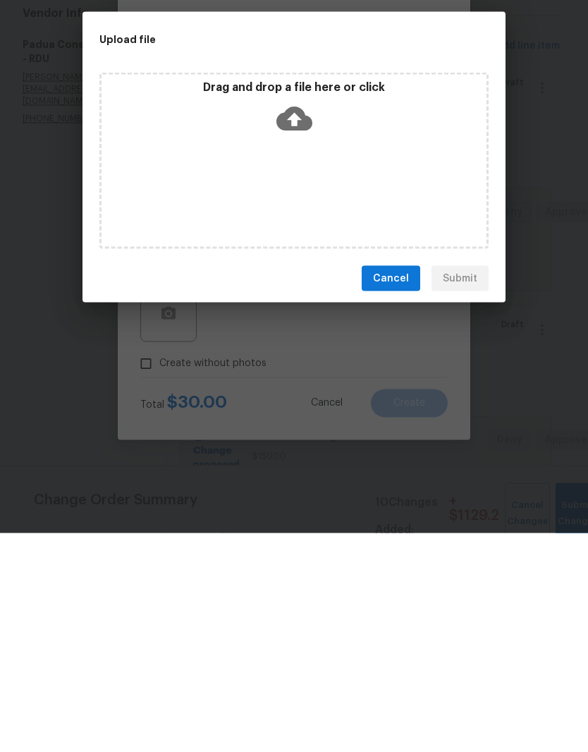
scroll to position [58, 0]
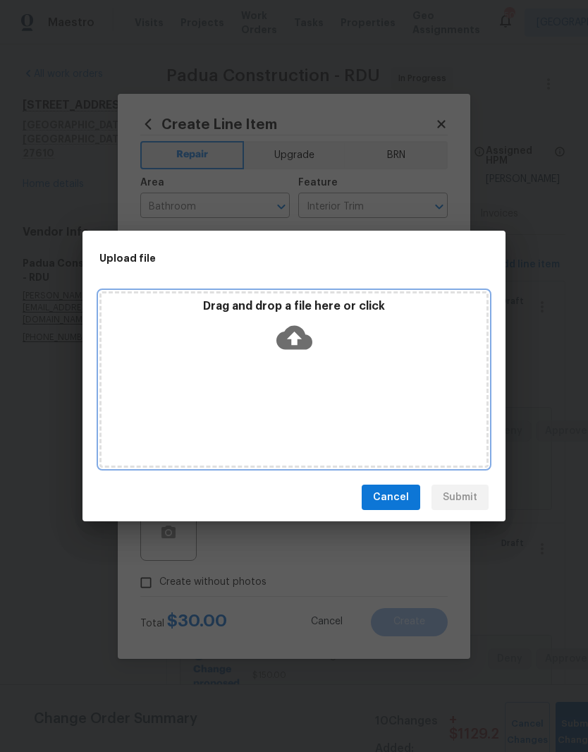
click at [272, 365] on div "Drag and drop a file here or click" at bounding box center [293, 379] width 389 height 176
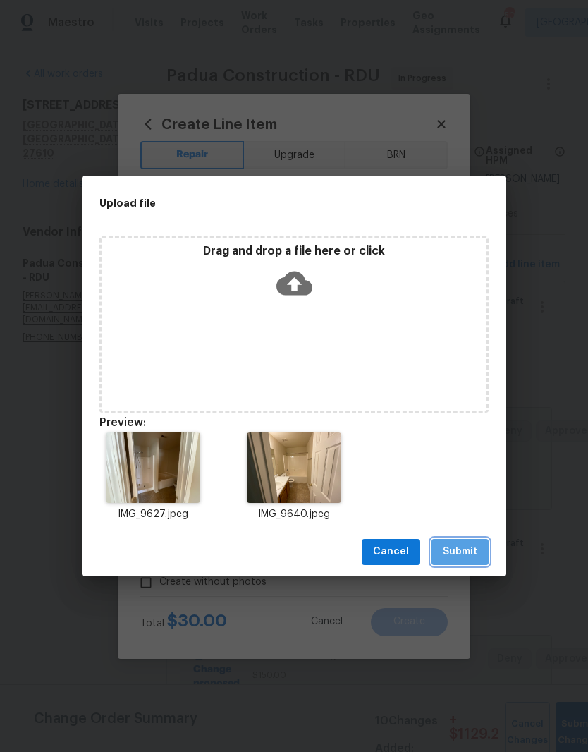
click at [480, 561] on button "Submit" at bounding box center [460, 552] width 57 height 26
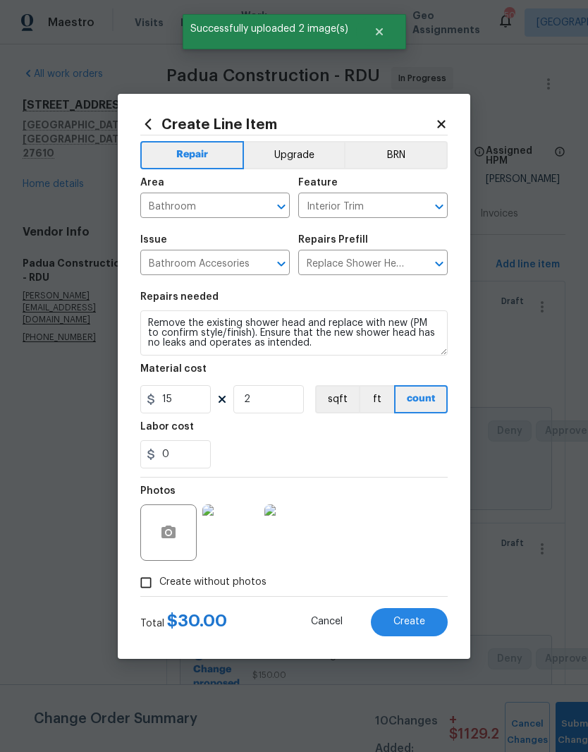
click at [404, 627] on span "Create" at bounding box center [410, 622] width 32 height 11
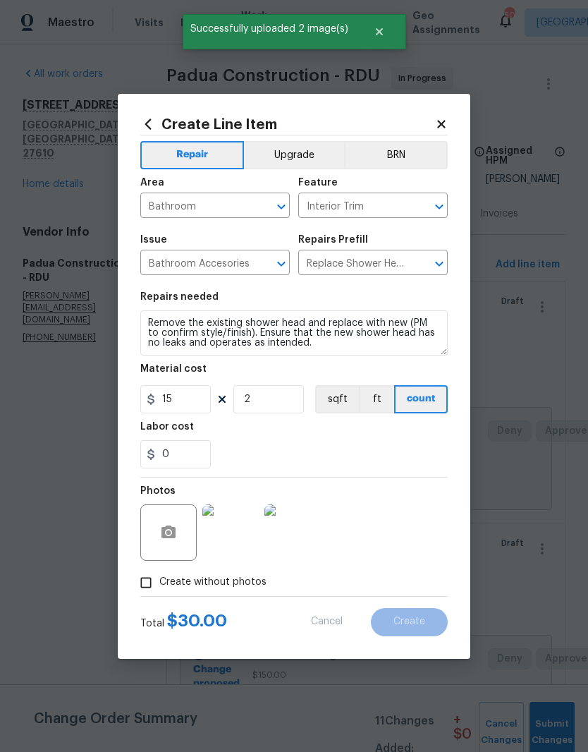
type input "0"
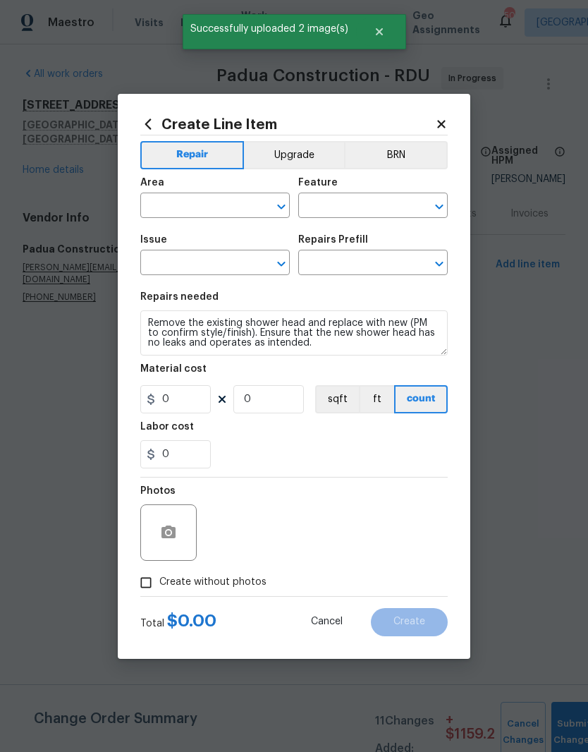
scroll to position [0, 0]
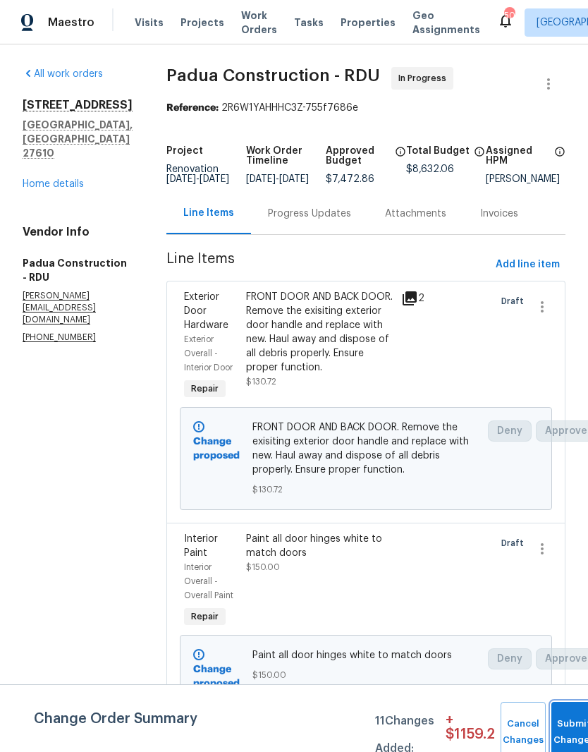
click at [571, 727] on button "Submit Changes" at bounding box center [574, 732] width 45 height 61
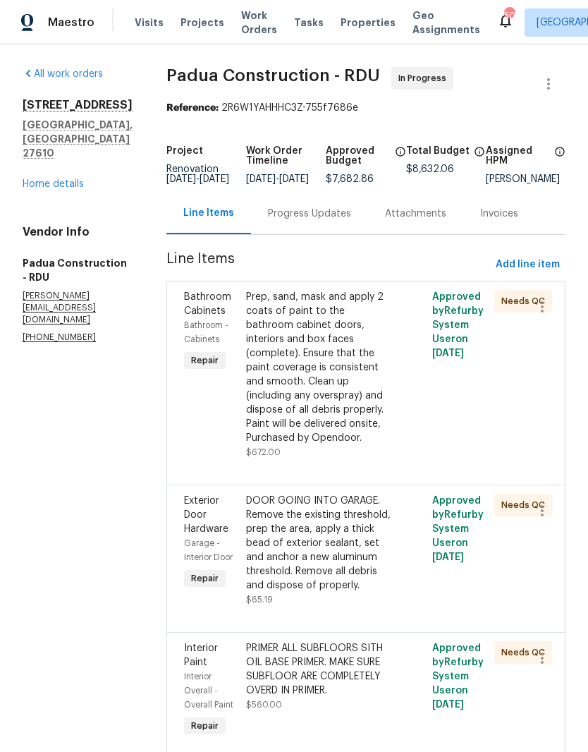
click at [29, 239] on h4 "Vendor Info" at bounding box center [78, 232] width 110 height 14
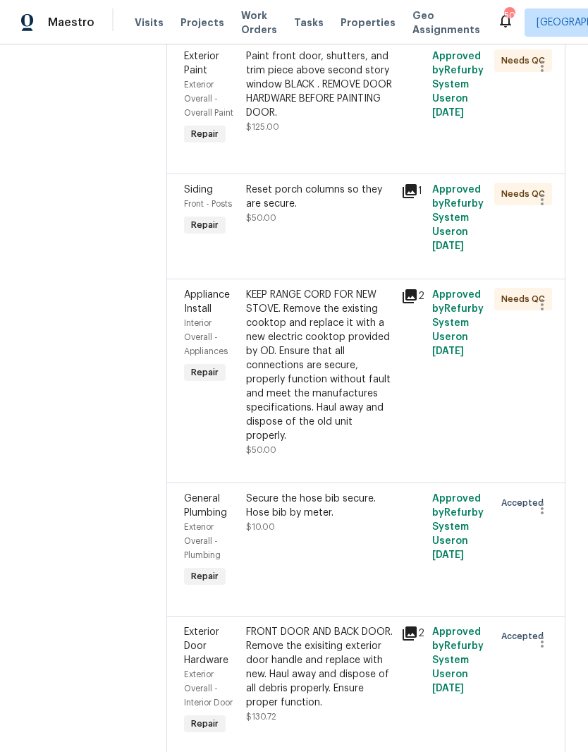
scroll to position [2591, 0]
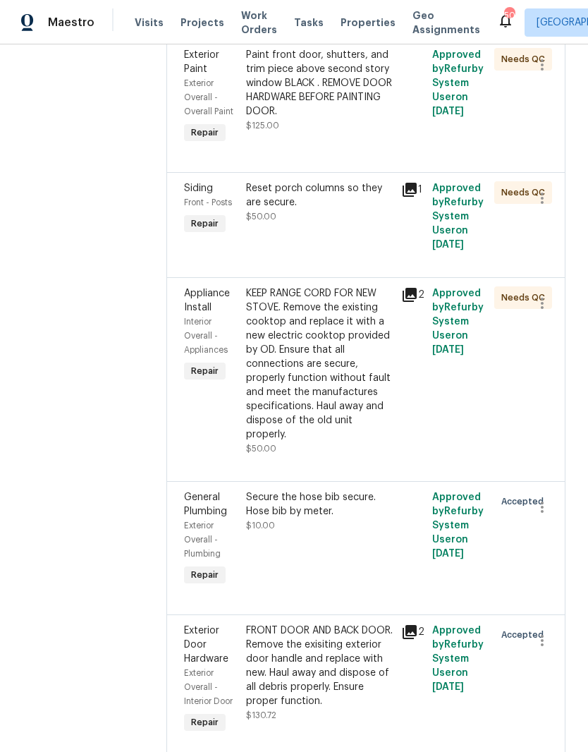
click at [289, 486] on div "Secure the hose bib secure. Hose bib by meter. $10.00" at bounding box center [319, 539] width 155 height 107
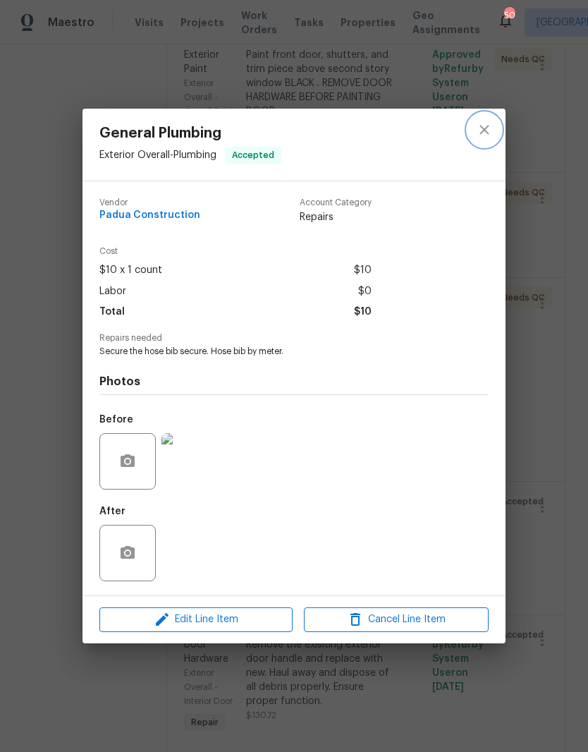
click at [480, 123] on icon "close" at bounding box center [484, 129] width 17 height 17
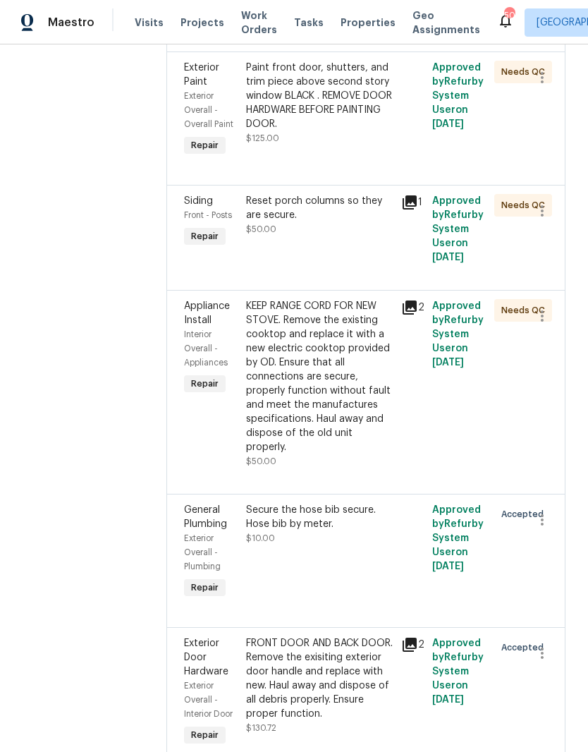
scroll to position [2576, 0]
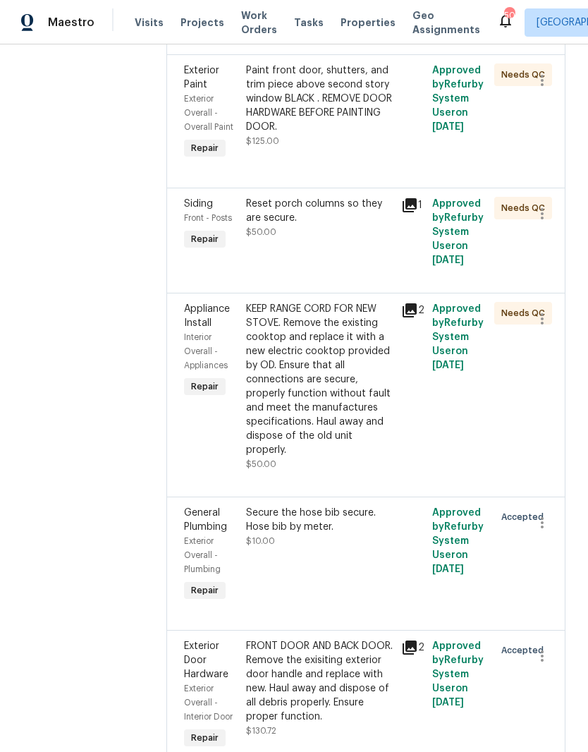
click at [298, 302] on div "KEEP RANGE CORD FOR NEW STOVE. Remove the existing cooktop and replace it with …" at bounding box center [319, 379] width 147 height 155
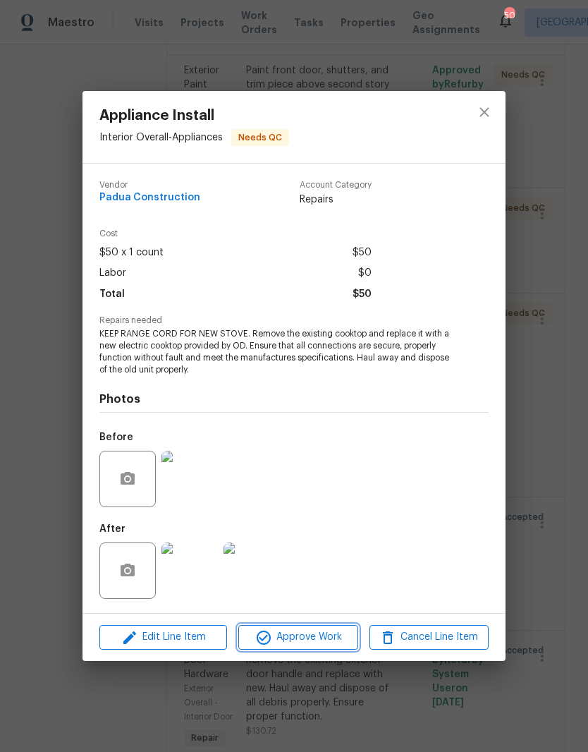
click at [271, 638] on icon "button" at bounding box center [263, 637] width 17 height 17
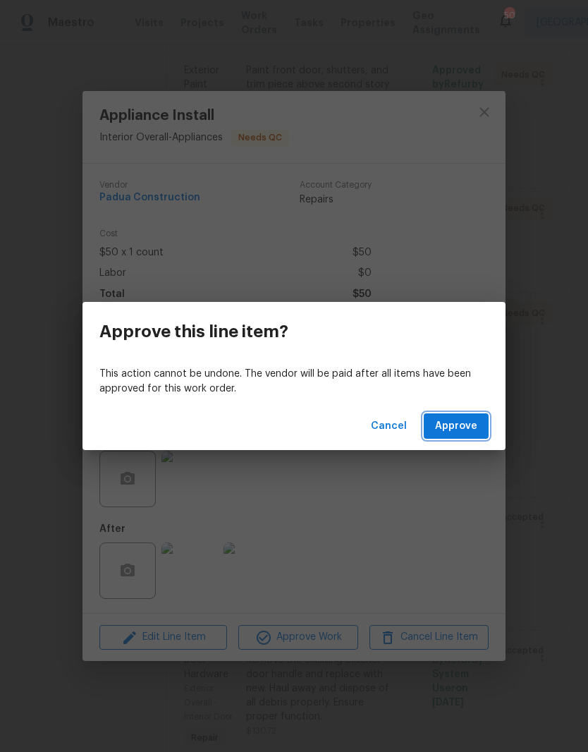
click at [445, 419] on span "Approve" at bounding box center [456, 427] width 42 height 18
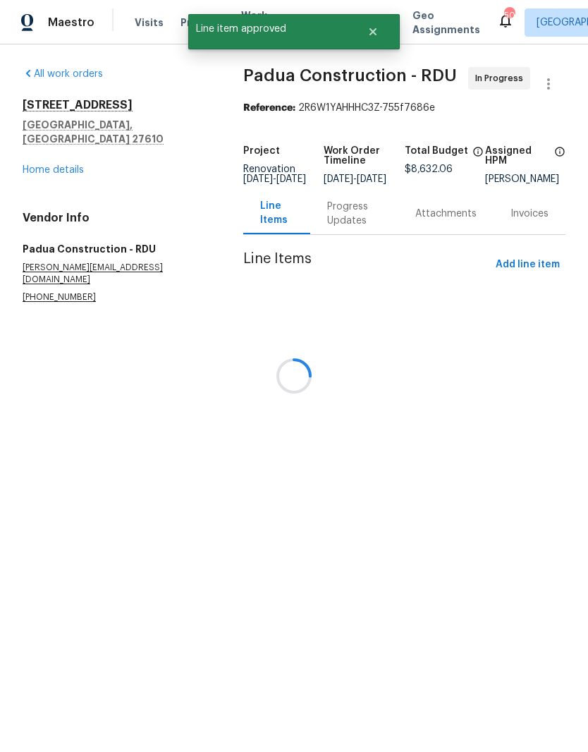
scroll to position [0, 0]
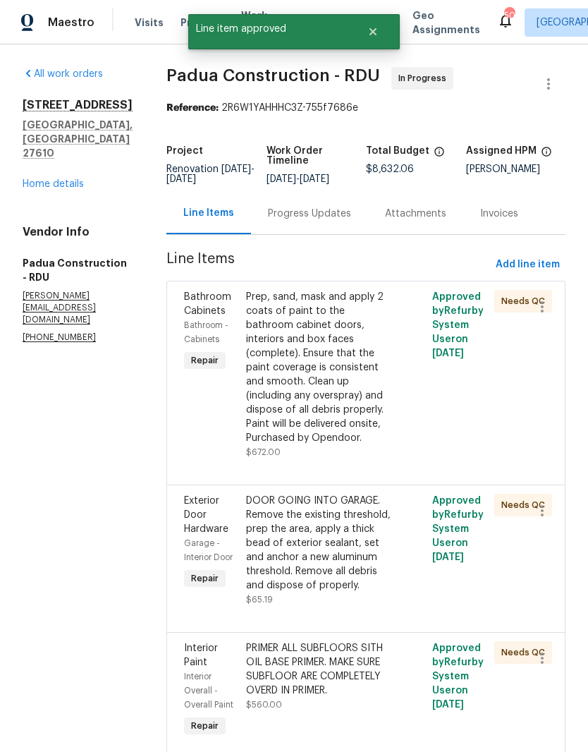
click at [297, 412] on div "Prep, sand, mask and apply 2 coats of paint to the bathroom cabinet doors, inte…" at bounding box center [319, 367] width 147 height 155
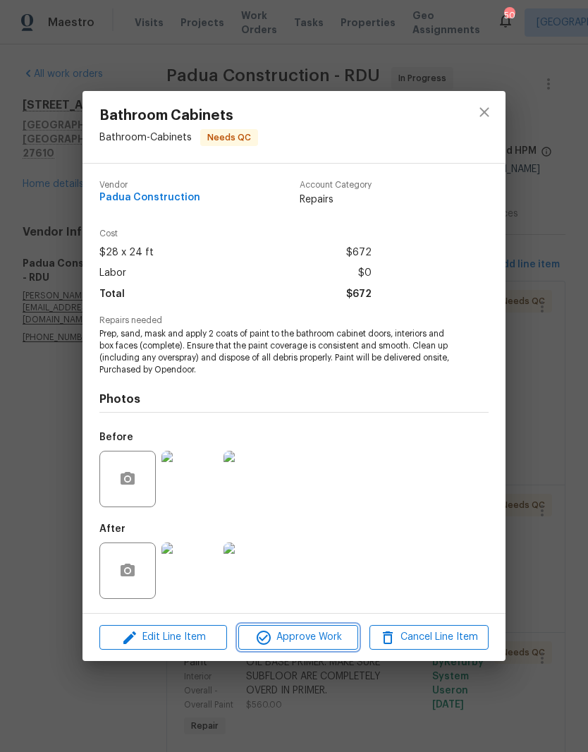
click at [299, 629] on button "Approve Work" at bounding box center [297, 637] width 119 height 25
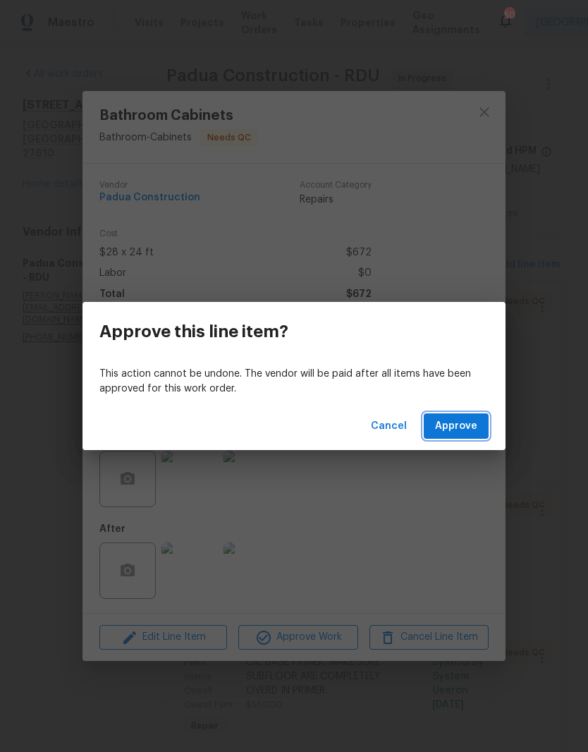
click at [454, 423] on span "Approve" at bounding box center [456, 427] width 42 height 18
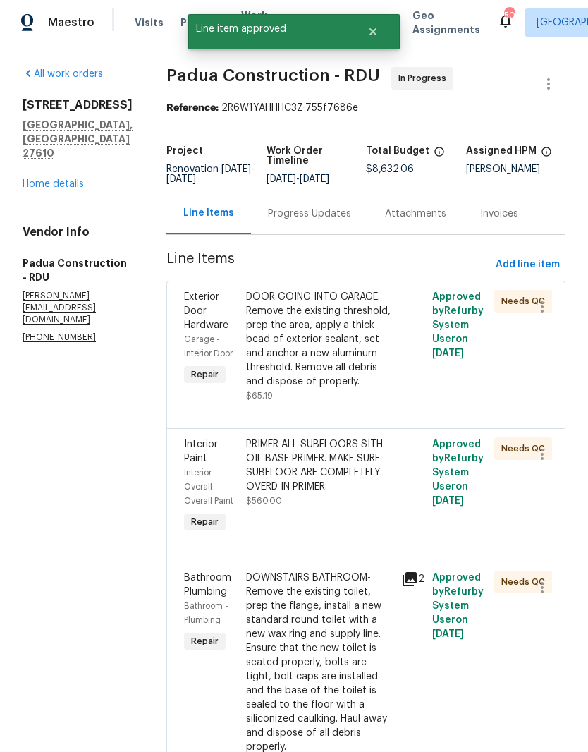
click at [305, 372] on div "DOOR GOING INTO GARAGE. Remove the existing threshold, prep the area, apply a t…" at bounding box center [319, 339] width 147 height 99
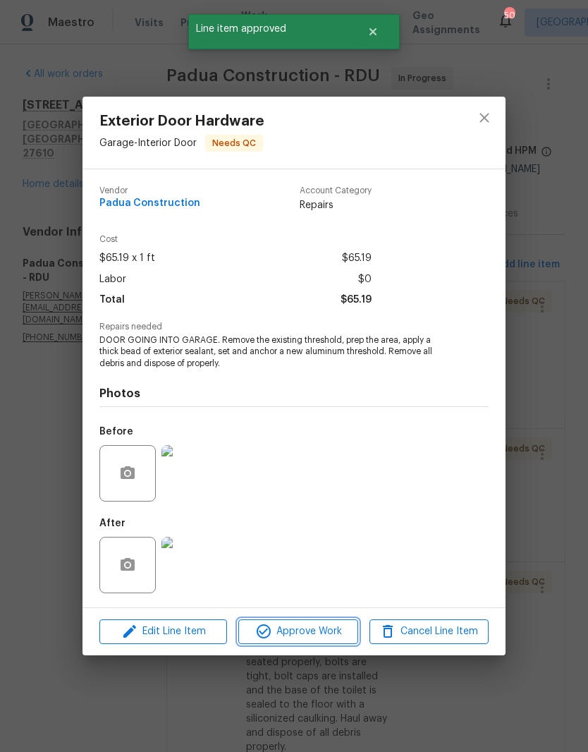
click at [277, 637] on span "Approve Work" at bounding box center [298, 632] width 111 height 18
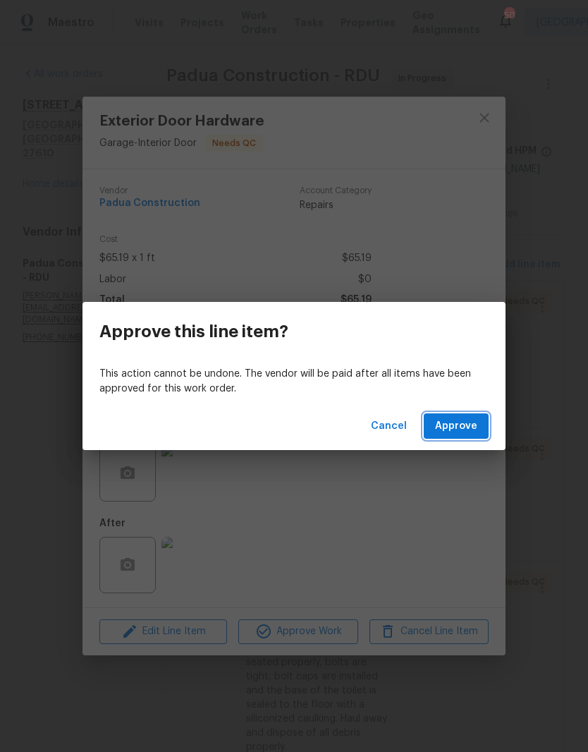
click at [443, 427] on span "Approve" at bounding box center [456, 427] width 42 height 18
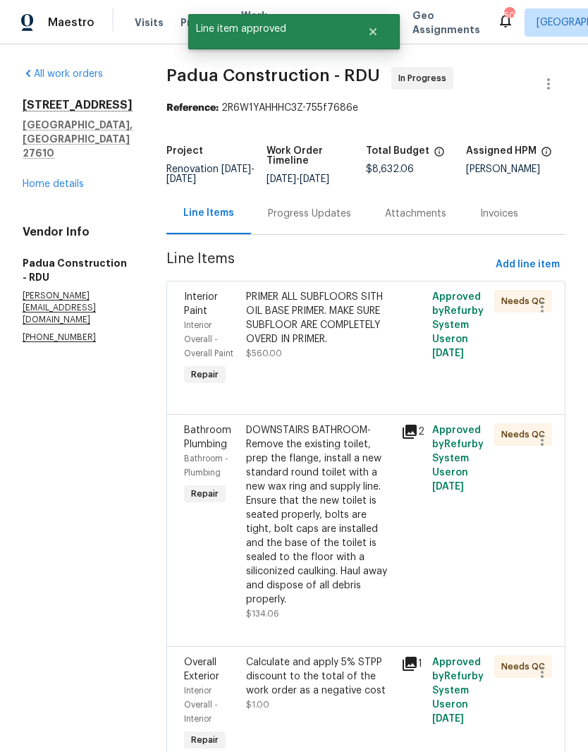
click at [259, 389] on div "PRIMER ALL SUBFLOORS SITH OIL BASE PRIMER. MAKE SURE SUBFLOOR ARE COMPLETELY OV…" at bounding box center [319, 339] width 155 height 107
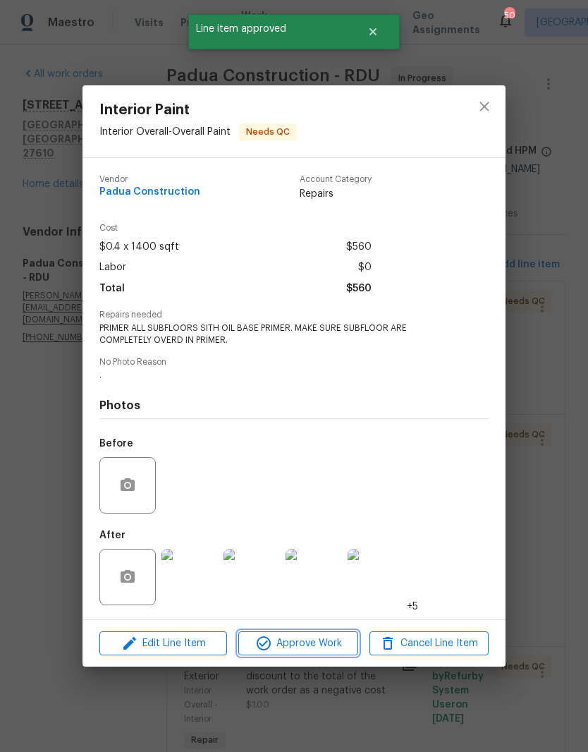
click at [281, 650] on span "Approve Work" at bounding box center [298, 644] width 111 height 18
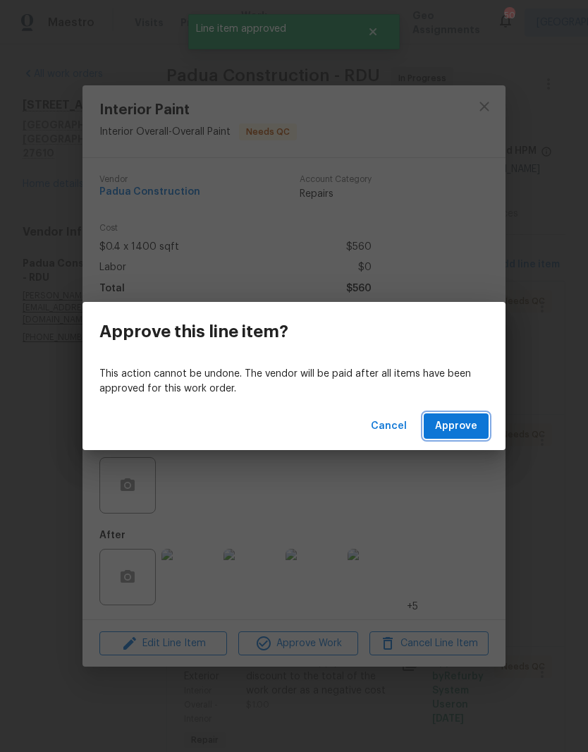
click at [444, 420] on span "Approve" at bounding box center [456, 427] width 42 height 18
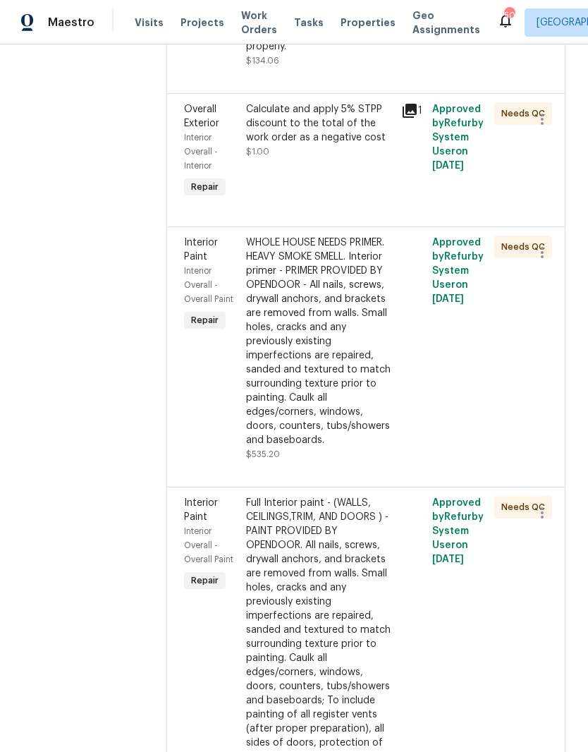
scroll to position [421, 0]
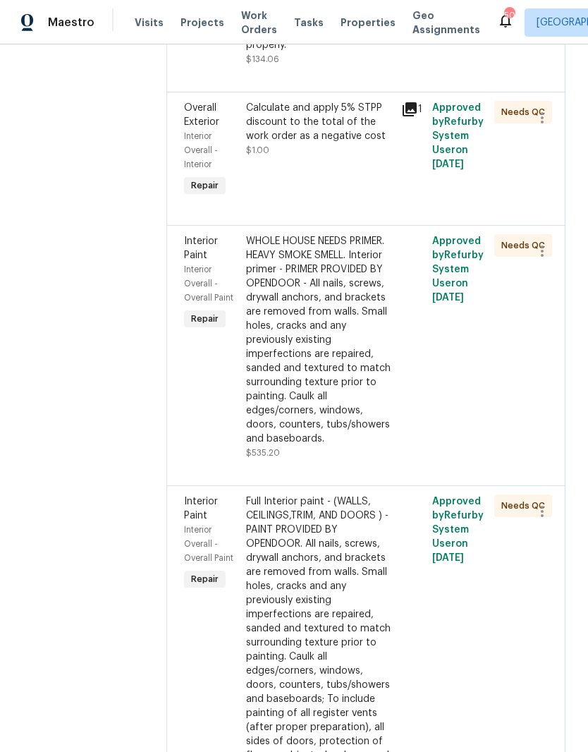
click at [272, 310] on div "WHOLE HOUSE NEEDS PRIMER. HEAVY SMOKE SMELL. Interior primer - PRIMER PROVIDED …" at bounding box center [319, 340] width 147 height 212
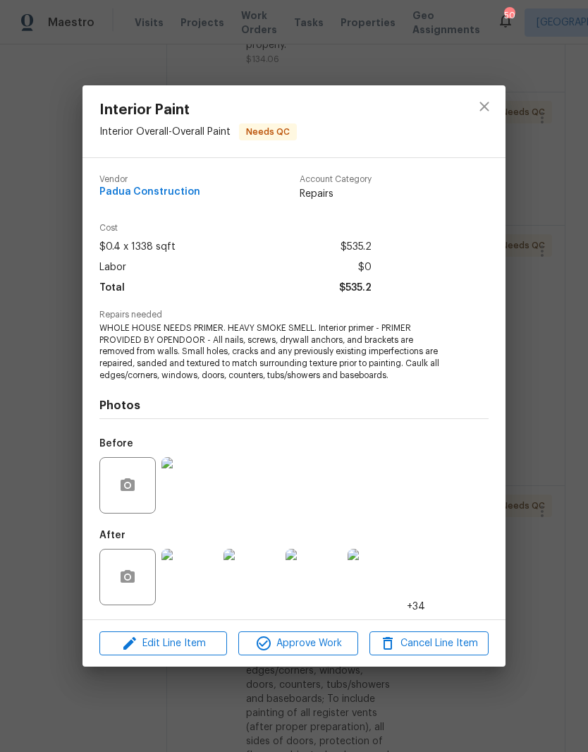
click at [360, 593] on img at bounding box center [376, 577] width 56 height 56
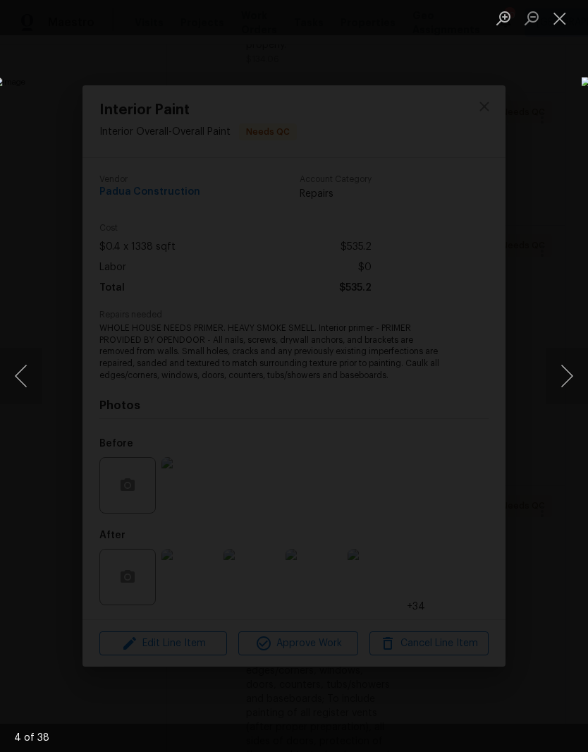
click at [519, 97] on div "Lightbox" at bounding box center [294, 376] width 588 height 752
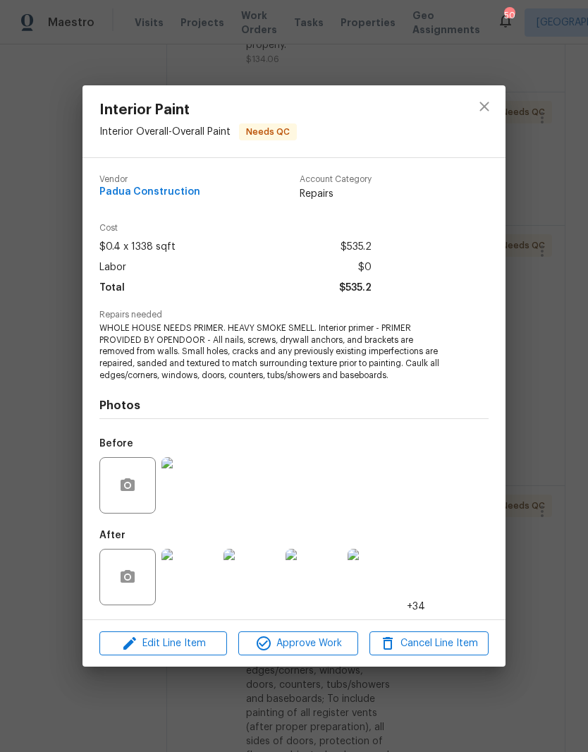
click at [553, 28] on button "Close lightbox" at bounding box center [560, 18] width 28 height 25
click at [277, 645] on span "Approve Work" at bounding box center [298, 644] width 111 height 18
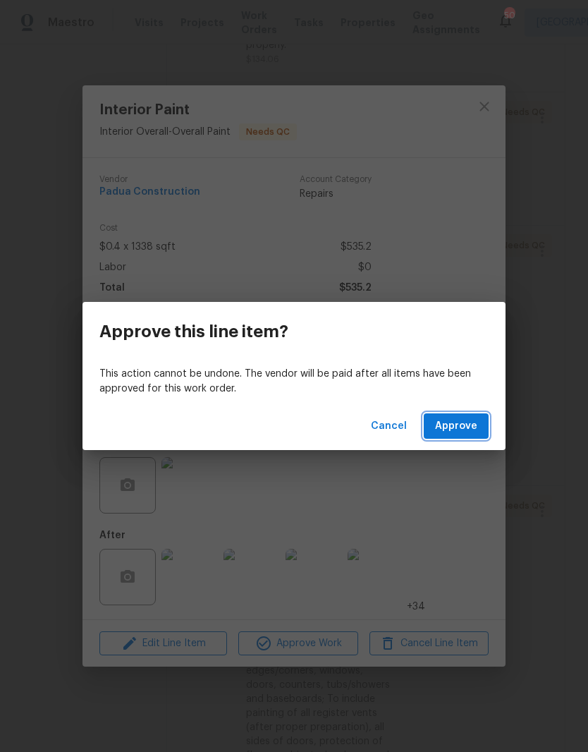
click at [444, 427] on span "Approve" at bounding box center [456, 427] width 42 height 18
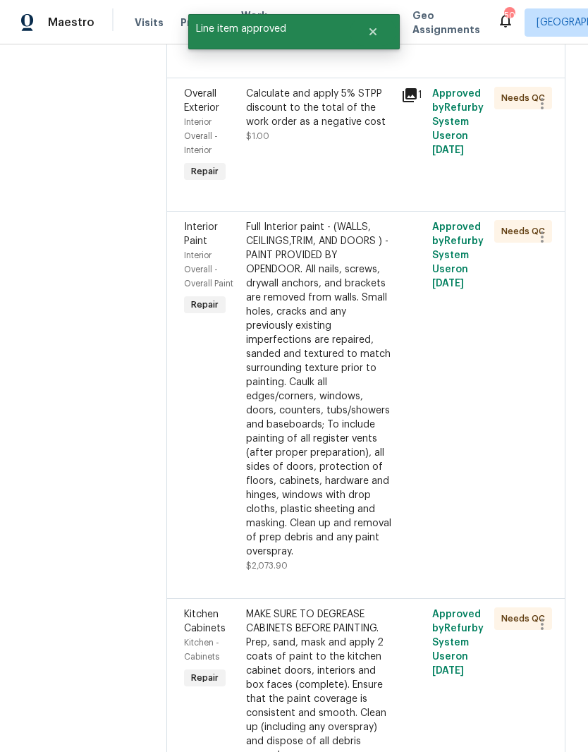
scroll to position [456, 0]
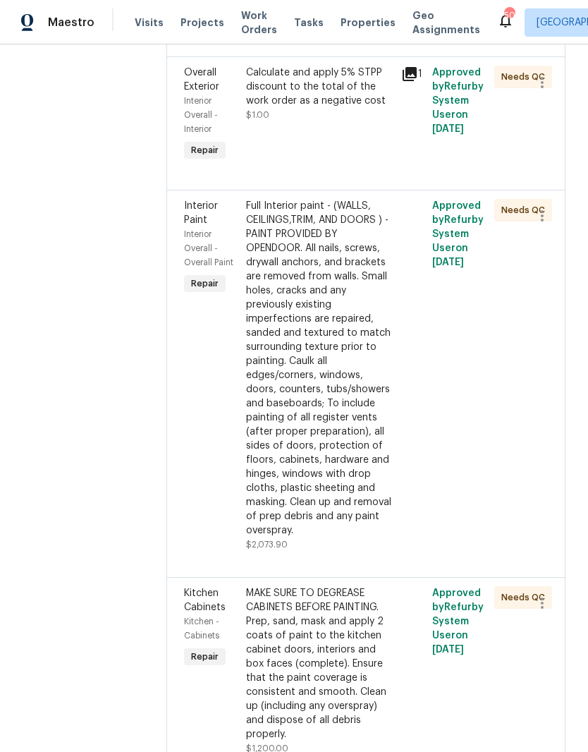
click at [279, 443] on div "Full Interior paint - (WALLS, CEILINGS,TRIM, AND DOORS ) - PAINT PROVIDED BY OP…" at bounding box center [319, 368] width 147 height 339
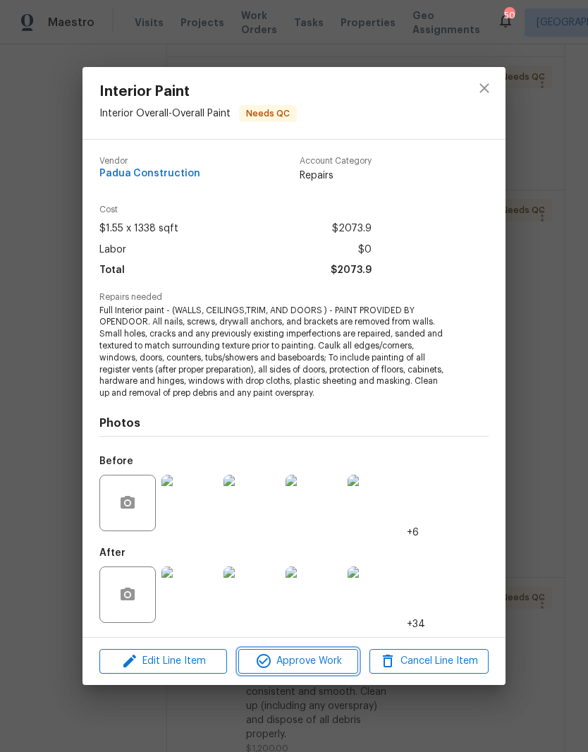
click at [307, 672] on button "Approve Work" at bounding box center [297, 661] width 119 height 25
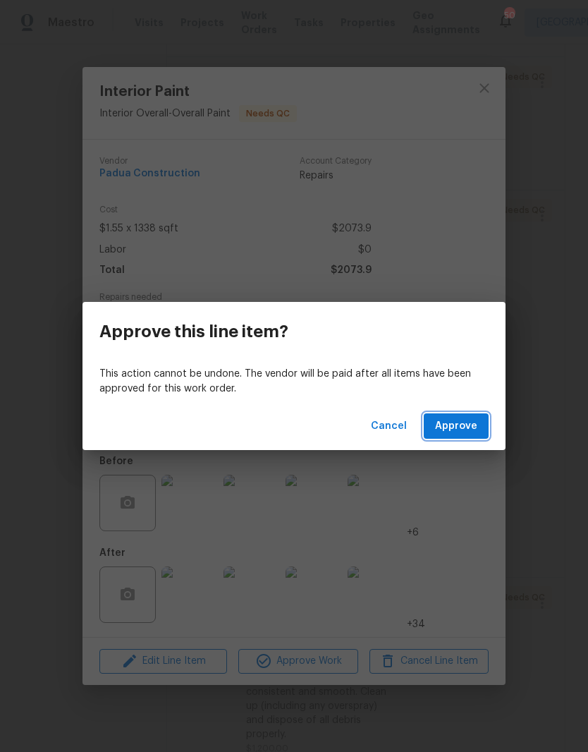
click at [439, 428] on span "Approve" at bounding box center [456, 427] width 42 height 18
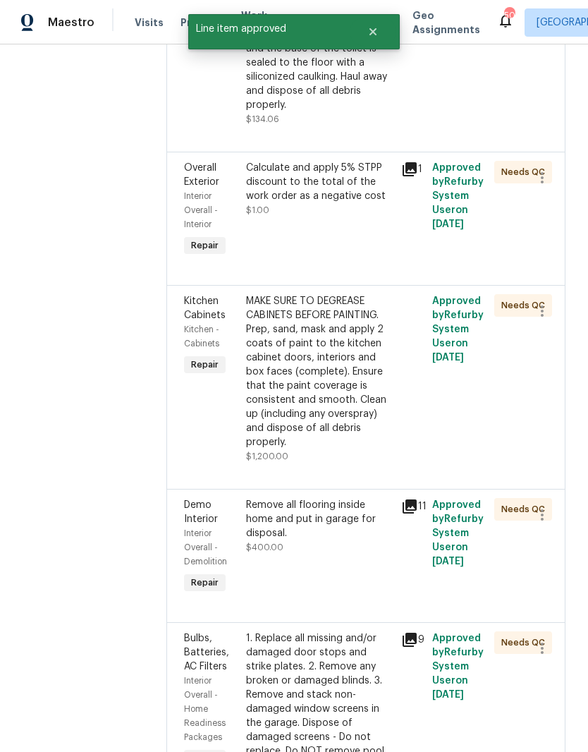
scroll to position [385, 0]
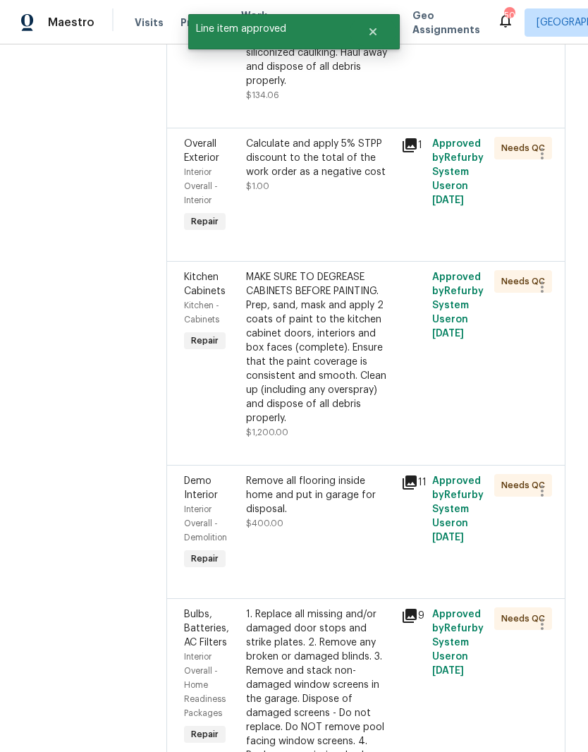
click at [267, 357] on div "MAKE SURE TO DEGREASE CABINETS BEFORE PAINTING. Prep, sand, mask and apply 2 co…" at bounding box center [319, 347] width 147 height 155
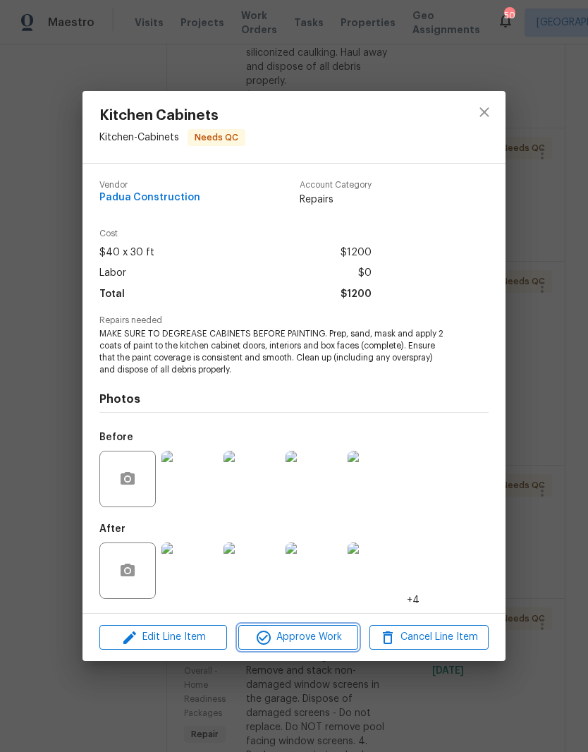
click at [277, 638] on span "Approve Work" at bounding box center [298, 638] width 111 height 18
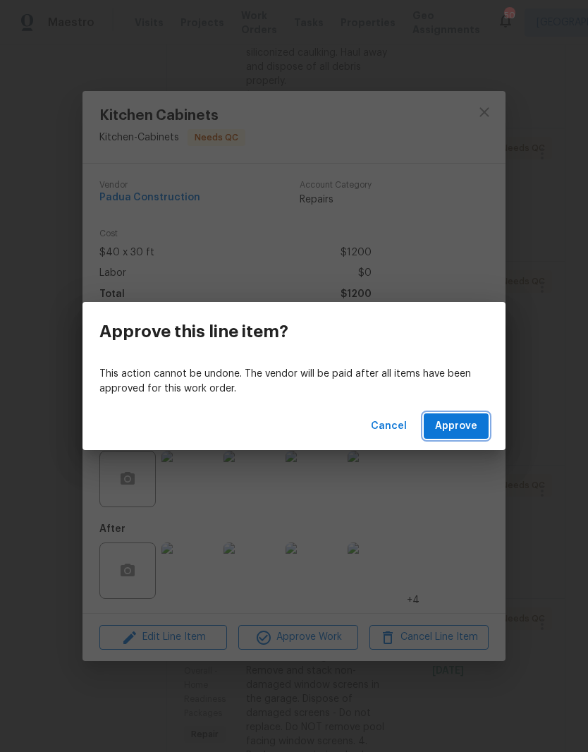
click at [461, 425] on span "Approve" at bounding box center [456, 427] width 42 height 18
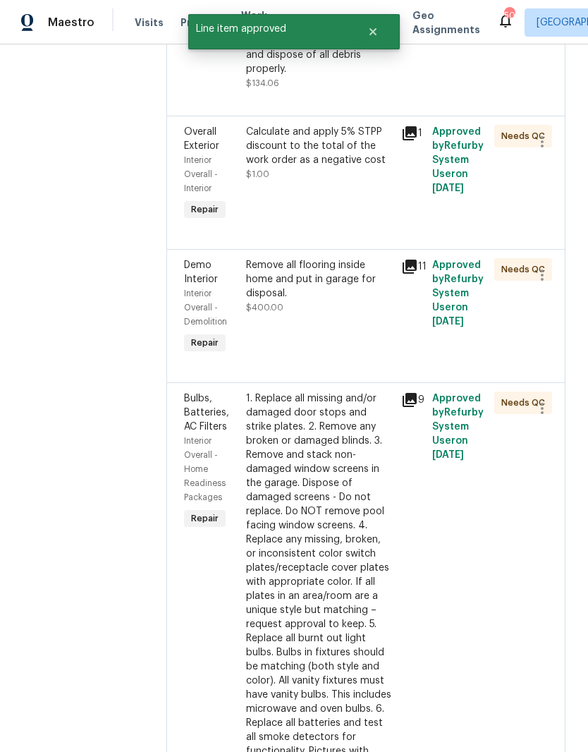
scroll to position [416, 0]
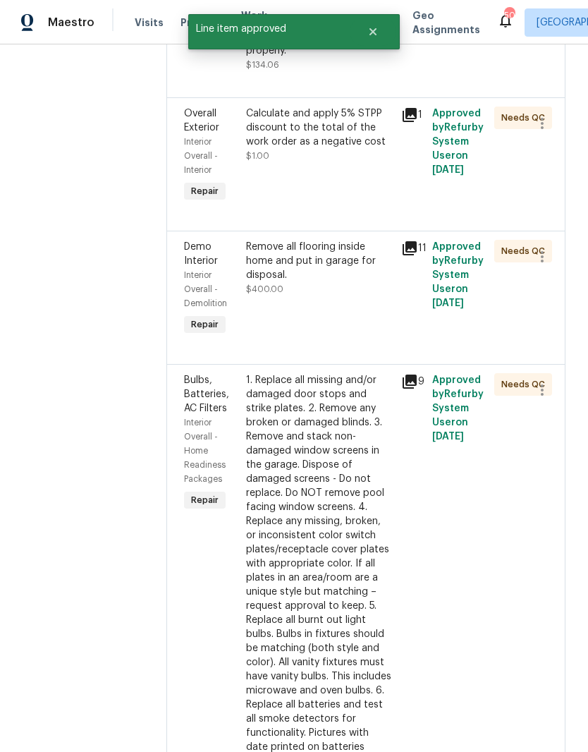
click at [273, 305] on div "Remove all flooring inside home and put in garage for disposal. $400.00" at bounding box center [319, 289] width 155 height 107
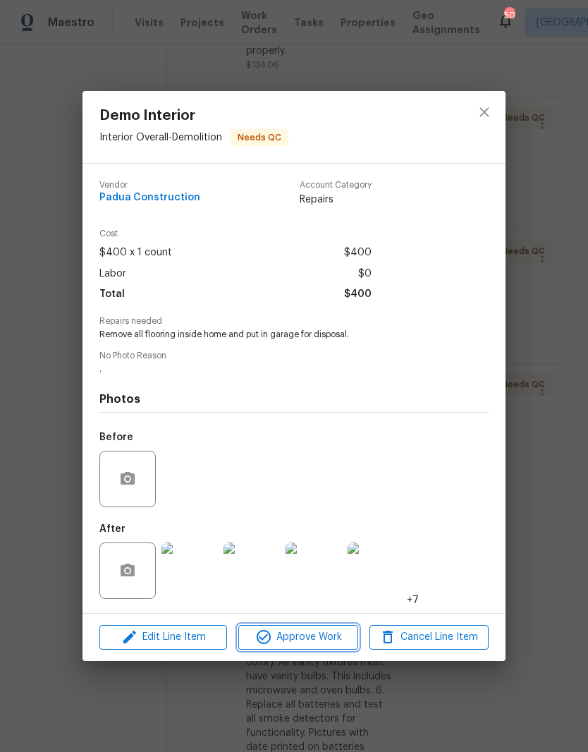
click at [258, 638] on icon "button" at bounding box center [263, 637] width 17 height 17
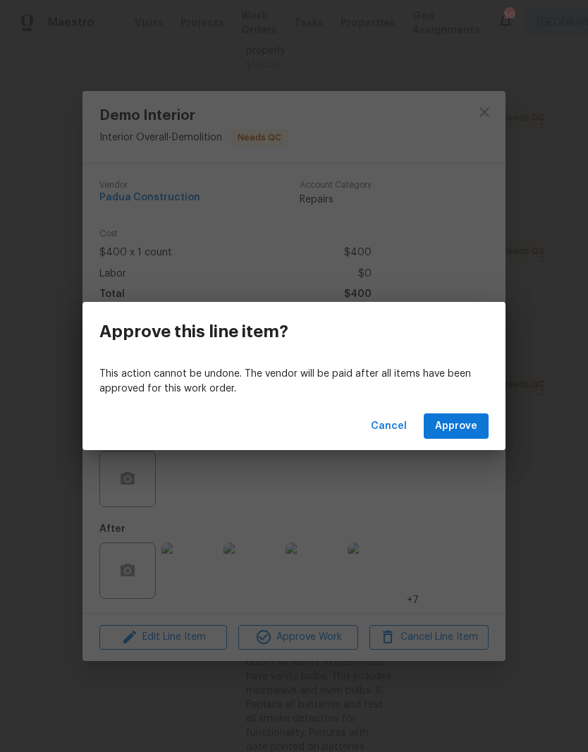
click at [441, 420] on span "Approve" at bounding box center [456, 427] width 42 height 18
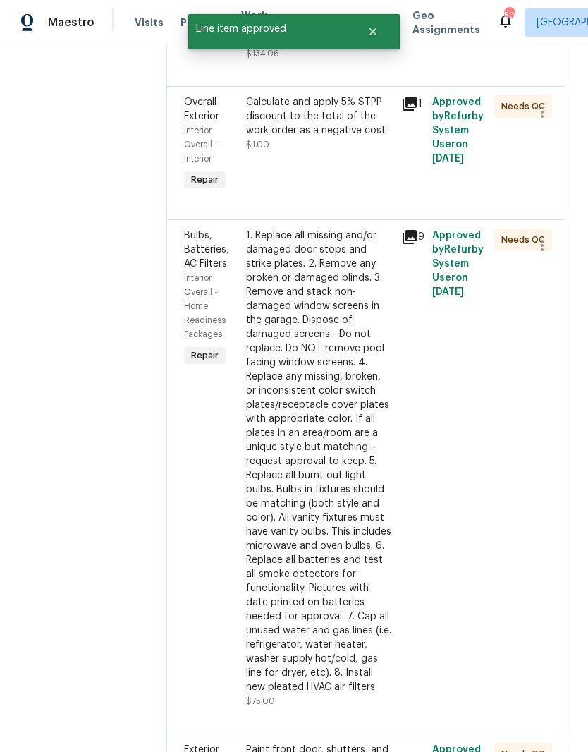
scroll to position [597, 0]
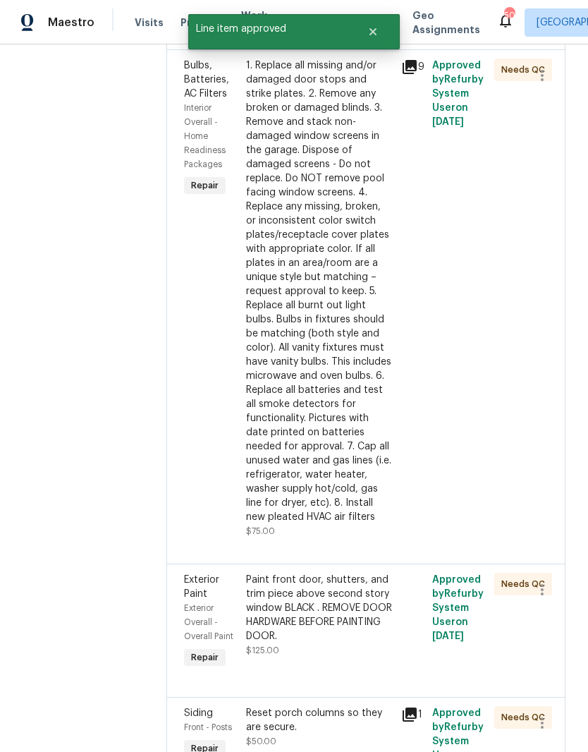
click at [254, 421] on div "1. Replace all missing and/or damaged door stops and strike plates. 2. Remove a…" at bounding box center [319, 292] width 147 height 466
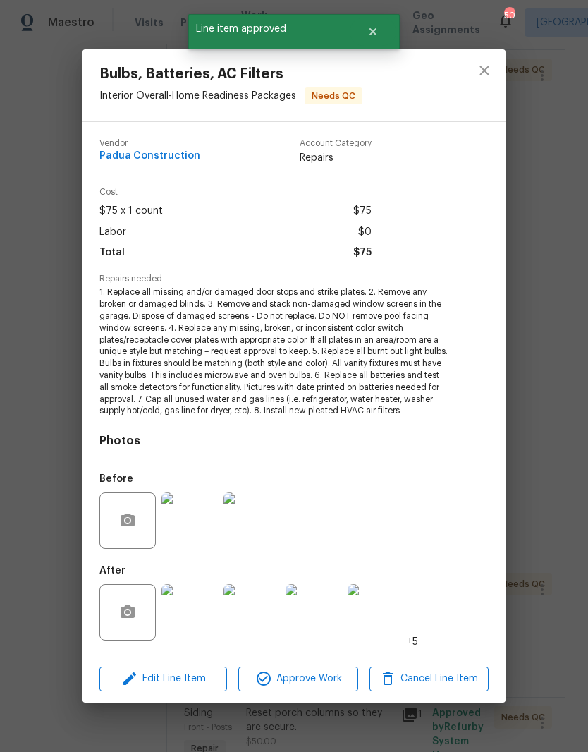
click at [285, 689] on button "Approve Work" at bounding box center [297, 679] width 119 height 25
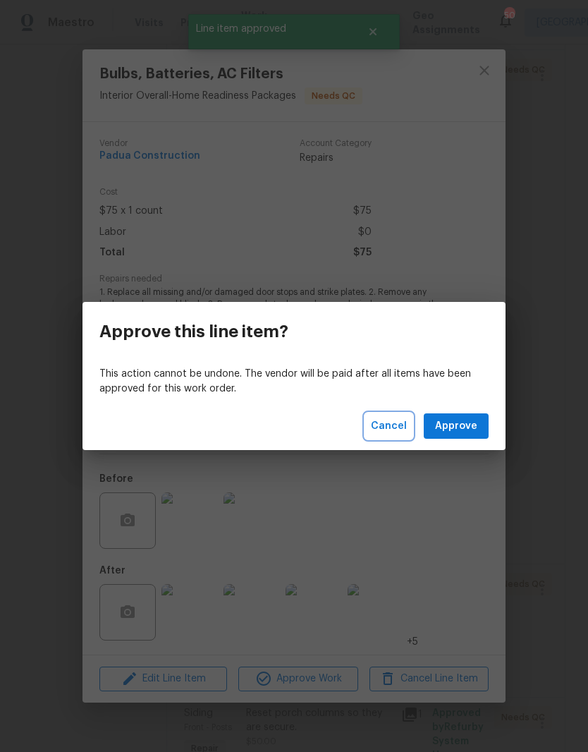
click at [379, 425] on span "Cancel" at bounding box center [389, 427] width 36 height 18
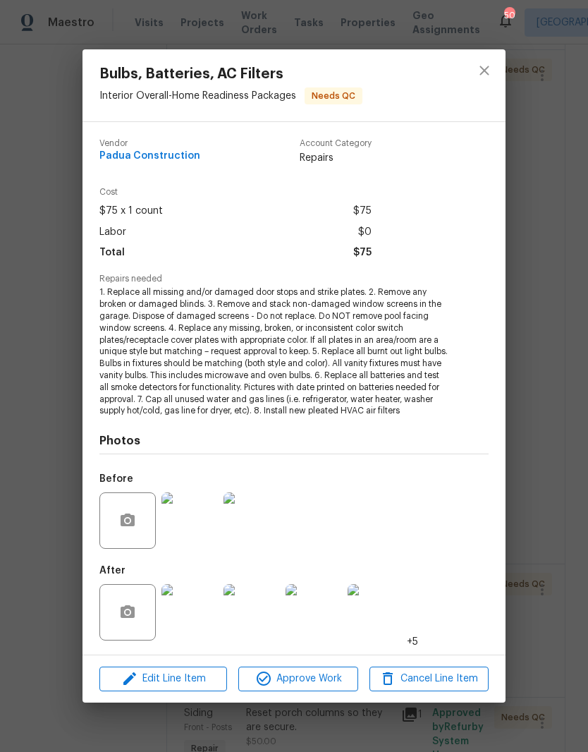
click at [236, 358] on span "1. Replace all missing and/or damaged door stops and strike plates. 2. Remove a…" at bounding box center [274, 351] width 351 height 131
click at [242, 390] on span "1. Replace all missing and/or damaged door stops and strike plates. 2. Remove a…" at bounding box center [274, 351] width 351 height 131
click at [275, 676] on span "Approve Work" at bounding box center [298, 679] width 111 height 18
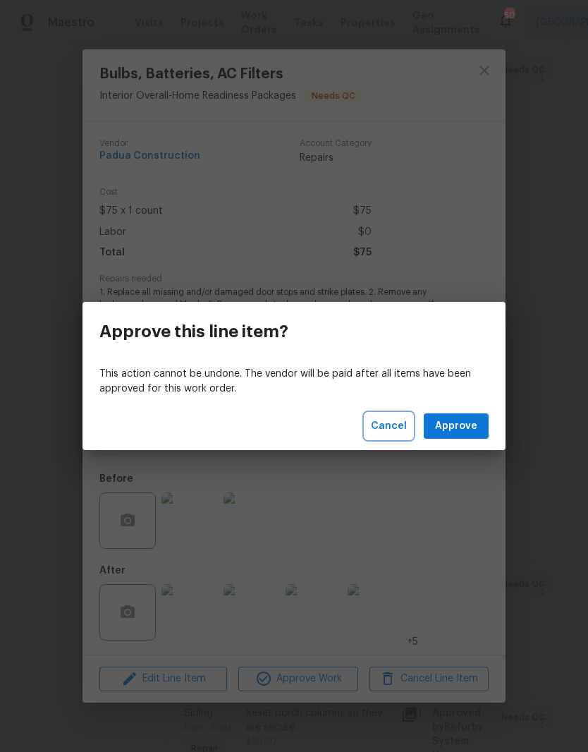
click at [385, 418] on span "Cancel" at bounding box center [389, 427] width 36 height 18
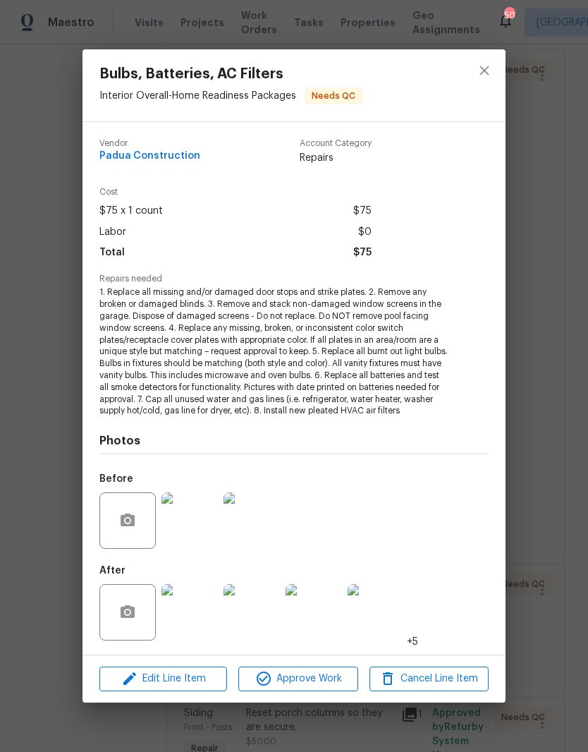
click at [246, 625] on img at bounding box center [252, 612] width 56 height 56
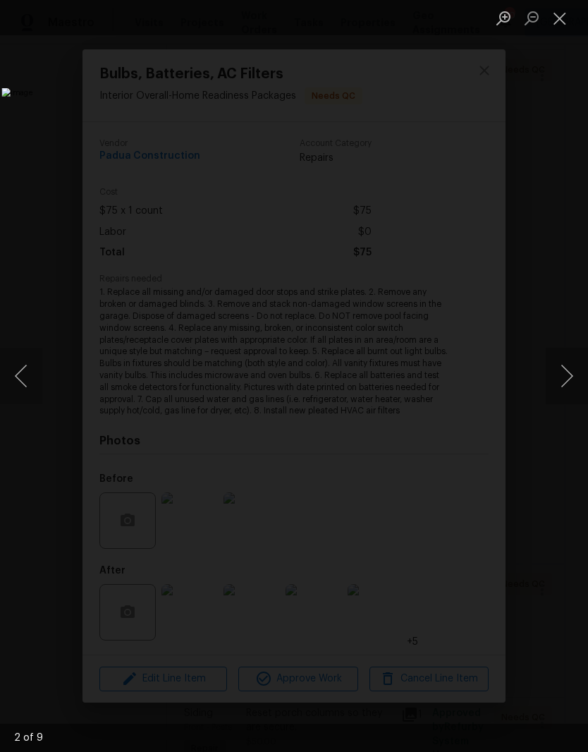
click at [555, 18] on button "Close lightbox" at bounding box center [560, 18] width 28 height 25
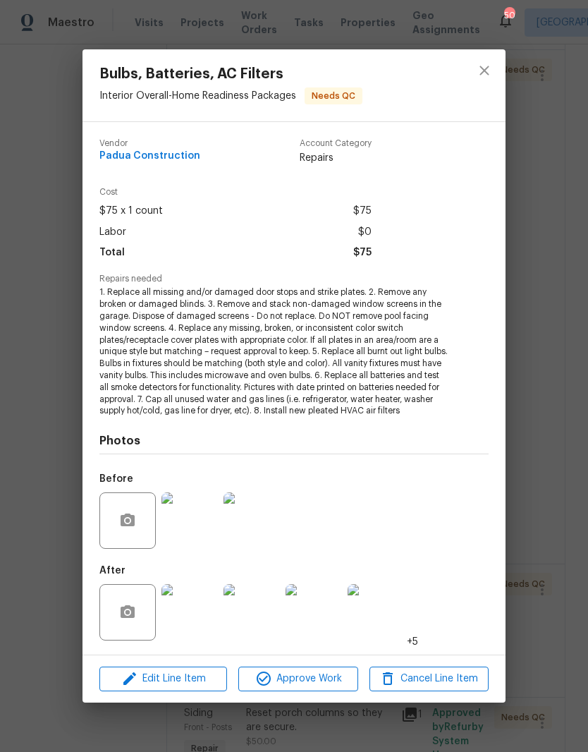
click at [173, 623] on img at bounding box center [190, 612] width 56 height 56
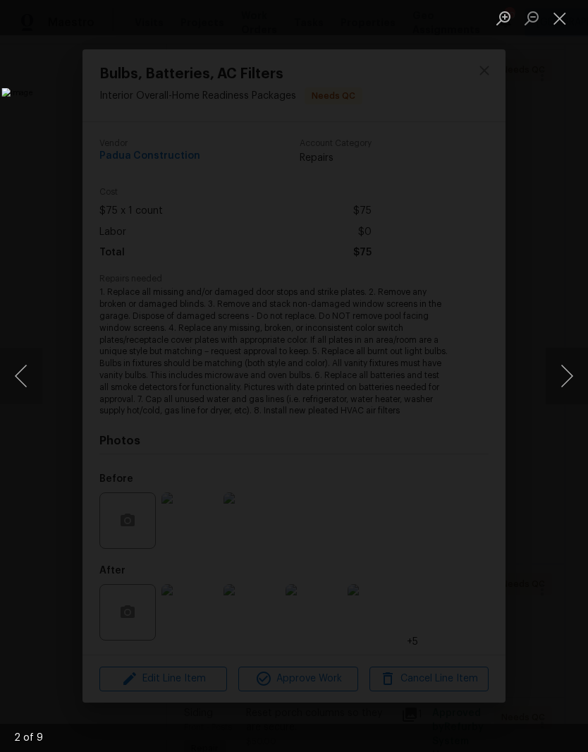
click at [556, 21] on button "Close lightbox" at bounding box center [560, 18] width 28 height 25
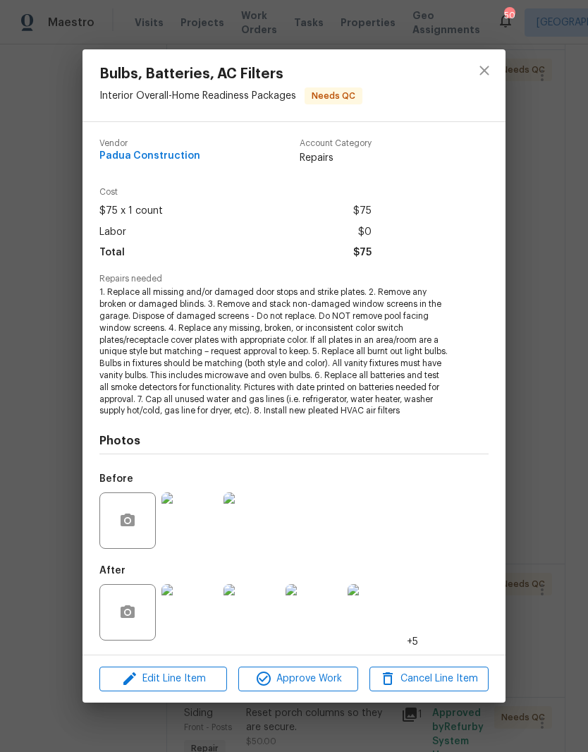
click at [191, 613] on img at bounding box center [190, 612] width 56 height 56
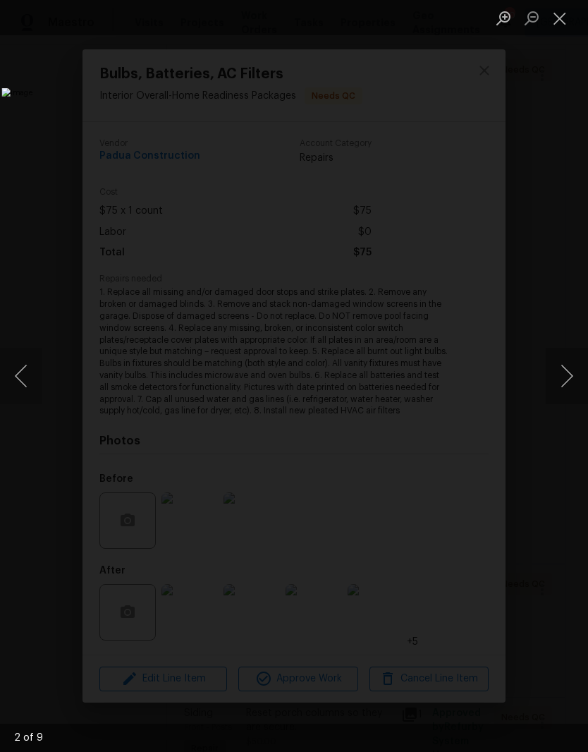
click at [556, 372] on button "Next image" at bounding box center [567, 376] width 42 height 56
click at [555, 384] on button "Next image" at bounding box center [567, 376] width 42 height 56
click at [564, 381] on button "Next image" at bounding box center [567, 376] width 42 height 56
click at [23, 380] on button "Previous image" at bounding box center [21, 376] width 42 height 56
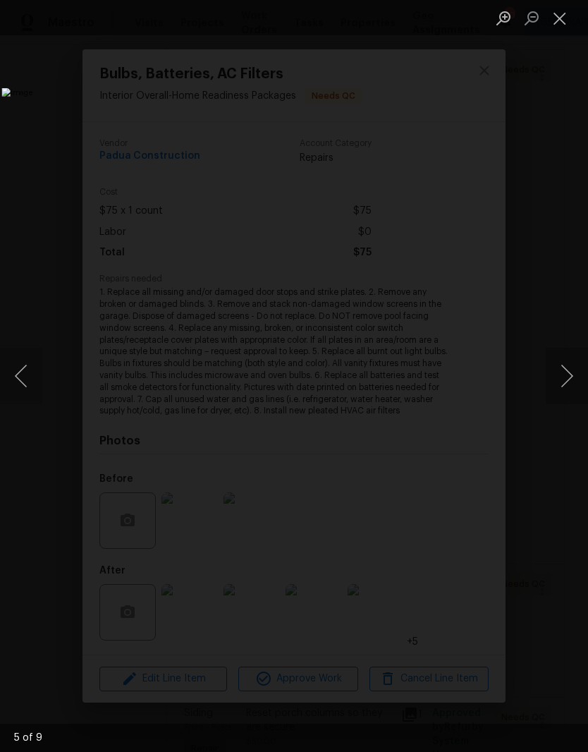
click at [554, 17] on button "Close lightbox" at bounding box center [560, 18] width 28 height 25
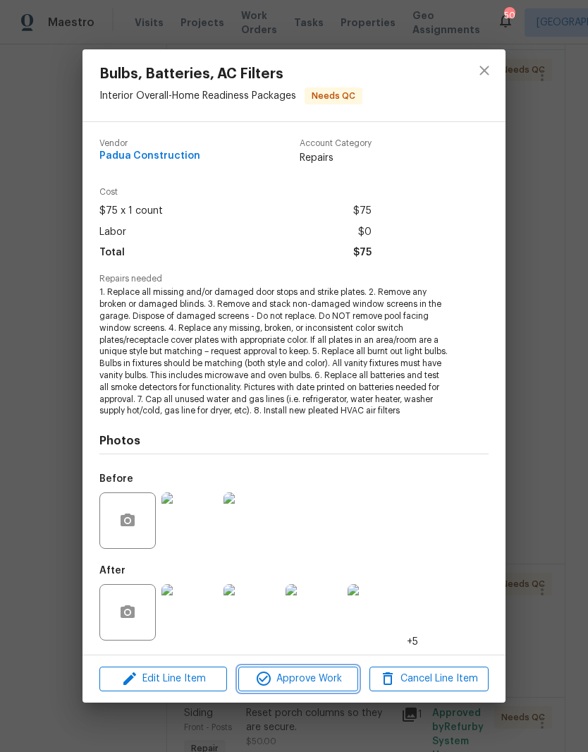
click at [276, 677] on span "Approve Work" at bounding box center [298, 679] width 111 height 18
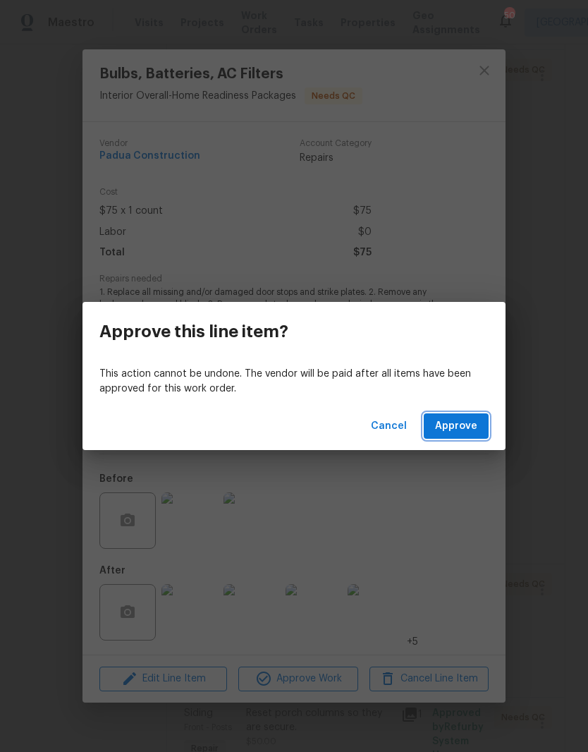
click at [461, 428] on span "Approve" at bounding box center [456, 427] width 42 height 18
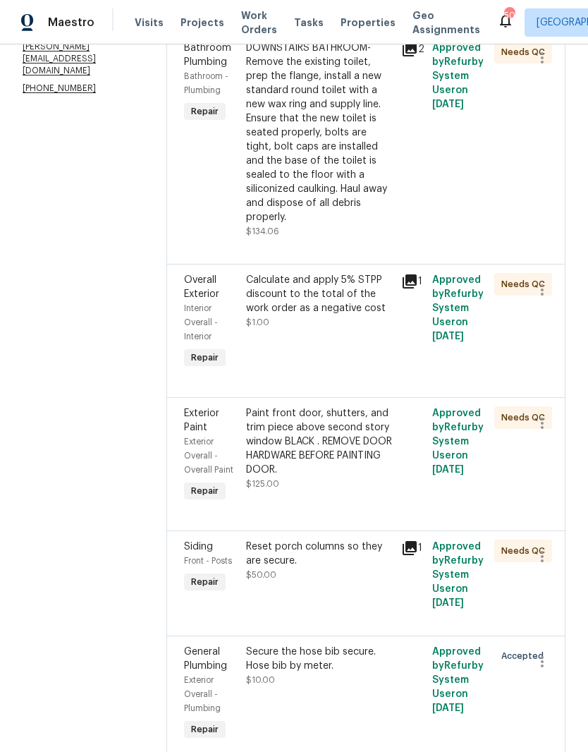
scroll to position [259, 0]
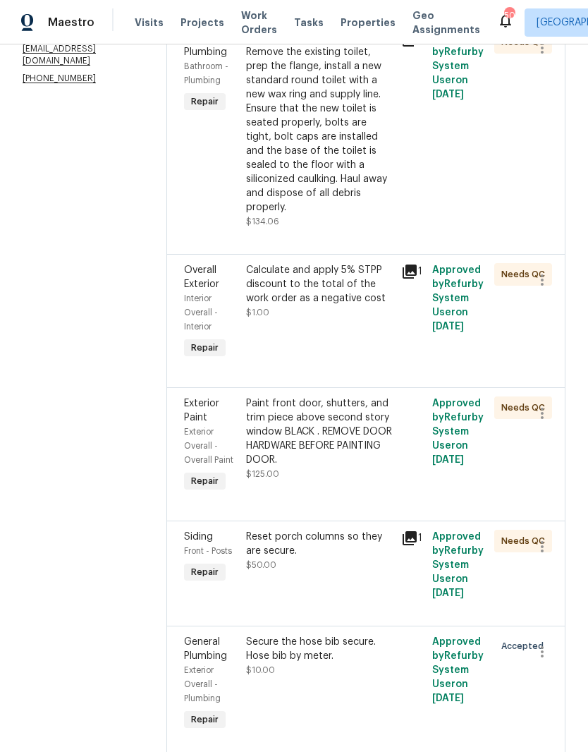
click at [282, 450] on div "Paint front door, shutters, and trim piece above second story window BLACK . RE…" at bounding box center [319, 438] width 147 height 85
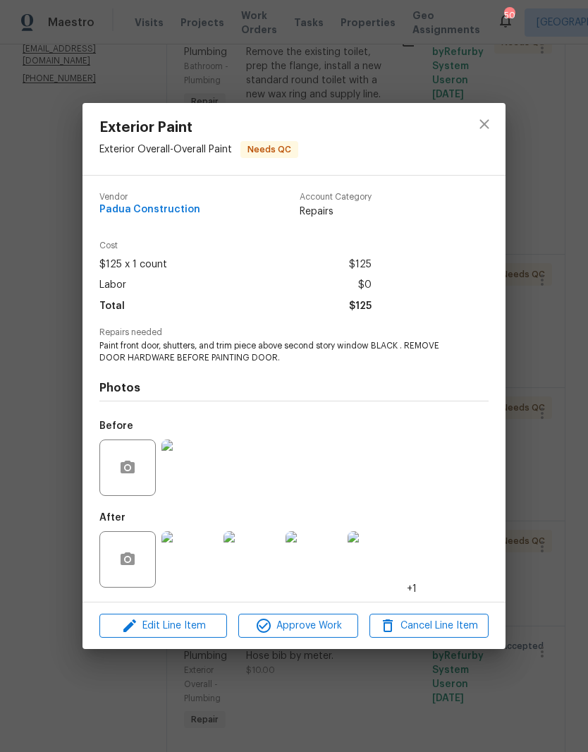
click at [190, 578] on img at bounding box center [190, 559] width 56 height 56
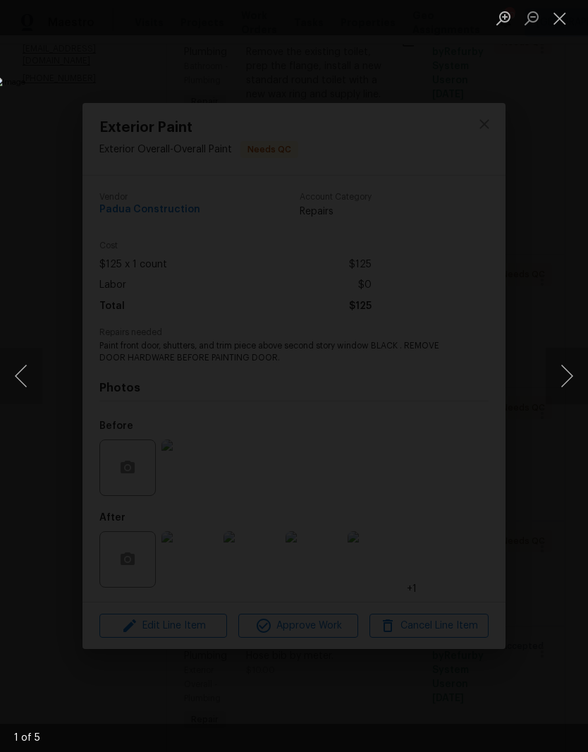
click at [565, 371] on button "Next image" at bounding box center [567, 376] width 42 height 56
click at [561, 371] on button "Next image" at bounding box center [567, 376] width 42 height 56
click at [555, 375] on button "Next image" at bounding box center [567, 376] width 42 height 56
click at [557, 368] on button "Next image" at bounding box center [567, 376] width 42 height 56
click at [553, 23] on button "Close lightbox" at bounding box center [560, 18] width 28 height 25
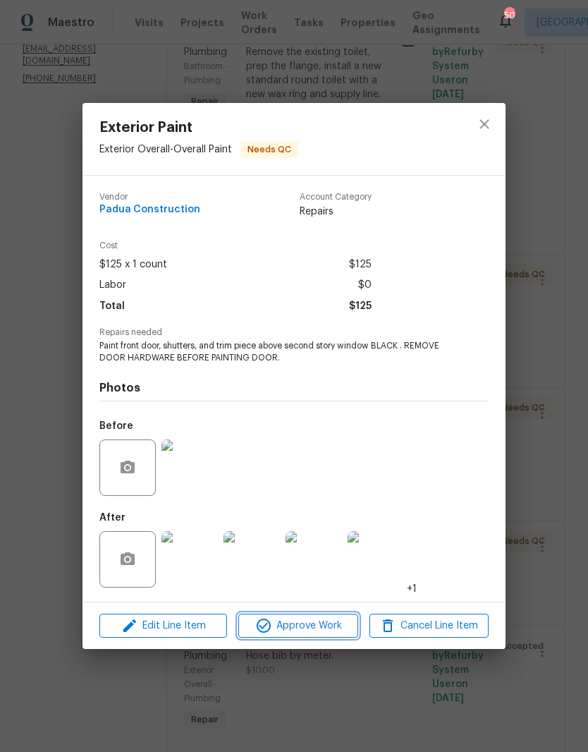
click at [265, 626] on icon "button" at bounding box center [264, 626] width 14 height 14
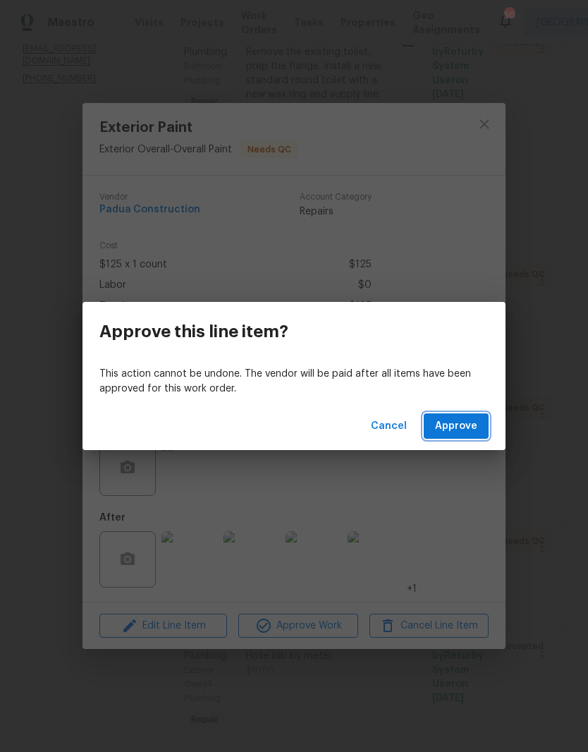
click at [444, 419] on span "Approve" at bounding box center [456, 427] width 42 height 18
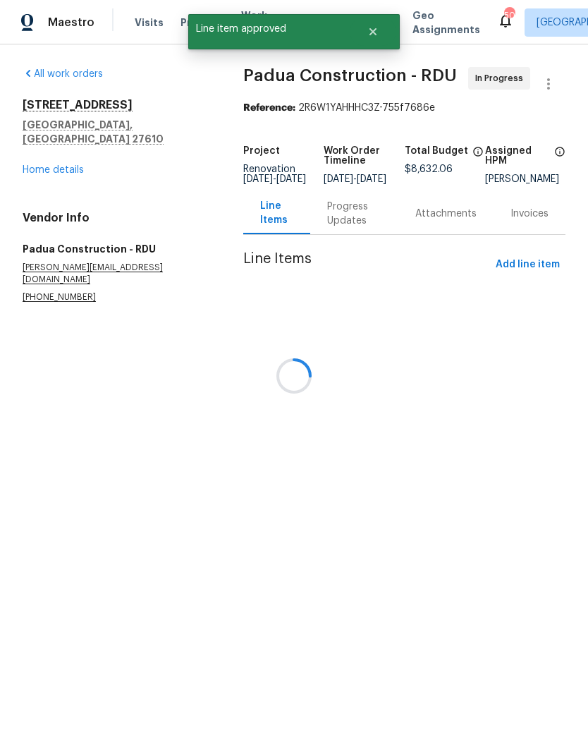
scroll to position [0, 0]
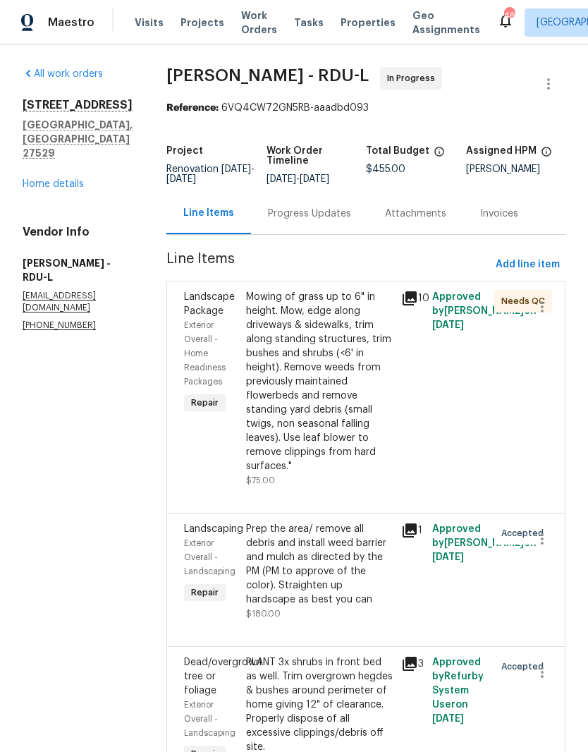
click at [304, 207] on div "Progress Updates" at bounding box center [309, 214] width 83 height 14
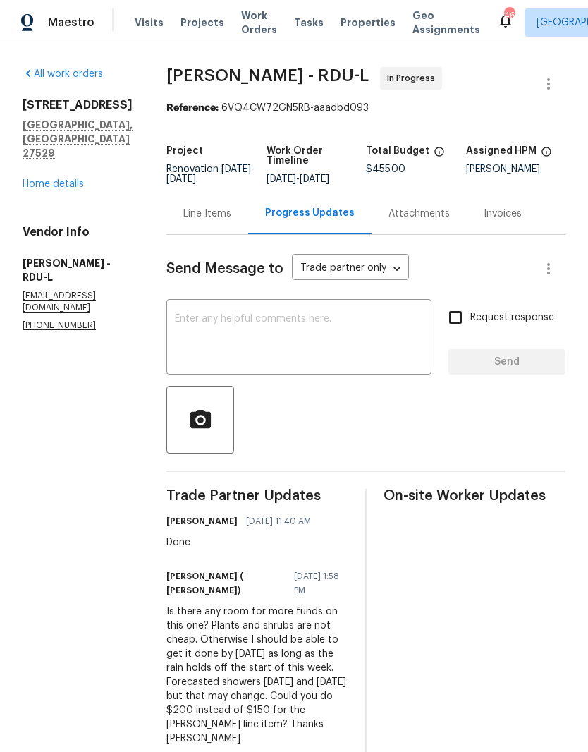
click at [51, 179] on link "Home details" at bounding box center [53, 184] width 61 height 10
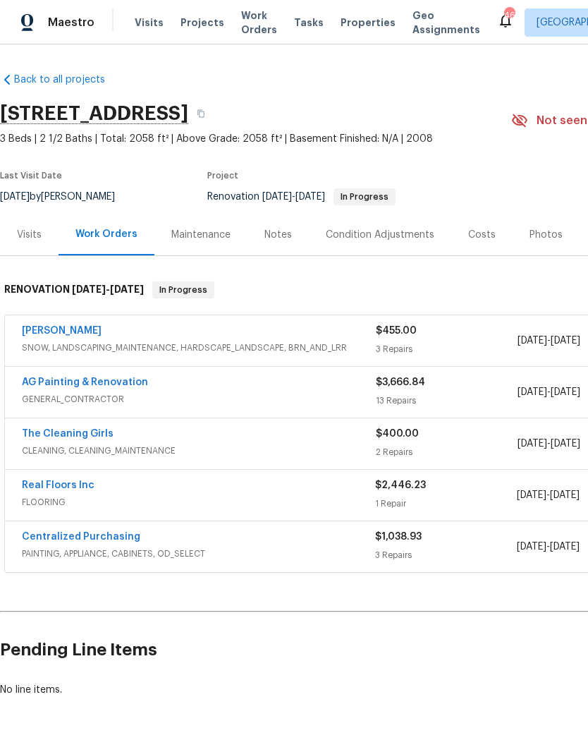
click at [45, 490] on link "Real Floors Inc" at bounding box center [58, 485] width 73 height 10
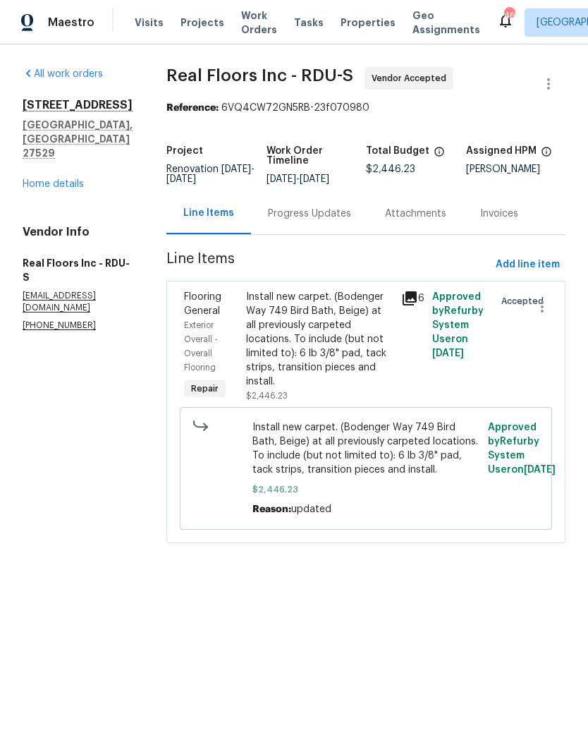
click at [302, 219] on div "Progress Updates" at bounding box center [309, 214] width 83 height 14
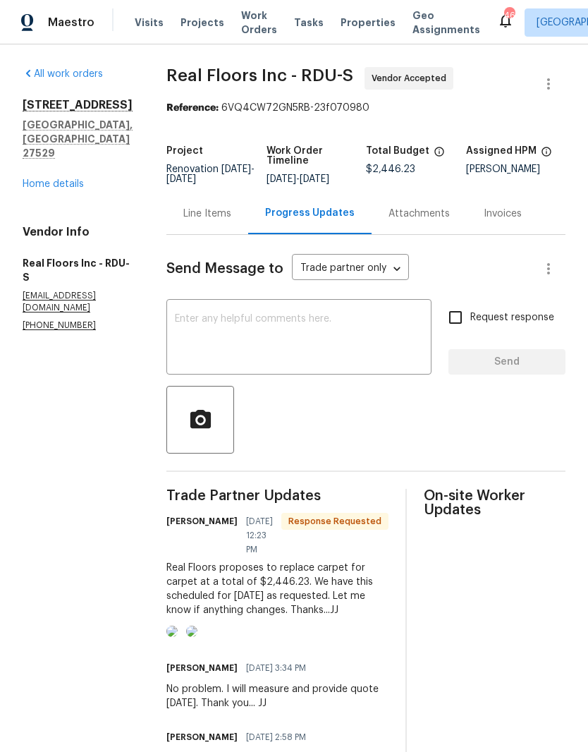
click at [37, 179] on link "Home details" at bounding box center [53, 184] width 61 height 10
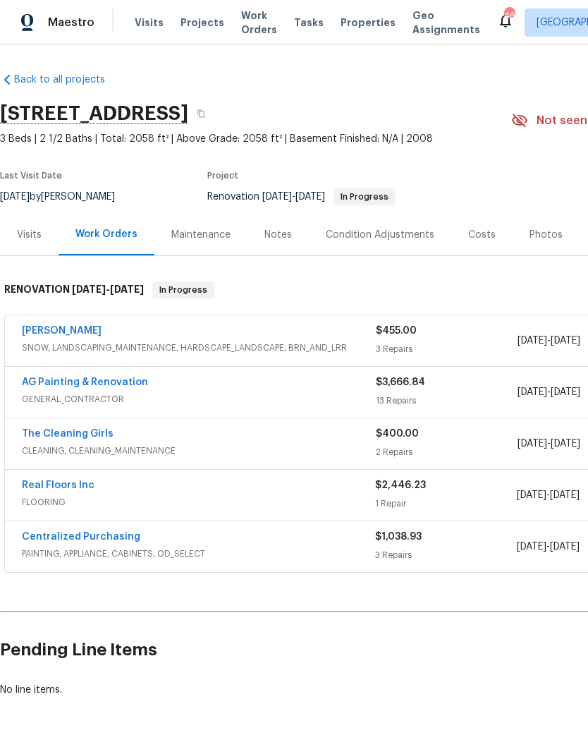
click at [461, 234] on div "Costs" at bounding box center [482, 235] width 61 height 42
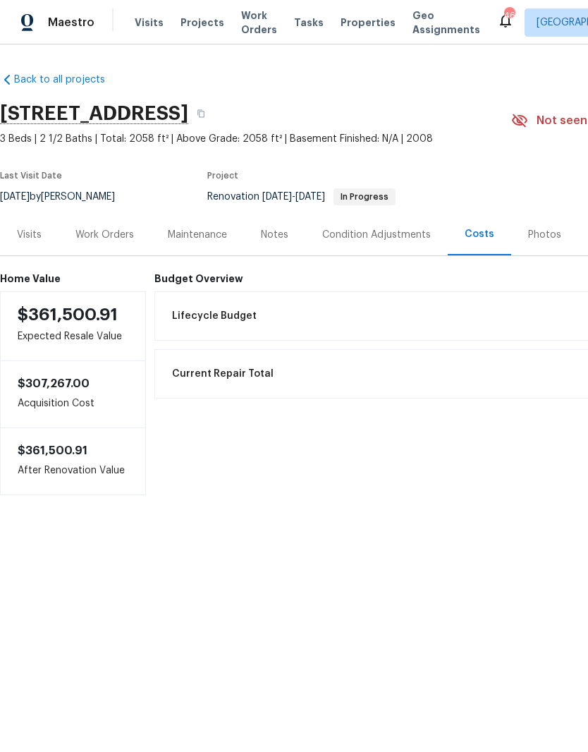
click at [275, 229] on div "Notes" at bounding box center [275, 235] width 28 height 14
click at [107, 246] on div "Work Orders" at bounding box center [105, 235] width 92 height 42
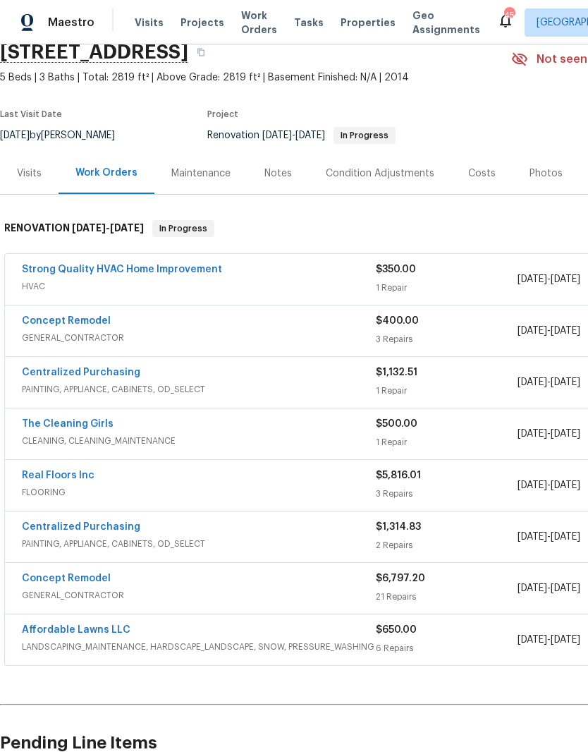
scroll to position [67, 0]
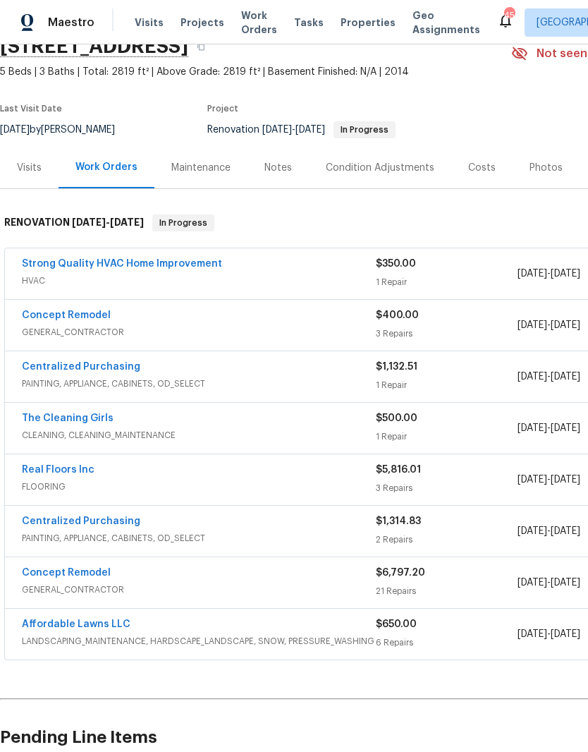
click at [51, 313] on link "Concept Remodel" at bounding box center [66, 315] width 89 height 10
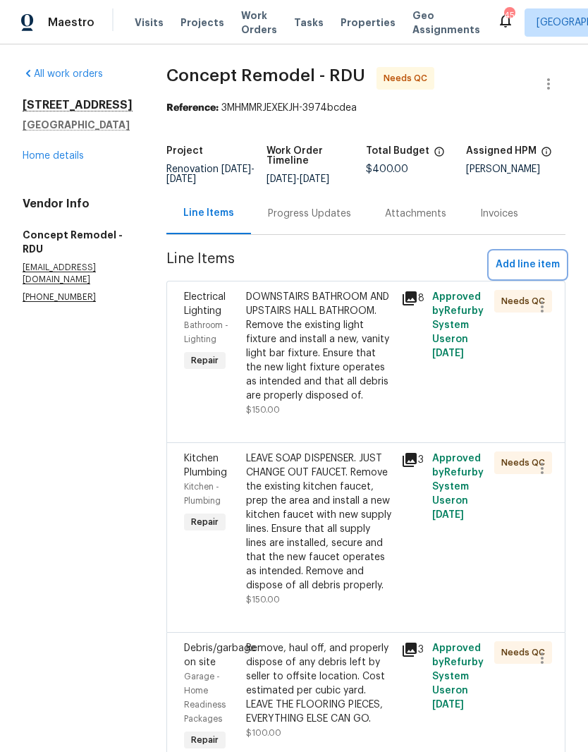
click at [544, 270] on span "Add line item" at bounding box center [528, 265] width 64 height 18
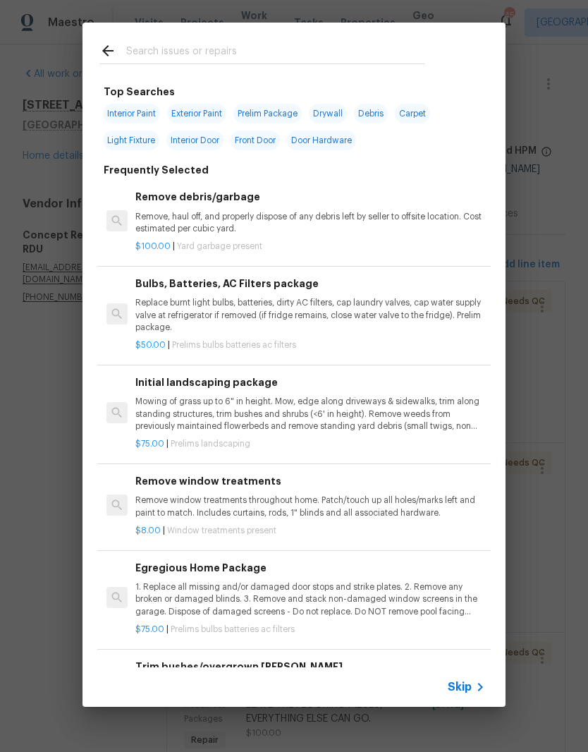
click at [157, 47] on input "text" at bounding box center [275, 52] width 299 height 21
type input "Cabinet"
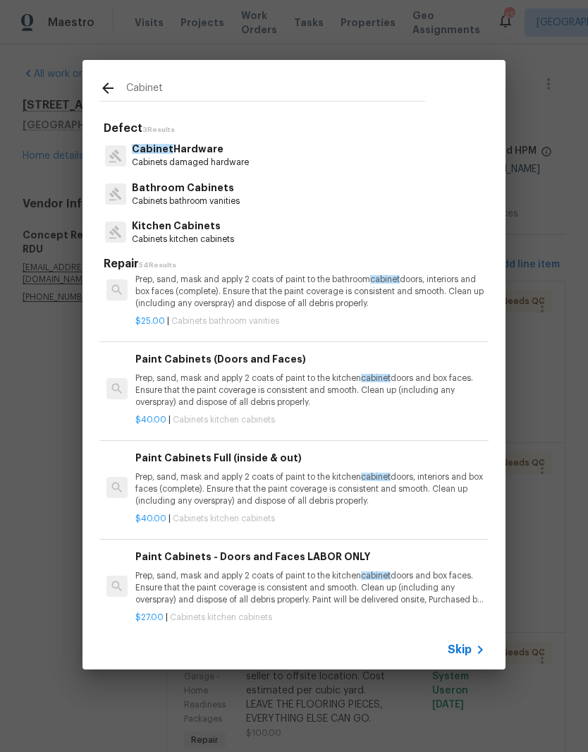
scroll to position [1144, 0]
click at [202, 394] on p "Prep, sand, mask and apply 2 coats of paint to the kitchen cabinet doors and bo…" at bounding box center [310, 390] width 350 height 36
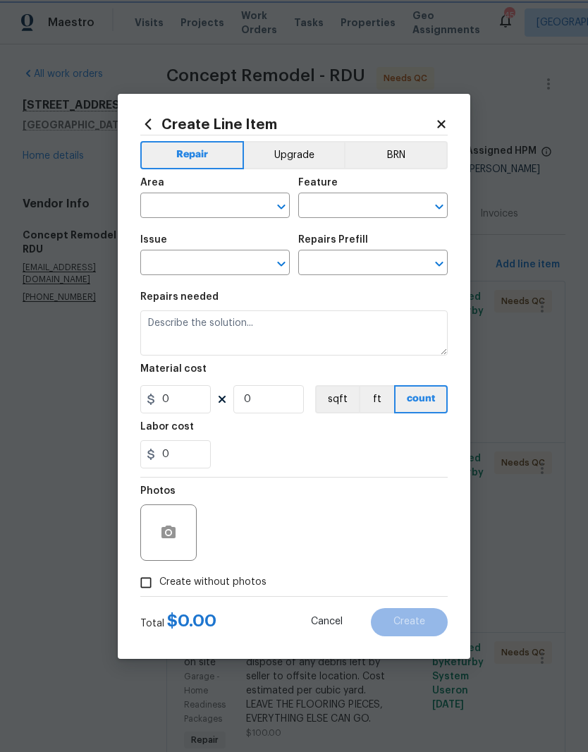
type input "Cabinets"
type input "Kitchen Cabinets"
type input "Paint Cabinets (Doors and Faces) $40.00"
type textarea "Prep, sand, mask and apply 2 coats of paint to the kitchen cabinet doors and bo…"
type input "40"
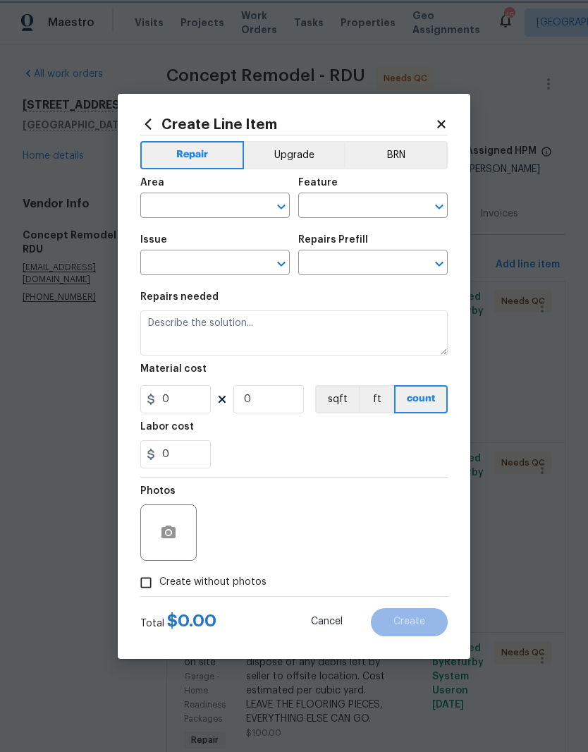
type input "1"
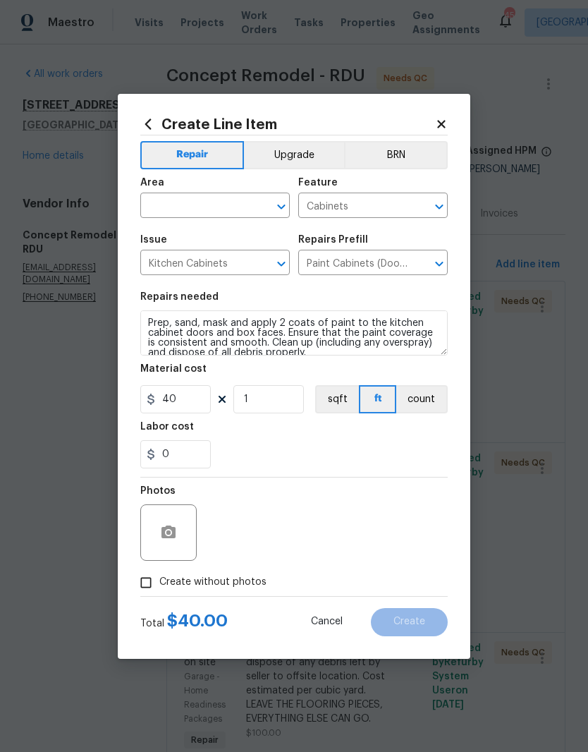
click at [170, 210] on input "text" at bounding box center [195, 207] width 110 height 22
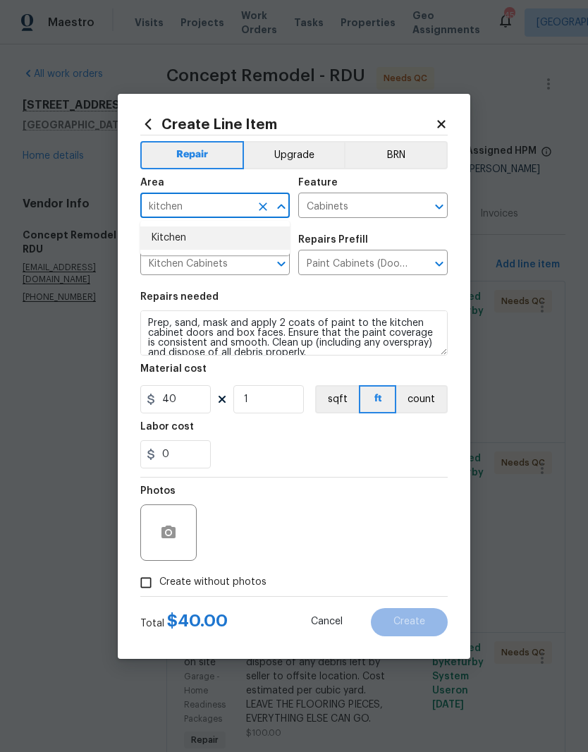
click at [171, 243] on li "Kitchen" at bounding box center [215, 237] width 150 height 23
type input "Kitchen"
click at [286, 459] on div "0" at bounding box center [294, 454] width 308 height 28
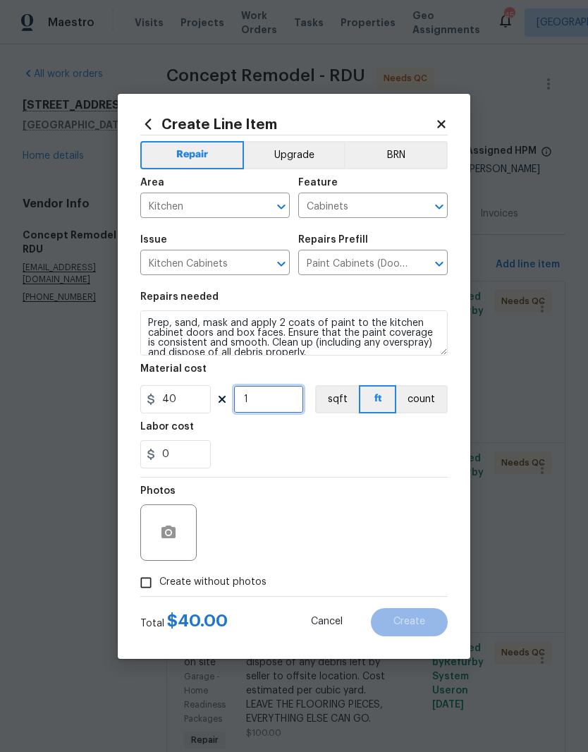
click at [248, 406] on input "1" at bounding box center [269, 399] width 71 height 28
click at [260, 446] on div "0" at bounding box center [294, 454] width 308 height 28
click at [286, 402] on input "1000" at bounding box center [269, 399] width 71 height 28
click at [337, 456] on div "0" at bounding box center [294, 454] width 308 height 28
click at [281, 394] on input "40" at bounding box center [269, 399] width 71 height 28
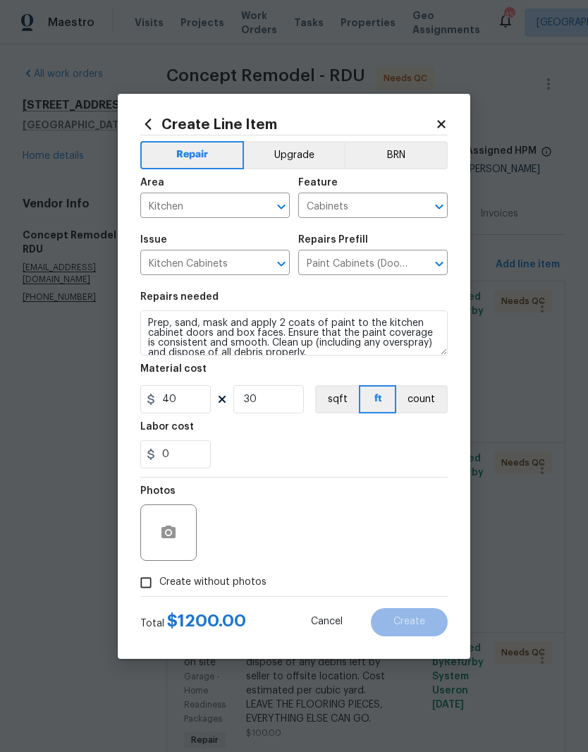
click at [334, 449] on div "0" at bounding box center [294, 454] width 308 height 28
click at [269, 398] on input "30" at bounding box center [269, 399] width 71 height 28
type input "25"
click at [290, 461] on div "0" at bounding box center [294, 454] width 308 height 28
click at [310, 444] on div "0" at bounding box center [294, 454] width 308 height 28
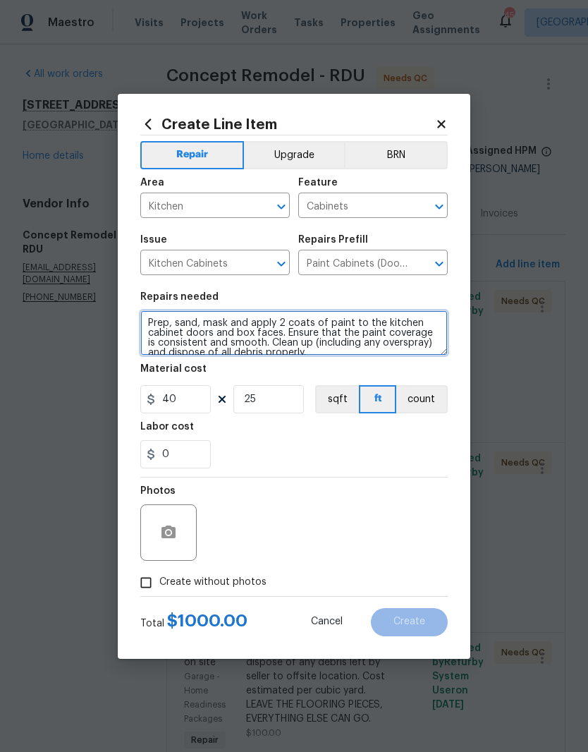
click at [152, 318] on textarea "Prep, sand, mask and apply 2 coats of paint to the kitchen cabinet doors and bo…" at bounding box center [294, 332] width 308 height 45
click at [150, 329] on textarea "Prep, sand, mask and apply 2 coats of paint to the kitchen cabinet doors and bo…" at bounding box center [294, 332] width 308 height 45
click at [148, 314] on textarea "Prep, sand, mask and apply 2 coats of paint to the kitchen cabinet doors and bo…" at bounding box center [294, 332] width 308 height 45
click at [195, 319] on textarea "FACES ONLY, DOORS AND DRAWERS. Prep, sand, mask and apply 2 coats of paint to t…" at bounding box center [294, 332] width 308 height 45
click at [194, 318] on textarea "FACES ONLY, DOORS AND DRAWERS. Prep, sand, mask and apply 2 coats of paint to t…" at bounding box center [294, 332] width 308 height 45
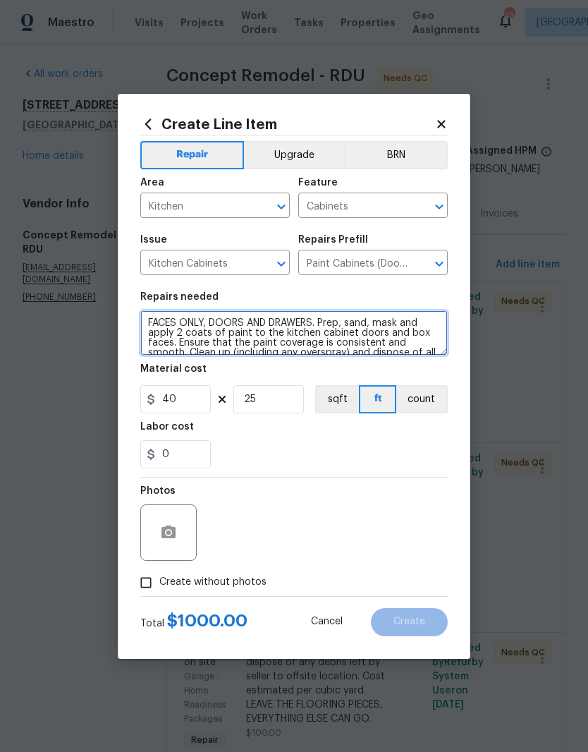
type textarea "FACES ONLY, DOORS AND DRAWERS. Prep, sand, mask and apply 2 coats of paint to t…"
click at [347, 449] on div "0" at bounding box center [294, 454] width 308 height 28
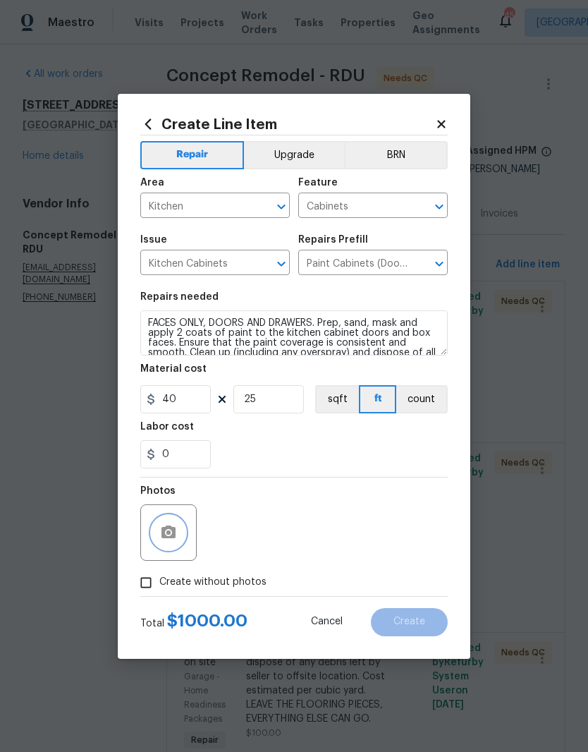
click at [183, 533] on button "button" at bounding box center [169, 533] width 34 height 34
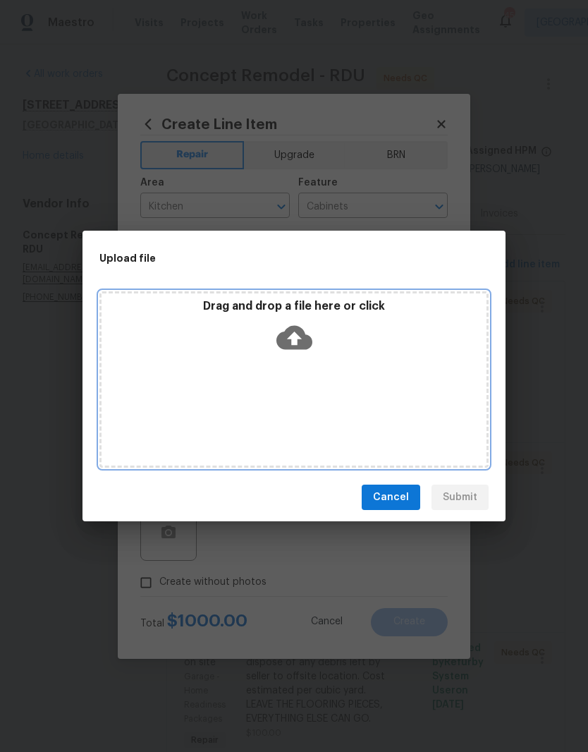
click at [325, 344] on div "Drag and drop a file here or click" at bounding box center [294, 329] width 385 height 61
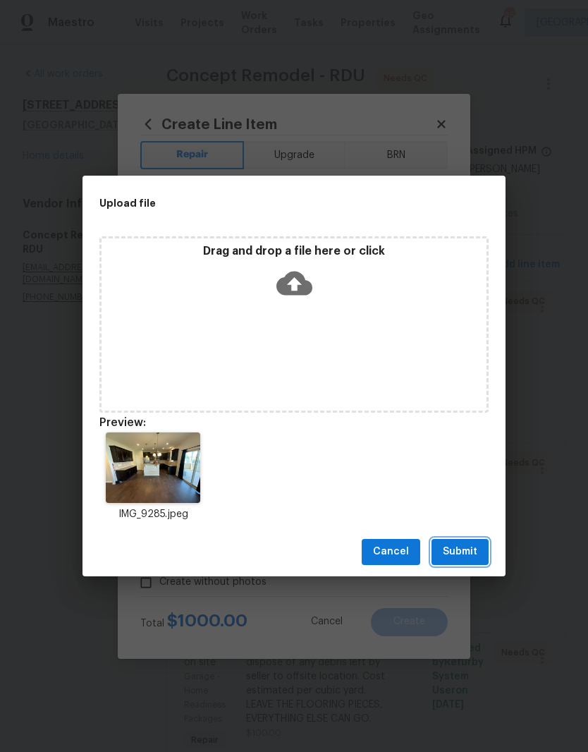
click at [485, 562] on button "Submit" at bounding box center [460, 552] width 57 height 26
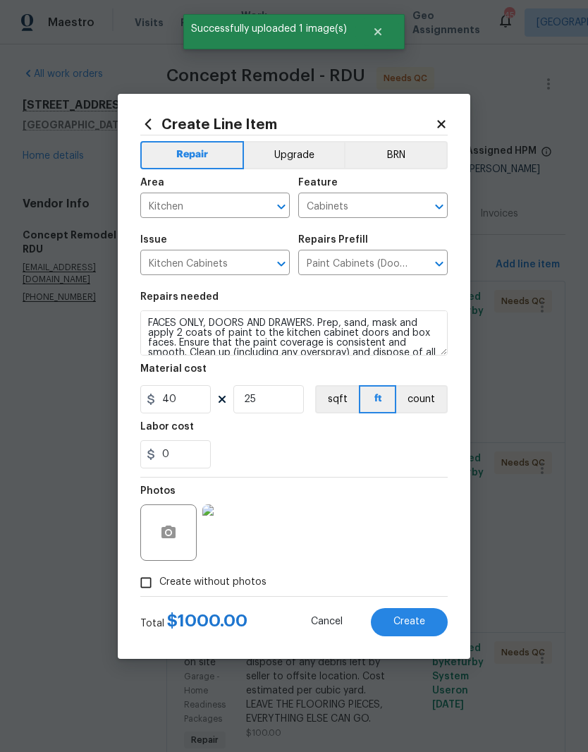
click at [436, 620] on button "Create" at bounding box center [409, 622] width 77 height 28
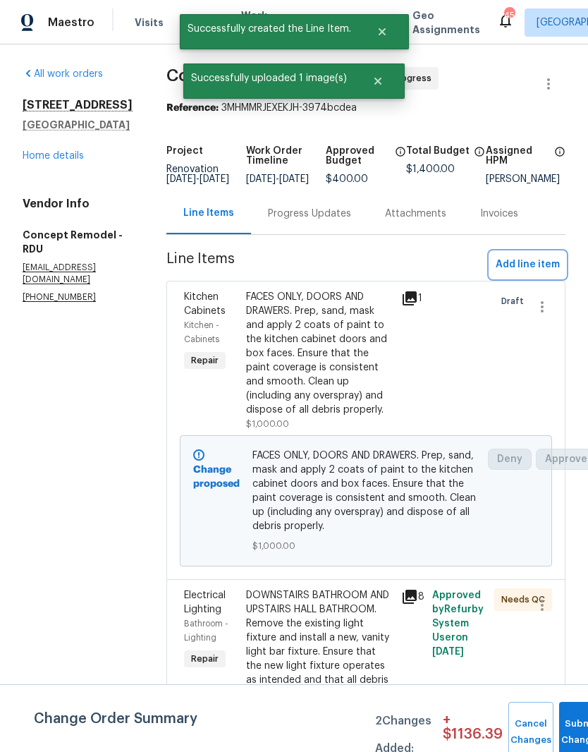
click at [547, 274] on span "Add line item" at bounding box center [528, 265] width 64 height 18
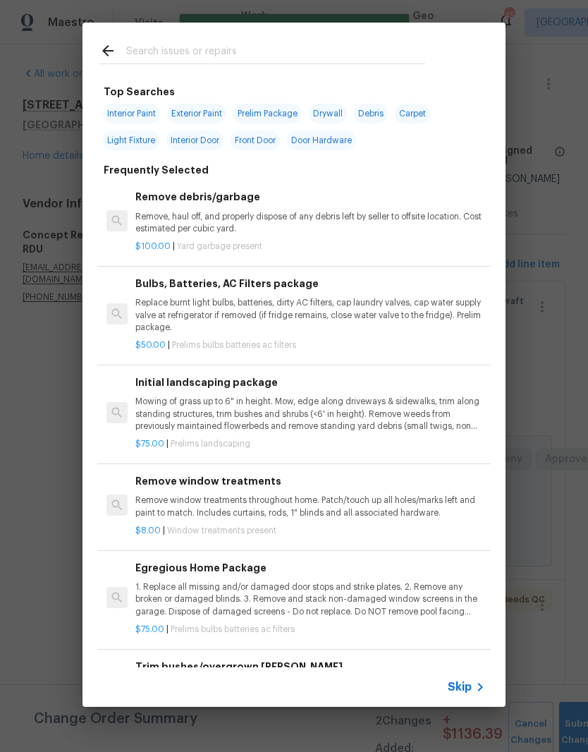
click at [290, 55] on input "text" at bounding box center [275, 52] width 299 height 21
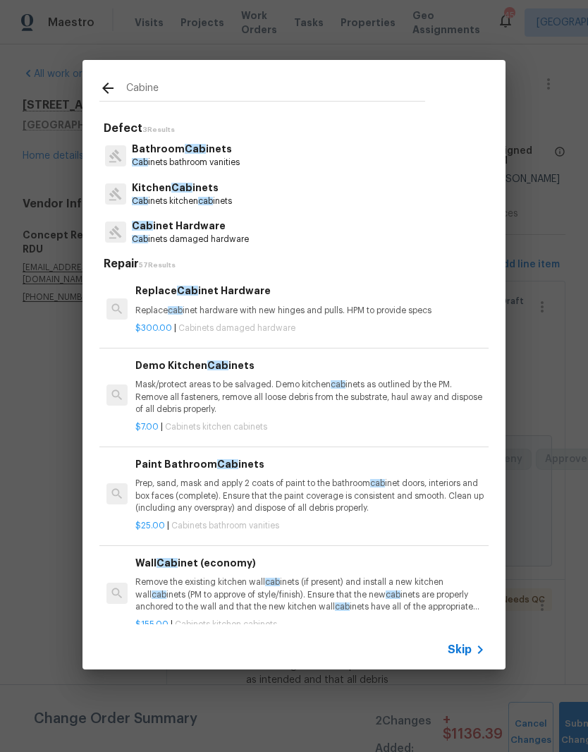
type input "Cabinet"
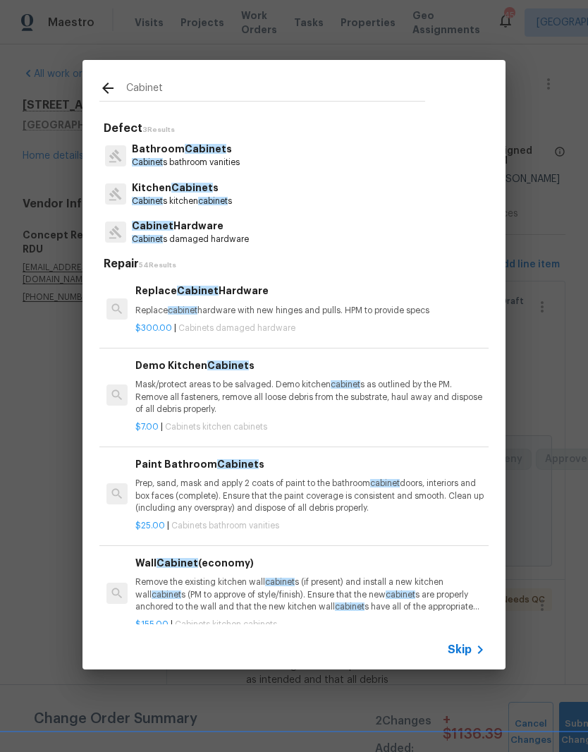
click at [239, 150] on p "Bathroom Cabinet s" at bounding box center [186, 149] width 108 height 15
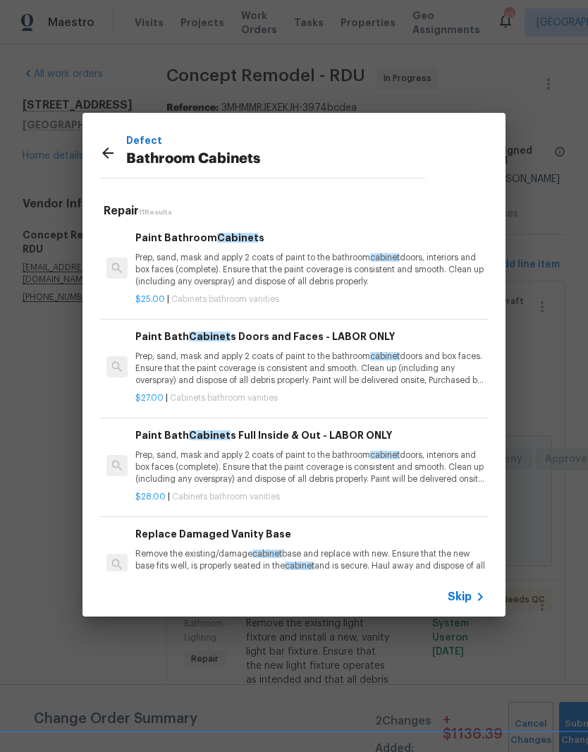
click at [257, 361] on p "Prep, sand, mask and apply 2 coats of paint to the bathroom cabinet doors and b…" at bounding box center [310, 369] width 350 height 36
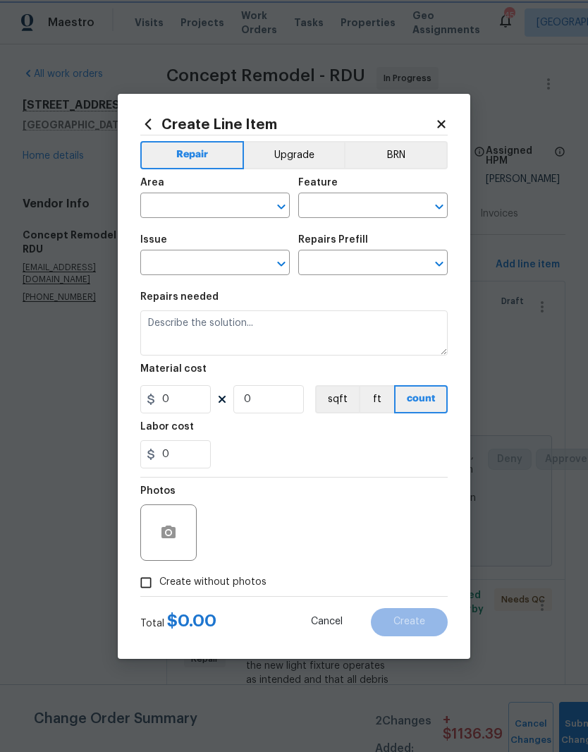
type input "Cabinets"
type input "Bathroom Cabinets"
type input "Paint Bath Cabinets Doors and Faces - LABOR ONLY $27.00"
type textarea "Prep, sand, mask and apply 2 coats of paint to the bathroom cabinet doors and b…"
type input "27"
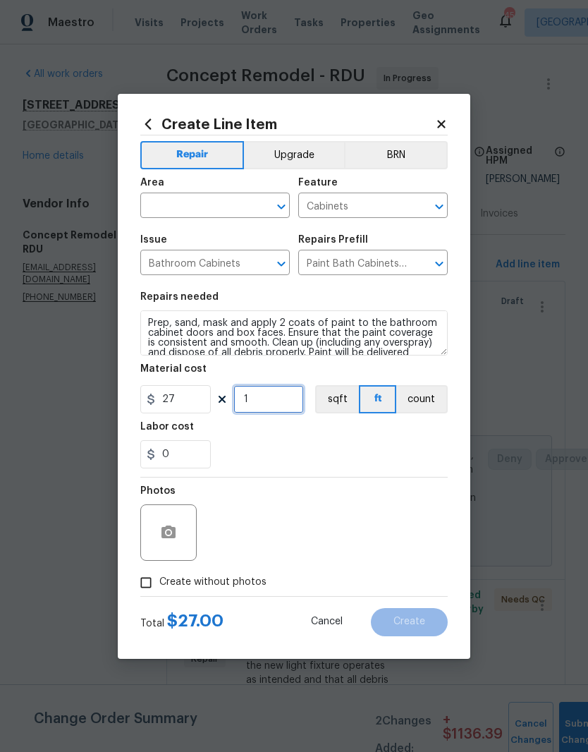
click at [277, 406] on input "1" at bounding box center [269, 399] width 71 height 28
click at [313, 445] on div "0" at bounding box center [294, 454] width 308 height 28
click at [272, 402] on input "10" at bounding box center [269, 399] width 71 height 28
type input "18"
click at [300, 440] on div "Labor cost" at bounding box center [294, 431] width 308 height 18
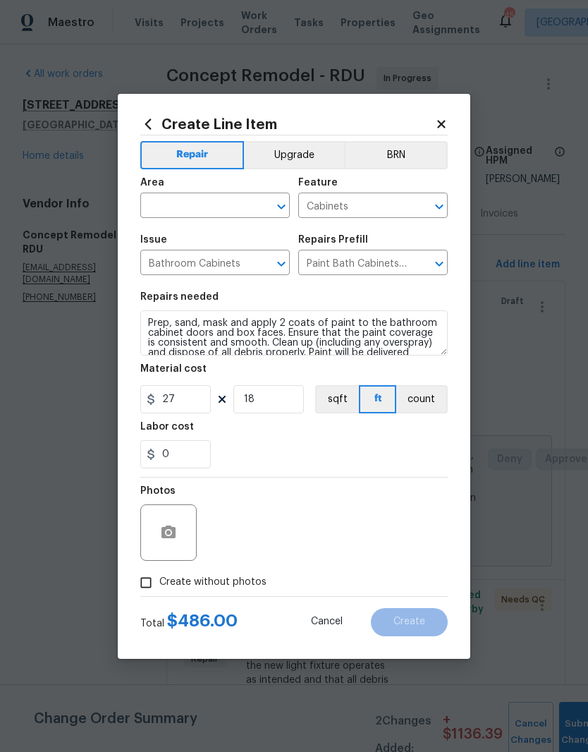
click at [214, 209] on input "text" at bounding box center [195, 207] width 110 height 22
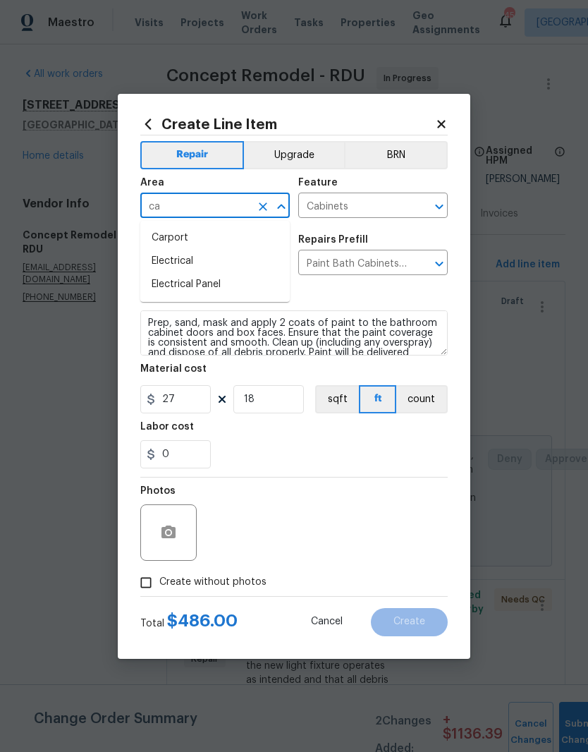
type input "c"
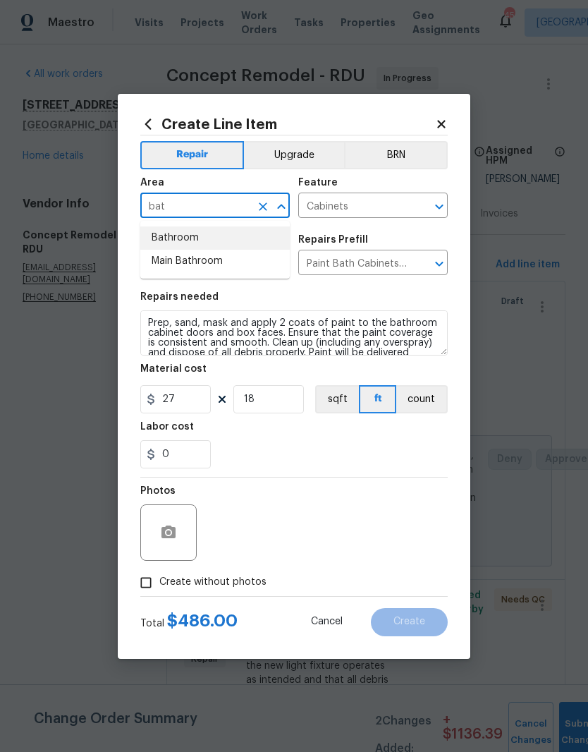
click at [239, 237] on li "Bathroom" at bounding box center [215, 237] width 150 height 23
type input "Bathroom"
click at [283, 447] on div "0" at bounding box center [294, 454] width 308 height 28
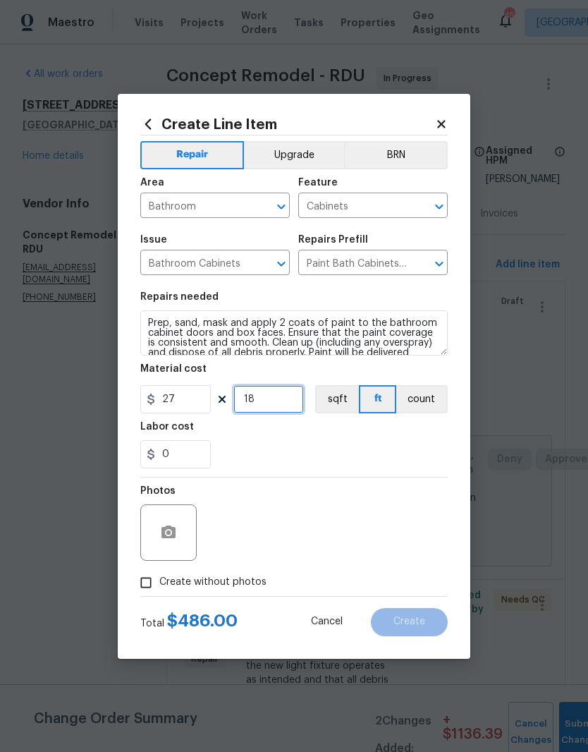
click at [289, 399] on input "18" at bounding box center [269, 399] width 71 height 28
type input "20"
click at [302, 452] on div "0" at bounding box center [294, 454] width 308 height 28
click at [186, 454] on input "0" at bounding box center [175, 454] width 71 height 28
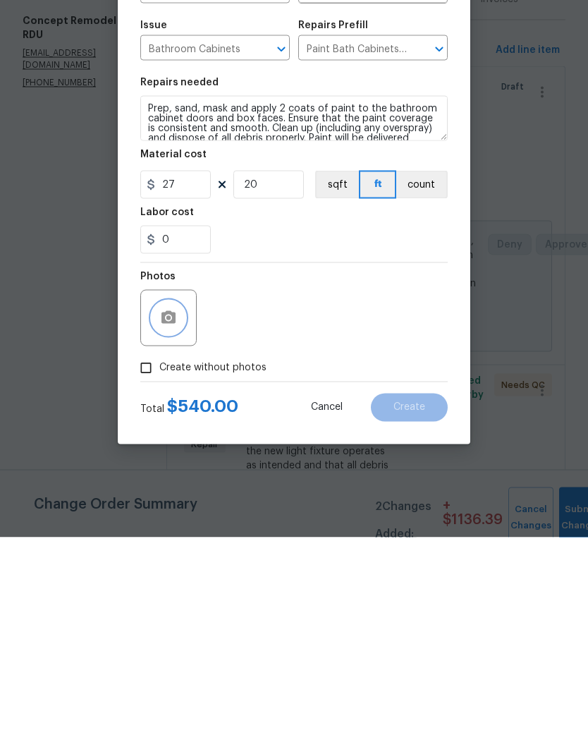
click at [180, 516] on button "button" at bounding box center [169, 533] width 34 height 34
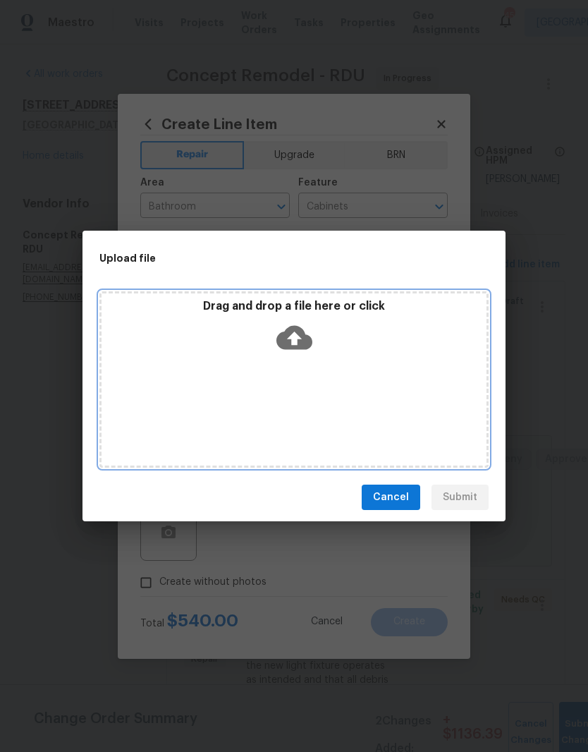
click at [315, 339] on div "Drag and drop a file here or click" at bounding box center [294, 329] width 385 height 61
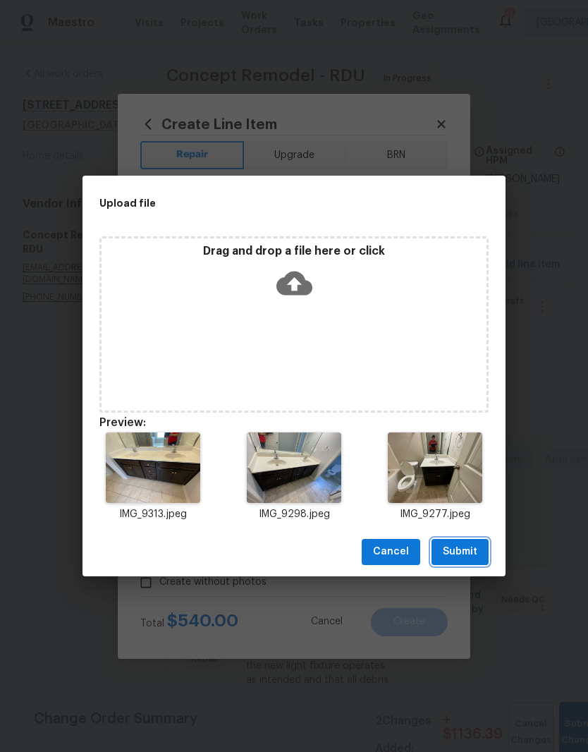
click at [475, 555] on span "Submit" at bounding box center [460, 552] width 35 height 18
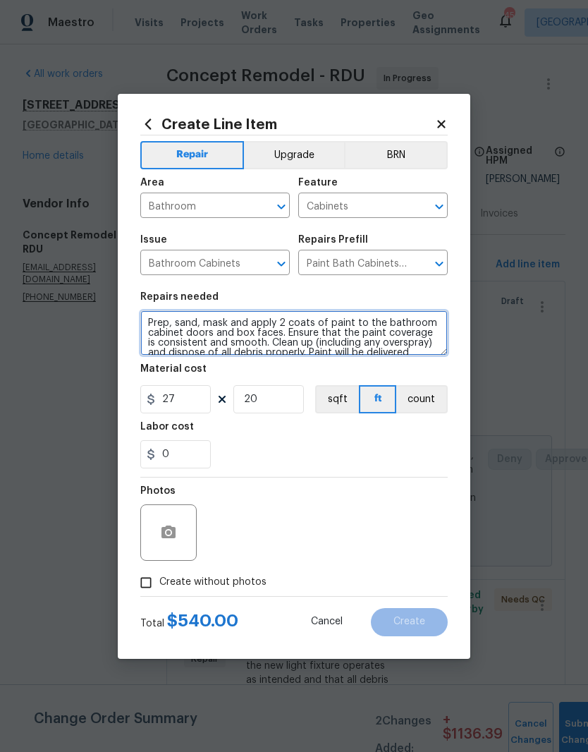
click at [147, 323] on textarea "Prep, sand, mask and apply 2 coats of paint to the bathroom cabinet doors and b…" at bounding box center [294, 332] width 308 height 45
type textarea "ALL BATHROOMS. Prep, sand, mask and apply 2 coats of paint to the bathroom cabi…"
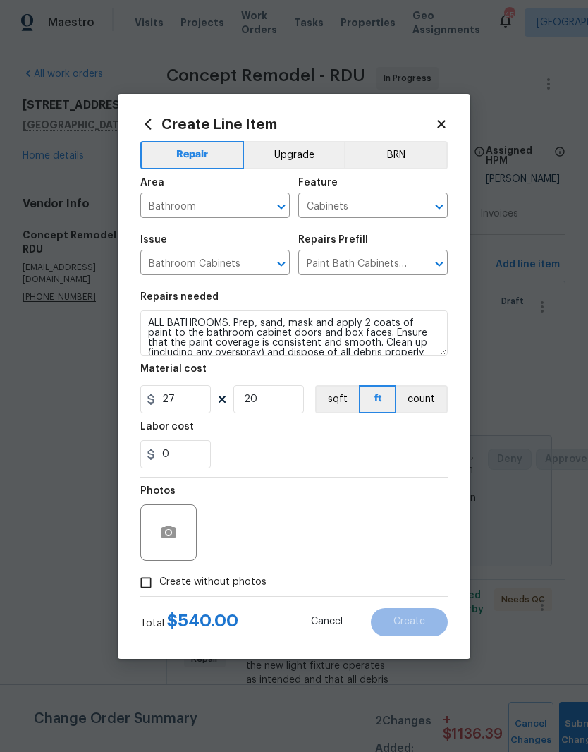
click at [301, 459] on div "0" at bounding box center [294, 454] width 308 height 28
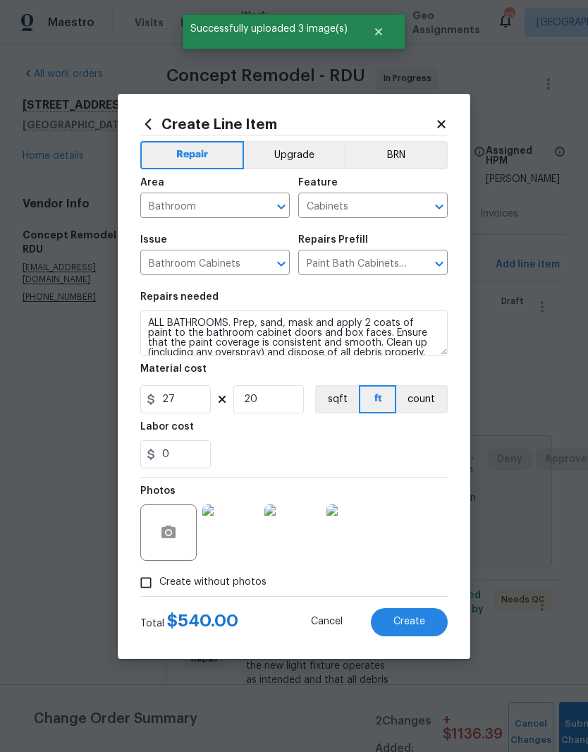
click at [423, 632] on button "Create" at bounding box center [409, 622] width 77 height 28
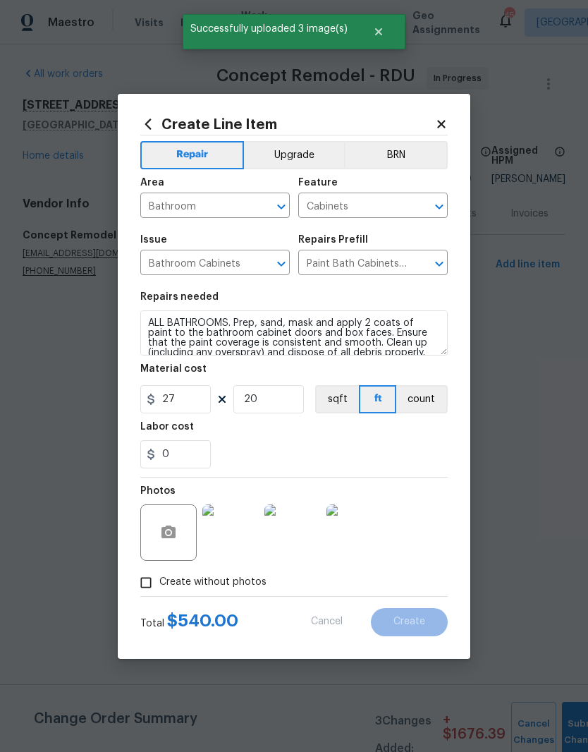
type input "0"
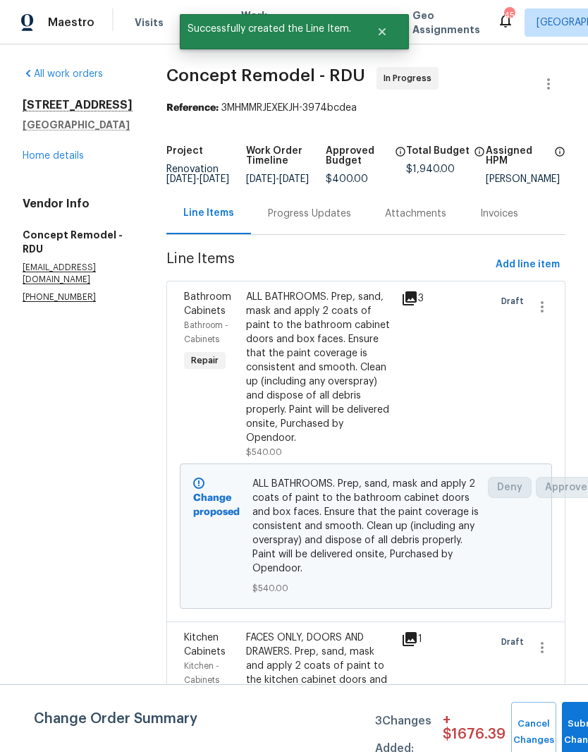
click at [73, 161] on link "Home details" at bounding box center [53, 156] width 61 height 10
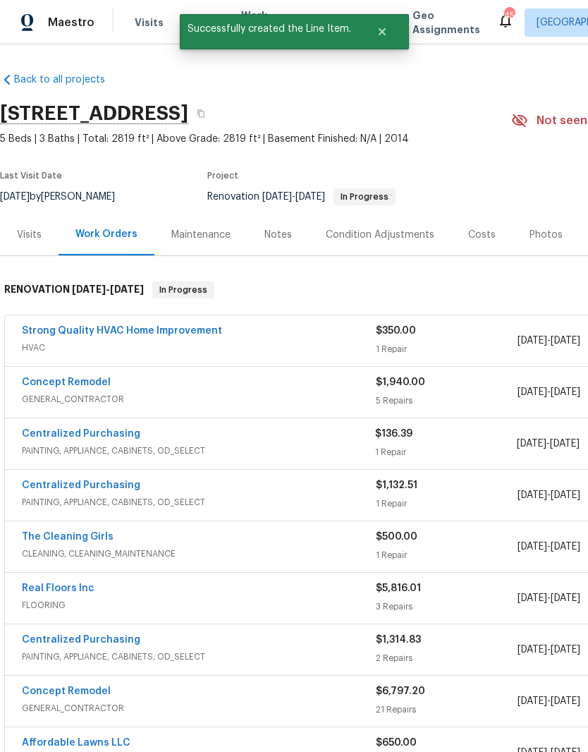
click at [473, 239] on div "Costs" at bounding box center [482, 235] width 28 height 14
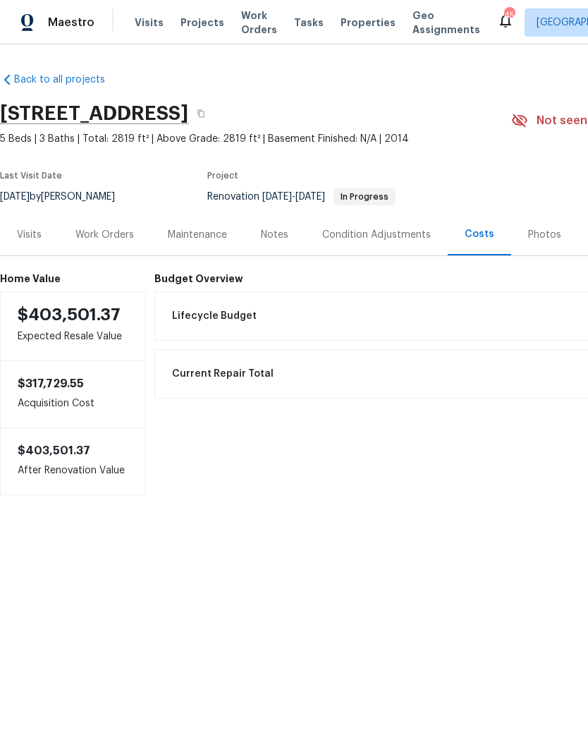
click at [280, 238] on div "Notes" at bounding box center [275, 235] width 28 height 14
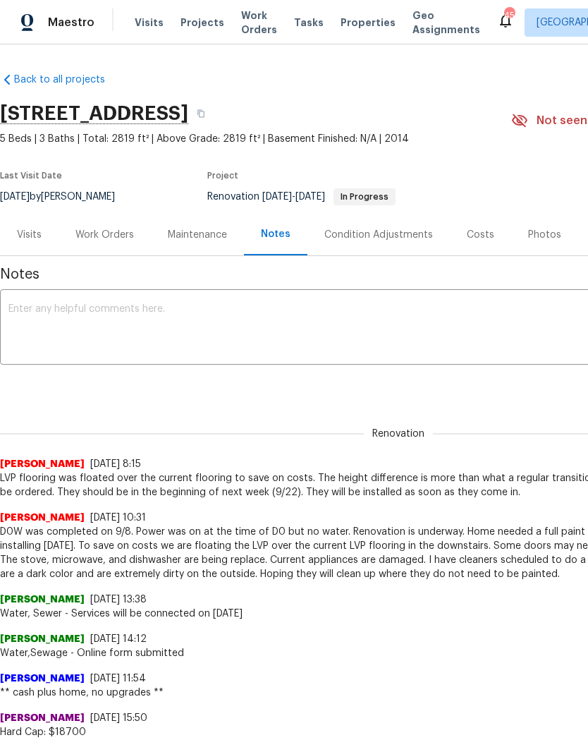
click at [473, 243] on div "Costs" at bounding box center [480, 235] width 61 height 42
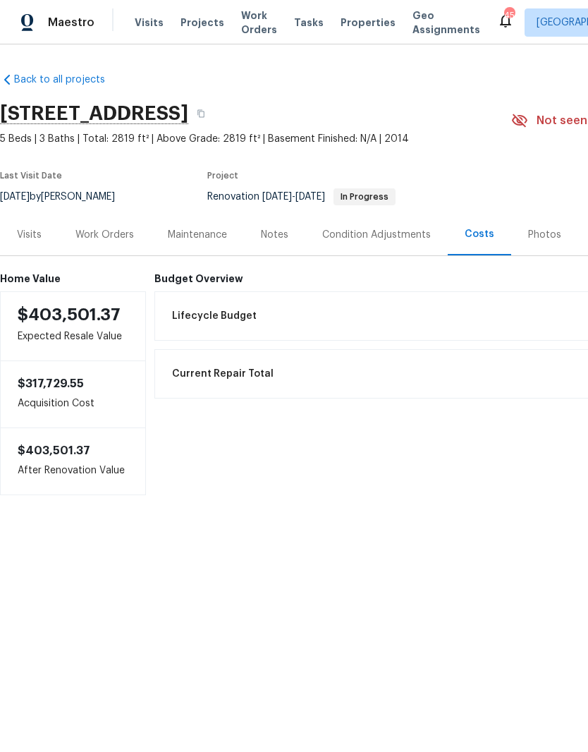
click at [111, 241] on div "Work Orders" at bounding box center [104, 235] width 59 height 14
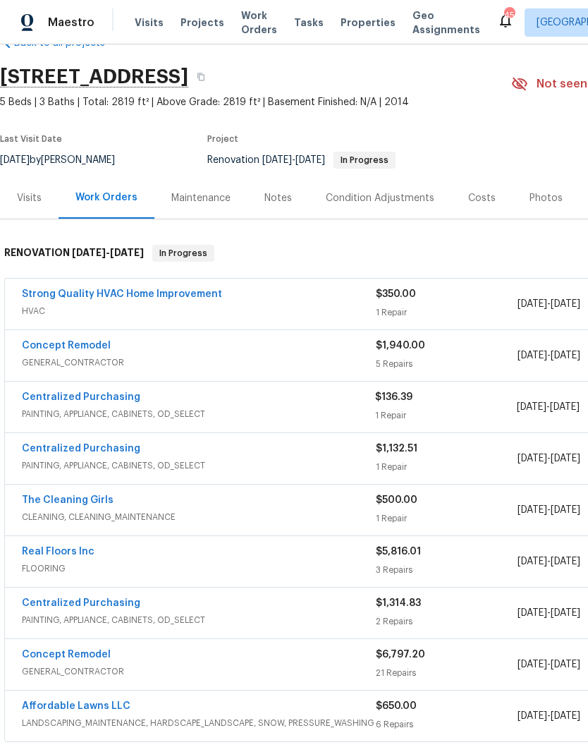
scroll to position [37, 0]
click at [104, 348] on link "Concept Remodel" at bounding box center [66, 345] width 89 height 10
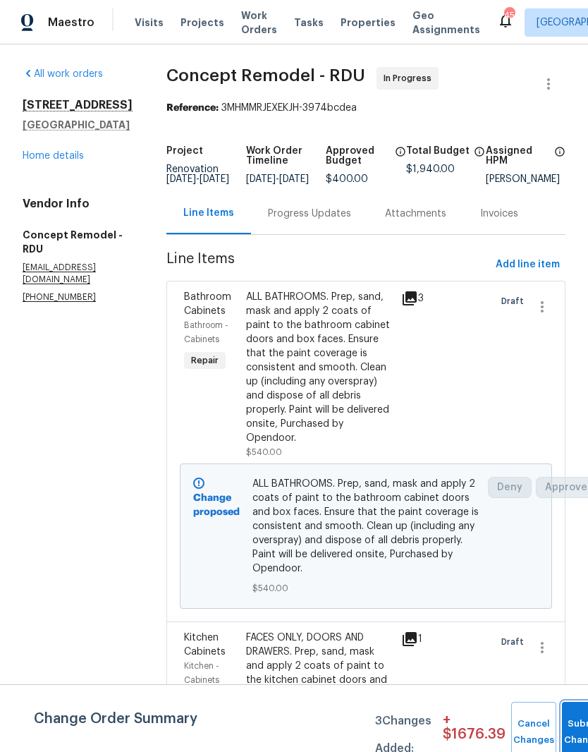
click at [569, 722] on button "Submit Changes" at bounding box center [584, 732] width 45 height 61
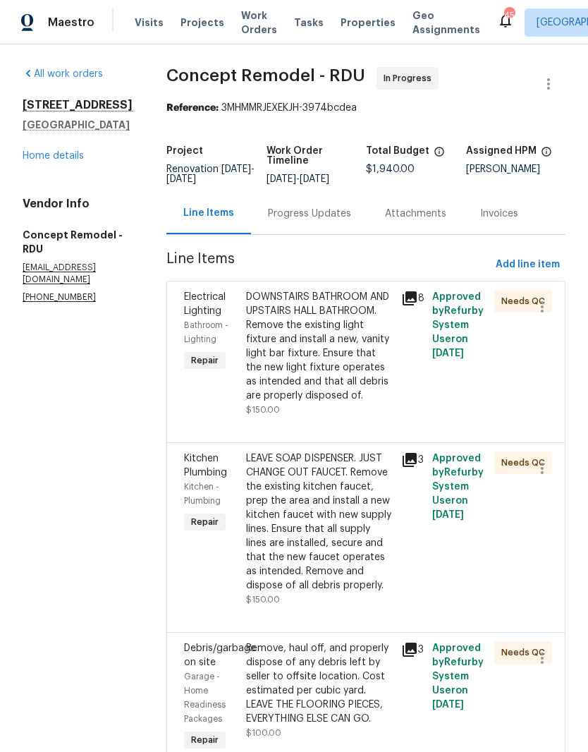
click at [77, 161] on link "Home details" at bounding box center [53, 156] width 61 height 10
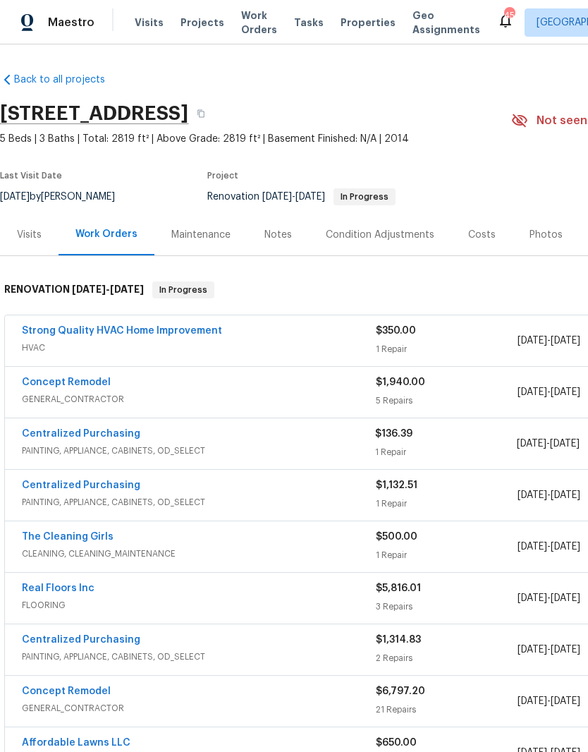
click at [477, 236] on div "Costs" at bounding box center [482, 235] width 28 height 14
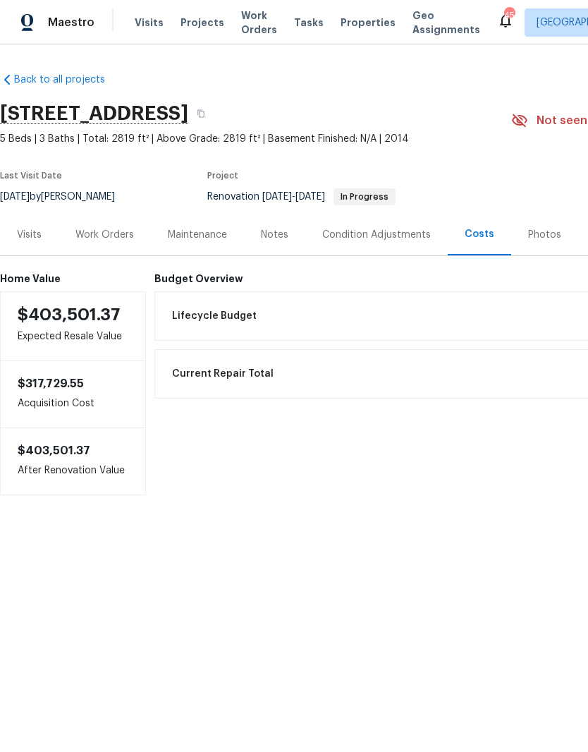
click at [110, 238] on div "Work Orders" at bounding box center [104, 235] width 59 height 14
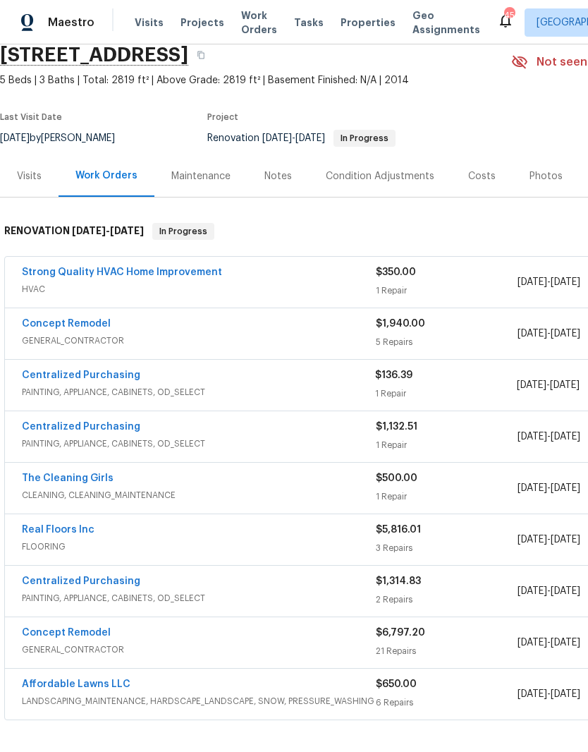
scroll to position [59, 0]
